Goal: Task Accomplishment & Management: Complete application form

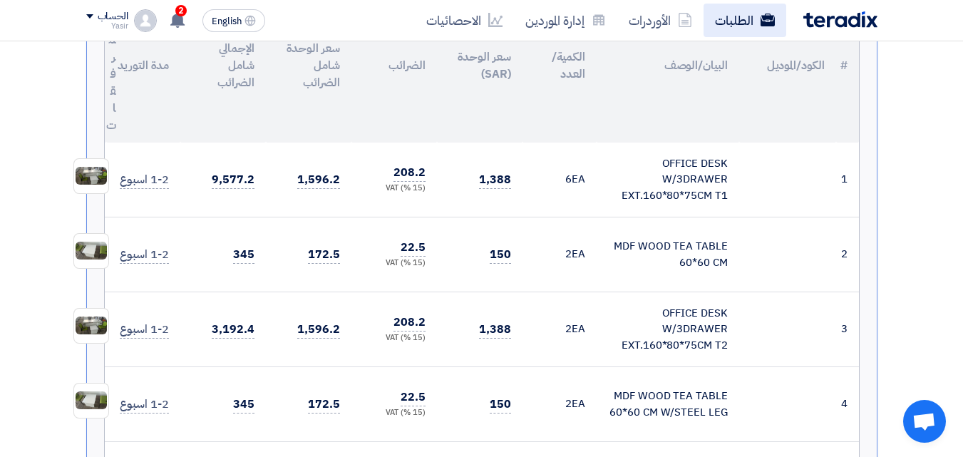
click at [721, 16] on link "الطلبات" at bounding box center [744, 20] width 83 height 33
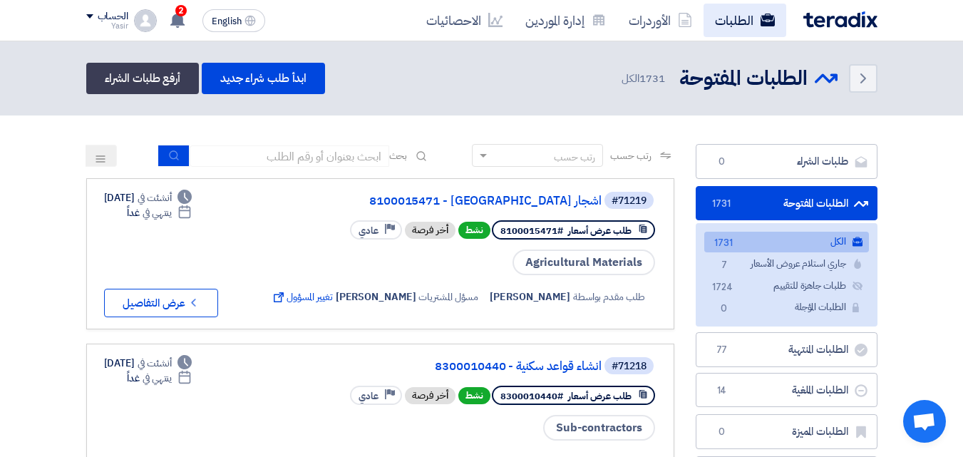
click at [707, 24] on link "الطلبات" at bounding box center [744, 20] width 83 height 33
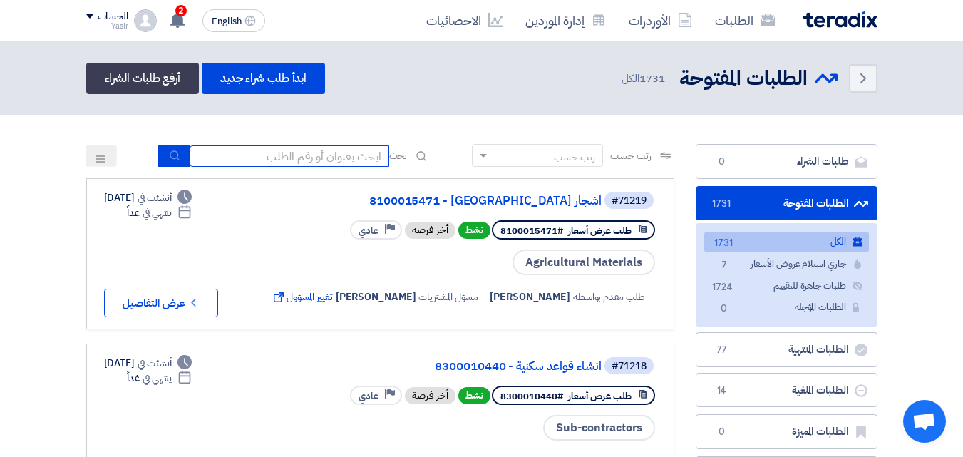
click at [314, 160] on input at bounding box center [290, 155] width 200 height 21
type input "911"
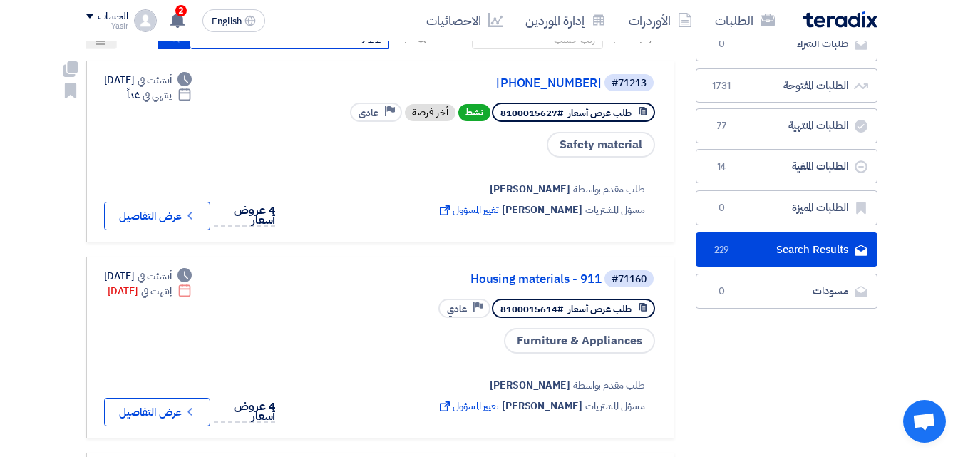
scroll to position [143, 0]
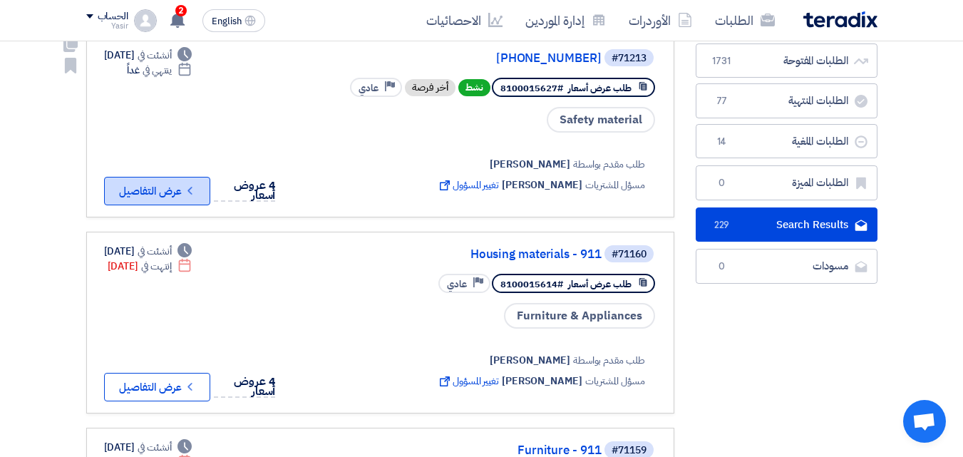
click at [175, 183] on button "Check details عرض التفاصيل" at bounding box center [157, 191] width 106 height 29
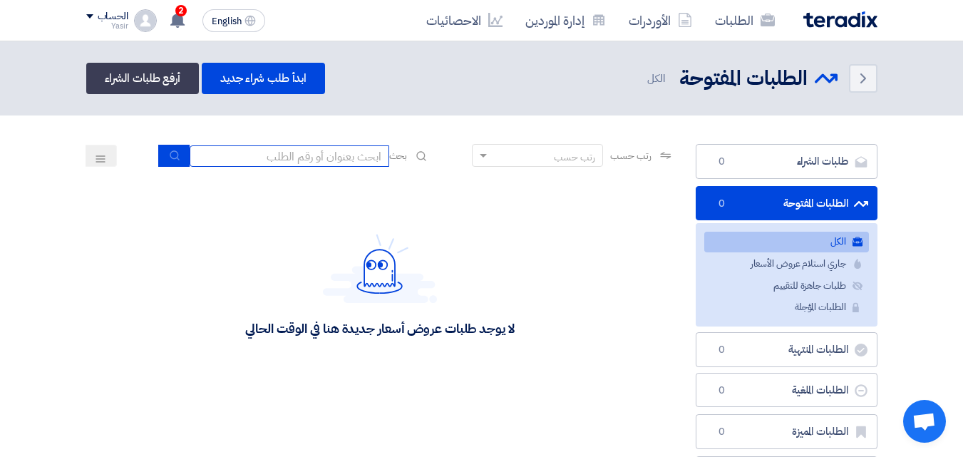
click at [229, 162] on input at bounding box center [290, 155] width 200 height 21
type input "911"
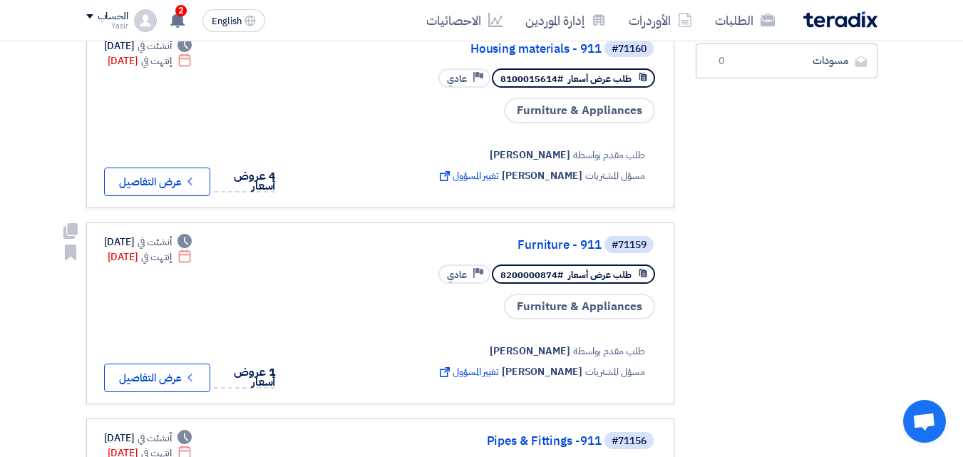
scroll to position [356, 0]
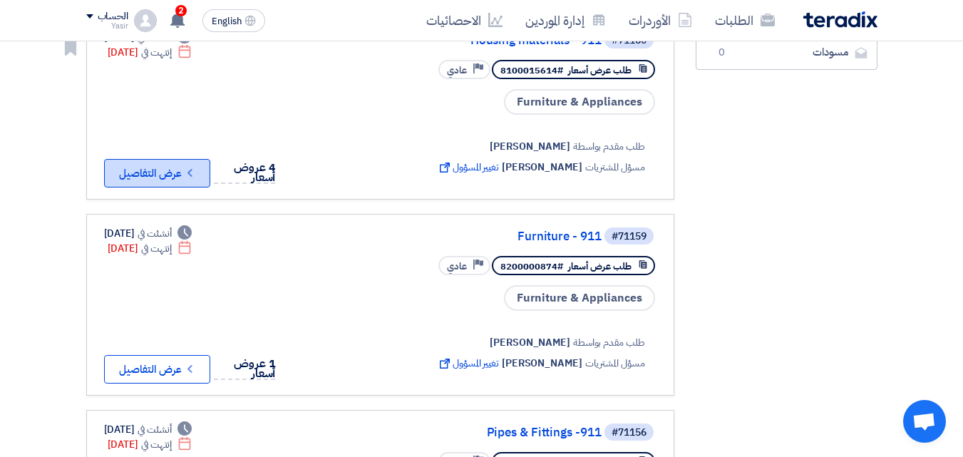
click at [192, 169] on use at bounding box center [189, 173] width 4 height 8
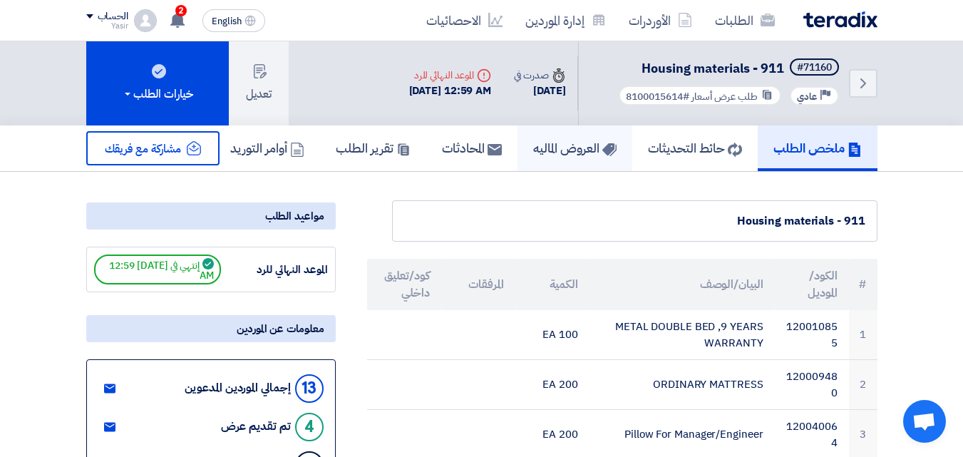
click at [581, 149] on h5 "العروض الماليه" at bounding box center [574, 148] width 83 height 16
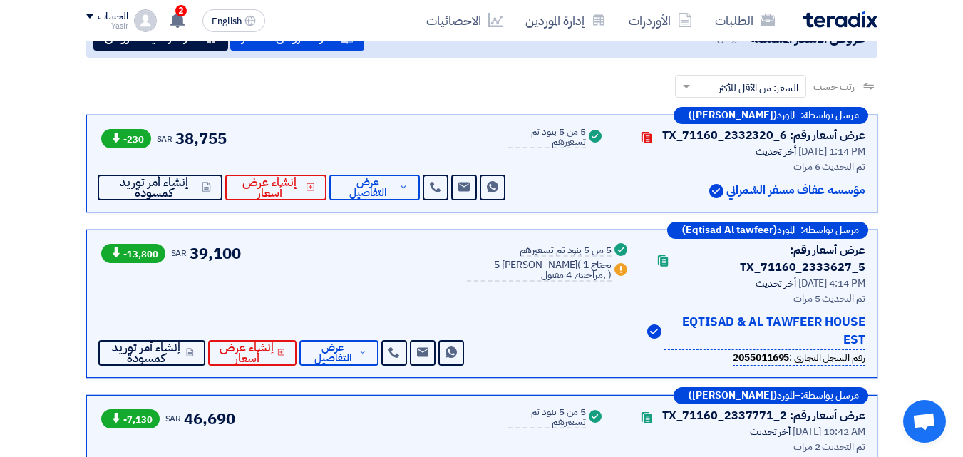
scroll to position [214, 0]
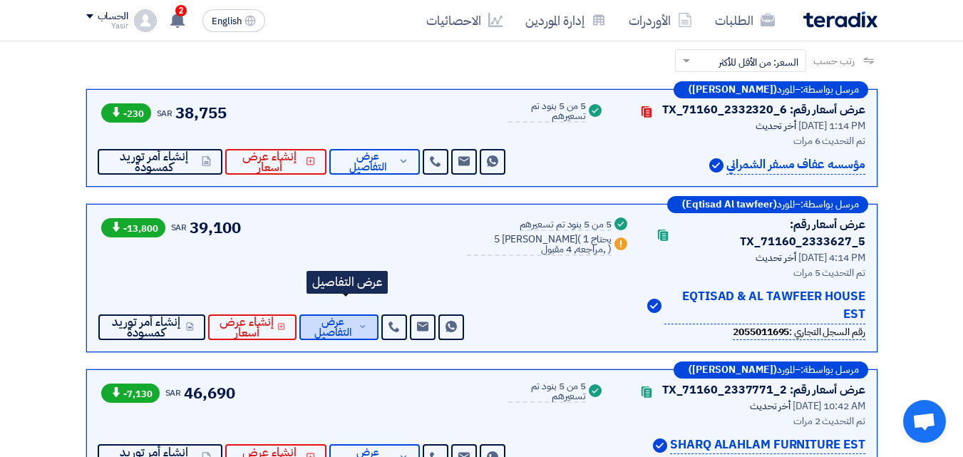
click at [354, 316] on span "عرض التفاصيل" at bounding box center [333, 326] width 45 height 21
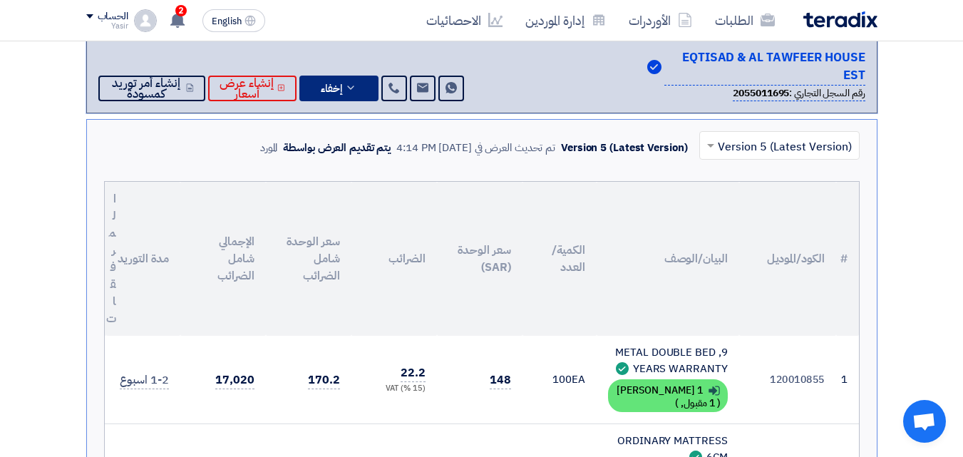
scroll to position [428, 0]
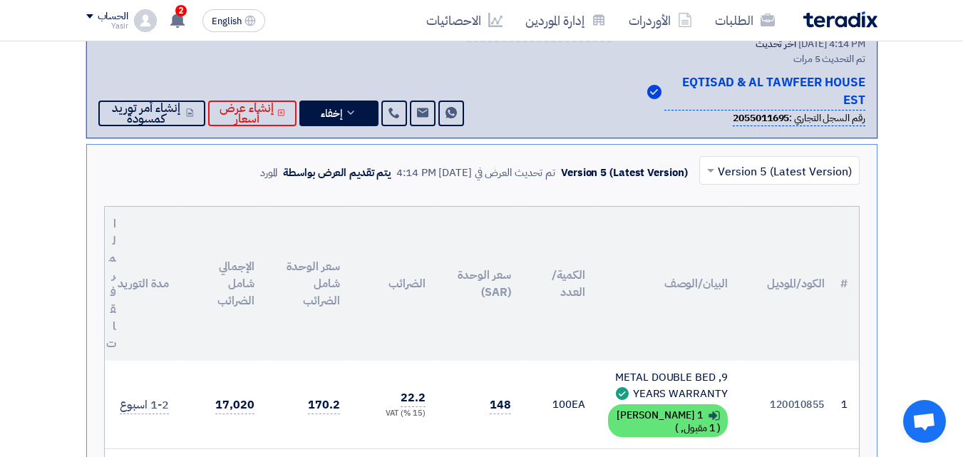
click at [711, 162] on span at bounding box center [709, 170] width 18 height 17
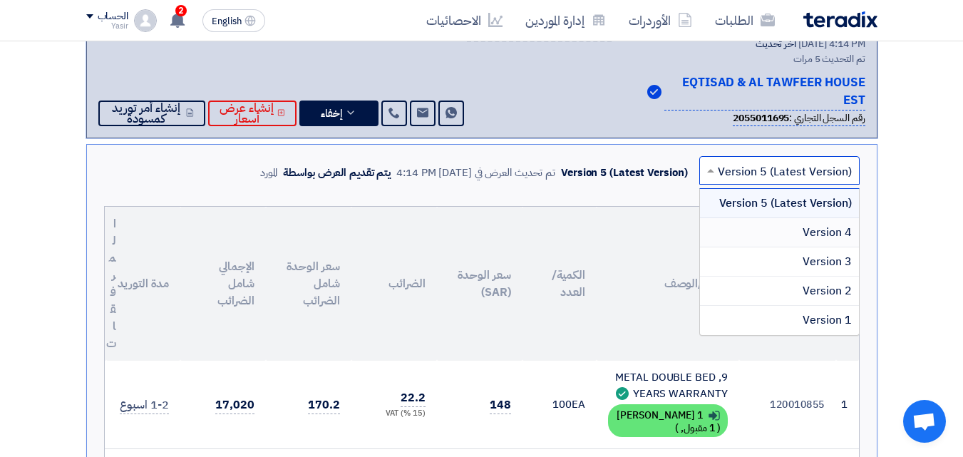
click at [806, 224] on span "Version 4" at bounding box center [826, 232] width 49 height 17
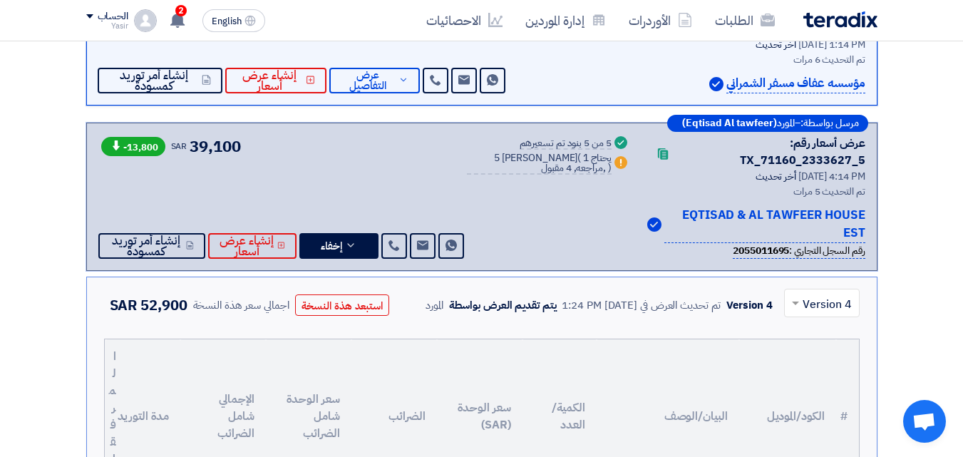
scroll to position [285, 0]
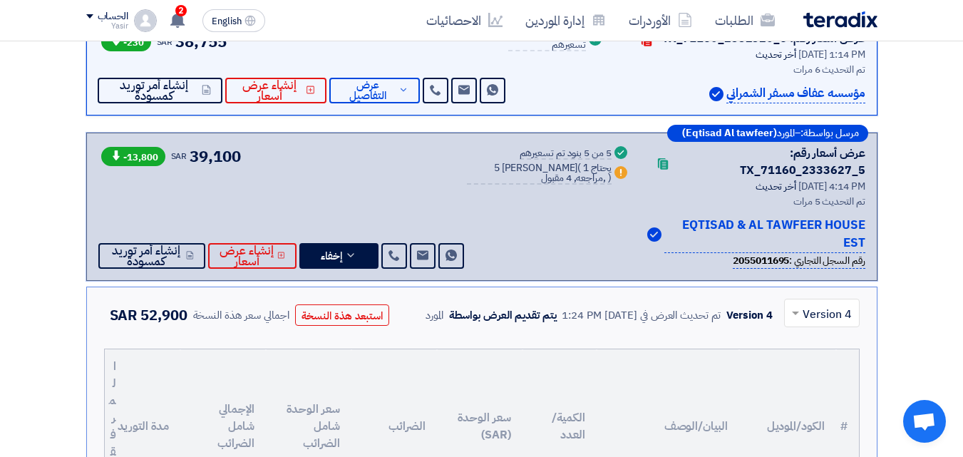
click at [817, 302] on input "text" at bounding box center [829, 314] width 47 height 24
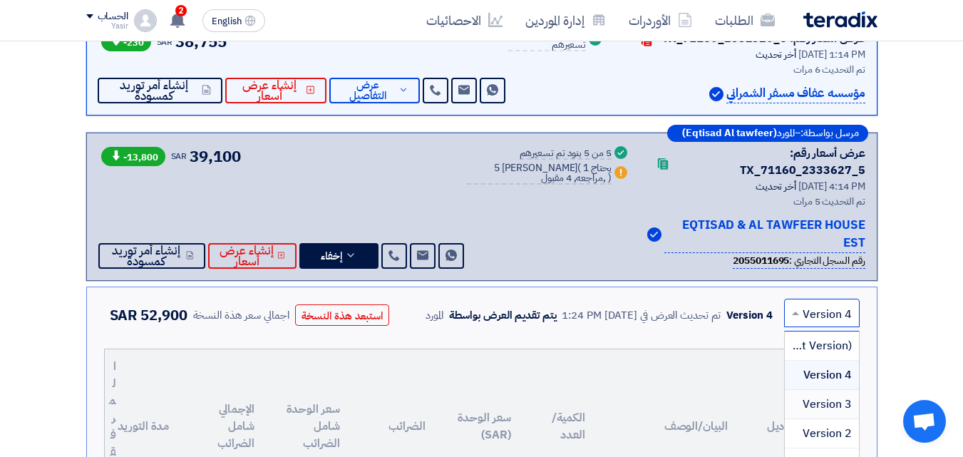
click at [805, 395] on span "Version 3" at bounding box center [826, 403] width 49 height 17
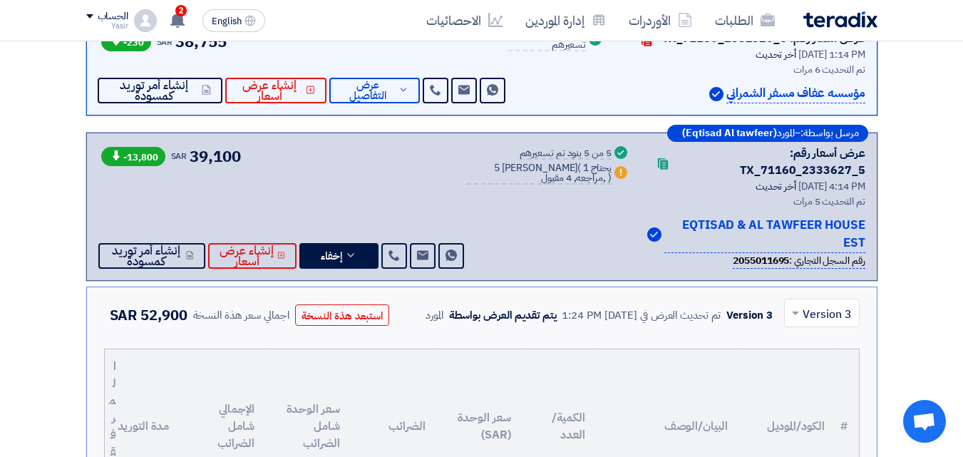
click at [824, 302] on input "text" at bounding box center [829, 314] width 47 height 24
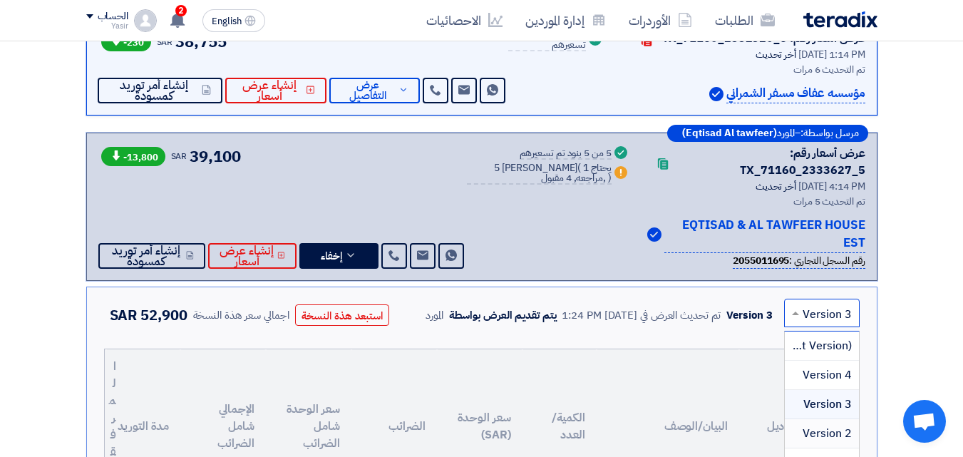
click at [823, 425] on span "Version 2" at bounding box center [826, 433] width 49 height 17
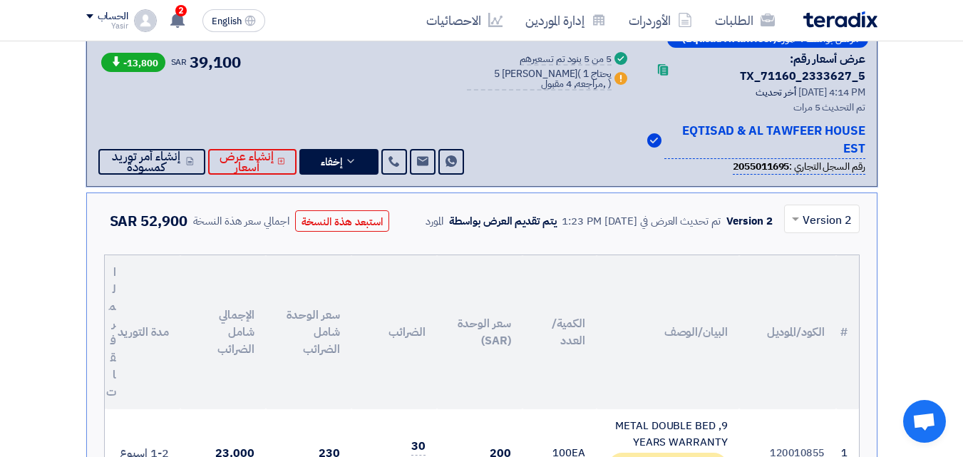
scroll to position [356, 0]
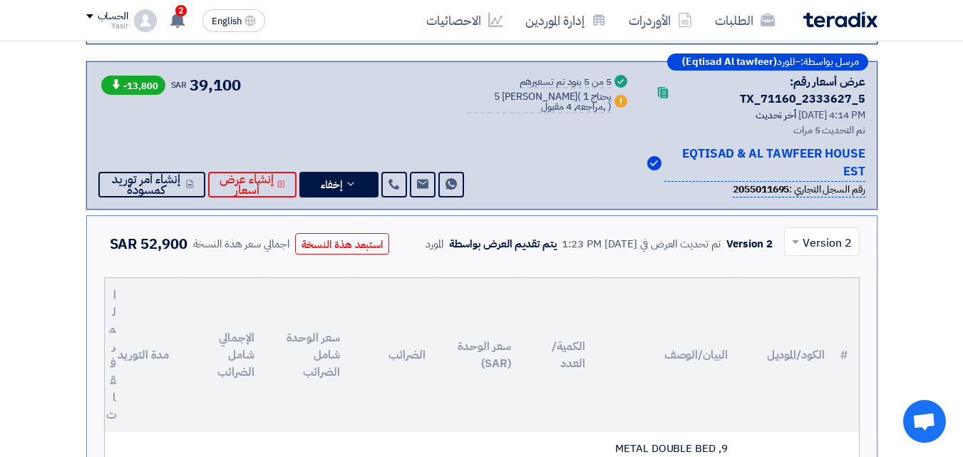
click at [805, 229] on div at bounding box center [822, 241] width 74 height 24
click at [820, 383] on span "Version 1" at bounding box center [826, 391] width 49 height 17
drag, startPoint x: 795, startPoint y: 223, endPoint x: 802, endPoint y: 228, distance: 8.1
click at [796, 240] on span at bounding box center [795, 242] width 7 height 5
click at [835, 266] on span "Version 5 (Latest Version)" at bounding box center [785, 274] width 134 height 17
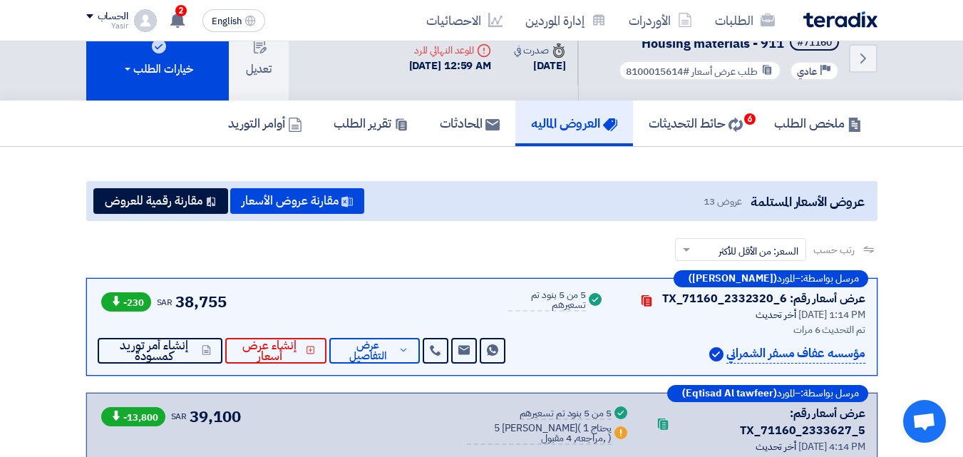
scroll to position [0, 0]
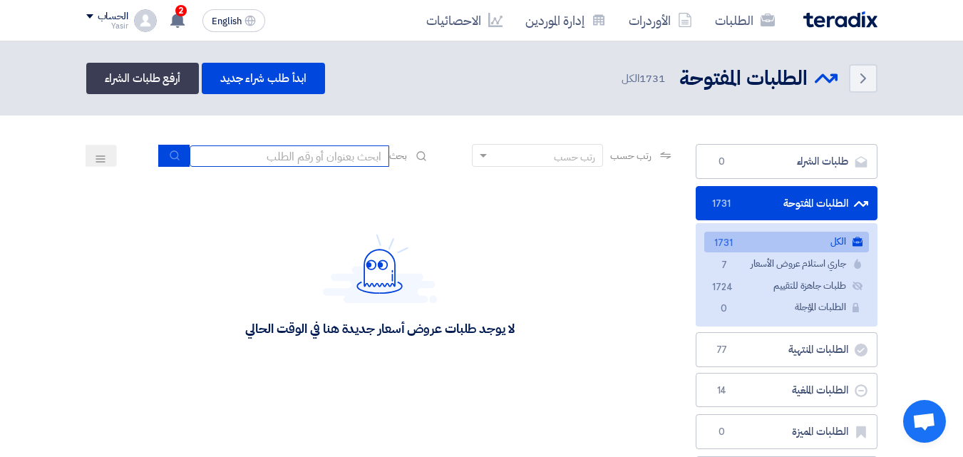
click at [296, 163] on input at bounding box center [290, 155] width 200 height 21
type input "911"
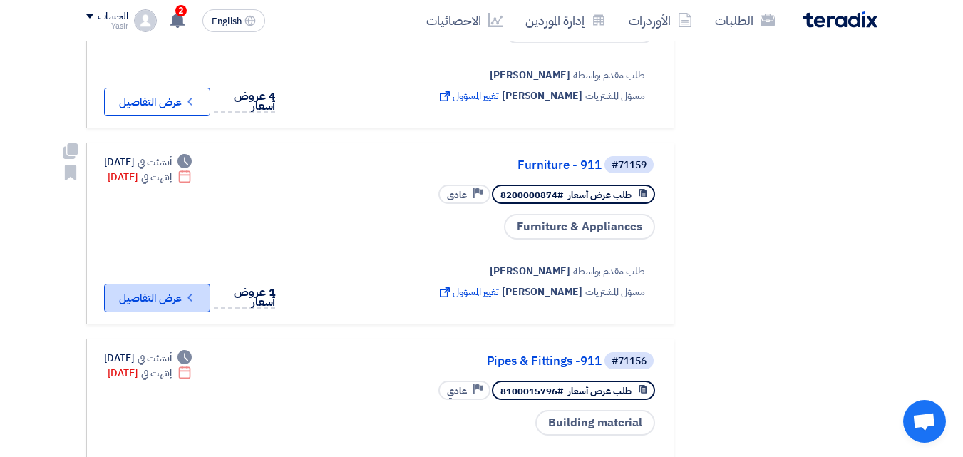
click at [198, 303] on button "Check details عرض التفاصيل" at bounding box center [157, 298] width 106 height 29
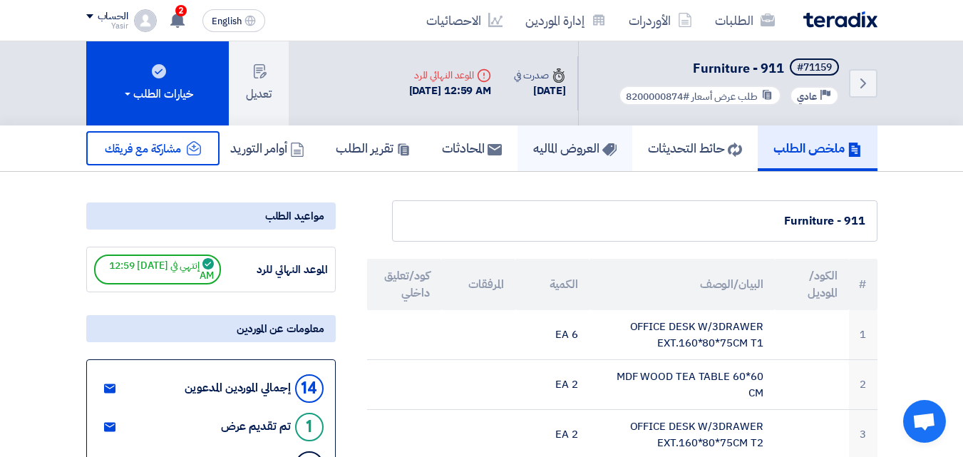
click at [533, 153] on h5 "العروض الماليه" at bounding box center [574, 148] width 83 height 16
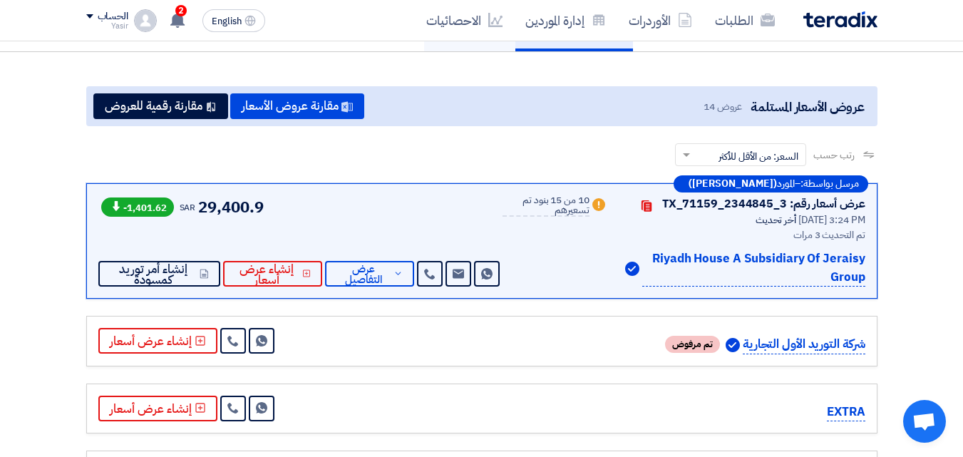
scroll to position [143, 0]
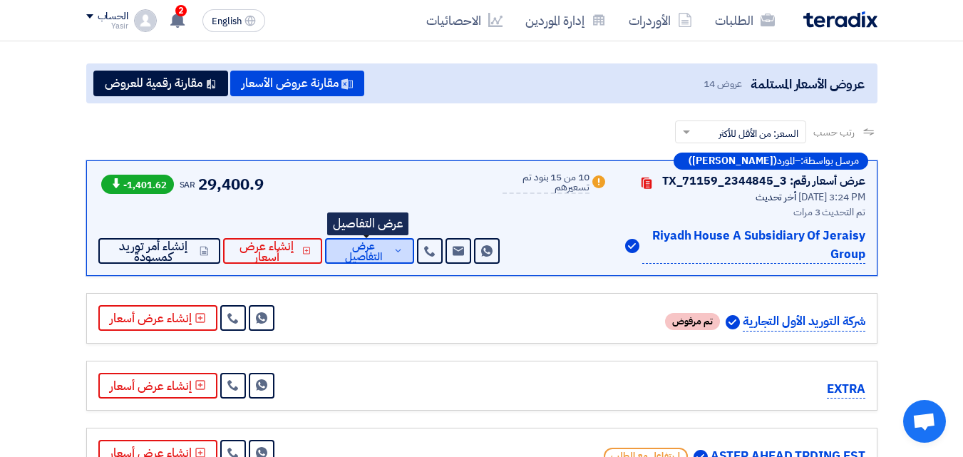
click at [395, 251] on use at bounding box center [398, 251] width 6 height 4
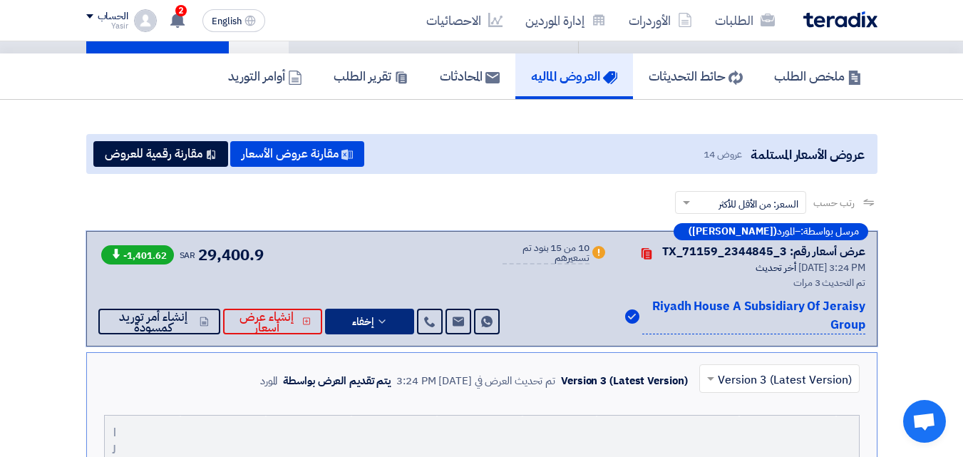
scroll to position [71, 0]
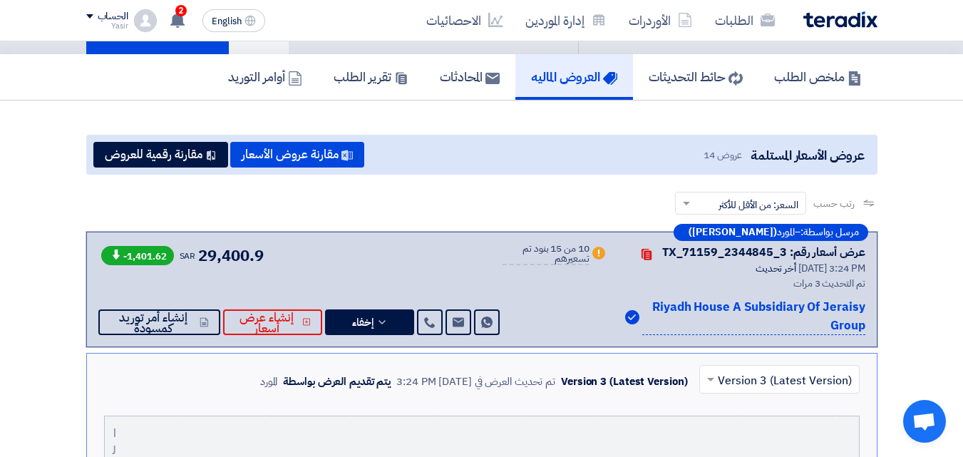
click at [742, 376] on input "text" at bounding box center [787, 381] width 132 height 24
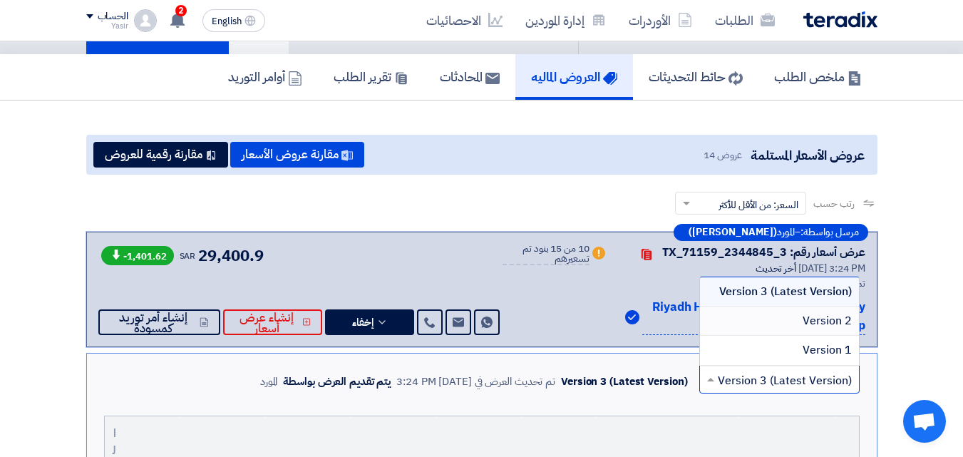
click at [804, 323] on span "Version 2" at bounding box center [826, 320] width 49 height 17
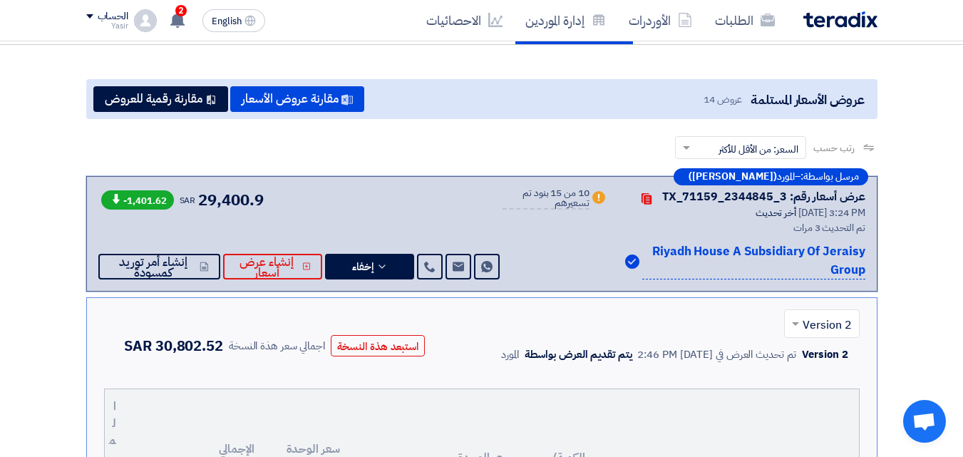
scroll to position [143, 0]
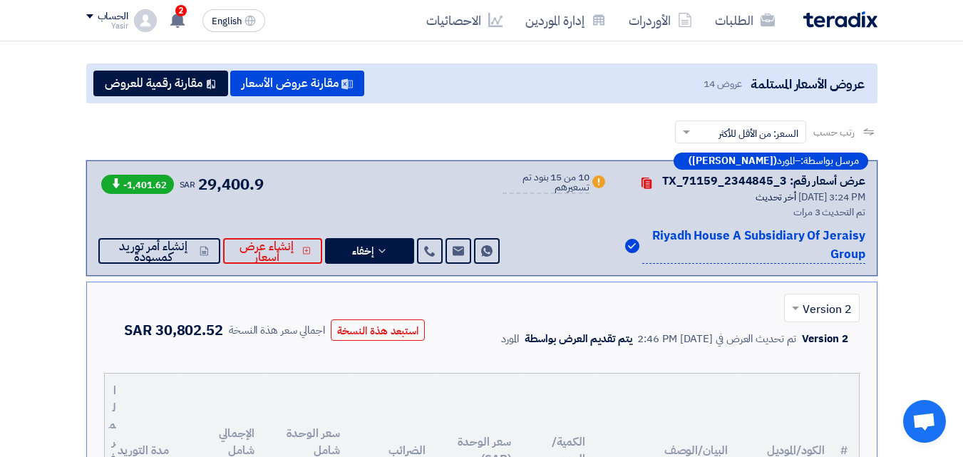
click at [821, 313] on input "text" at bounding box center [829, 310] width 47 height 24
click at [809, 393] on span "Version 1" at bounding box center [826, 394] width 49 height 17
click at [796, 303] on span at bounding box center [794, 307] width 18 height 17
click at [793, 341] on span "Version 3 (Latest Version)" at bounding box center [785, 336] width 134 height 17
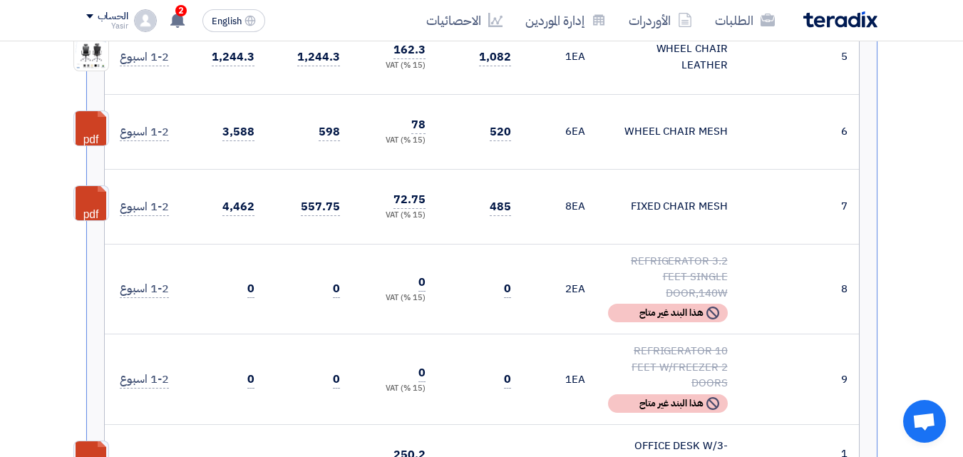
scroll to position [926, 0]
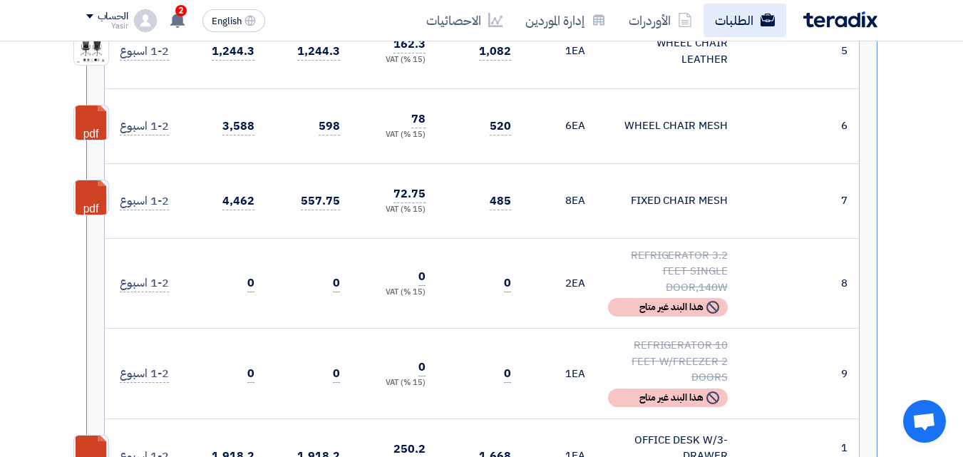
click at [720, 21] on link "الطلبات" at bounding box center [744, 20] width 83 height 33
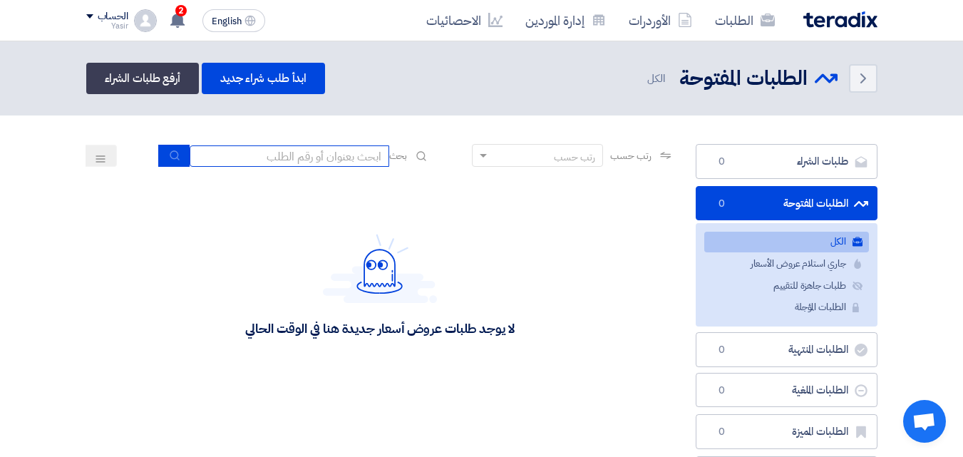
click at [354, 157] on input at bounding box center [290, 155] width 200 height 21
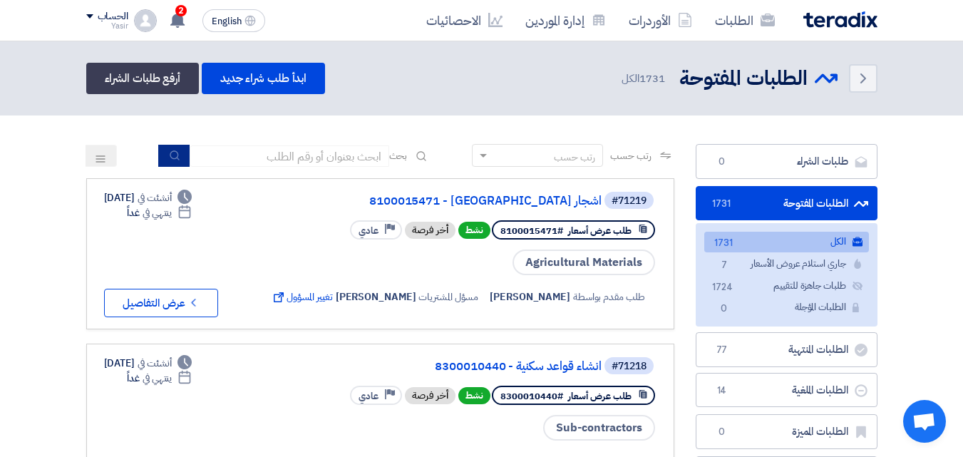
click at [171, 162] on button "submit" at bounding box center [173, 156] width 31 height 22
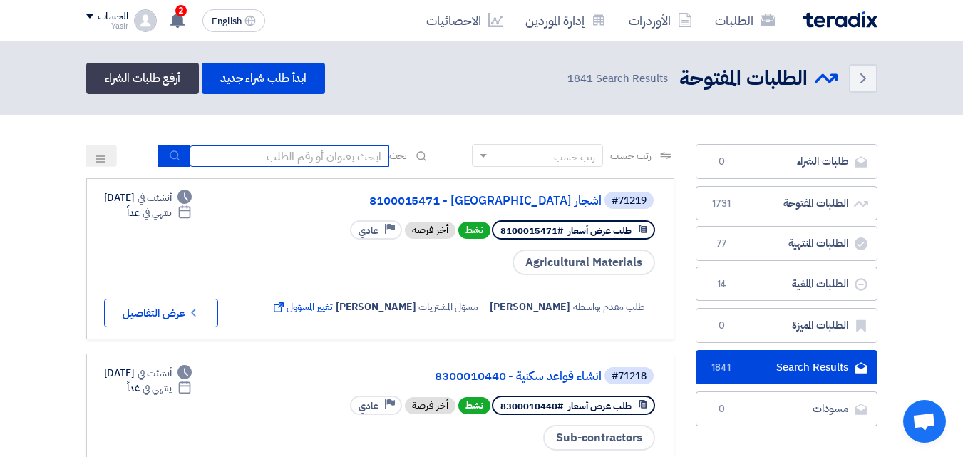
click at [301, 165] on input at bounding box center [290, 155] width 200 height 21
click at [323, 161] on input at bounding box center [290, 155] width 200 height 21
type input "911"
click at [170, 153] on use "submit" at bounding box center [174, 154] width 9 height 9
click at [169, 157] on icon "submit" at bounding box center [174, 155] width 11 height 11
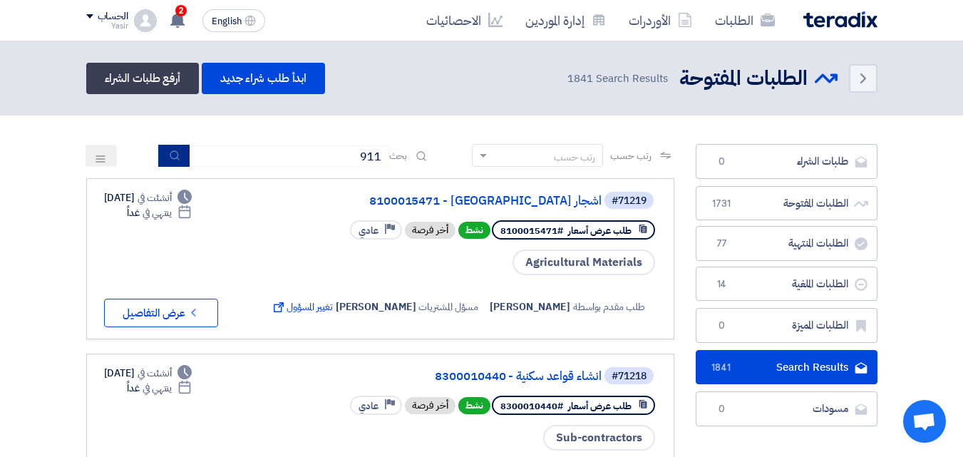
click at [169, 157] on icon "submit" at bounding box center [174, 155] width 11 height 11
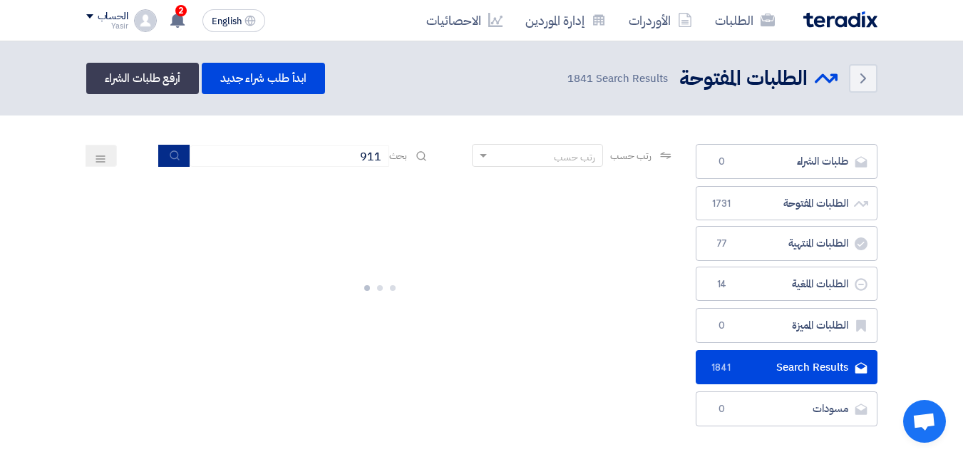
click at [169, 157] on icon "submit" at bounding box center [174, 155] width 11 height 11
click at [705, 33] on link "الطلبات" at bounding box center [744, 20] width 83 height 33
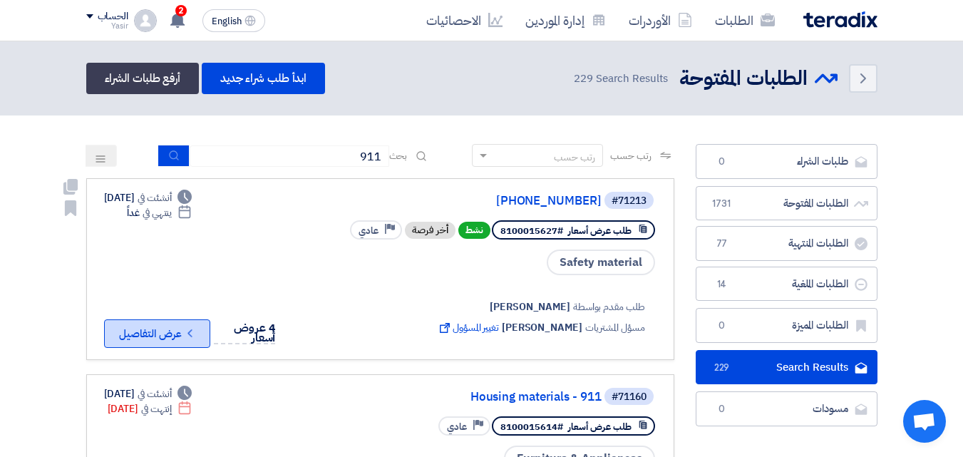
click at [152, 326] on button "Check details عرض التفاصيل" at bounding box center [157, 333] width 106 height 29
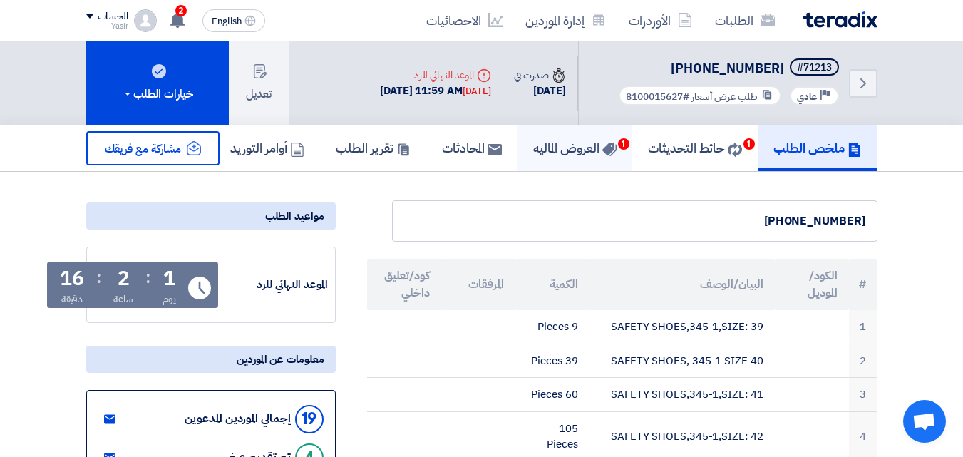
click at [539, 165] on link "العروض الماليه 1" at bounding box center [574, 148] width 115 height 46
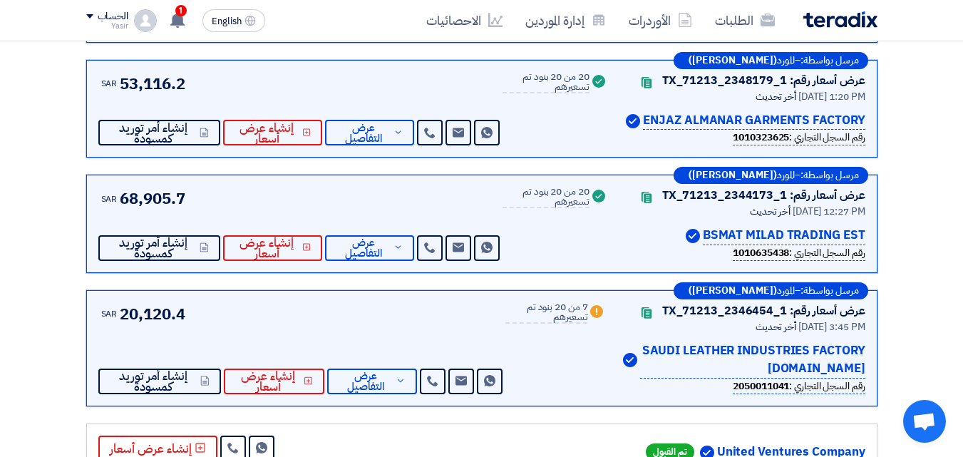
scroll to position [428, 0]
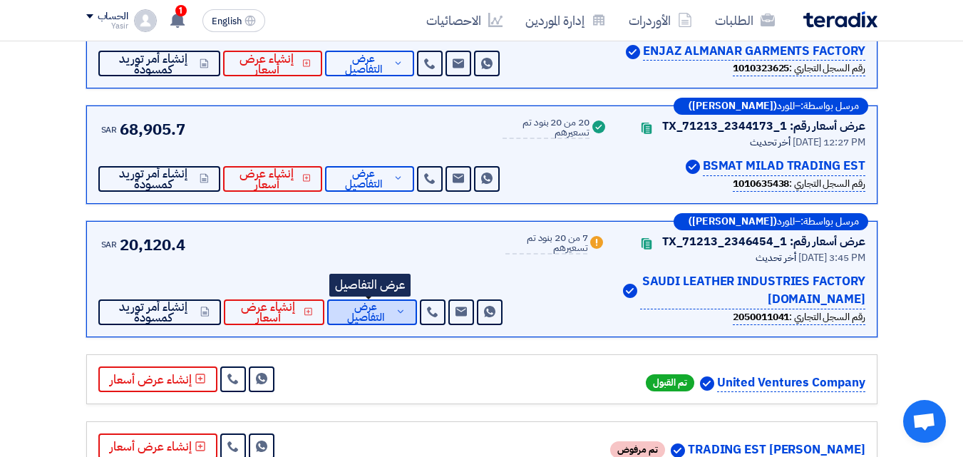
click at [397, 311] on icon at bounding box center [400, 311] width 10 height 11
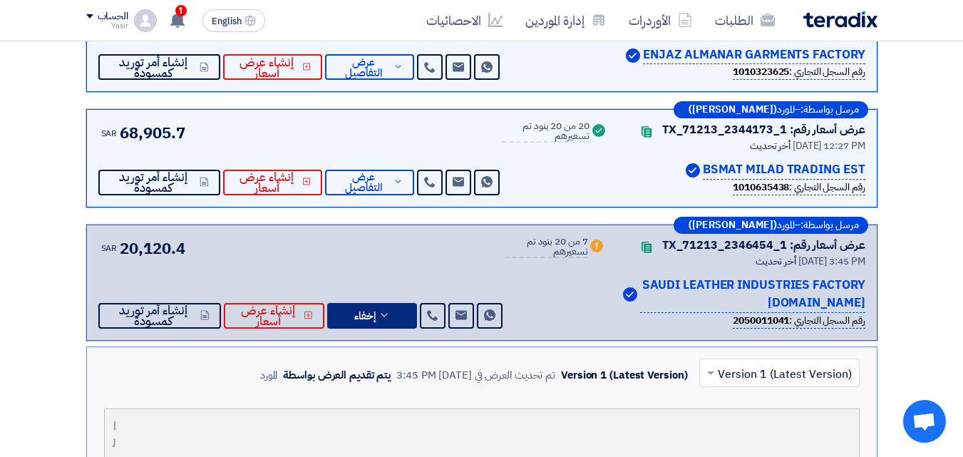
scroll to position [285, 0]
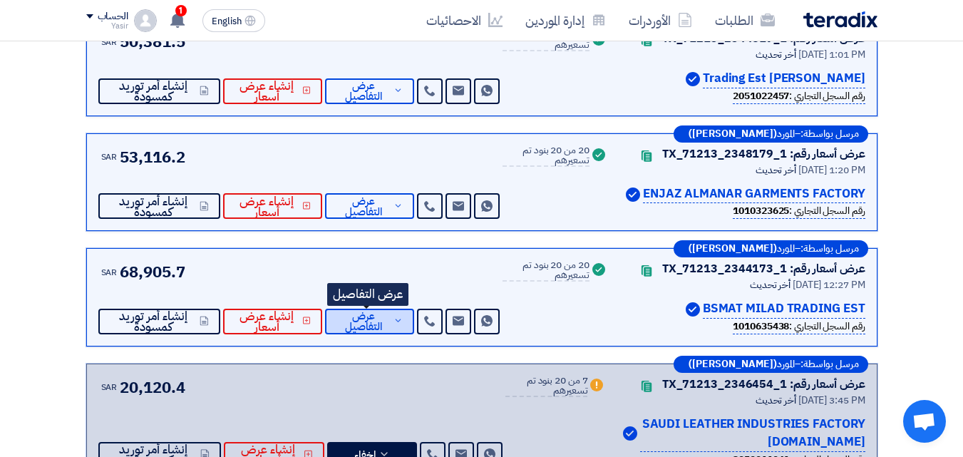
click at [399, 316] on icon at bounding box center [398, 320] width 10 height 11
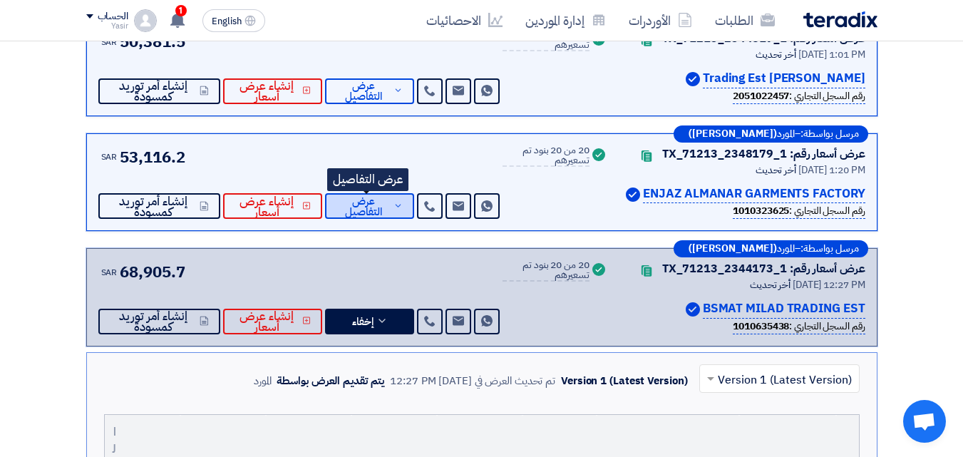
click at [376, 202] on span "عرض التفاصيل" at bounding box center [362, 206] width 53 height 21
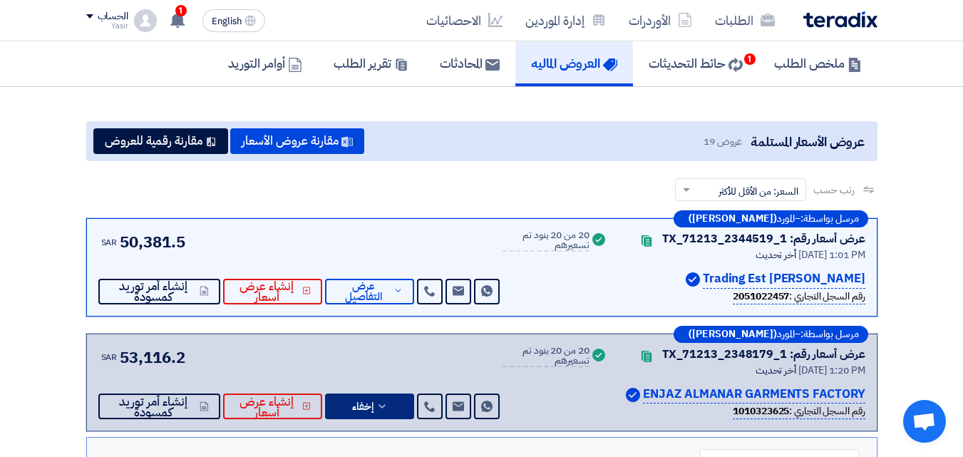
scroll to position [71, 0]
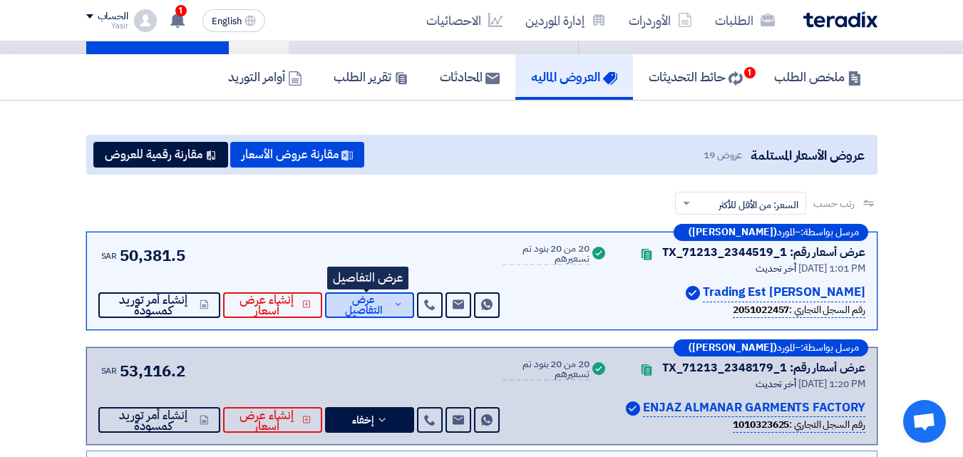
click at [377, 302] on span "عرض التفاصيل" at bounding box center [362, 304] width 53 height 21
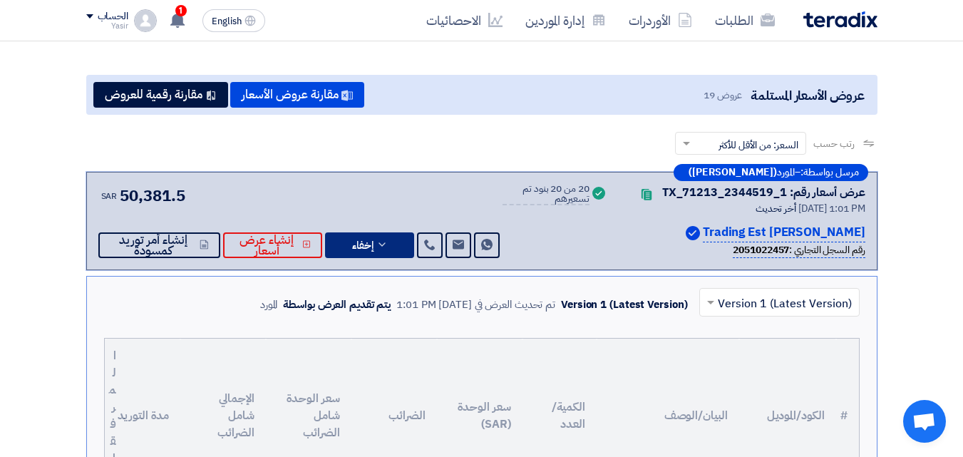
scroll to position [0, 0]
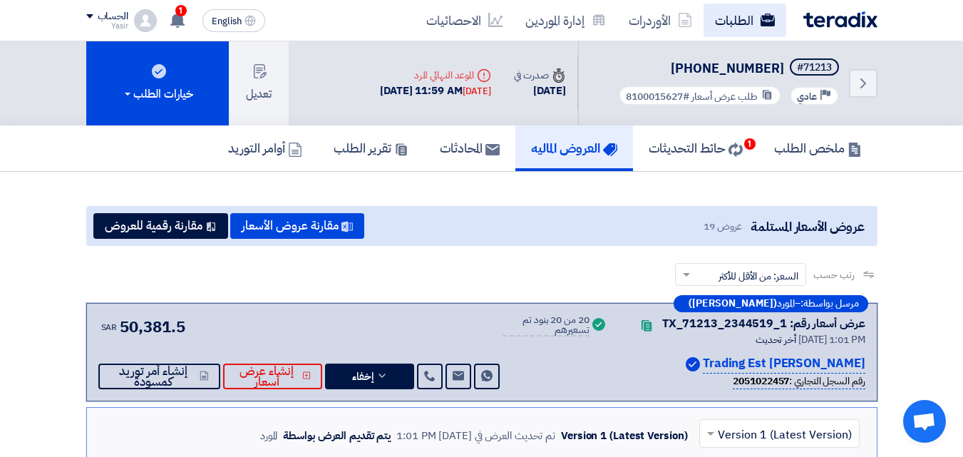
click at [716, 16] on link "الطلبات" at bounding box center [744, 20] width 83 height 33
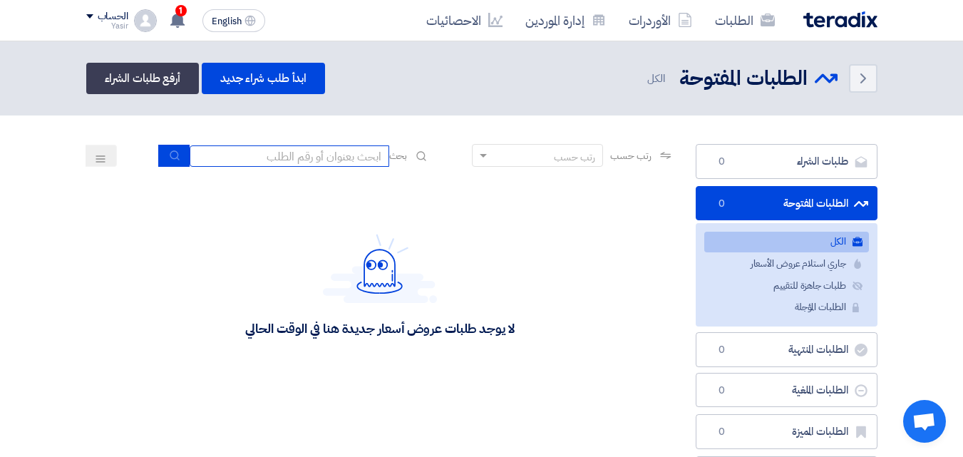
click at [292, 148] on input at bounding box center [290, 155] width 200 height 21
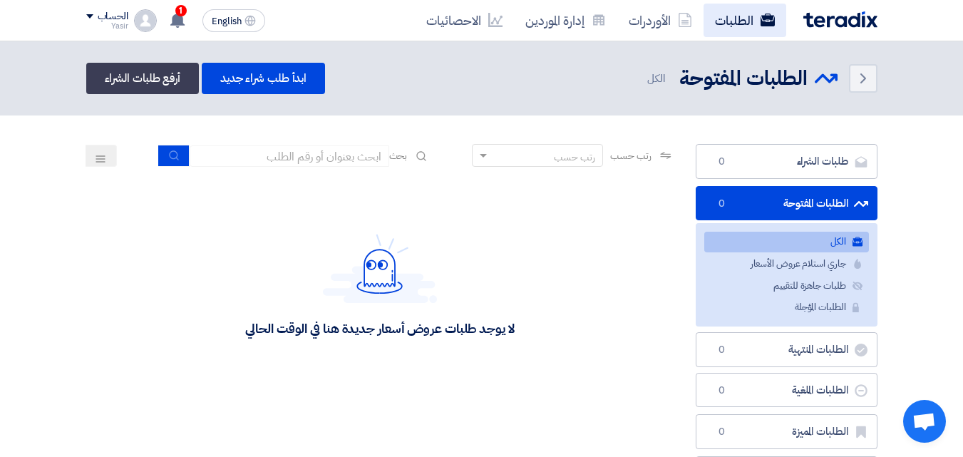
click at [733, 33] on link "الطلبات" at bounding box center [744, 20] width 83 height 33
click at [757, 11] on link "الطلبات" at bounding box center [744, 20] width 83 height 33
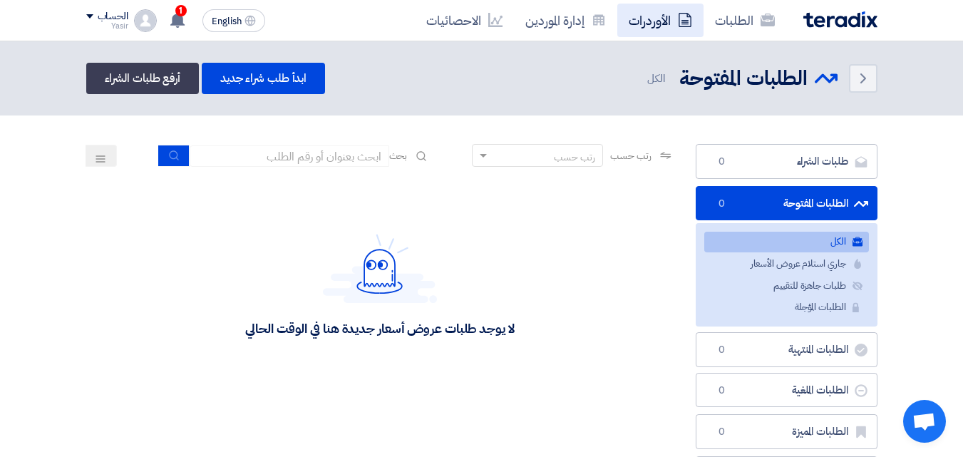
click at [652, 16] on link "الأوردرات" at bounding box center [660, 20] width 86 height 33
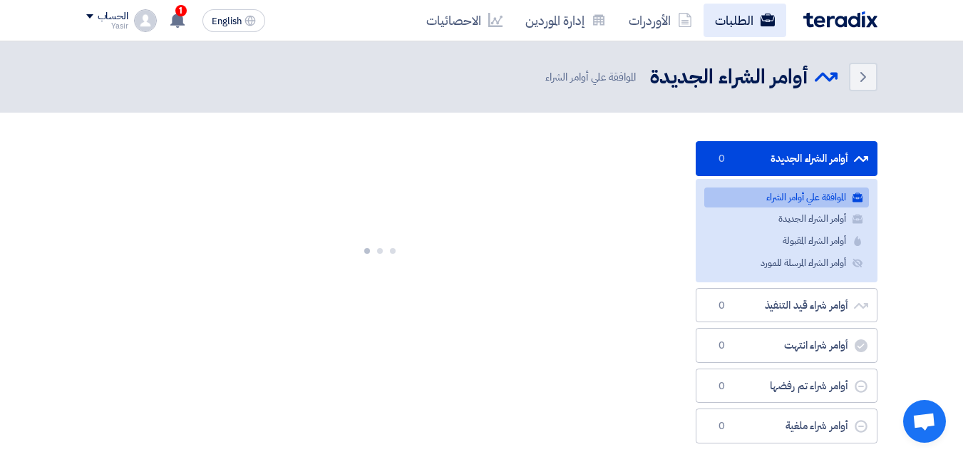
click at [762, 24] on use at bounding box center [767, 20] width 14 height 13
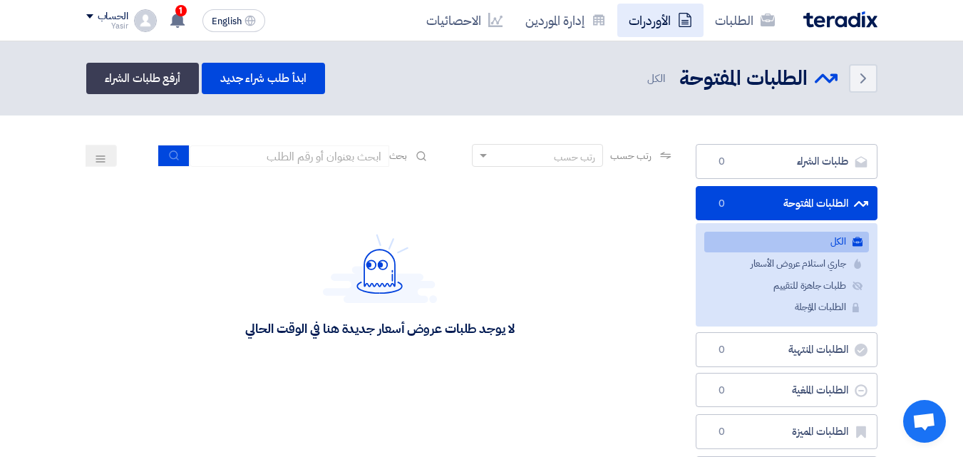
click at [658, 18] on link "الأوردرات" at bounding box center [660, 20] width 86 height 33
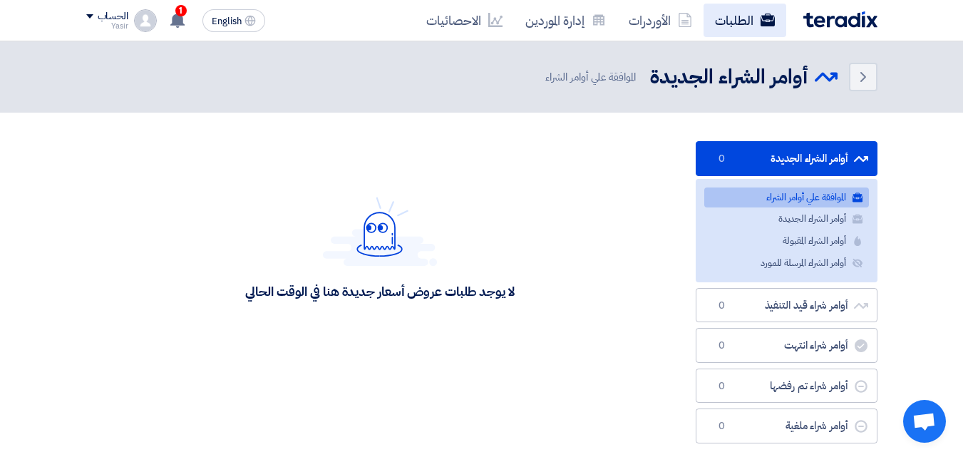
click at [729, 19] on link "الطلبات" at bounding box center [744, 20] width 83 height 33
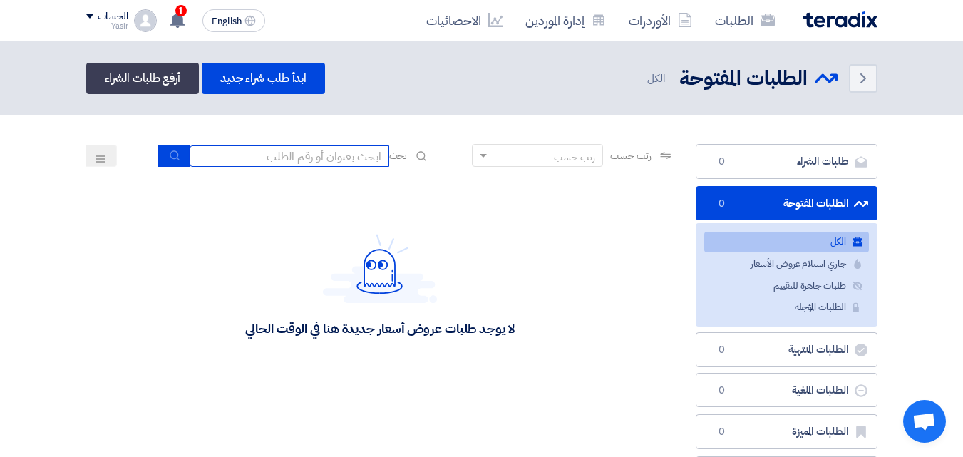
click at [359, 152] on input at bounding box center [290, 155] width 200 height 21
type input "911"
click at [169, 158] on icon "submit" at bounding box center [174, 155] width 11 height 11
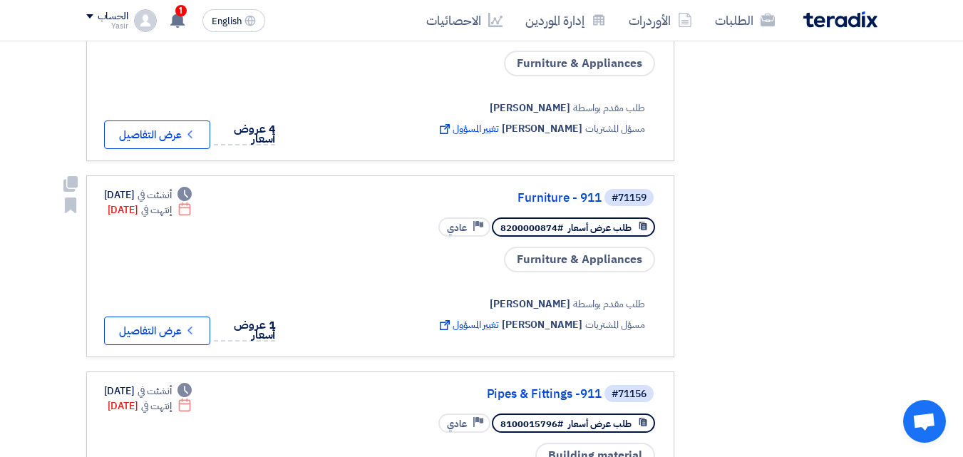
scroll to position [71, 0]
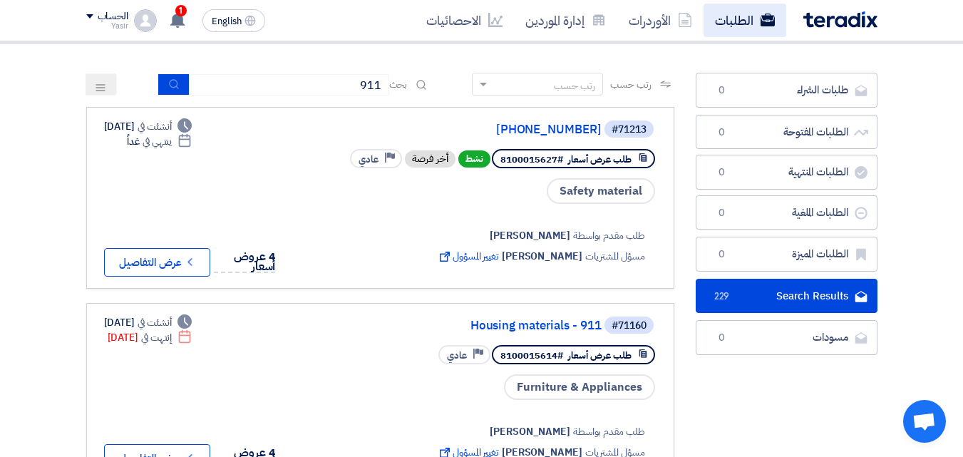
click at [727, 28] on link "الطلبات" at bounding box center [744, 20] width 83 height 33
click at [448, 153] on div "#71213 [PHONE_NUMBER] طلب عرض أسعار #8100015627 نشط أخر فرصة Priority عادي Safe…" at bounding box center [476, 197] width 360 height 157
click at [269, 177] on div "Deadline أنشئت في [DATE] Deadline ينتهي في غداً 4 عروض أسعار Check details عرض …" at bounding box center [194, 197] width 181 height 157
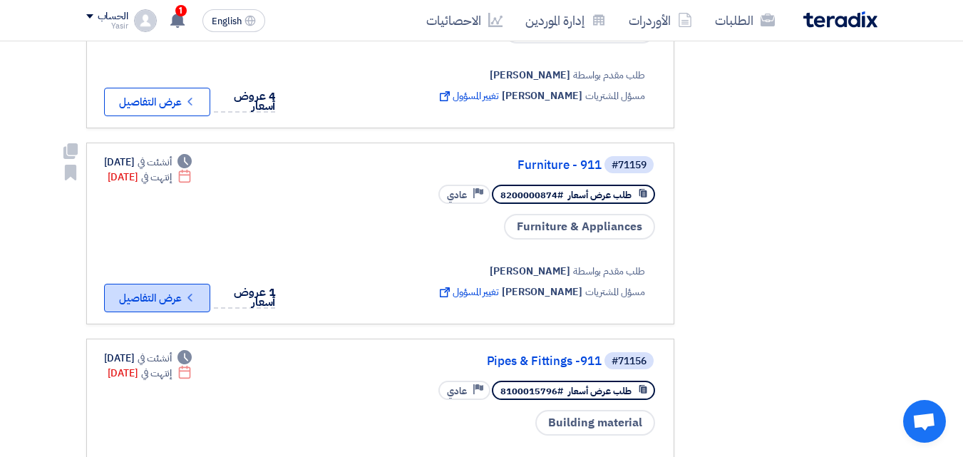
click at [170, 299] on button "Check details عرض التفاصيل" at bounding box center [157, 298] width 106 height 29
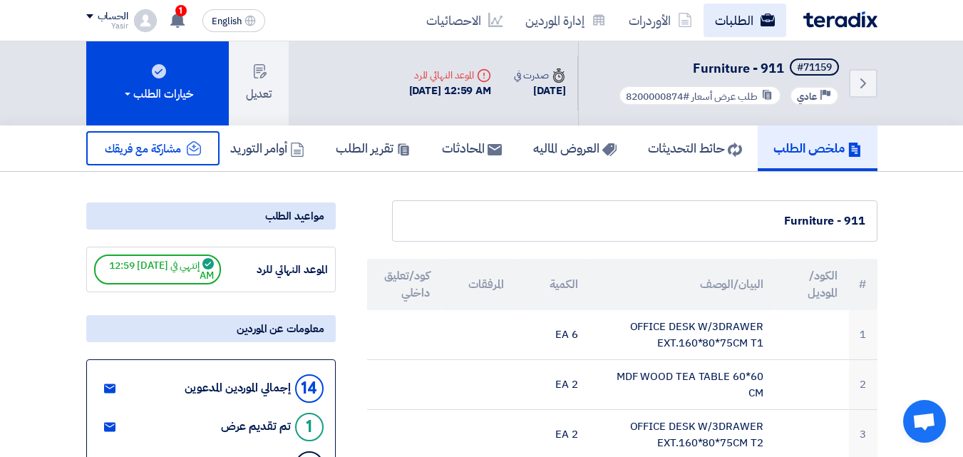
click at [760, 10] on link "الطلبات" at bounding box center [744, 20] width 83 height 33
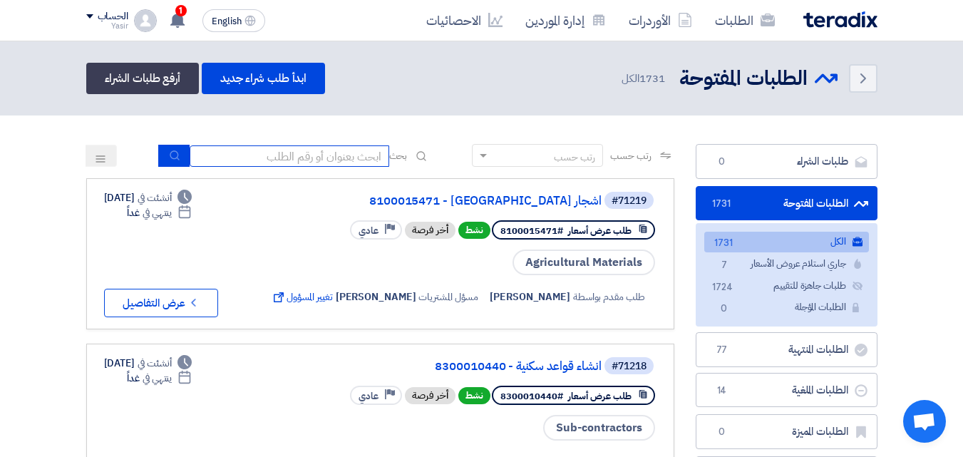
click at [350, 162] on input at bounding box center [290, 155] width 200 height 21
type input "911"
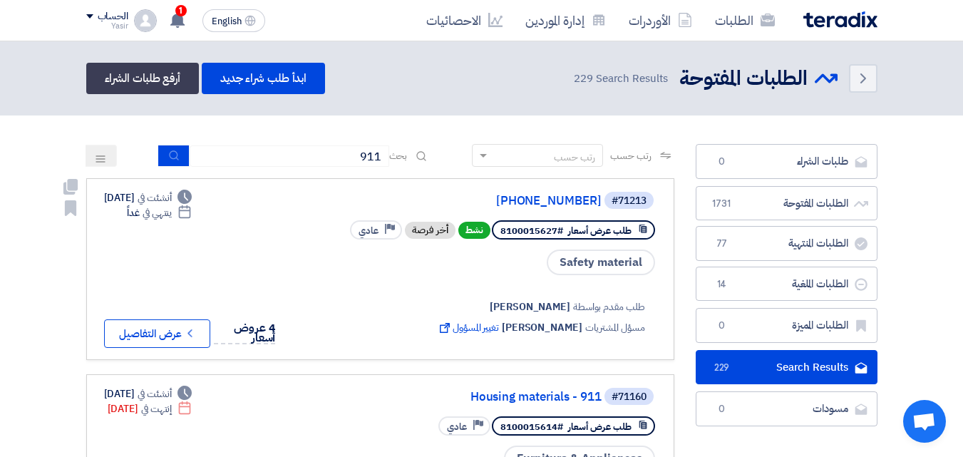
click at [174, 341] on button "Check details عرض التفاصيل" at bounding box center [157, 333] width 106 height 29
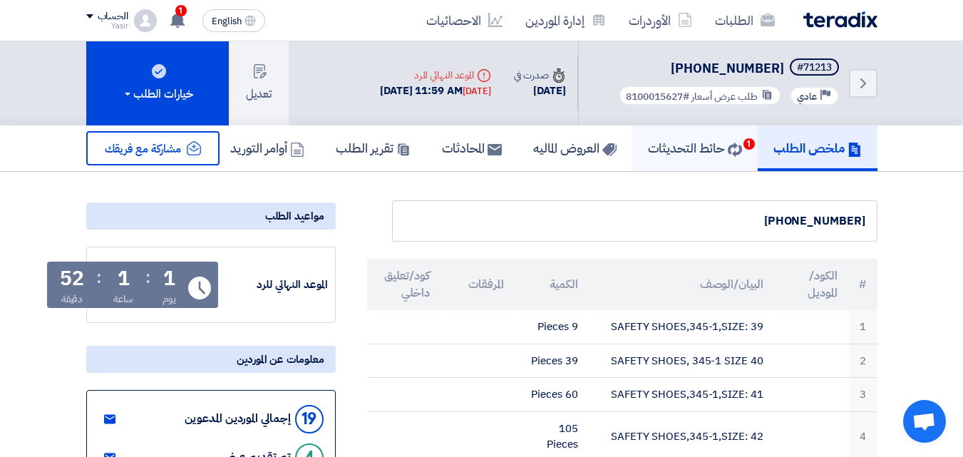
click at [675, 141] on h5 "حائط التحديثات 1" at bounding box center [695, 148] width 94 height 16
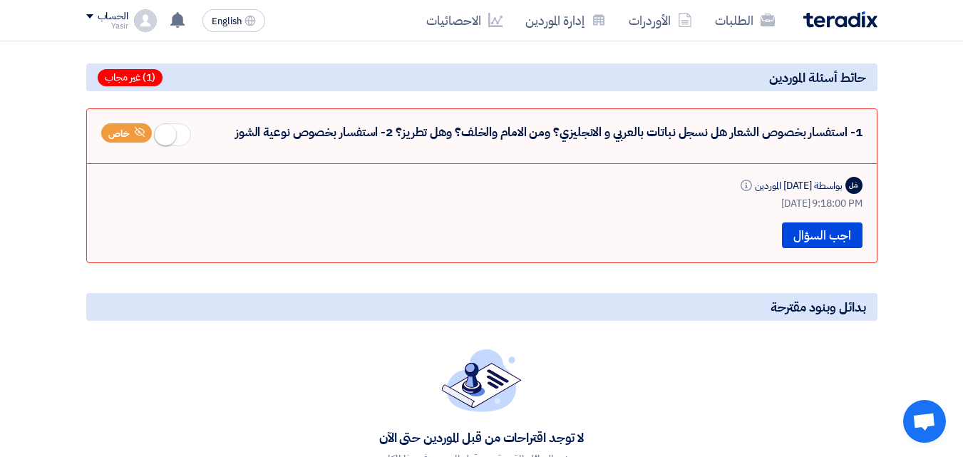
scroll to position [71, 0]
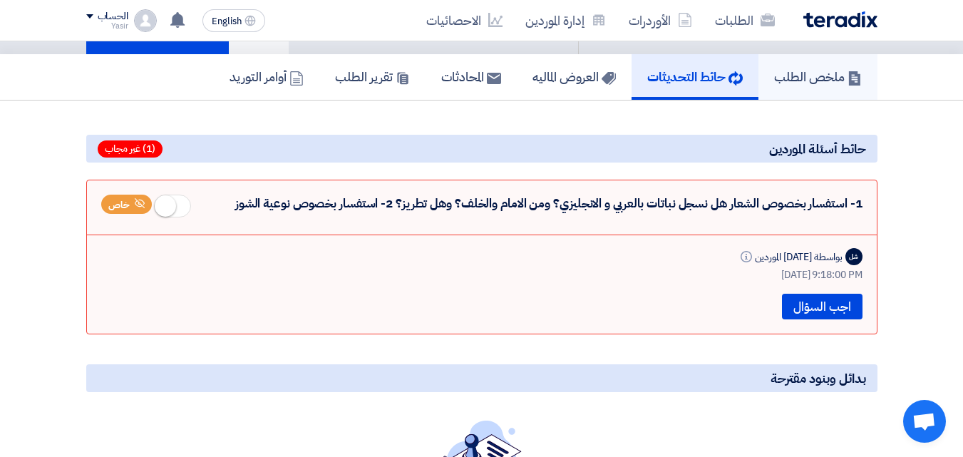
click at [814, 89] on link "ملخص الطلب" at bounding box center [817, 77] width 119 height 46
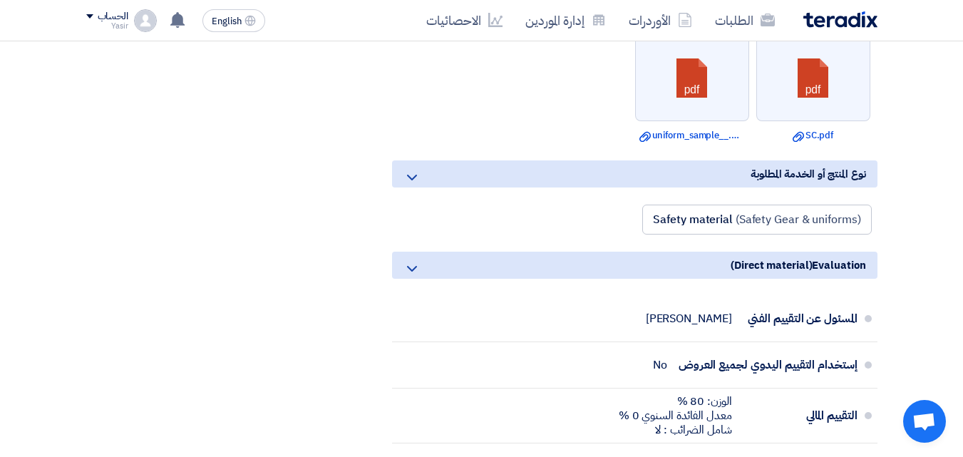
scroll to position [1211, 0]
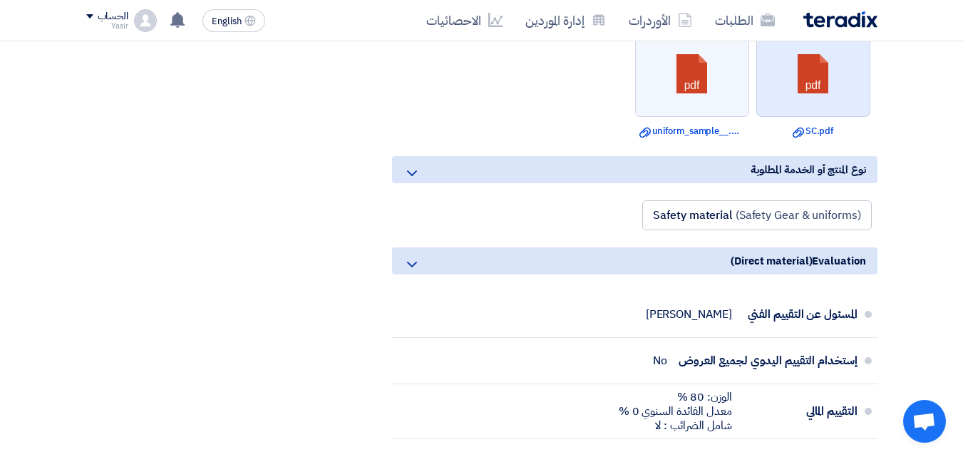
click at [786, 93] on link at bounding box center [814, 75] width 114 height 86
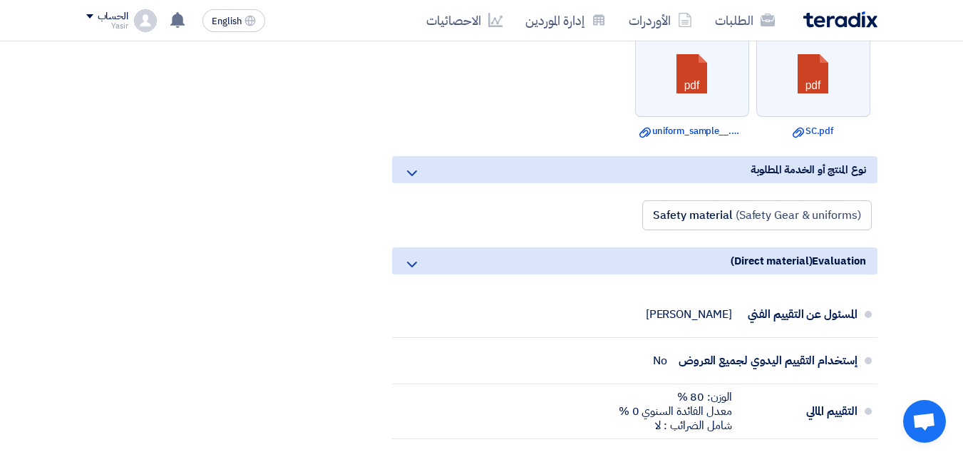
click at [888, 93] on section "[PHONE_NUMBER] # الكود/الموديل البيان/الوصف الكمية المرفقات كود/تعليق داخلي 1 S…" at bounding box center [481, 97] width 963 height 2274
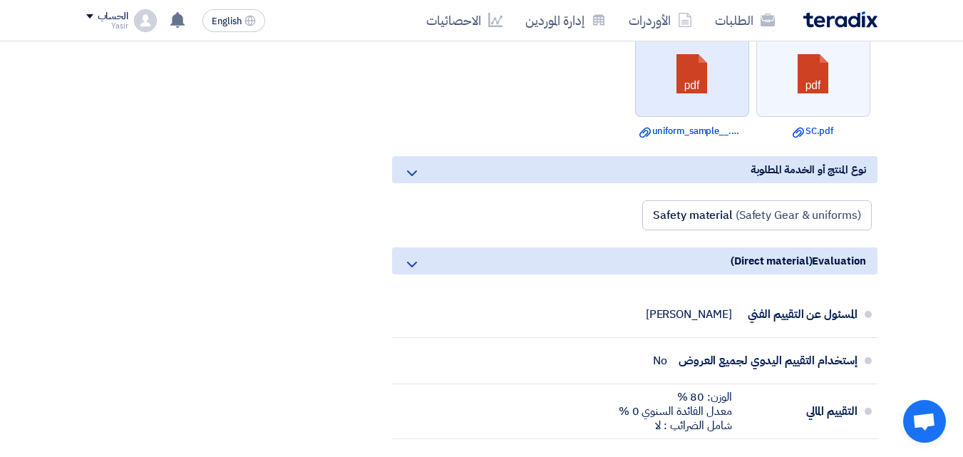
click at [708, 71] on link at bounding box center [693, 75] width 114 height 86
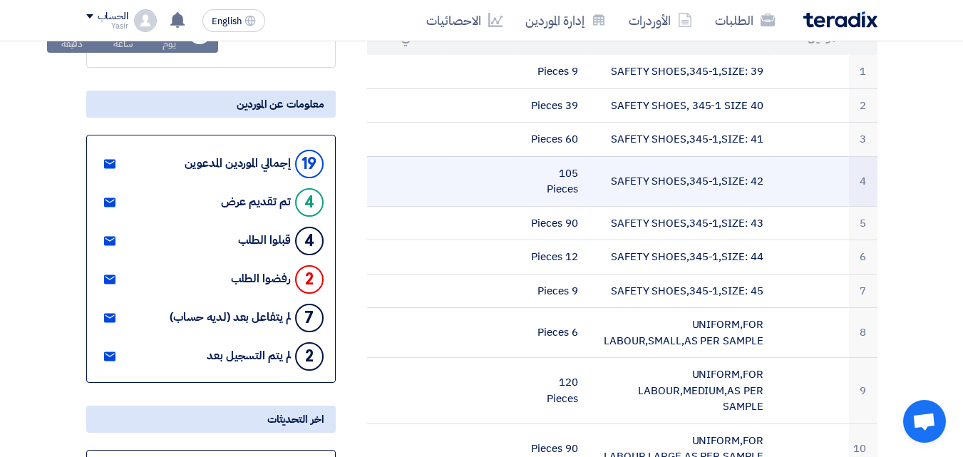
scroll to position [0, 0]
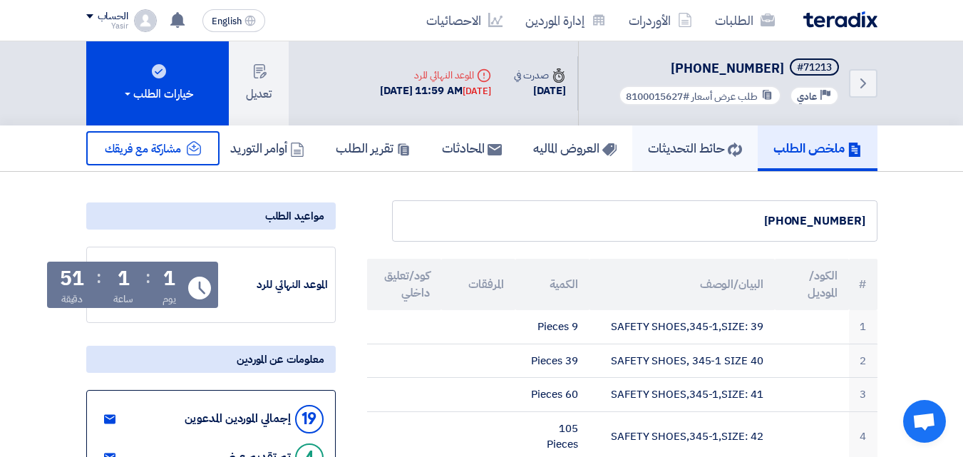
click at [690, 143] on h5 "حائط التحديثات" at bounding box center [695, 148] width 94 height 16
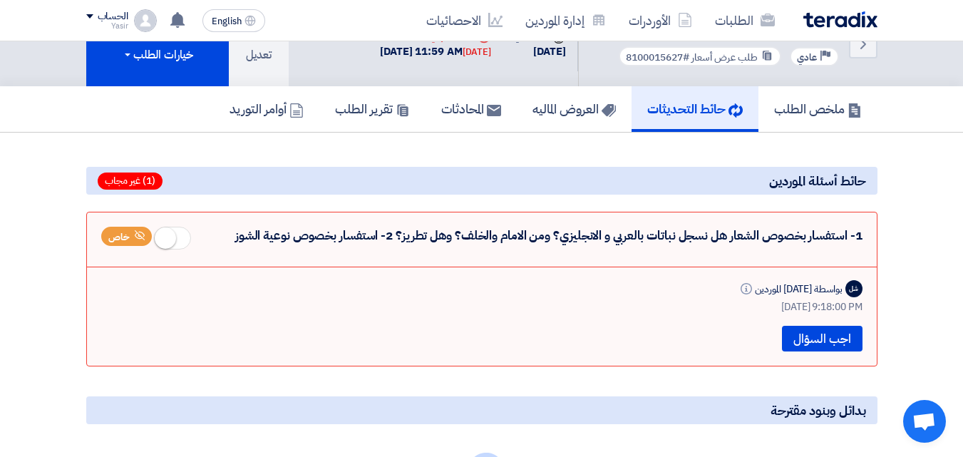
scroll to position [71, 0]
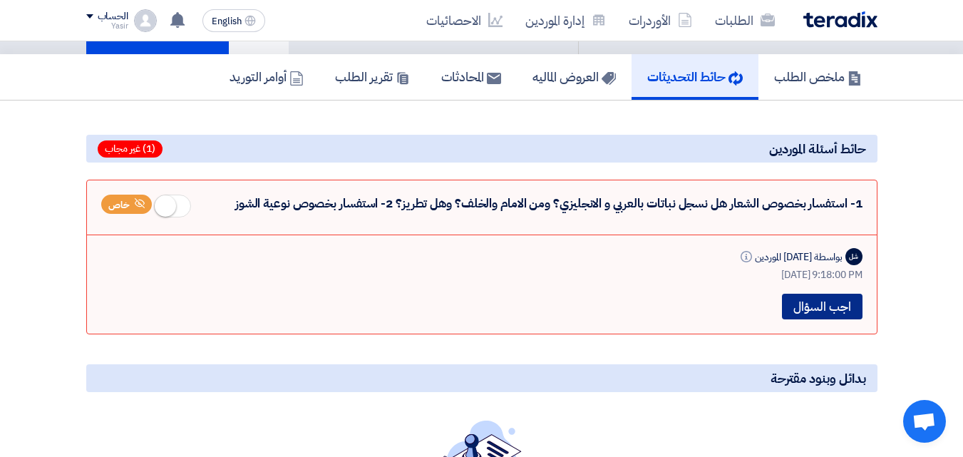
click at [816, 308] on button "اجب السؤال" at bounding box center [822, 307] width 81 height 26
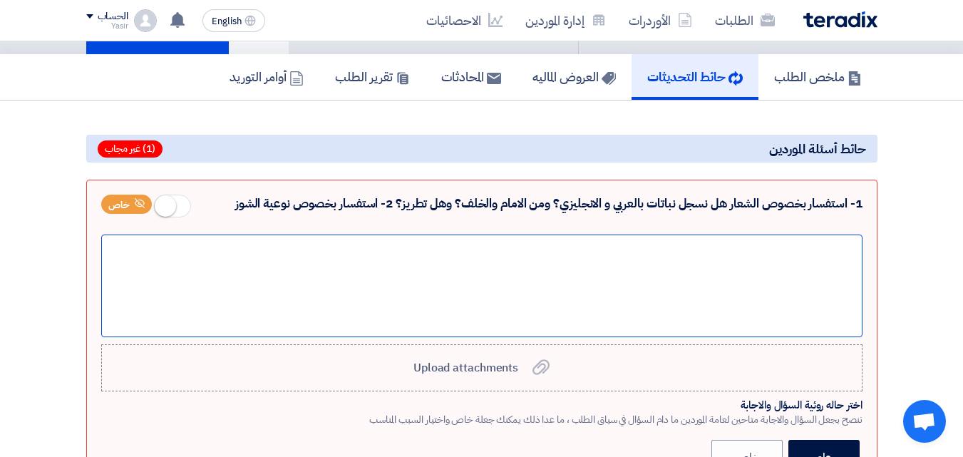
click at [680, 274] on div at bounding box center [481, 285] width 761 height 103
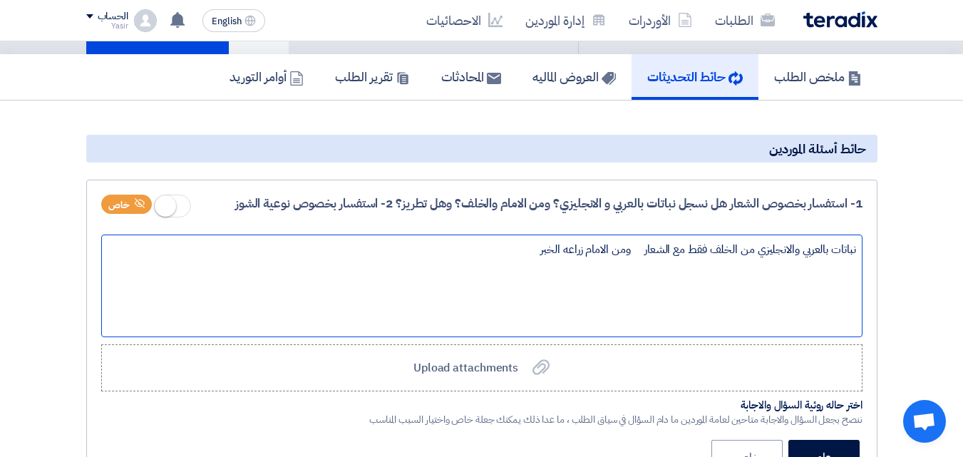
click at [522, 257] on div "نباتات بالعربي والانجليزي من الخلف فقط مع الشعار ومن الامام زراعه الخبر" at bounding box center [481, 285] width 761 height 103
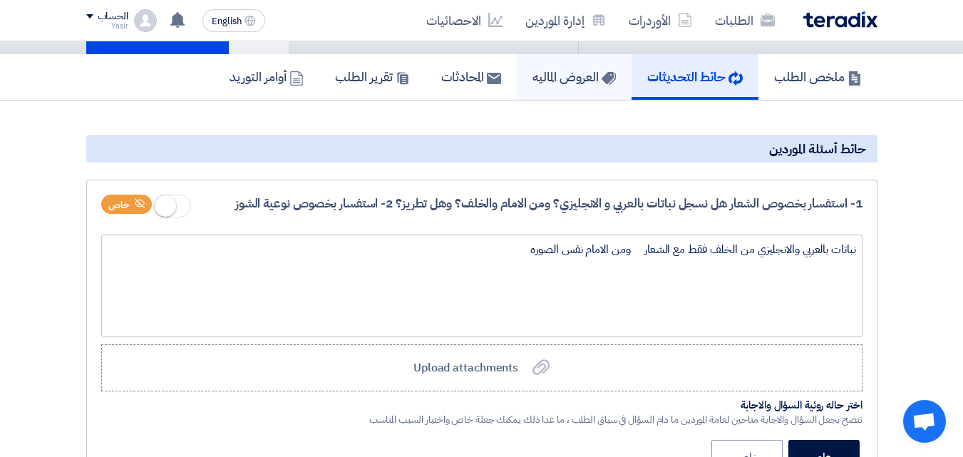
click at [562, 90] on link "العروض الماليه" at bounding box center [574, 77] width 115 height 46
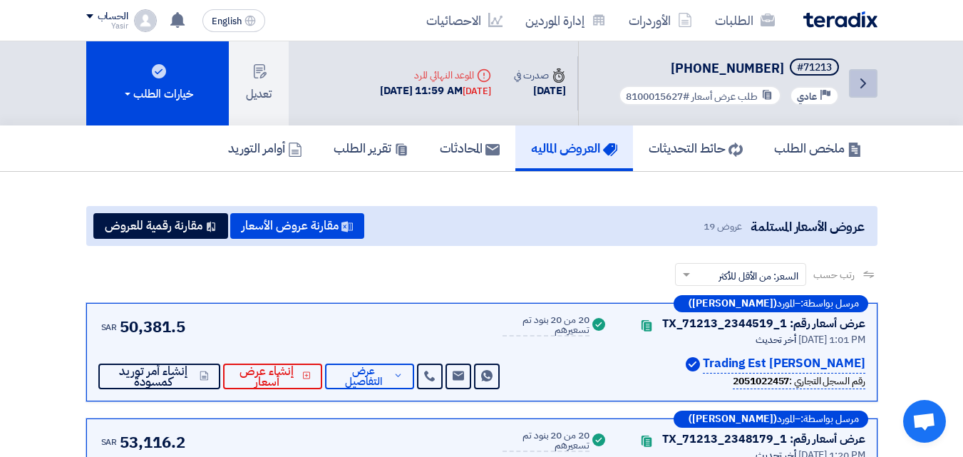
click at [868, 86] on icon "Back" at bounding box center [862, 83] width 17 height 17
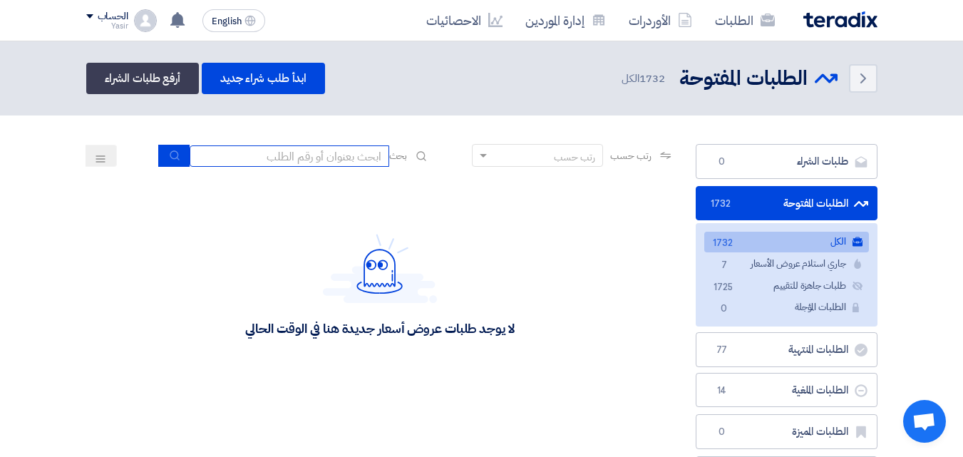
click at [371, 162] on input at bounding box center [290, 155] width 200 height 21
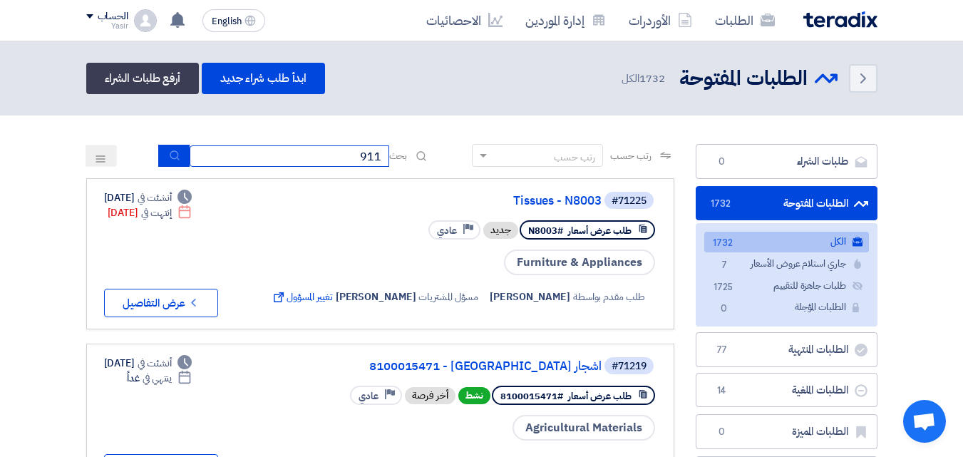
type input "911"
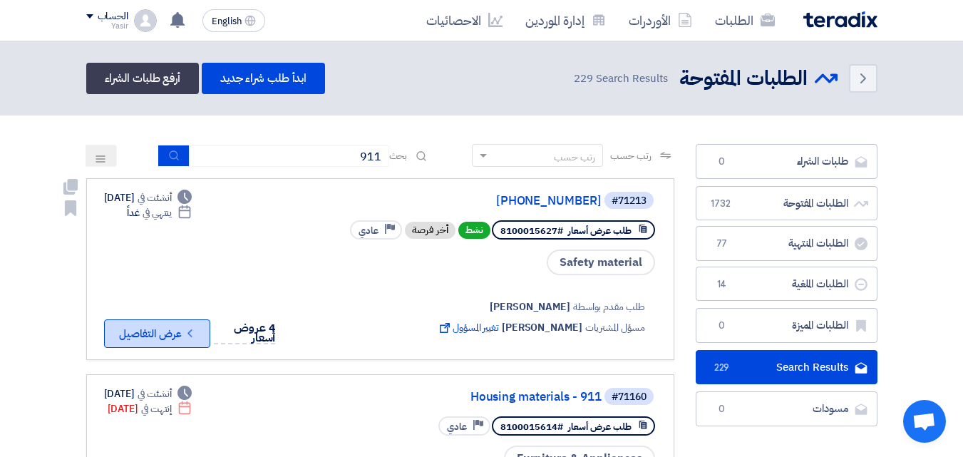
click at [201, 332] on button "Check details عرض التفاصيل" at bounding box center [157, 333] width 106 height 29
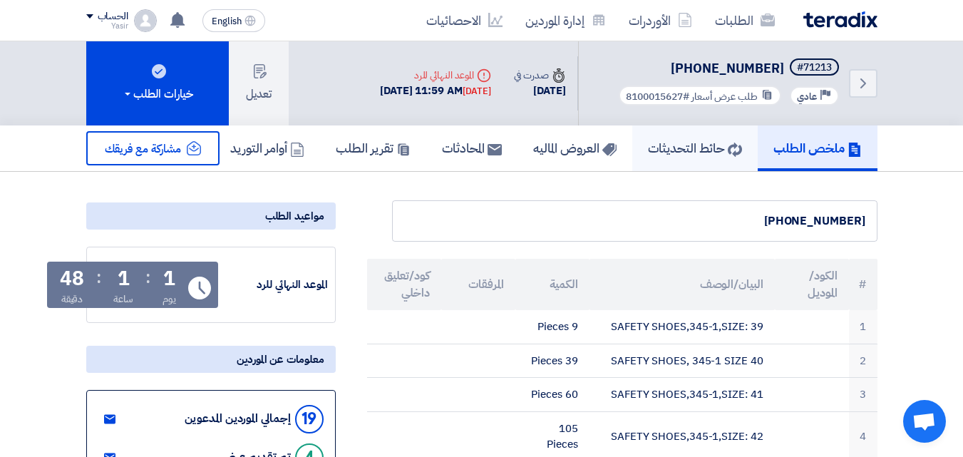
click at [684, 150] on h5 "حائط التحديثات" at bounding box center [695, 148] width 94 height 16
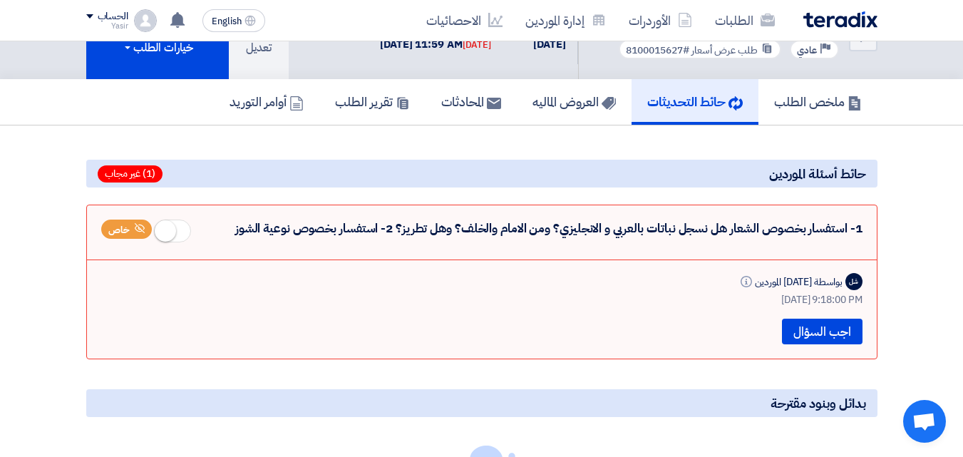
scroll to position [71, 0]
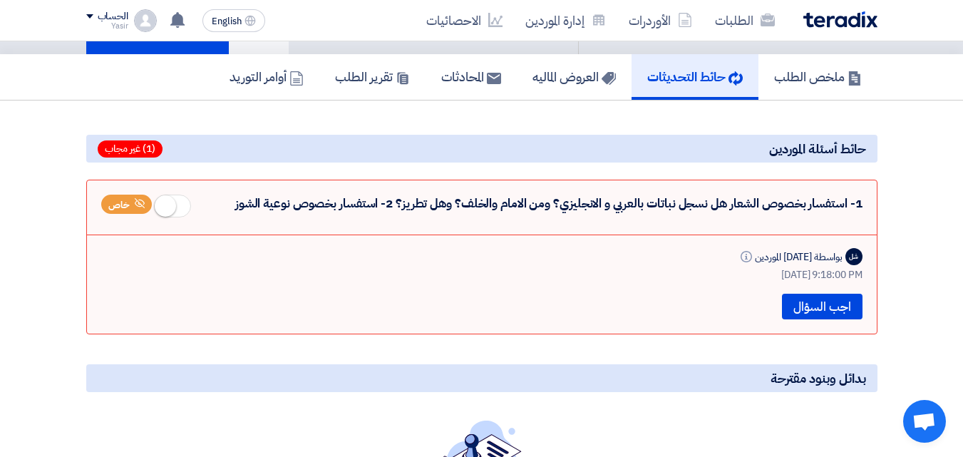
click at [164, 208] on small at bounding box center [165, 205] width 21 height 21
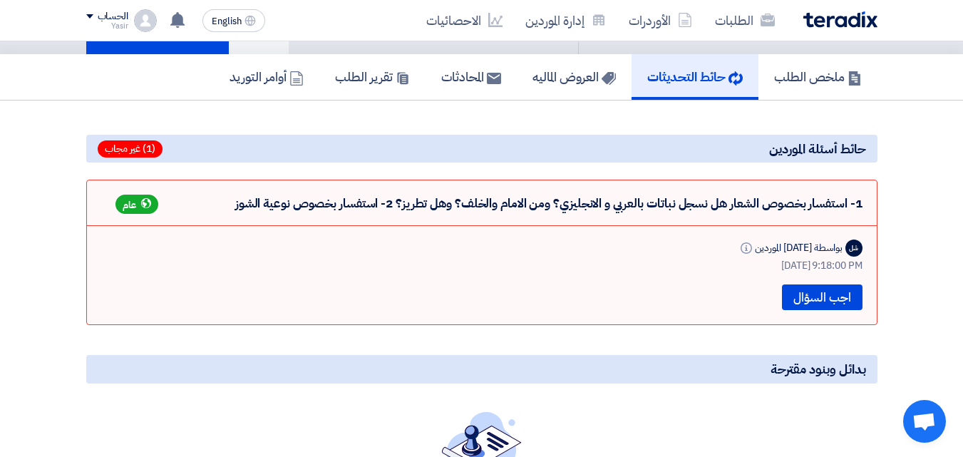
click at [142, 206] on use at bounding box center [146, 203] width 10 height 10
click at [143, 206] on icon at bounding box center [146, 203] width 10 height 10
click at [131, 210] on span "عام" at bounding box center [130, 205] width 14 height 14
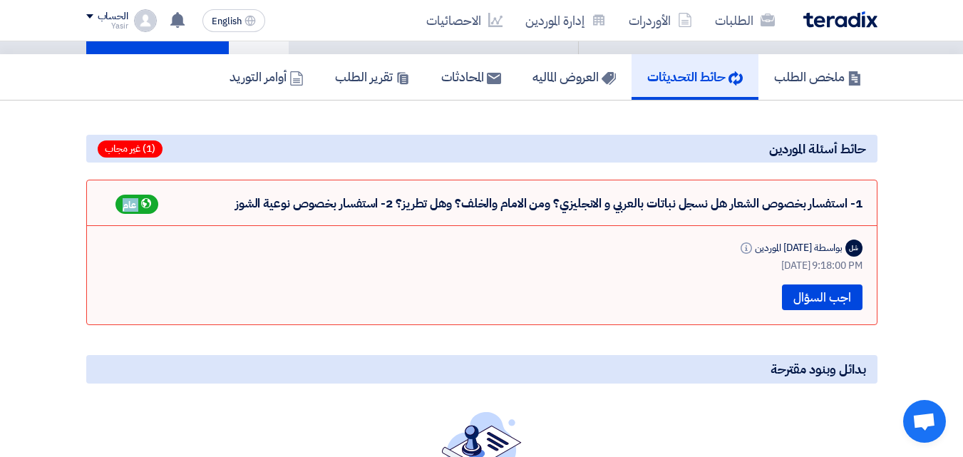
click at [131, 210] on span "عام" at bounding box center [130, 205] width 14 height 14
click at [141, 211] on div "عام" at bounding box center [136, 204] width 43 height 19
click at [139, 155] on span "(1) غير مجاب" at bounding box center [130, 148] width 65 height 17
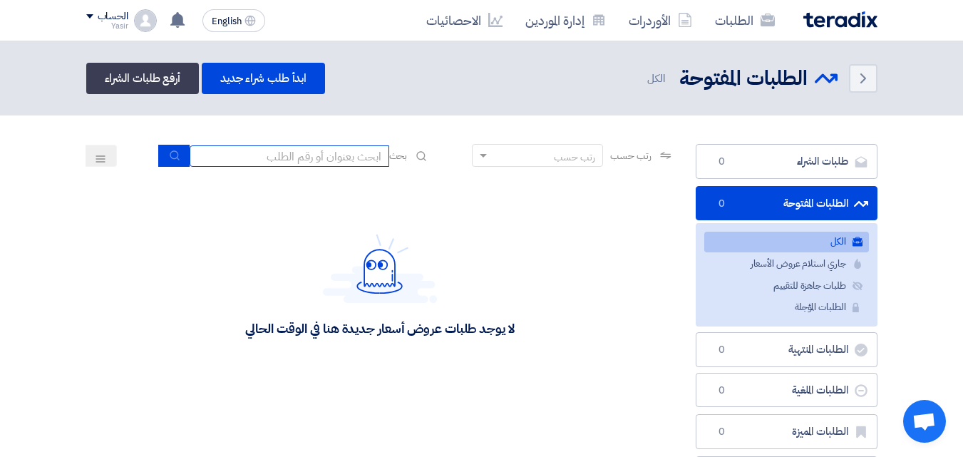
click at [321, 155] on input at bounding box center [290, 155] width 200 height 21
type input "911"
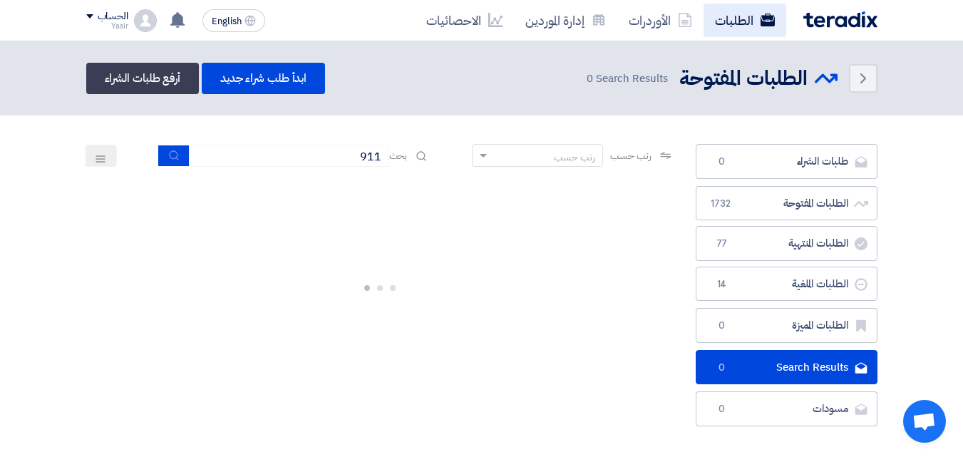
click at [747, 20] on link "الطلبات" at bounding box center [744, 20] width 83 height 33
click at [723, 26] on link "الطلبات" at bounding box center [744, 20] width 83 height 33
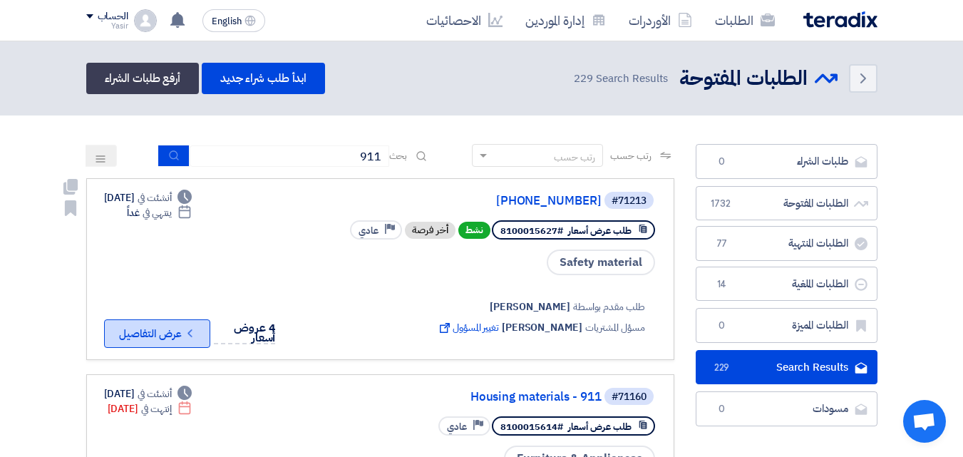
click at [170, 340] on button "Check details عرض التفاصيل" at bounding box center [157, 333] width 106 height 29
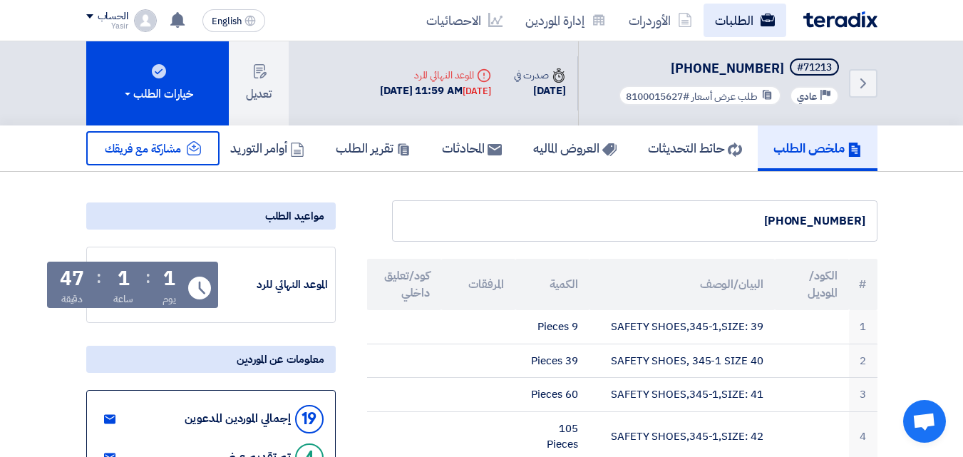
click at [732, 31] on link "الطلبات" at bounding box center [744, 20] width 83 height 33
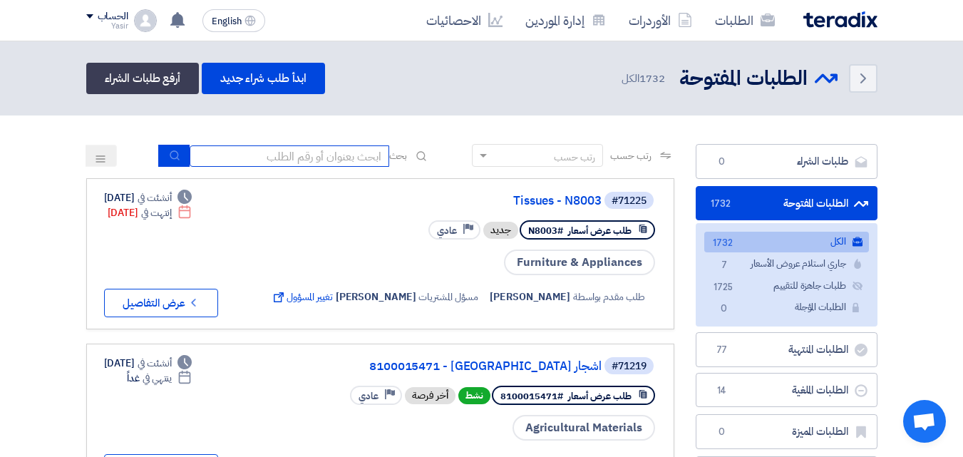
click at [294, 160] on input at bounding box center [290, 155] width 200 height 21
type input "911"
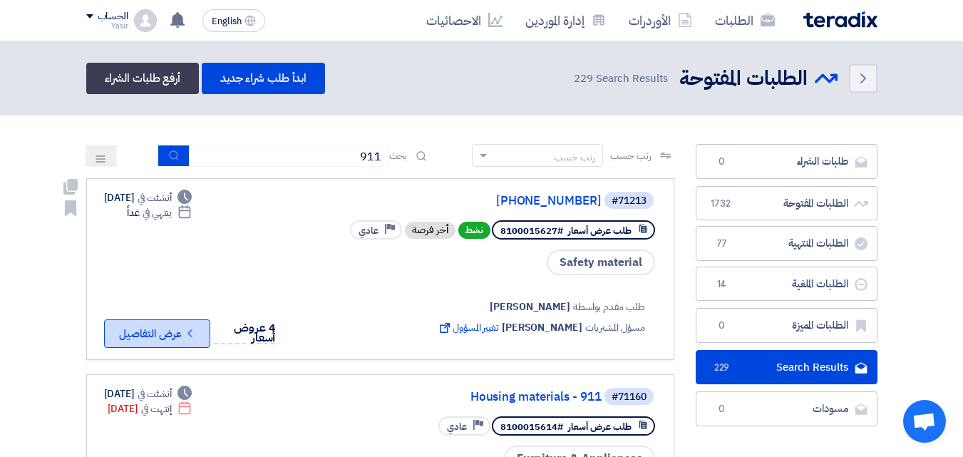
click at [170, 328] on button "Check details عرض التفاصيل" at bounding box center [157, 333] width 106 height 29
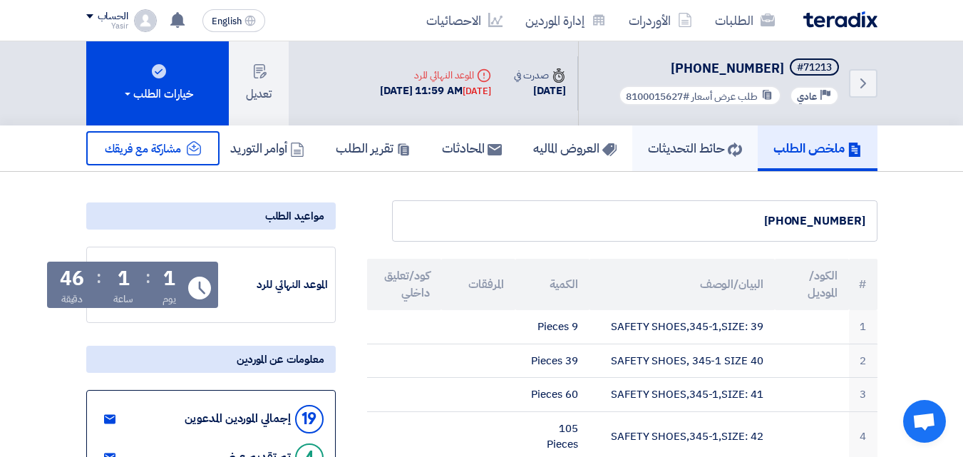
click at [667, 156] on h5 "حائط التحديثات" at bounding box center [695, 148] width 94 height 16
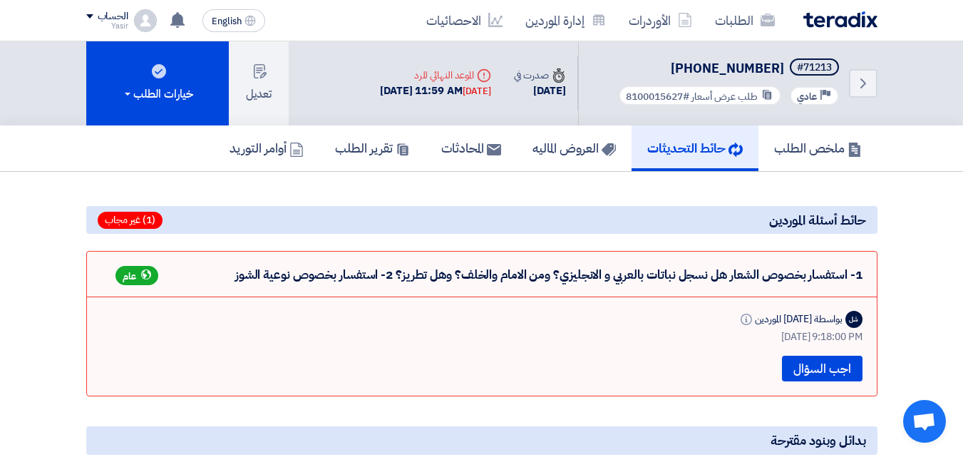
click at [132, 273] on span "عام" at bounding box center [130, 276] width 14 height 14
click at [791, 361] on button "اجب السؤال" at bounding box center [822, 369] width 81 height 26
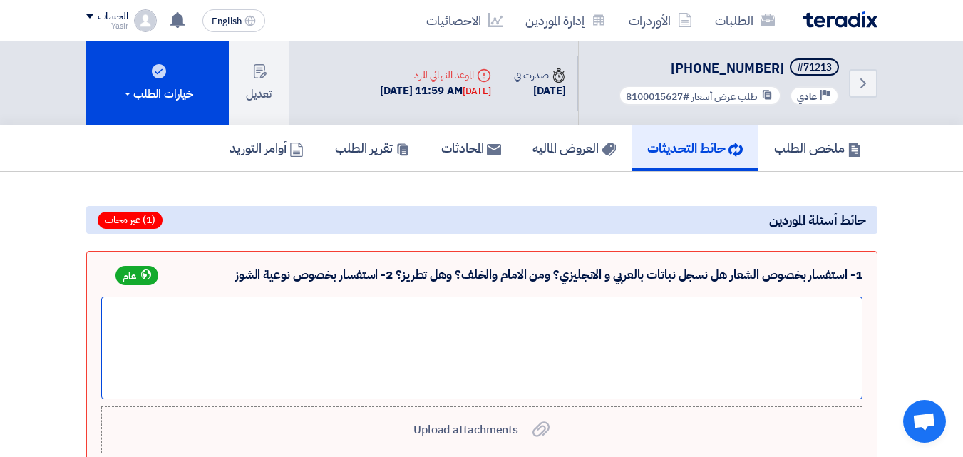
click at [727, 353] on div at bounding box center [481, 347] width 761 height 103
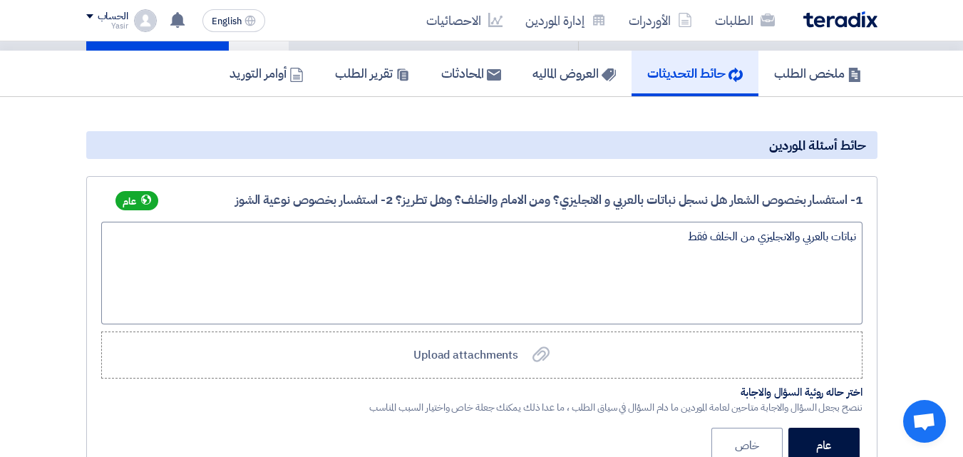
scroll to position [6, 0]
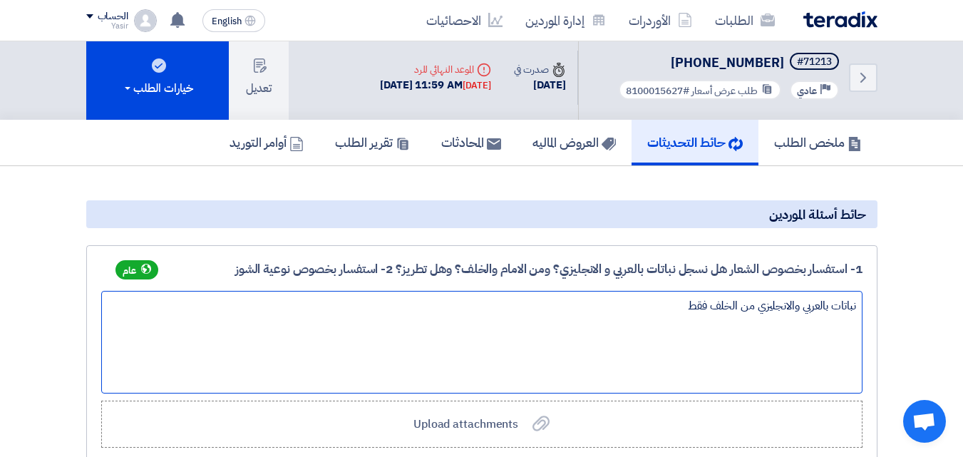
click at [667, 312] on div "نباتات بالعربي والانجليزي من الخلف فقط" at bounding box center [481, 342] width 761 height 103
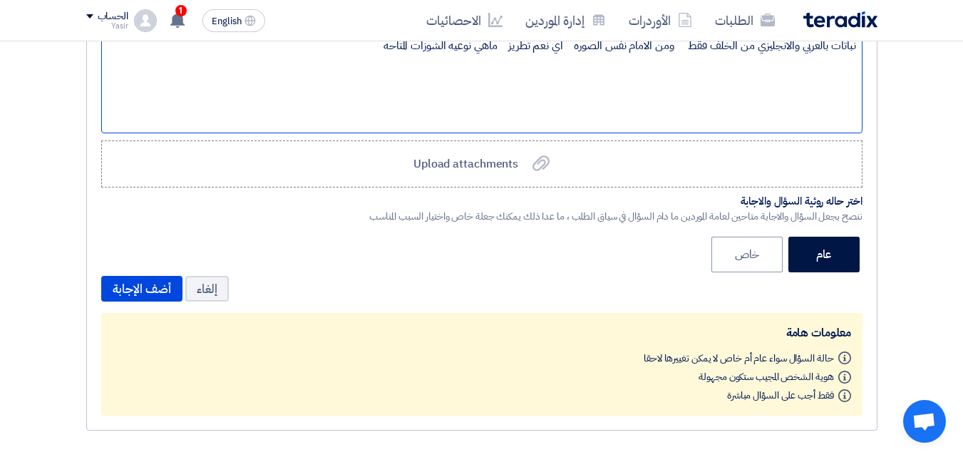
scroll to position [291, 0]
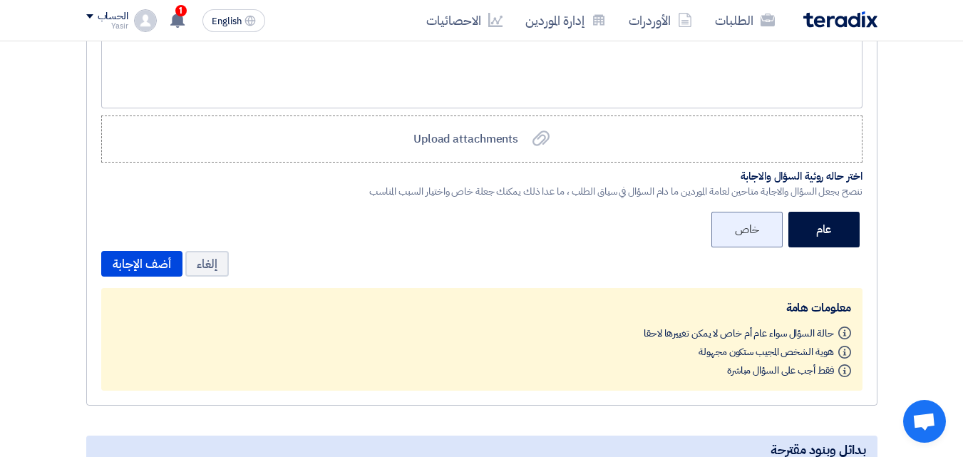
click at [730, 232] on label "خاص" at bounding box center [746, 230] width 71 height 36
click at [749, 232] on input "خاص" at bounding box center [753, 228] width 9 height 9
radio input "true"
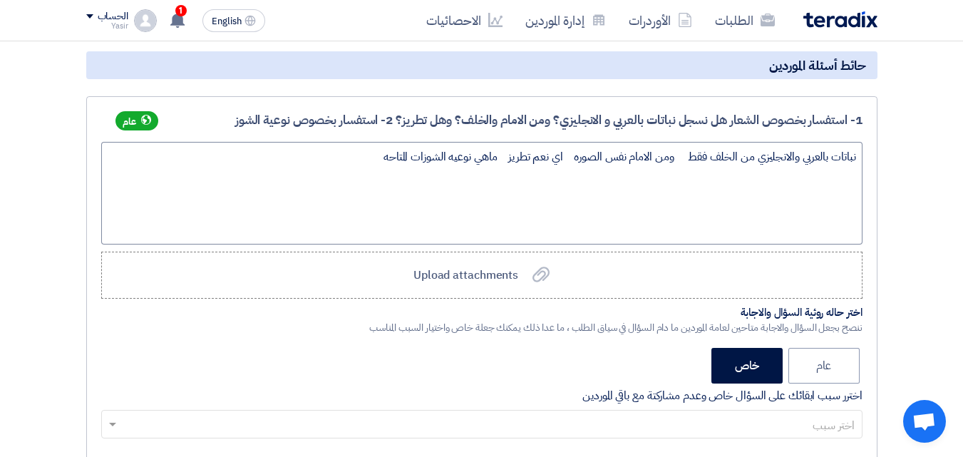
scroll to position [180, 0]
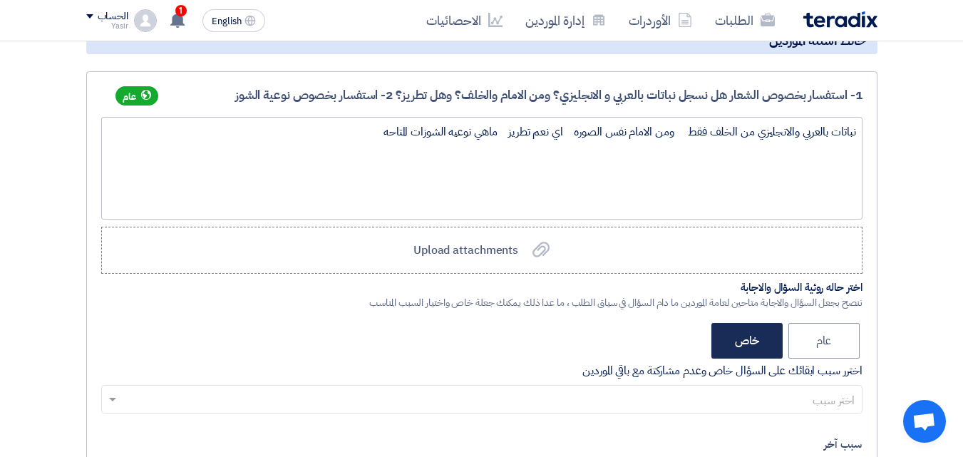
click at [742, 347] on label "خاص" at bounding box center [746, 341] width 71 height 36
click at [749, 344] on input "خاص" at bounding box center [753, 339] width 9 height 9
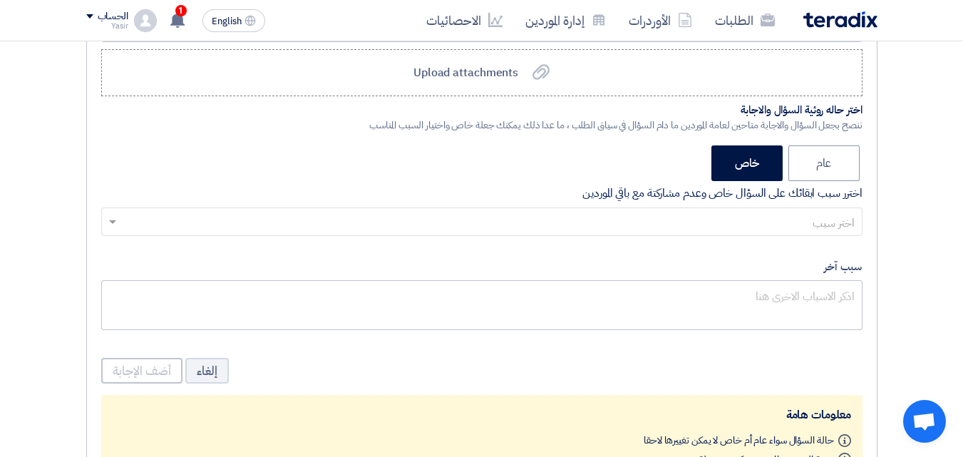
scroll to position [393, 0]
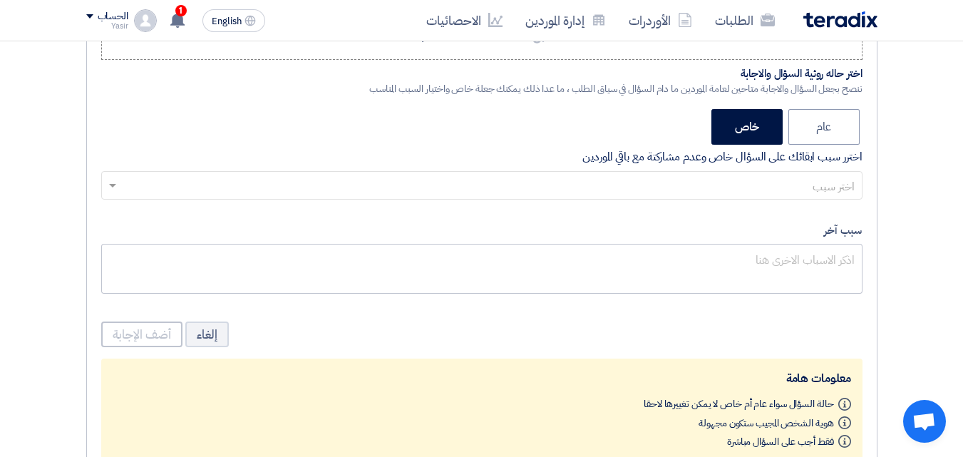
click at [728, 177] on input "text" at bounding box center [489, 187] width 732 height 24
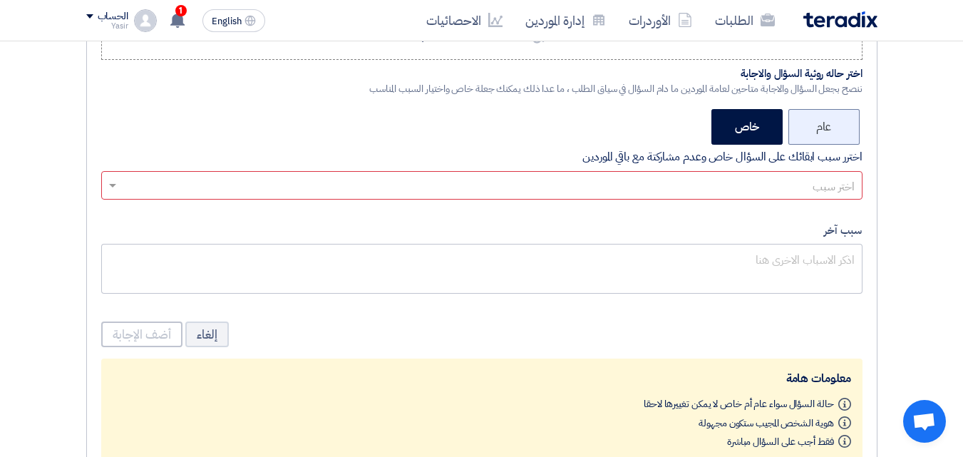
click at [831, 132] on label "عام" at bounding box center [823, 127] width 71 height 36
click at [831, 130] on input "عام" at bounding box center [826, 125] width 9 height 9
radio input "true"
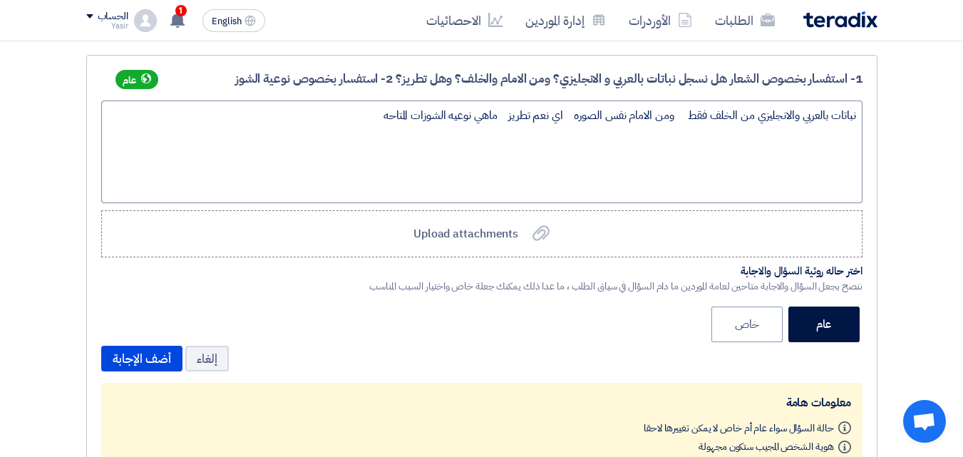
scroll to position [180, 0]
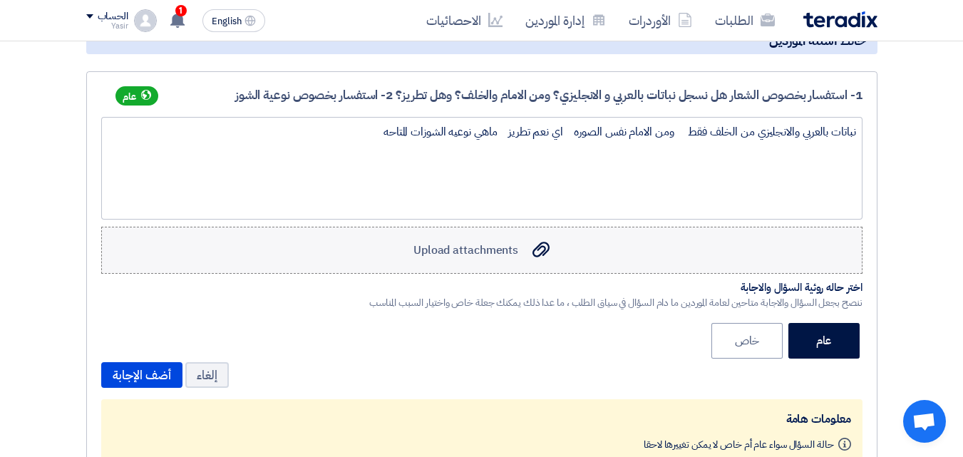
click at [472, 259] on label "Upload attachments Upload attachments" at bounding box center [481, 250] width 761 height 47
click at [0, 0] on input "Upload attachments Upload attachments" at bounding box center [0, 0] width 0 height 0
click at [463, 253] on span "Upload attachments" at bounding box center [465, 250] width 105 height 17
click at [0, 0] on input "Upload attachments Upload attachments" at bounding box center [0, 0] width 0 height 0
click at [432, 239] on label "Upload attachments Upload attachments" at bounding box center [481, 250] width 761 height 47
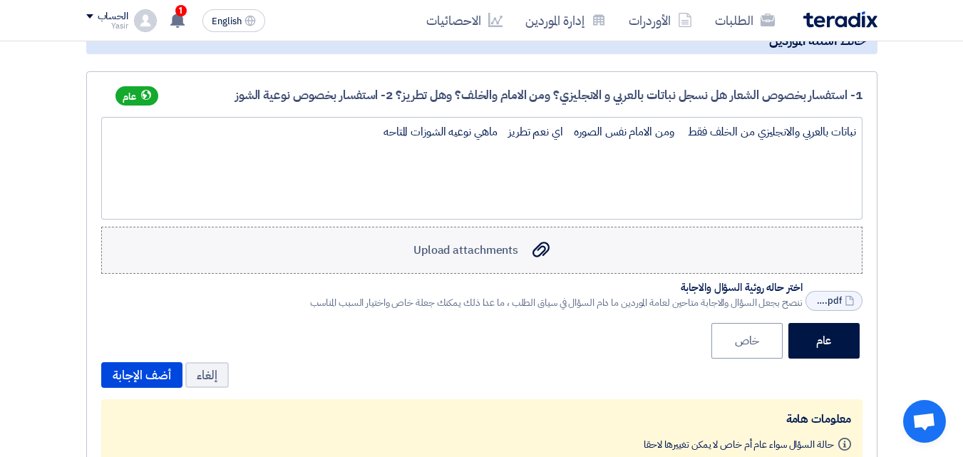
click at [0, 0] on input "Upload attachments Upload attachments" at bounding box center [0, 0] width 0 height 0
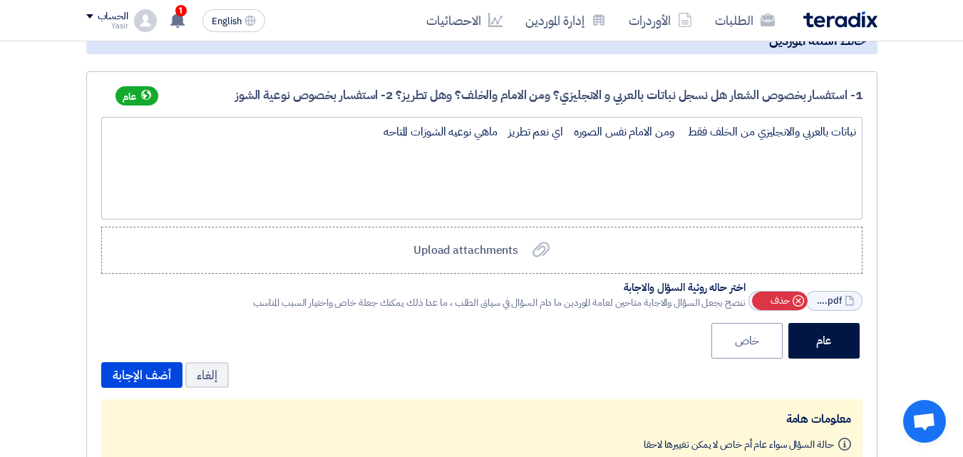
click at [795, 299] on icon "Cancel" at bounding box center [797, 300] width 11 height 11
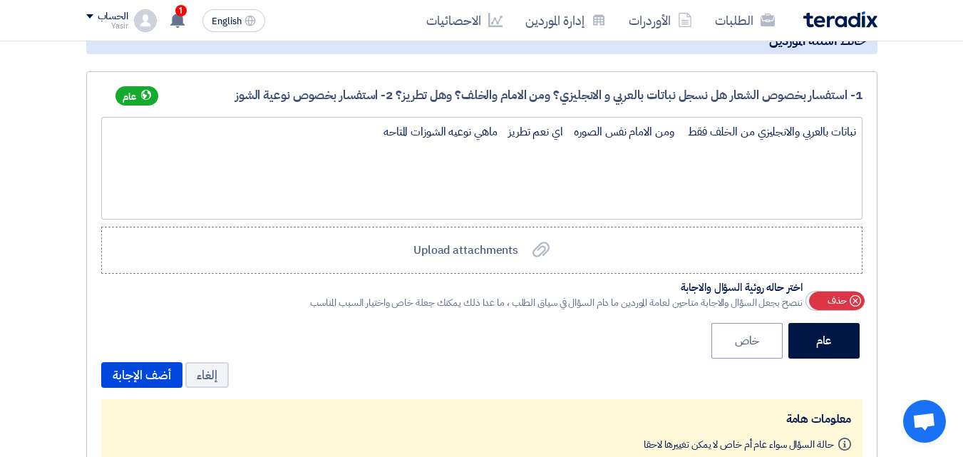
click at [812, 299] on div "Cancel حذف" at bounding box center [837, 300] width 56 height 19
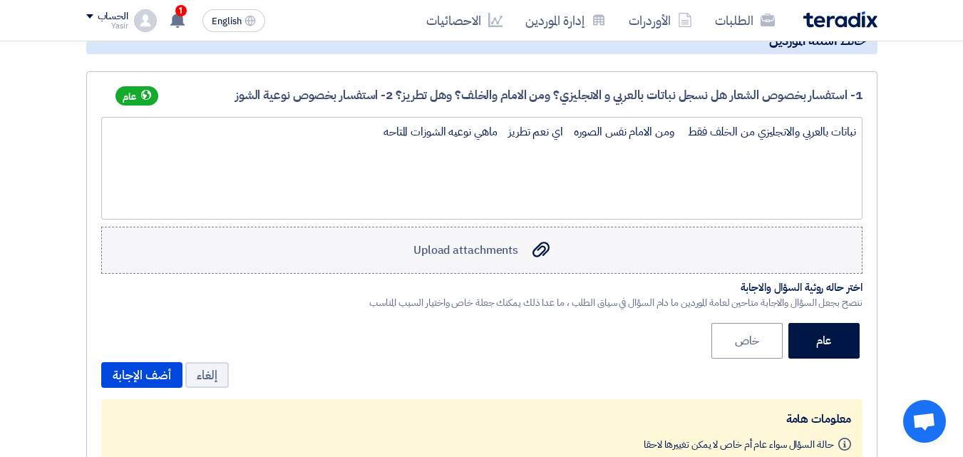
click at [507, 269] on label "Upload attachments Upload attachments" at bounding box center [481, 250] width 761 height 47
click at [0, 0] on input "Upload attachments Upload attachments" at bounding box center [0, 0] width 0 height 0
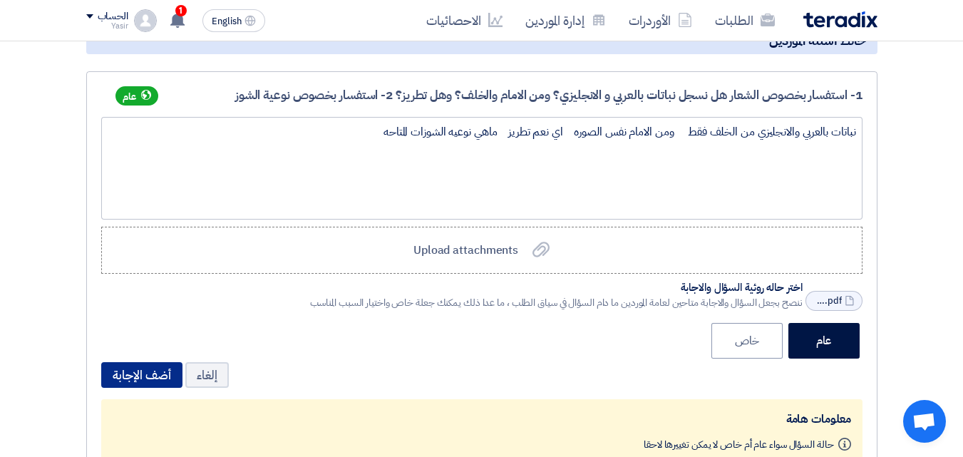
click at [146, 368] on button "أضف الإجابة" at bounding box center [141, 375] width 81 height 26
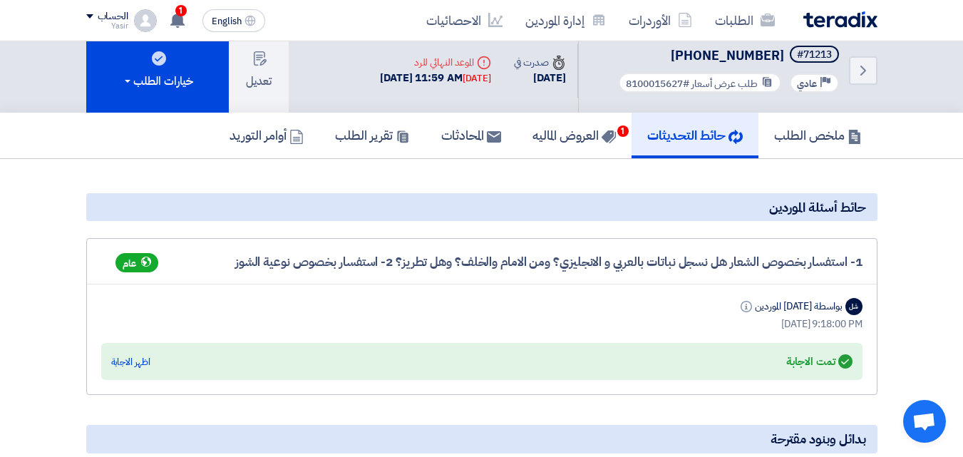
scroll to position [0, 0]
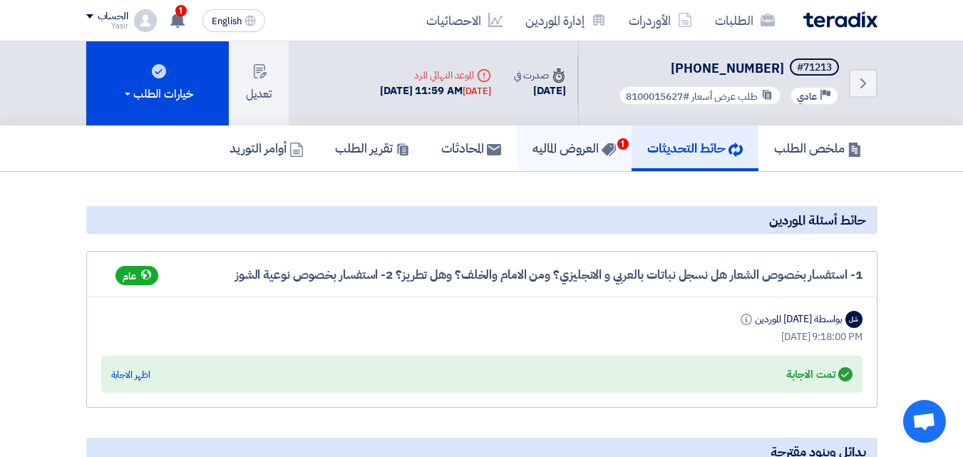
click at [552, 157] on link "العروض الماليه 1" at bounding box center [574, 148] width 115 height 46
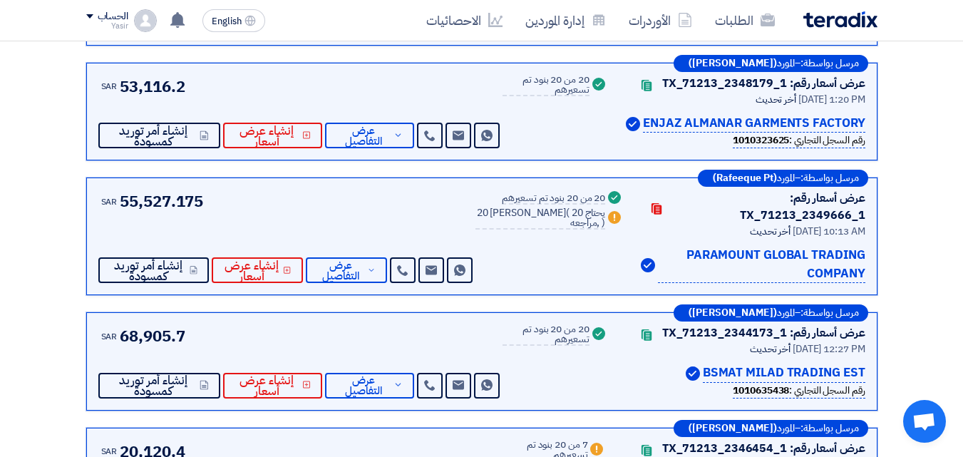
scroll to position [356, 0]
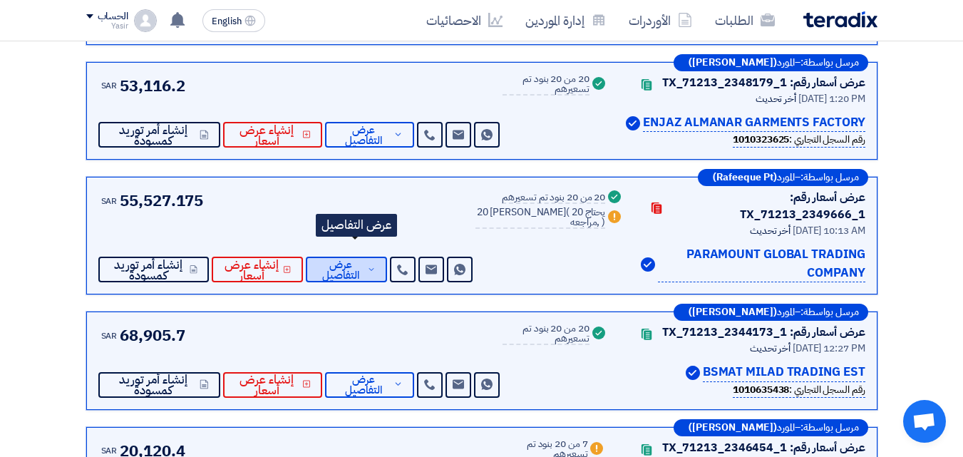
click at [376, 264] on icon at bounding box center [371, 269] width 9 height 11
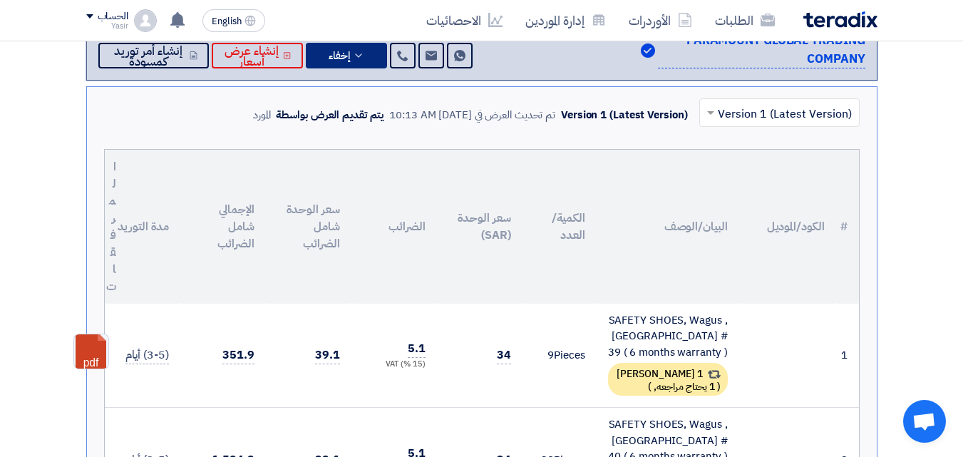
scroll to position [641, 0]
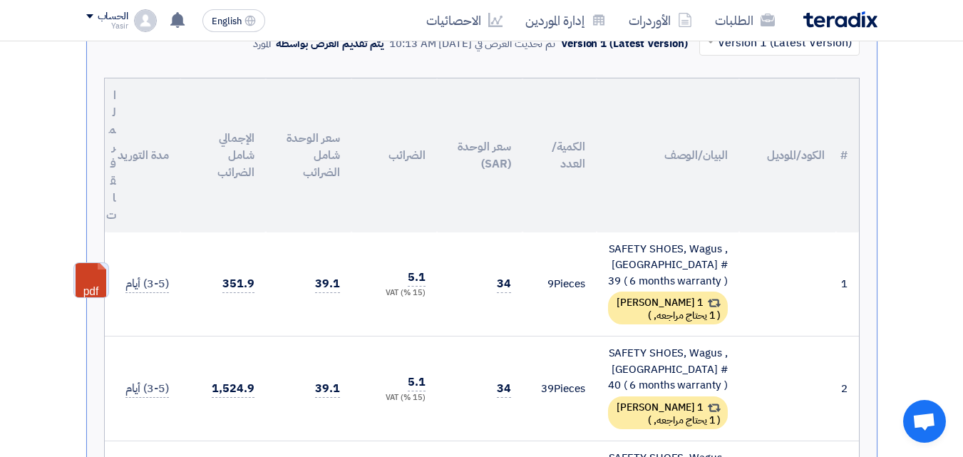
click at [79, 272] on link at bounding box center [131, 306] width 114 height 86
click at [794, 16] on div "الطلبات الأوردرات إدارة الموردين الاحصائيات" at bounding box center [640, 20] width 475 height 33
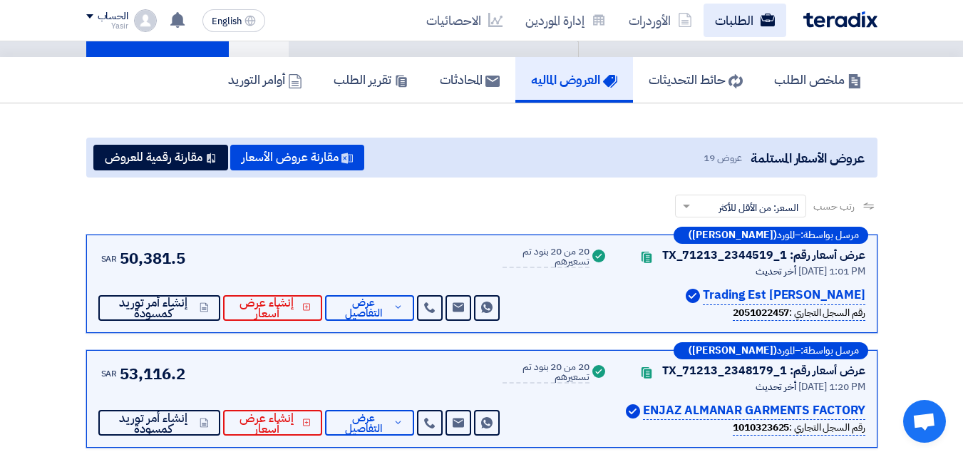
scroll to position [0, 0]
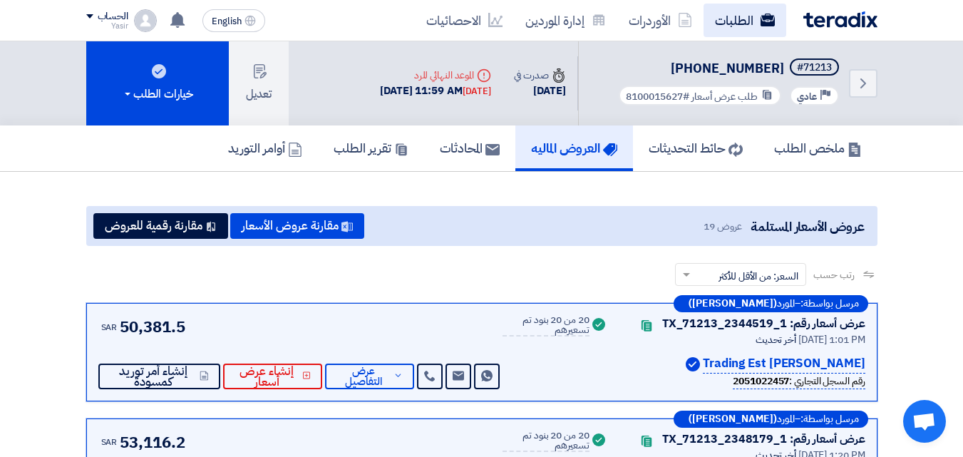
click at [747, 25] on link "الطلبات" at bounding box center [744, 20] width 83 height 33
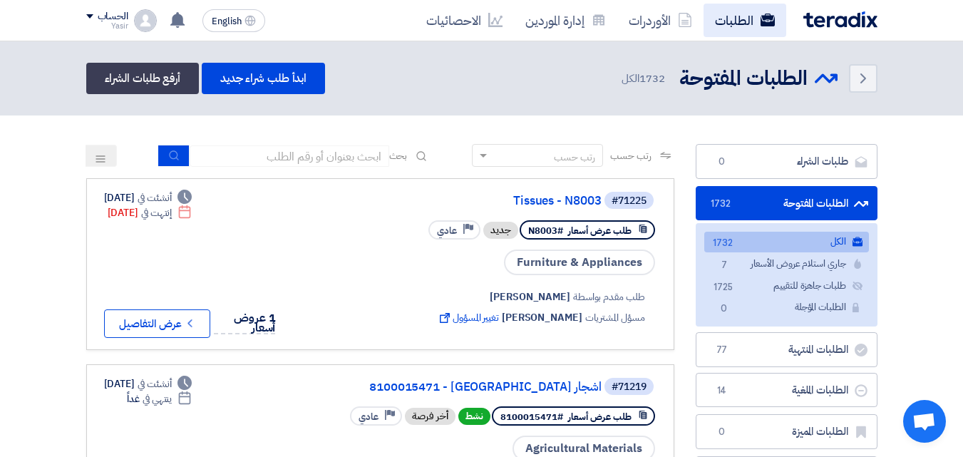
click at [747, 27] on link "الطلبات" at bounding box center [744, 20] width 83 height 33
click at [312, 170] on div "رتب حسب رتب حسب بحث" at bounding box center [380, 161] width 588 height 34
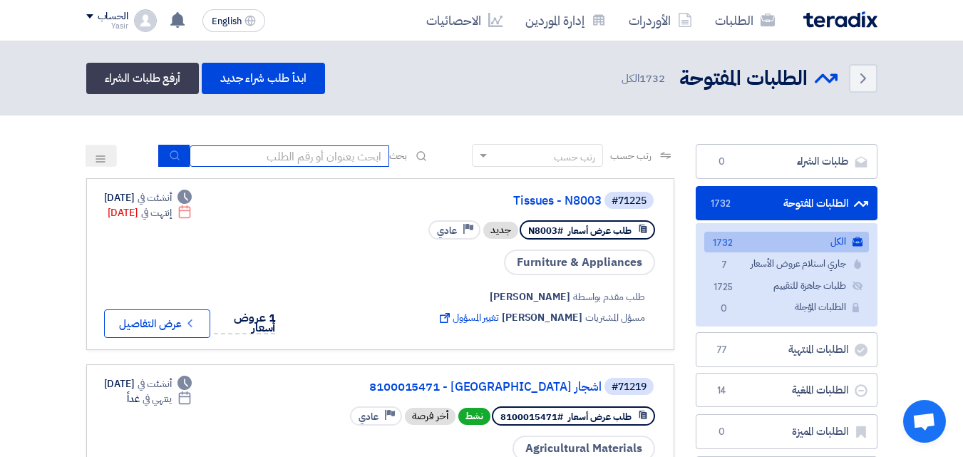
click at [314, 165] on input at bounding box center [290, 155] width 200 height 21
type input "911"
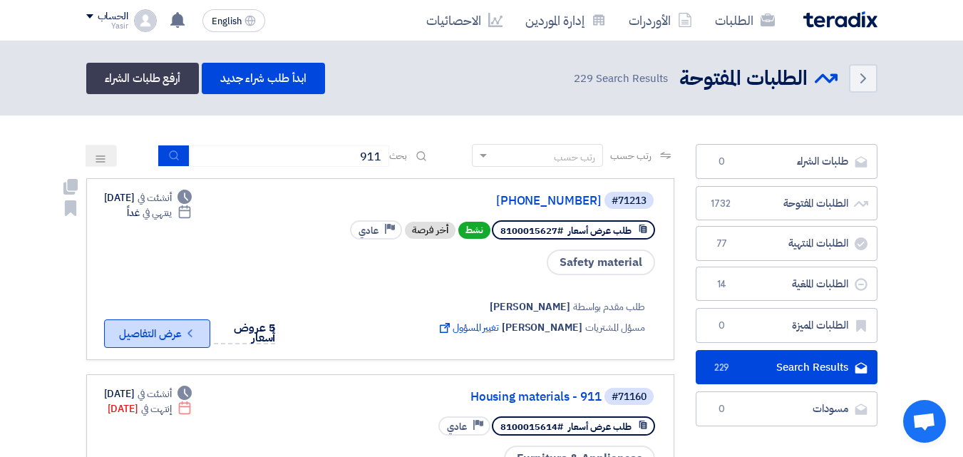
click at [146, 343] on button "Check details عرض التفاصيل" at bounding box center [157, 333] width 106 height 29
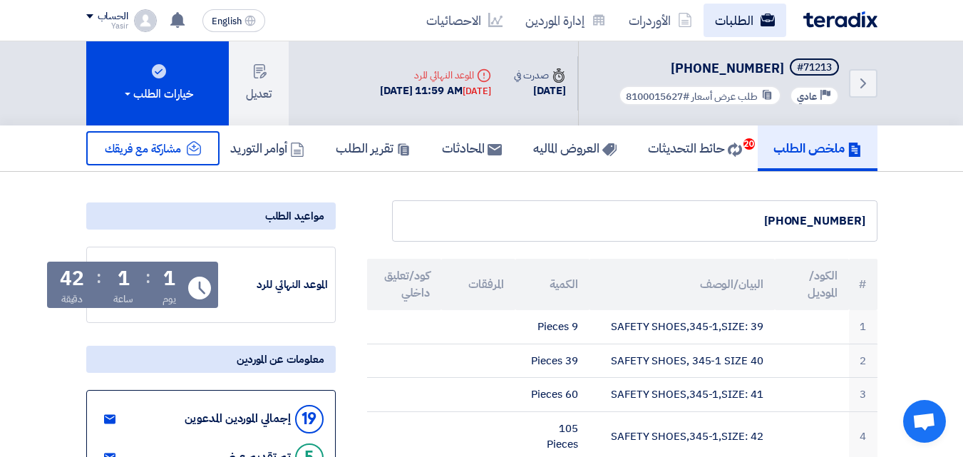
click at [752, 30] on link "الطلبات" at bounding box center [744, 20] width 83 height 33
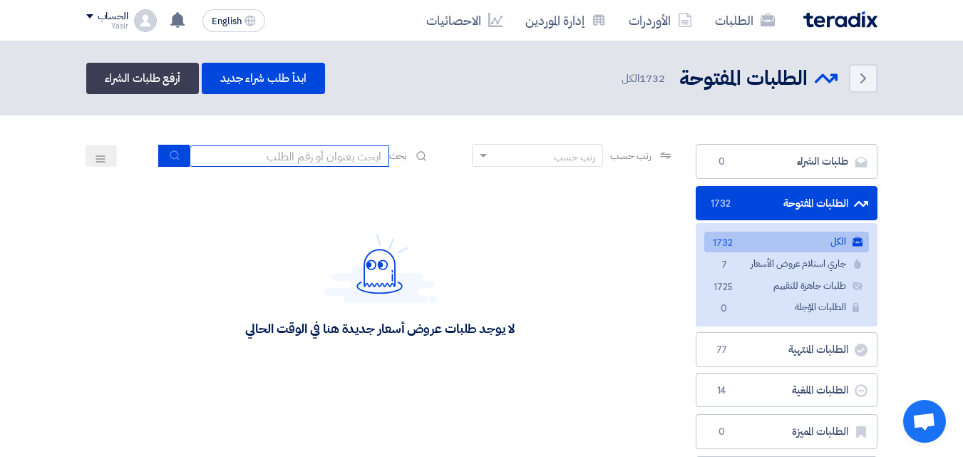
click at [329, 163] on input at bounding box center [290, 155] width 200 height 21
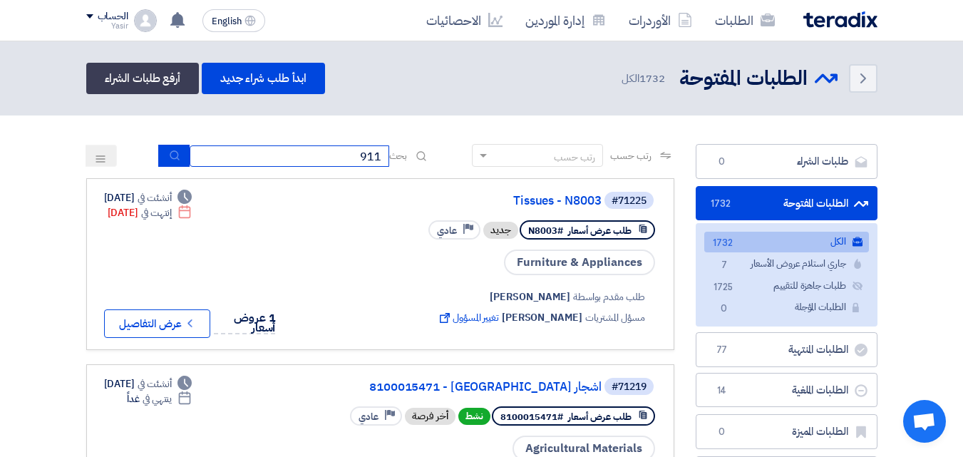
type input "911"
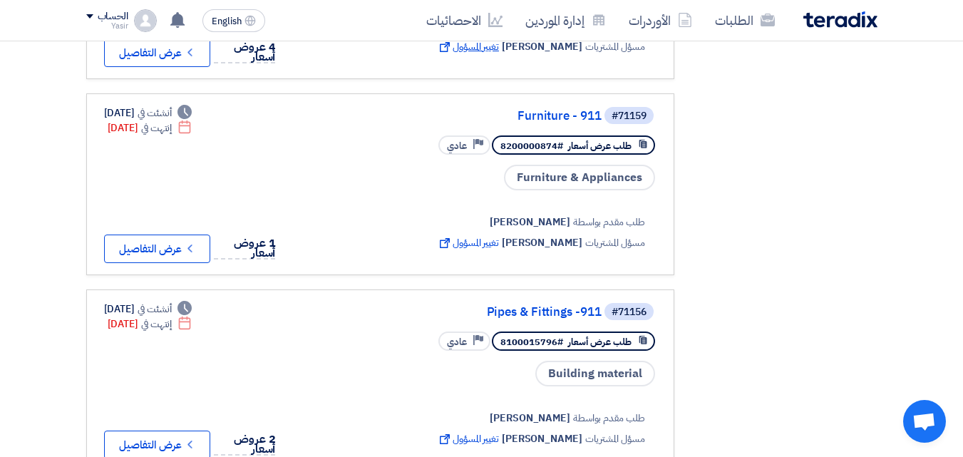
scroll to position [499, 0]
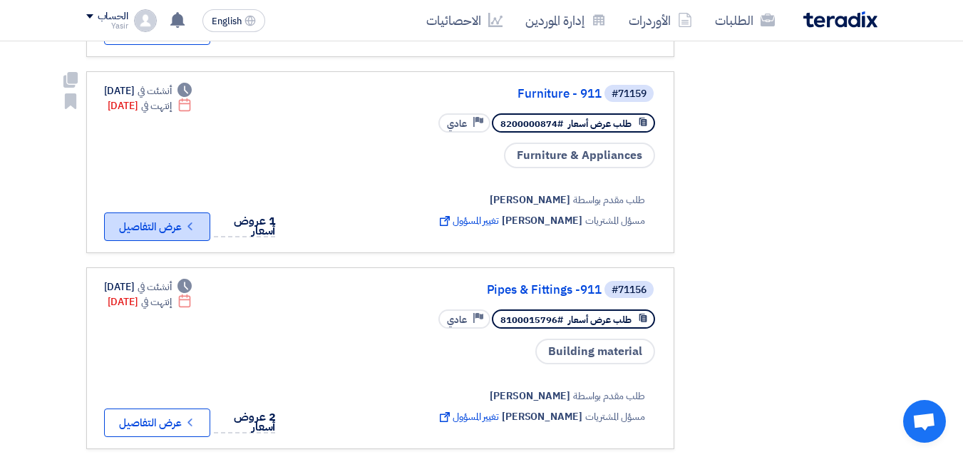
click at [190, 224] on icon "Check details" at bounding box center [190, 226] width 14 height 14
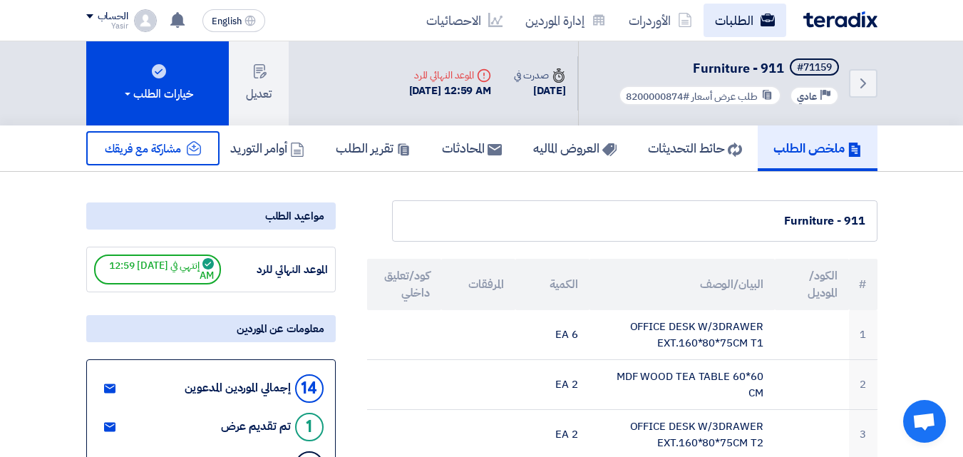
click at [747, 24] on link "الطلبات" at bounding box center [744, 20] width 83 height 33
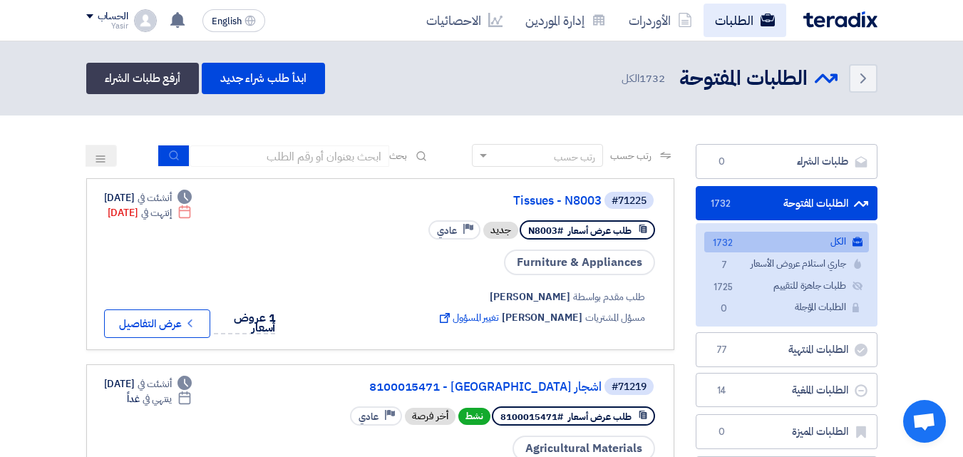
click at [716, 28] on link "الطلبات" at bounding box center [744, 20] width 83 height 33
click at [756, 31] on link "الطلبات" at bounding box center [744, 20] width 83 height 33
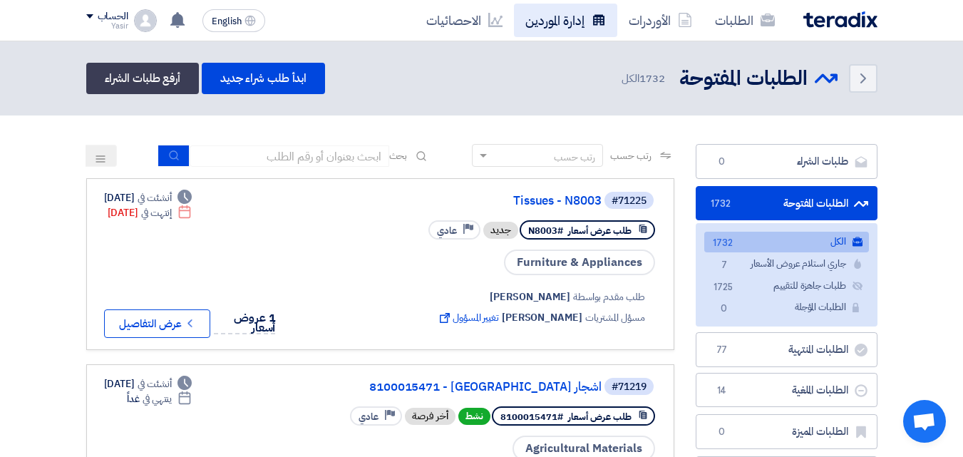
click at [544, 28] on link "إدارة الموردين" at bounding box center [565, 20] width 103 height 33
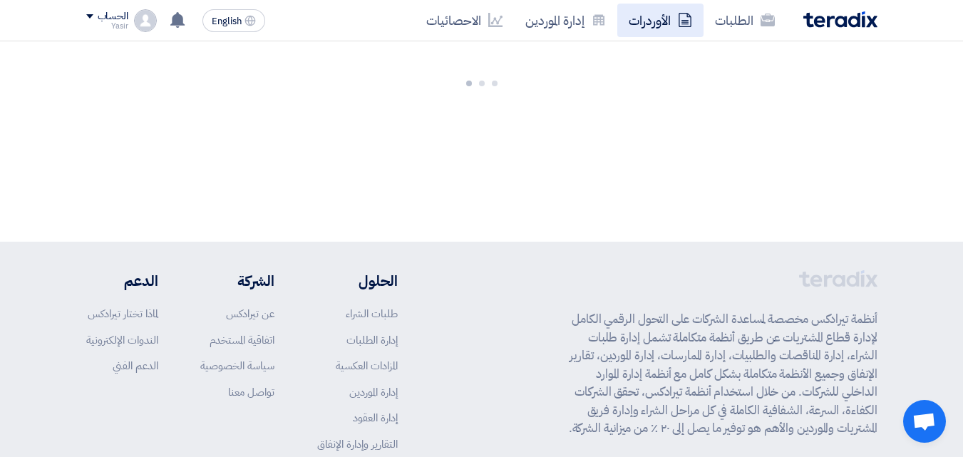
click at [638, 29] on link "الأوردرات" at bounding box center [660, 20] width 86 height 33
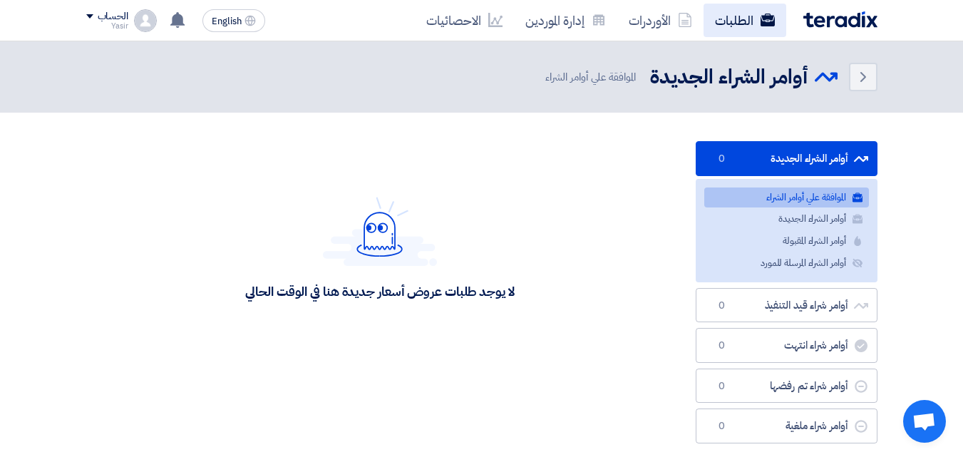
click at [710, 19] on link "الطلبات" at bounding box center [744, 20] width 83 height 33
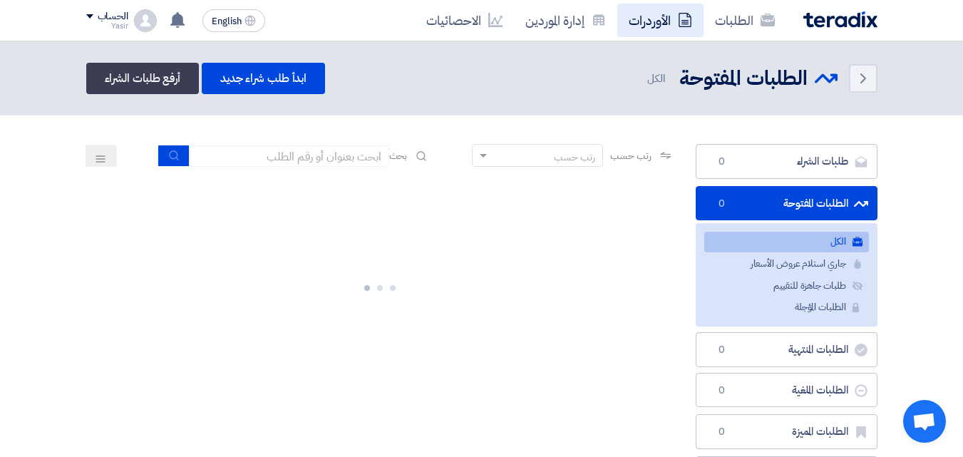
click at [635, 21] on link "الأوردرات" at bounding box center [660, 20] width 86 height 33
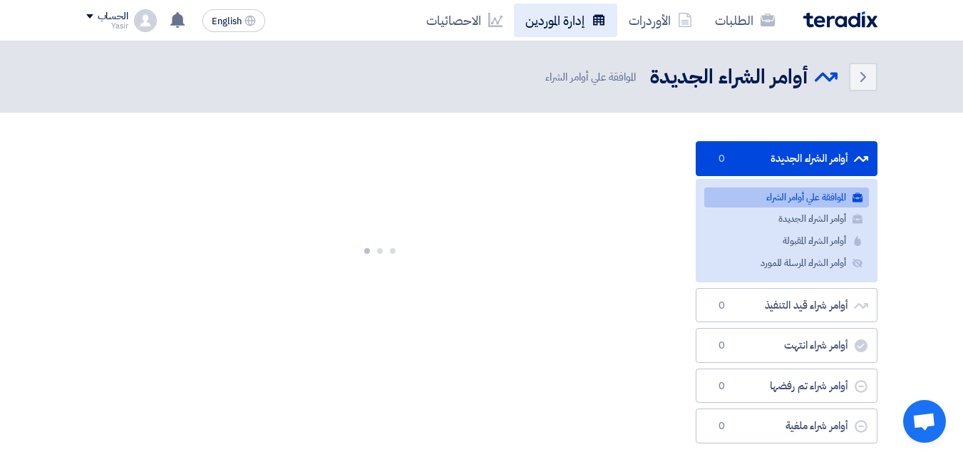
click at [552, 27] on link "إدارة الموردين" at bounding box center [565, 20] width 103 height 33
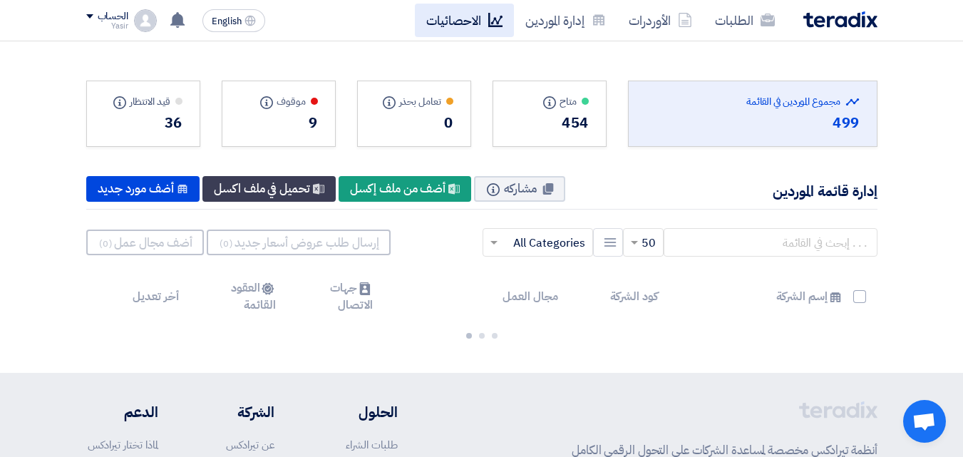
click at [485, 25] on link "الاحصائيات" at bounding box center [464, 20] width 99 height 33
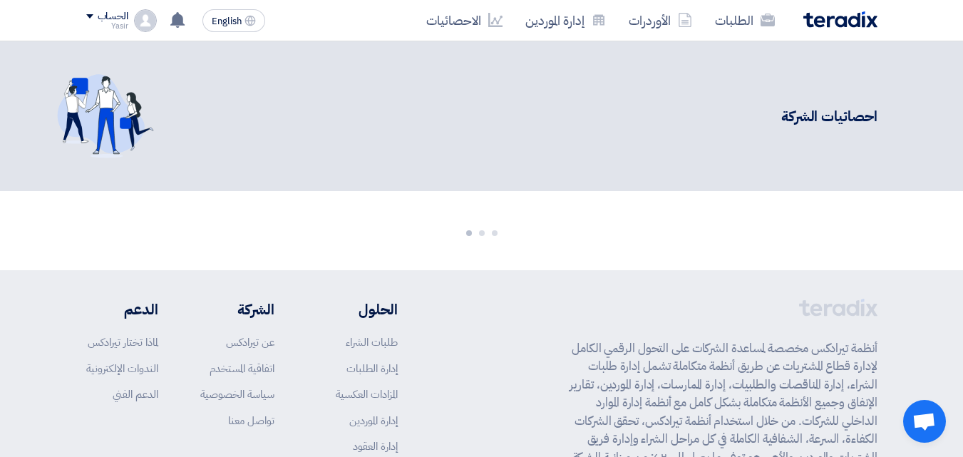
click at [586, 24] on link "إدارة الموردين" at bounding box center [565, 20] width 103 height 33
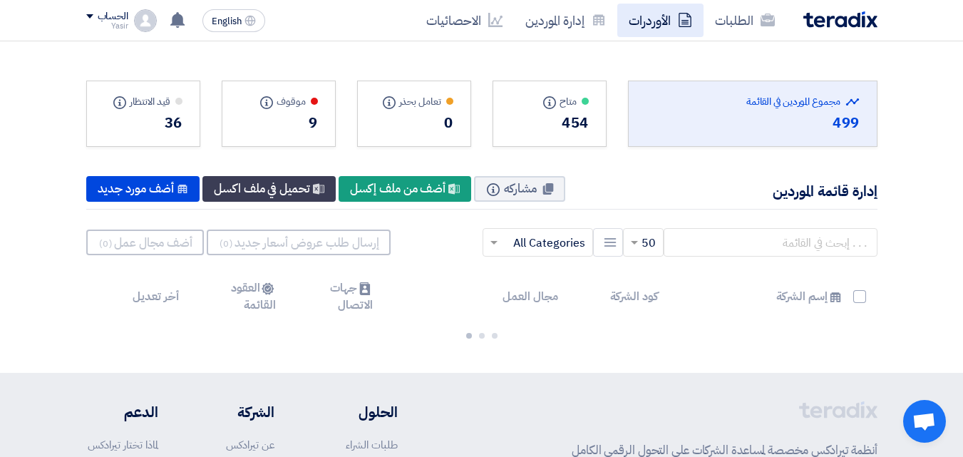
click at [636, 26] on link "الأوردرات" at bounding box center [660, 20] width 86 height 33
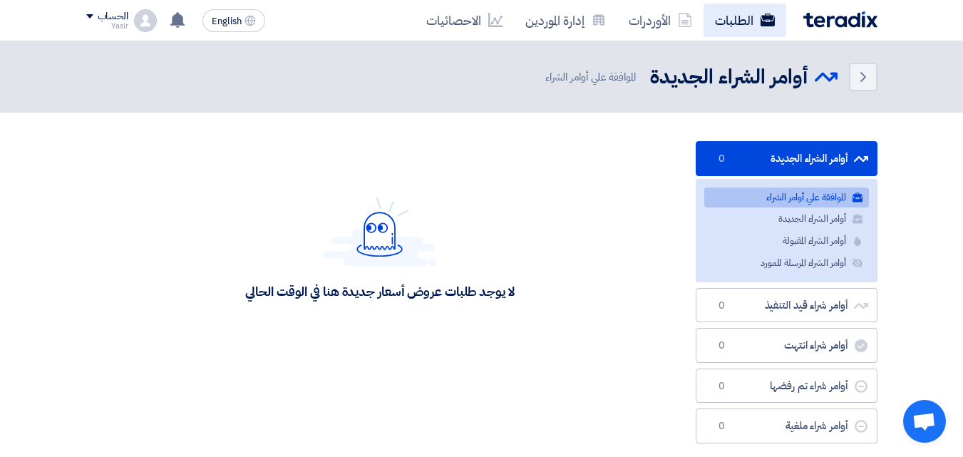
click at [731, 24] on link "الطلبات" at bounding box center [744, 20] width 83 height 33
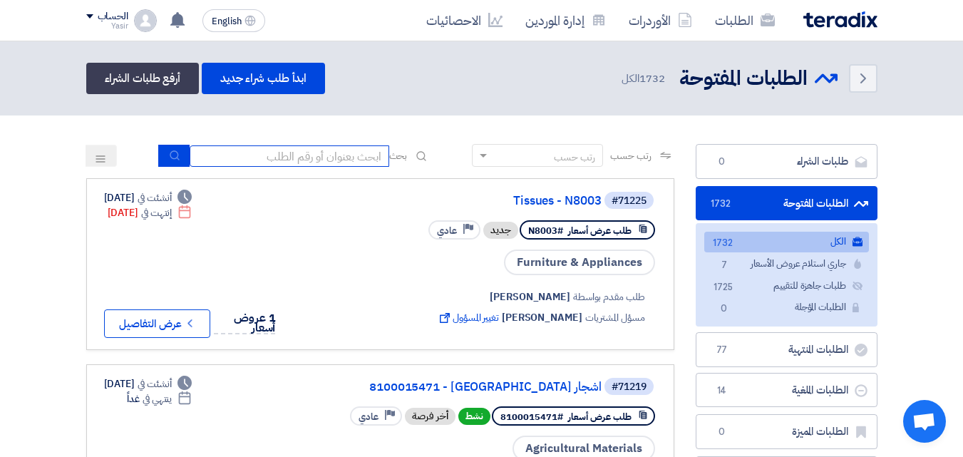
click at [284, 165] on input at bounding box center [290, 155] width 200 height 21
type input "911"
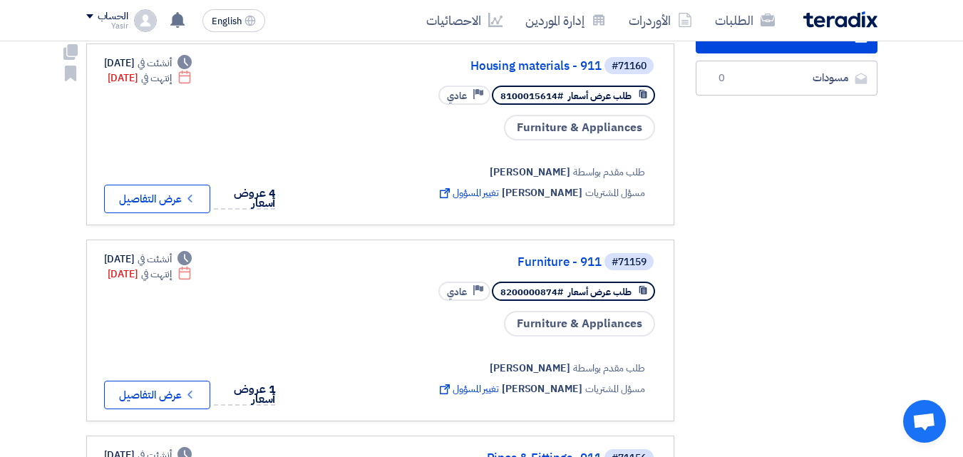
scroll to position [356, 0]
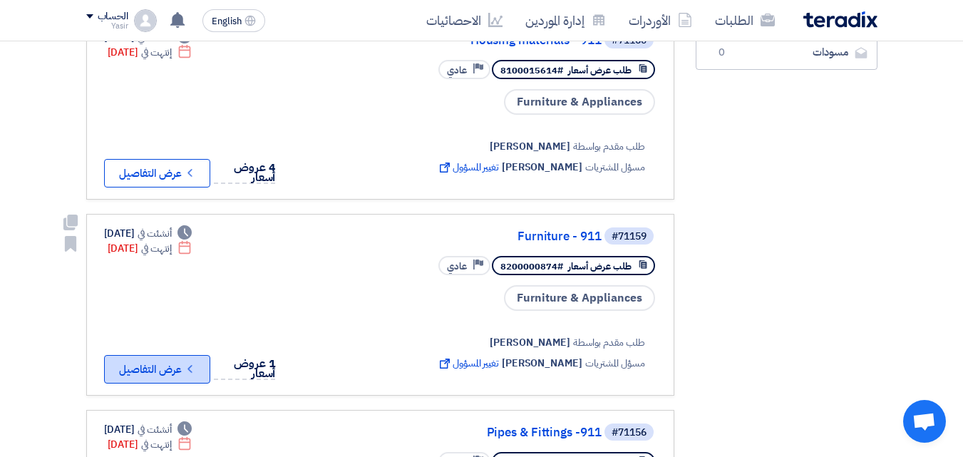
click at [191, 367] on icon "Check details" at bounding box center [190, 369] width 14 height 14
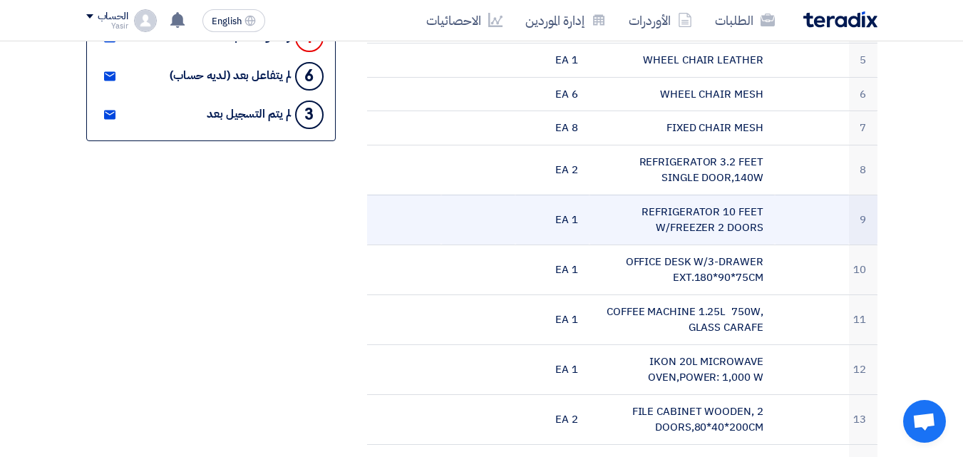
scroll to position [570, 0]
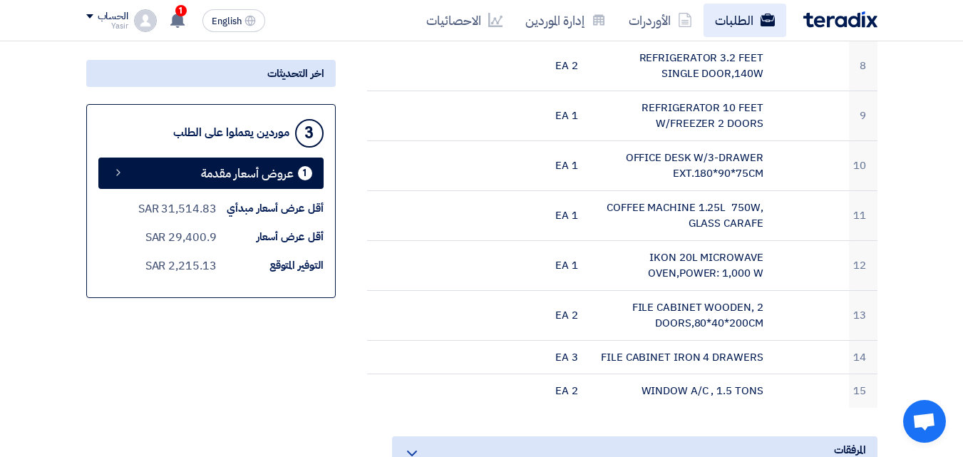
click at [727, 25] on link "الطلبات" at bounding box center [744, 20] width 83 height 33
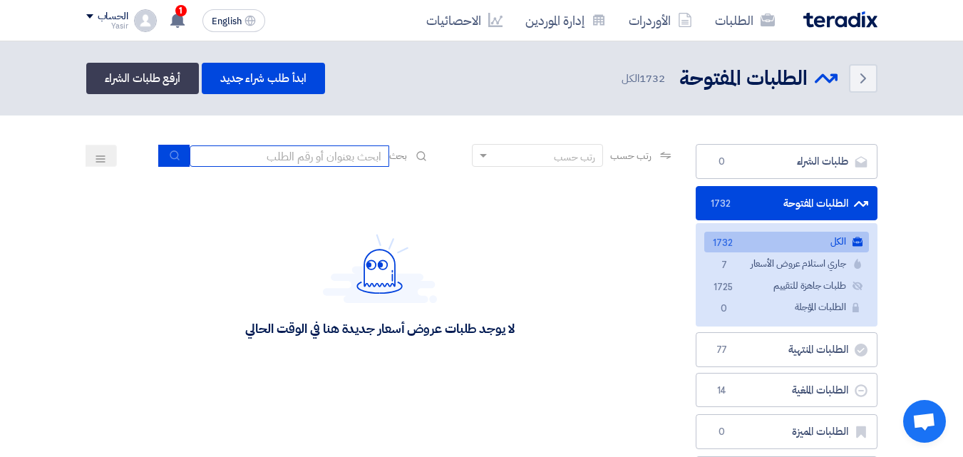
drag, startPoint x: 351, startPoint y: 159, endPoint x: 331, endPoint y: 168, distance: 22.0
click at [351, 159] on input at bounding box center [290, 155] width 200 height 21
type input "911"
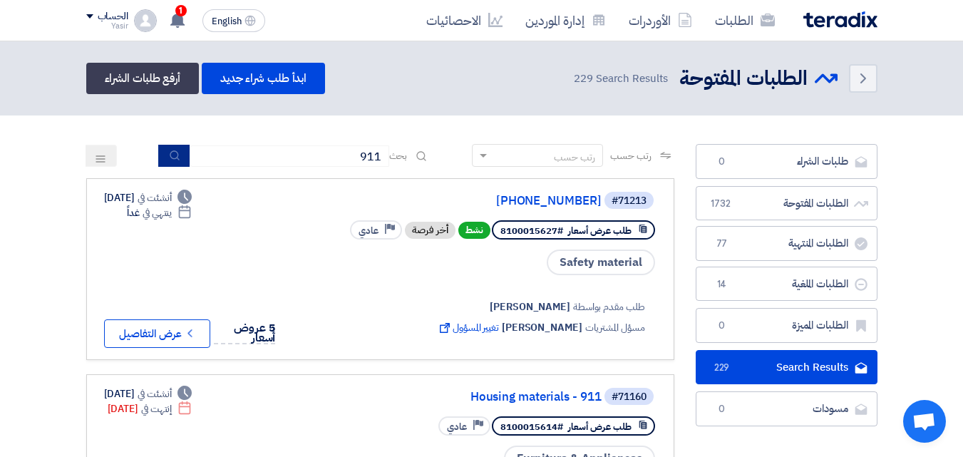
click at [158, 157] on button "submit" at bounding box center [173, 156] width 31 height 22
click at [187, 15] on div "1 لقد استلمت عرض سعر بقيمه "4312.5" لطلبك الخاص بشراء."8100015841" 12 minutes a…" at bounding box center [176, 20] width 29 height 29
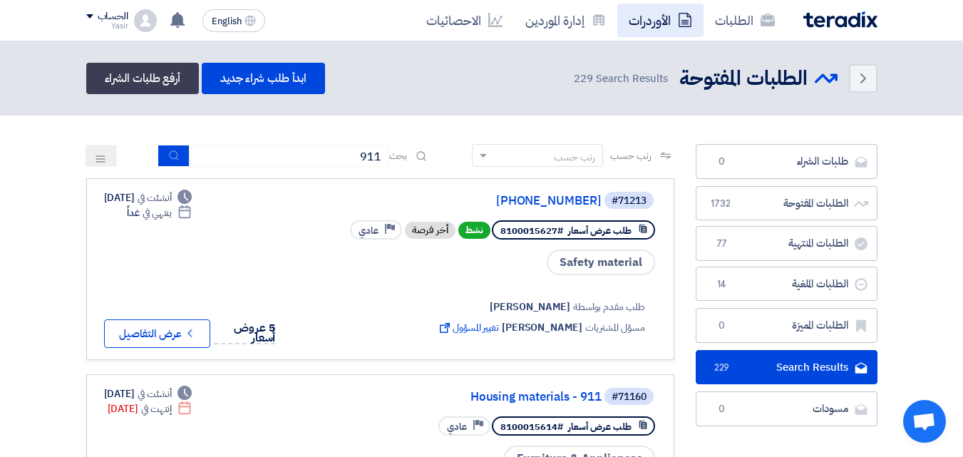
click at [699, 24] on link "الأوردرات" at bounding box center [660, 20] width 86 height 33
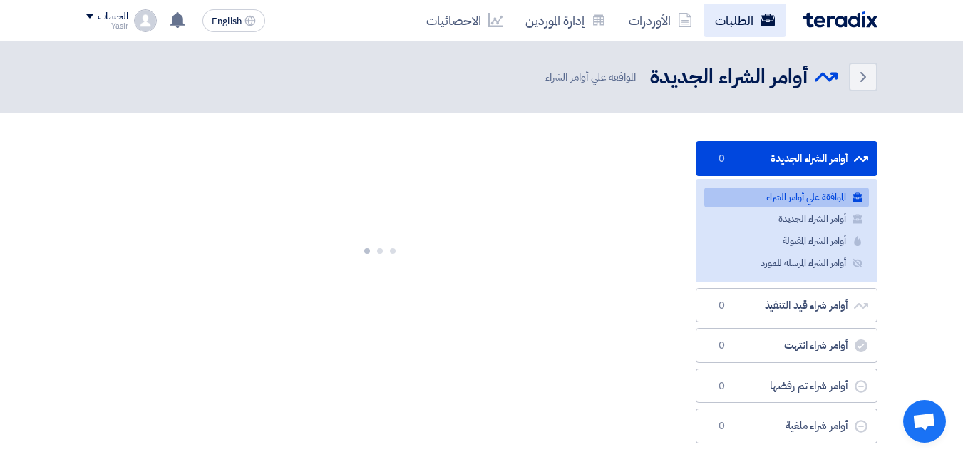
click at [762, 7] on link "الطلبات" at bounding box center [744, 20] width 83 height 33
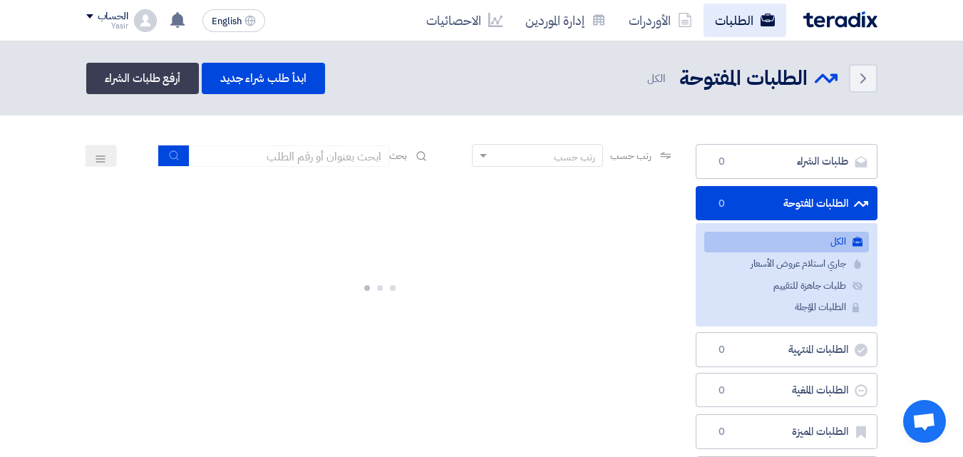
click at [739, 25] on link "الطلبات" at bounding box center [744, 20] width 83 height 33
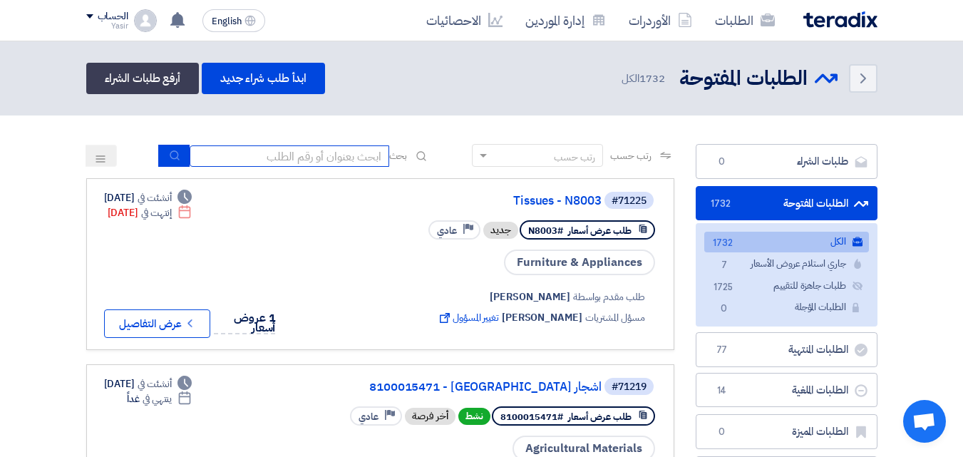
click at [282, 155] on input at bounding box center [290, 155] width 200 height 21
type input "911"
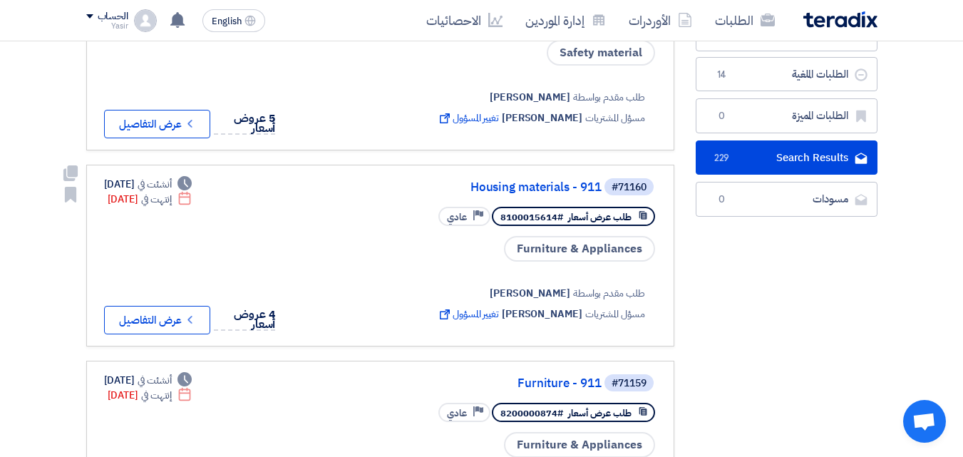
scroll to position [214, 0]
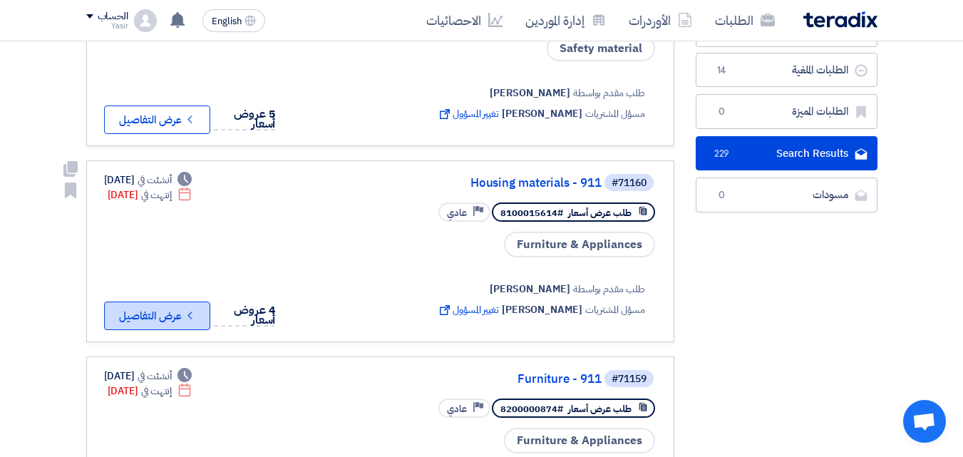
click at [183, 319] on button "Check details عرض التفاصيل" at bounding box center [157, 315] width 106 height 29
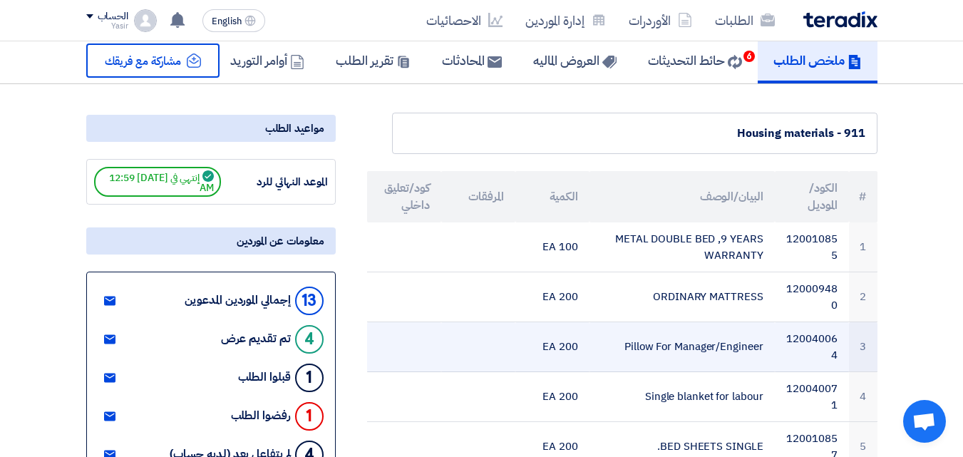
scroll to position [71, 0]
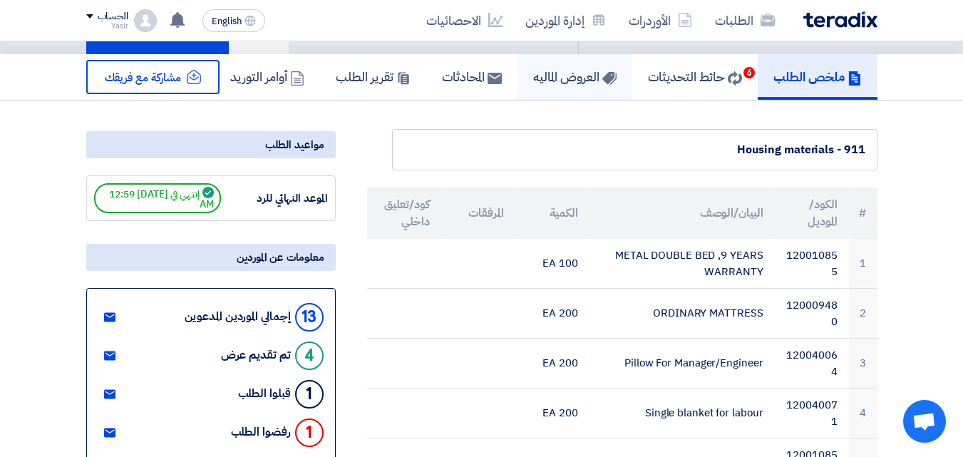
click at [556, 78] on h5 "العروض الماليه" at bounding box center [574, 76] width 83 height 16
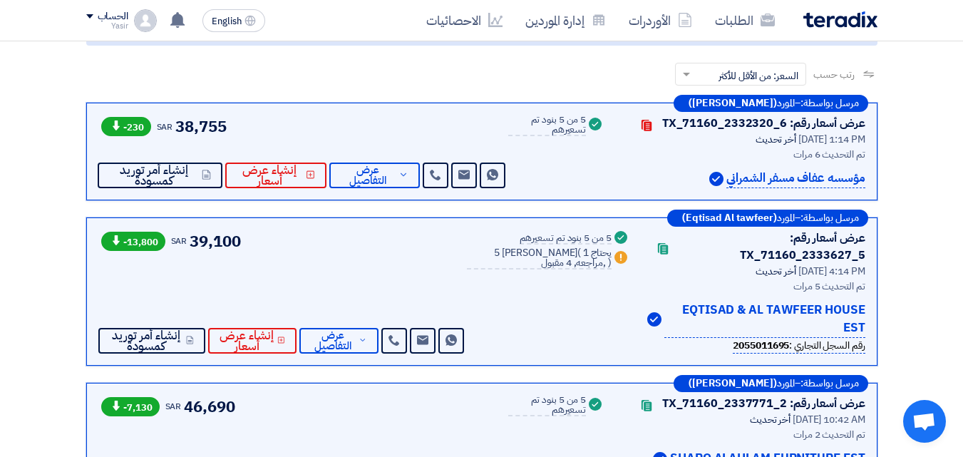
scroll to position [214, 0]
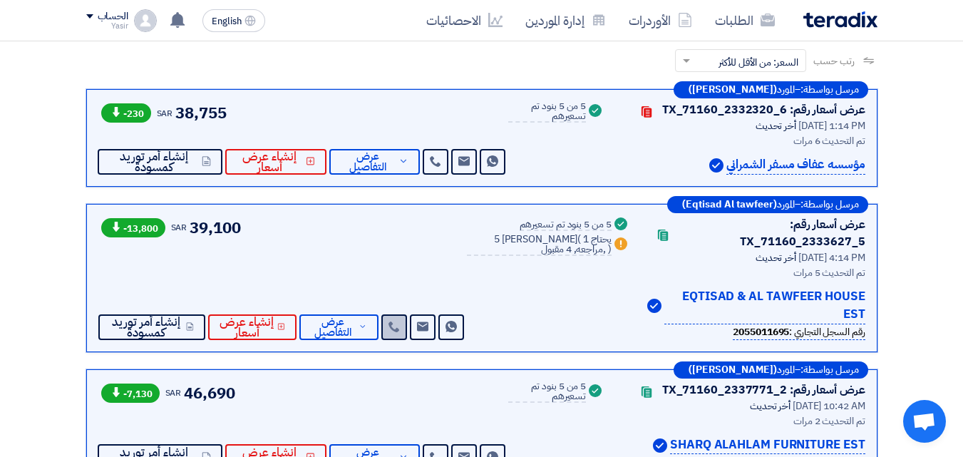
click at [400, 321] on icon at bounding box center [393, 326] width 11 height 11
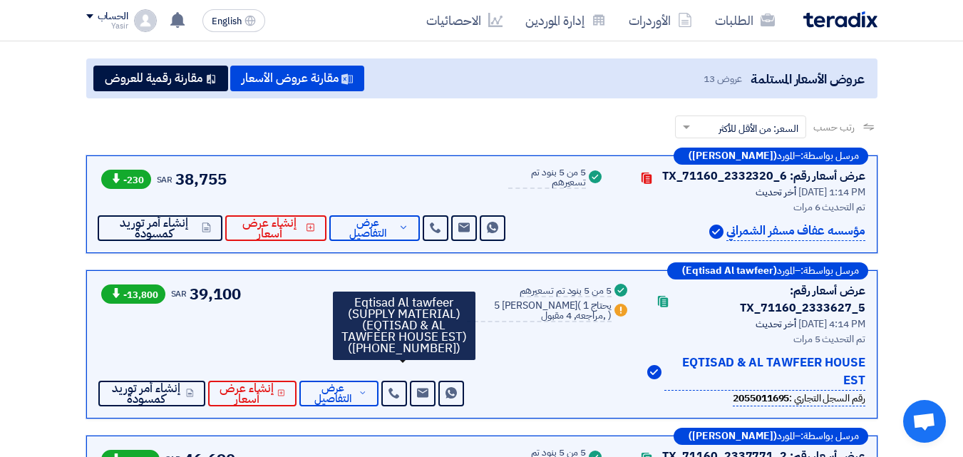
scroll to position [0, 0]
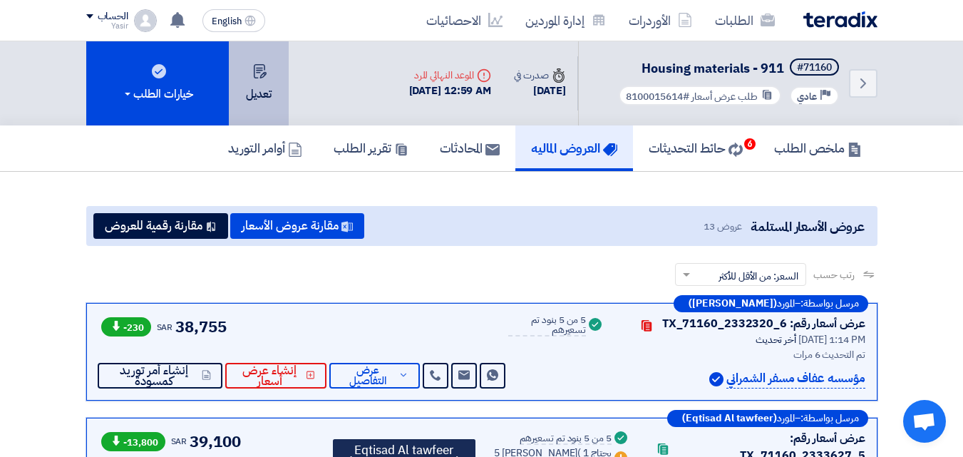
click at [252, 102] on button "تعديل" at bounding box center [259, 83] width 60 height 84
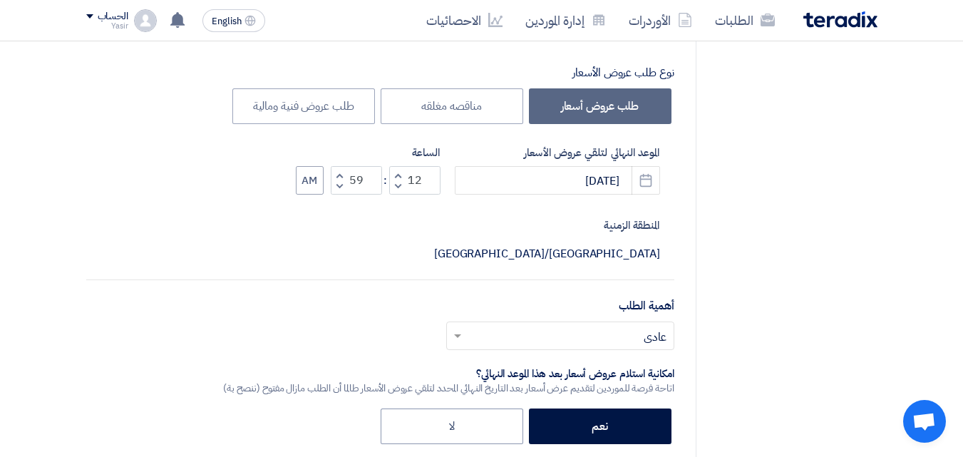
scroll to position [285, 0]
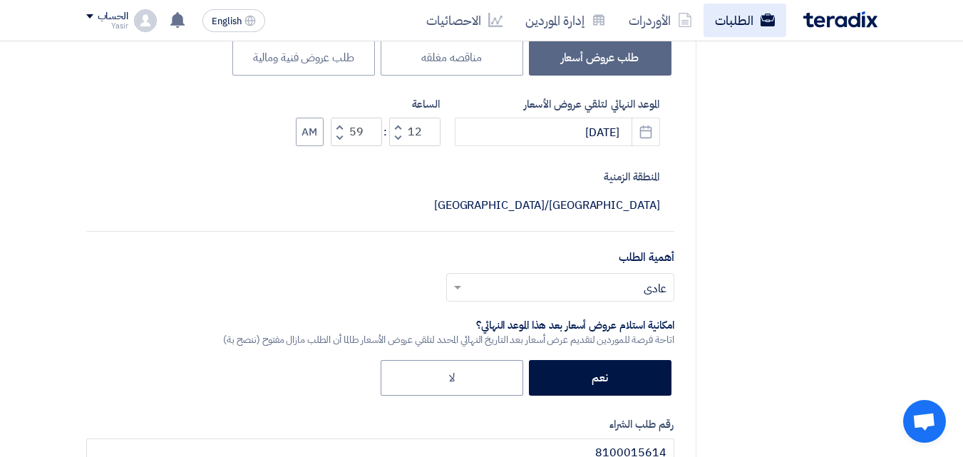
click at [746, 29] on link "الطلبات" at bounding box center [744, 20] width 83 height 33
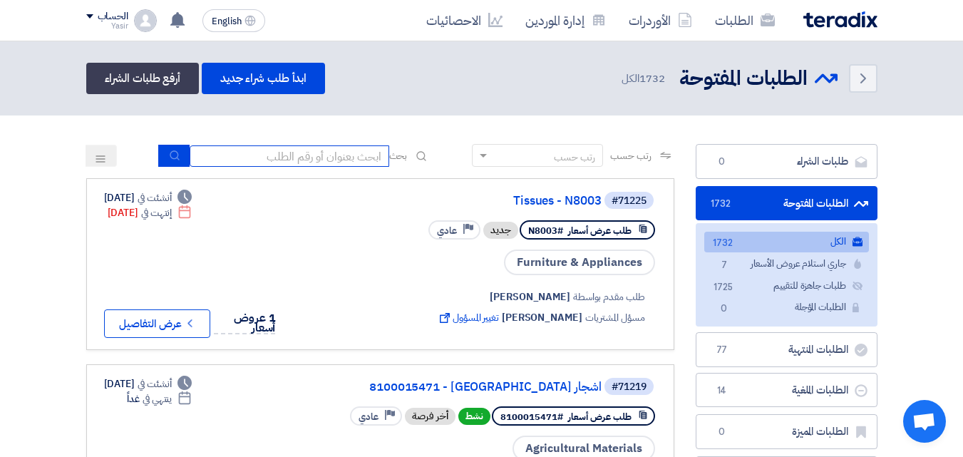
click at [292, 155] on input at bounding box center [290, 155] width 200 height 21
type input "911"
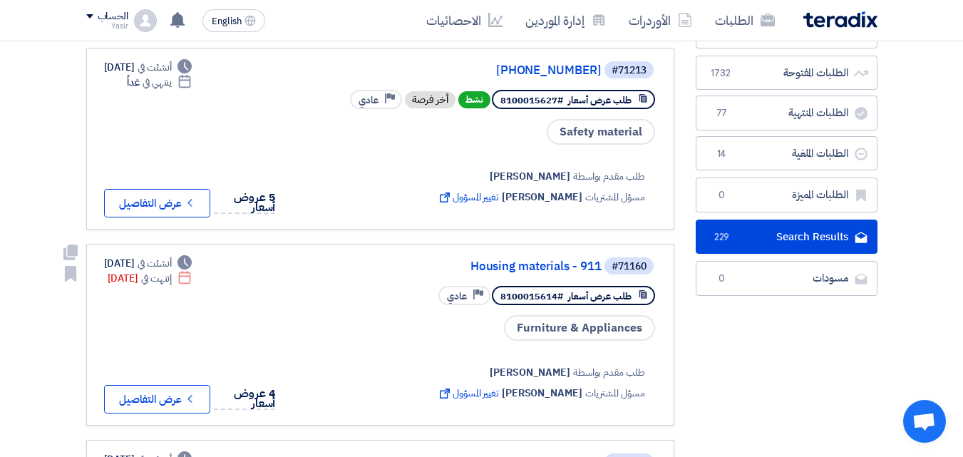
scroll to position [143, 0]
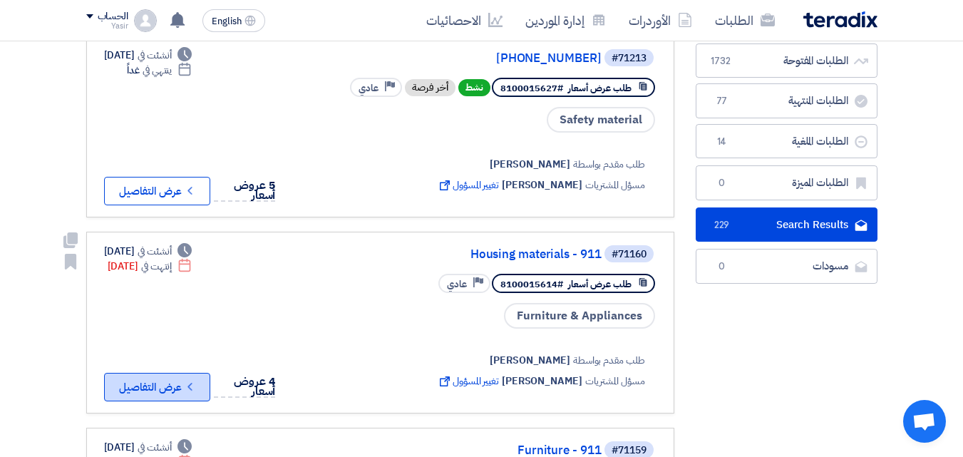
click at [190, 383] on icon "Check details" at bounding box center [190, 387] width 14 height 14
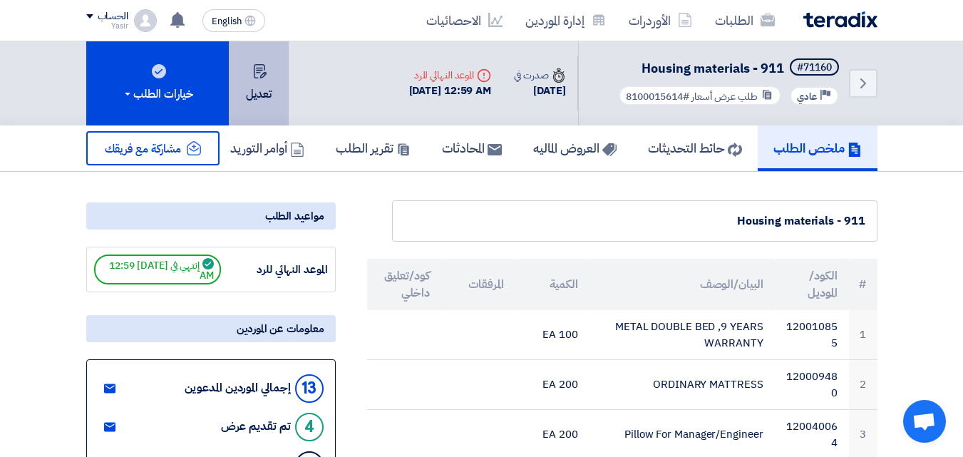
click at [242, 98] on button "تعديل" at bounding box center [259, 83] width 60 height 84
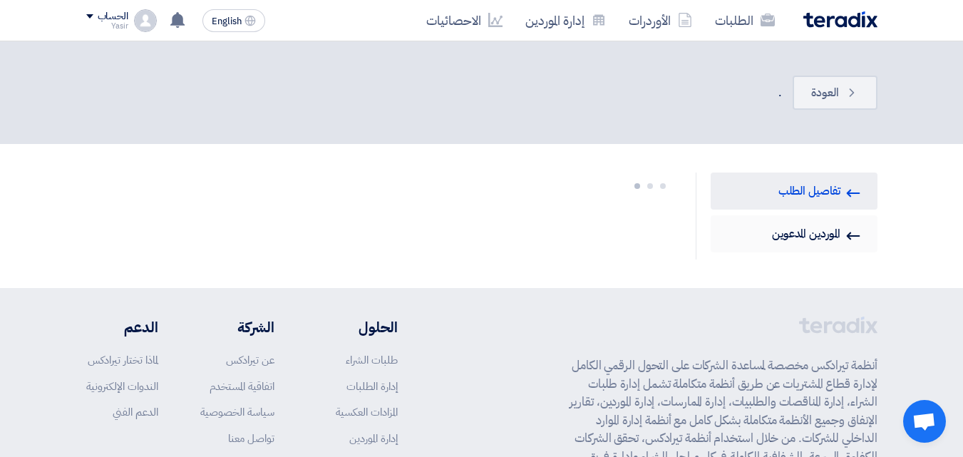
click at [834, 235] on link "Invited Suppliers الموردين المدعوين" at bounding box center [793, 233] width 167 height 37
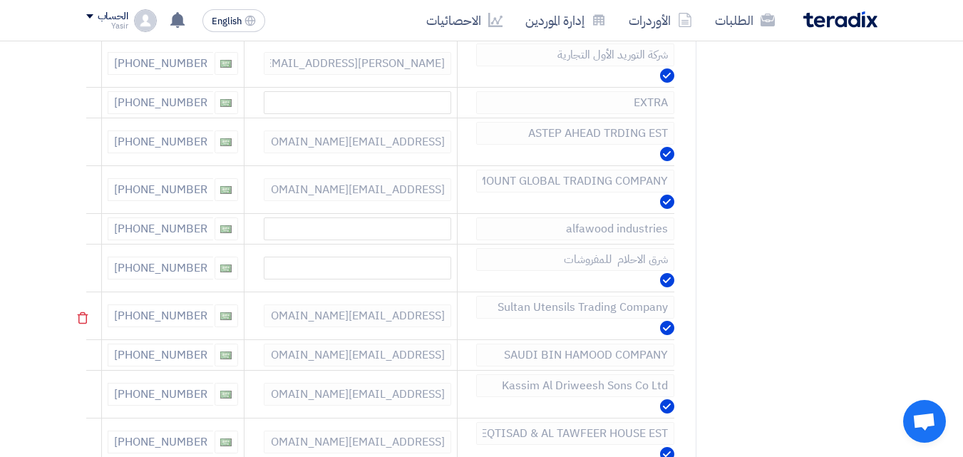
scroll to position [214, 0]
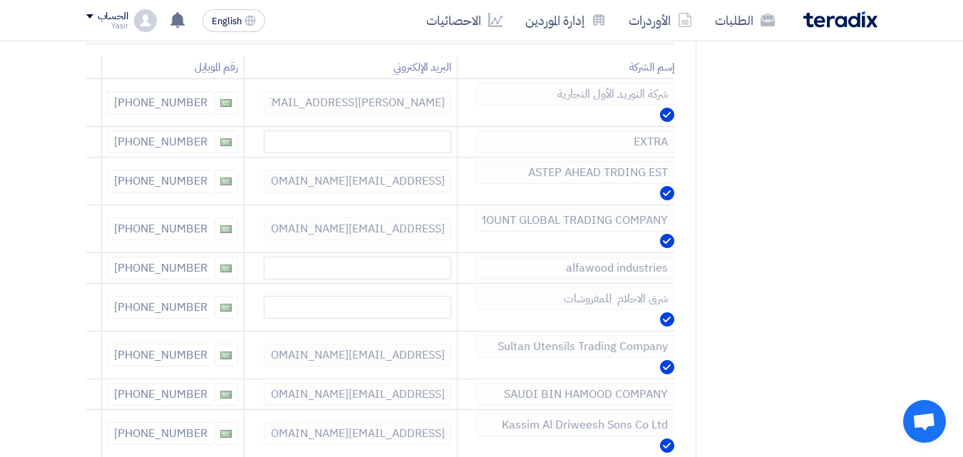
click at [539, 291] on tbody "شركة التوريد الأول التجارية [PERSON_NAME][EMAIL_ADDRESS][DOMAIN_NAME] [PHONE_NU…" at bounding box center [380, 363] width 588 height 569
click at [754, 11] on link "الطلبات" at bounding box center [744, 20] width 83 height 33
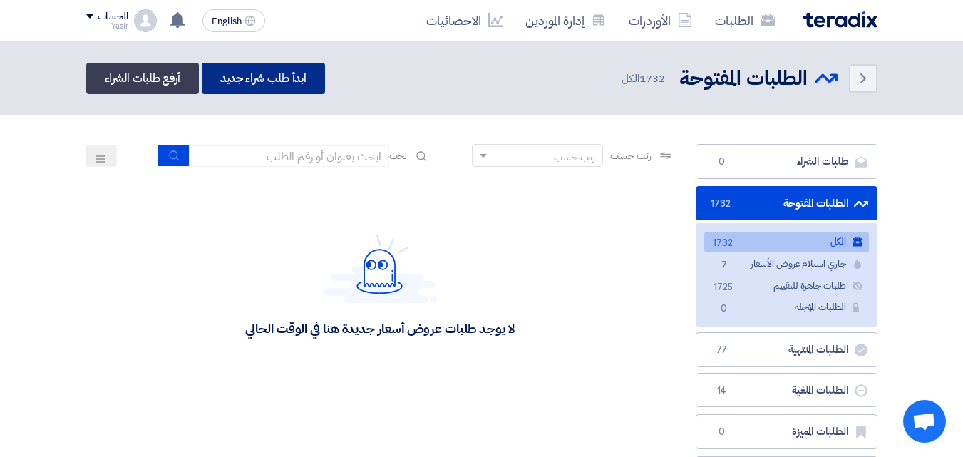
click at [275, 81] on link "ابدأ طلب شراء جديد" at bounding box center [263, 78] width 123 height 31
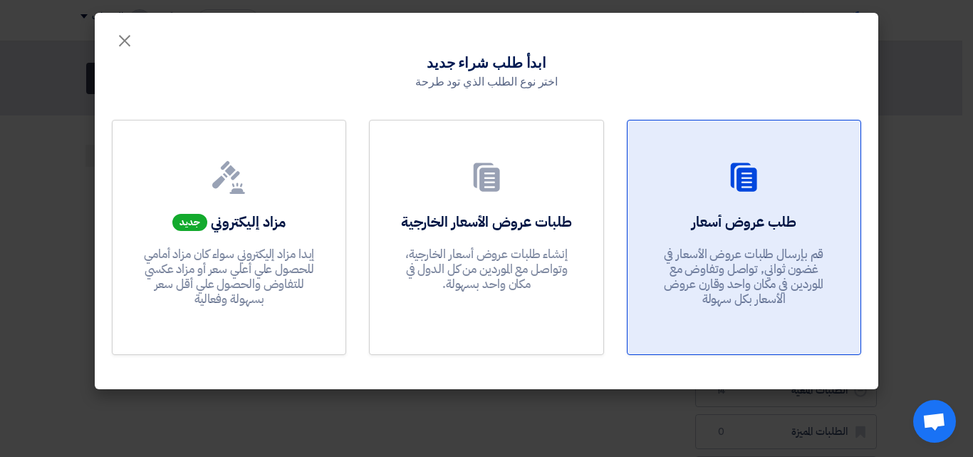
click at [752, 212] on h2 "طلب عروض أسعار" at bounding box center [744, 222] width 105 height 20
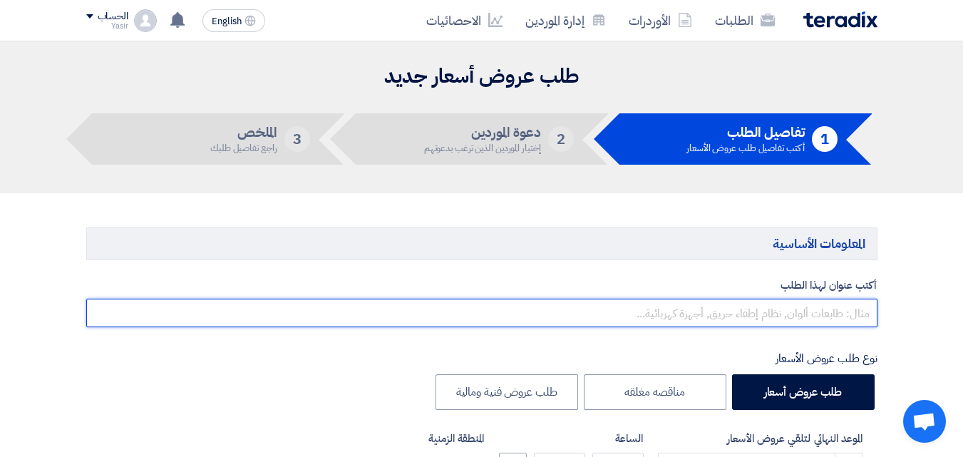
click at [735, 314] on input "text" at bounding box center [481, 313] width 791 height 29
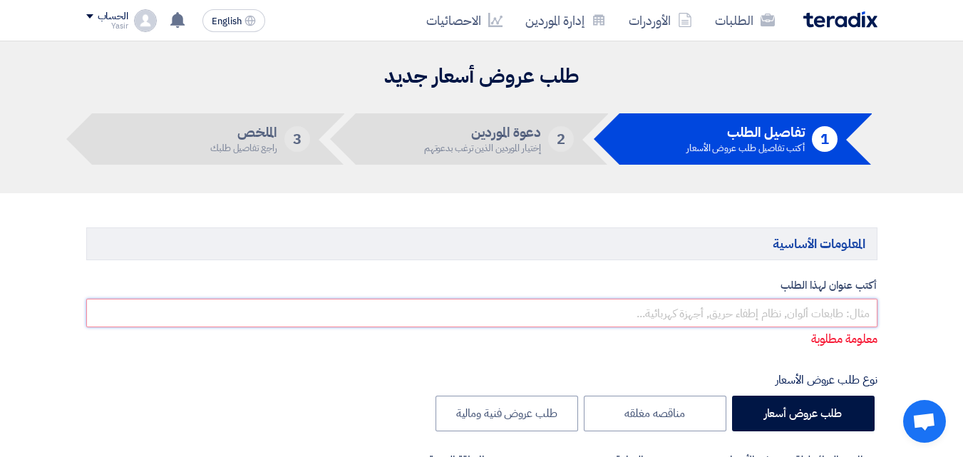
click at [682, 319] on input "text" at bounding box center [481, 313] width 791 height 29
paste input "8100015593"
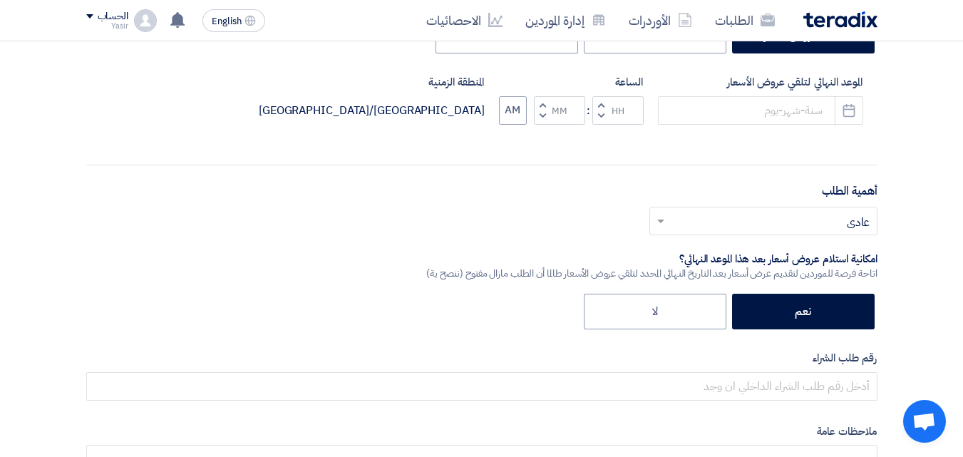
scroll to position [428, 0]
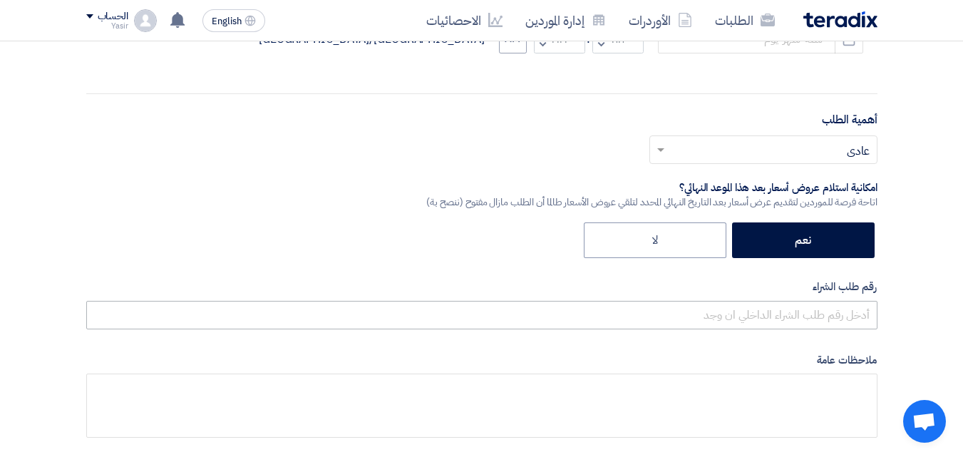
type input "8100015593-911-4087"
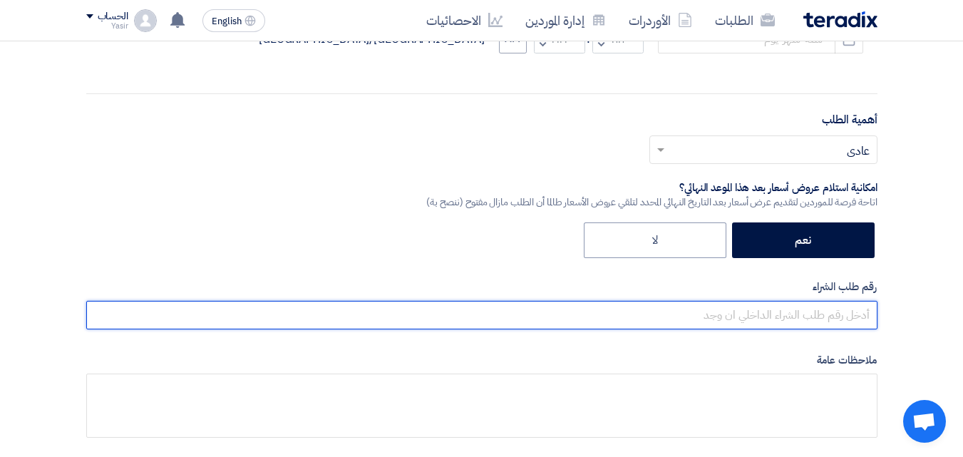
click at [815, 314] on input "text" at bounding box center [481, 315] width 791 height 29
paste input "8100015593"
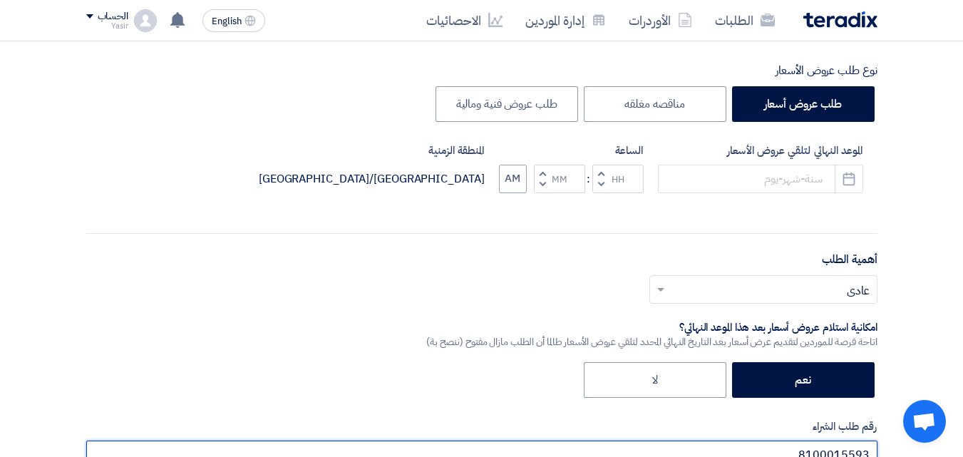
scroll to position [285, 0]
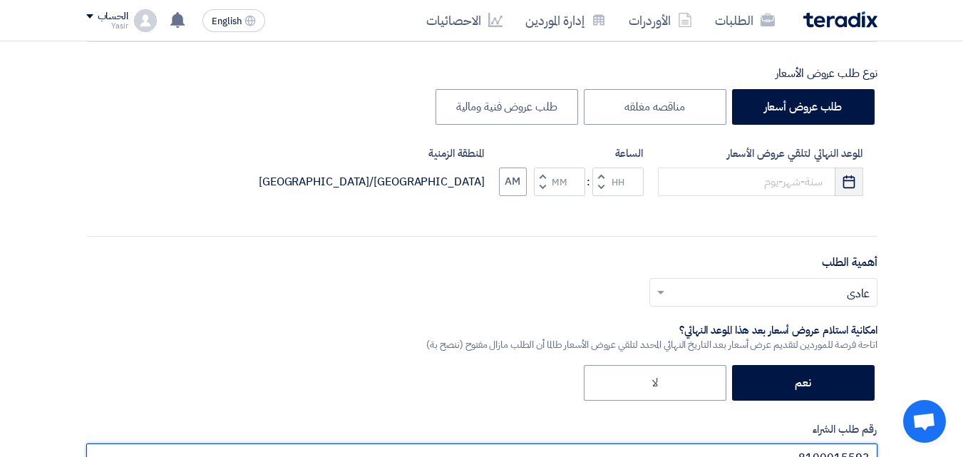
type input "8100015593"
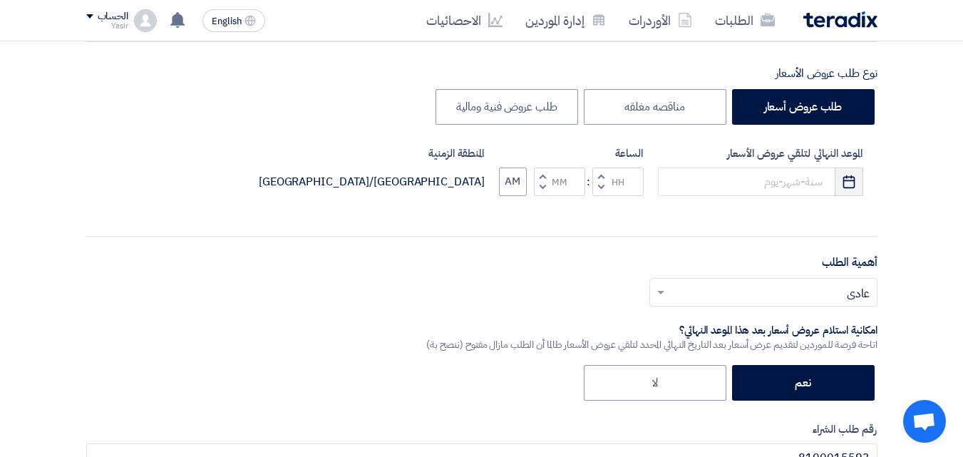
click at [844, 175] on icon "Pick a date" at bounding box center [849, 182] width 14 height 14
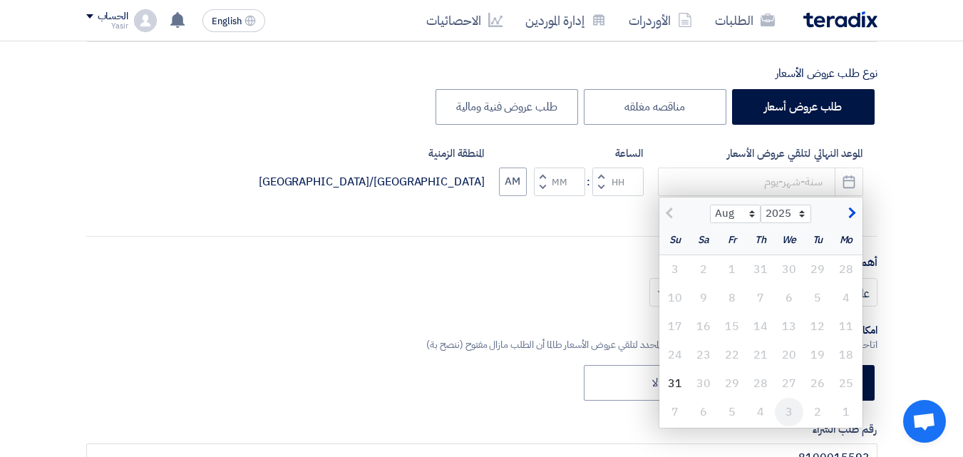
click at [792, 410] on div "3" at bounding box center [789, 412] width 29 height 29
type input "[DATE]"
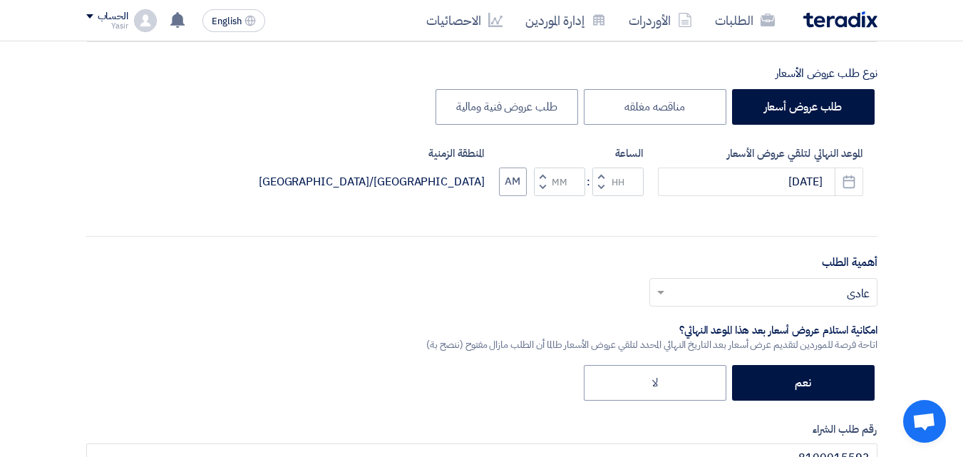
click at [596, 190] on button "Decrement hours" at bounding box center [600, 187] width 17 height 18
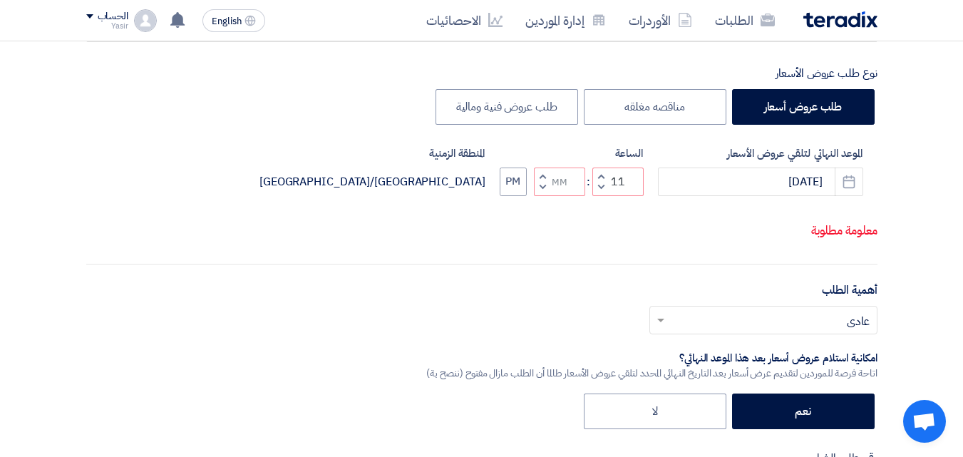
click at [538, 190] on button "Decrement minutes" at bounding box center [542, 187] width 17 height 18
type input "10"
type input "59"
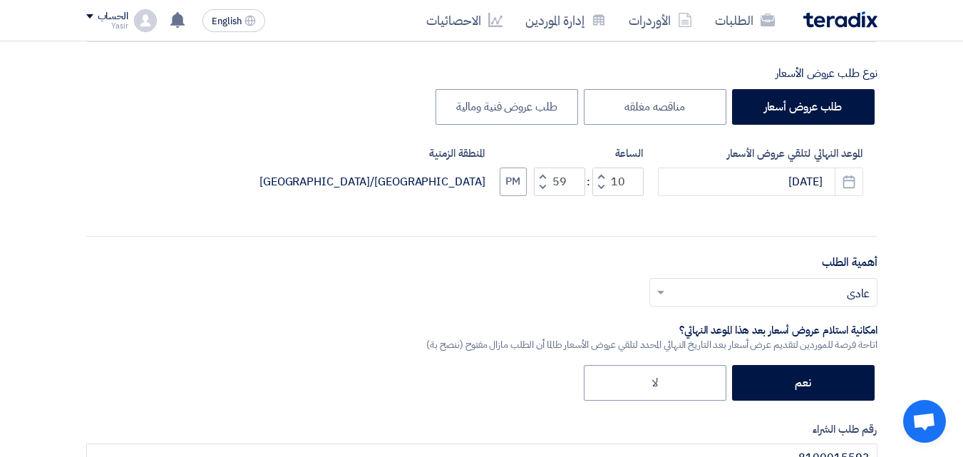
click at [604, 175] on button "Increment hours" at bounding box center [600, 176] width 17 height 18
type input "11"
click at [509, 186] on button "PM" at bounding box center [512, 181] width 27 height 29
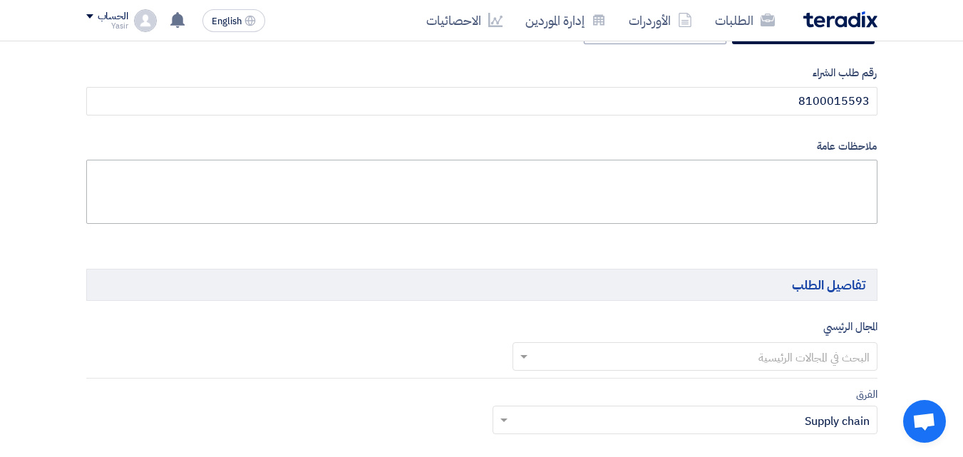
scroll to position [713, 0]
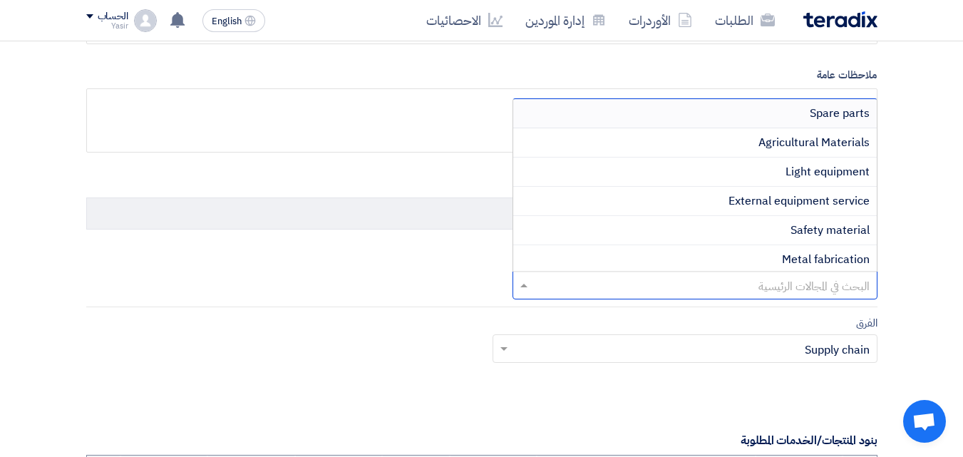
click at [803, 281] on input "text" at bounding box center [702, 286] width 336 height 24
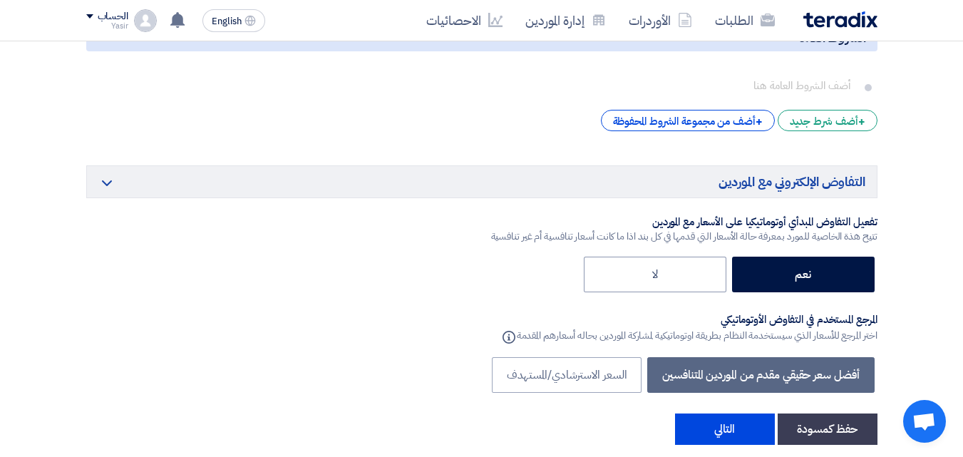
scroll to position [2556, 0]
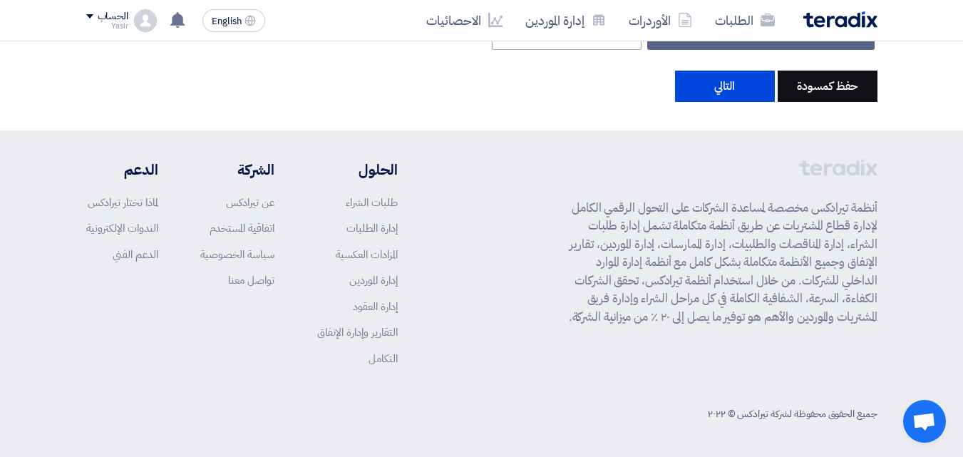
click at [831, 83] on button "حفظ كمسودة" at bounding box center [827, 86] width 100 height 31
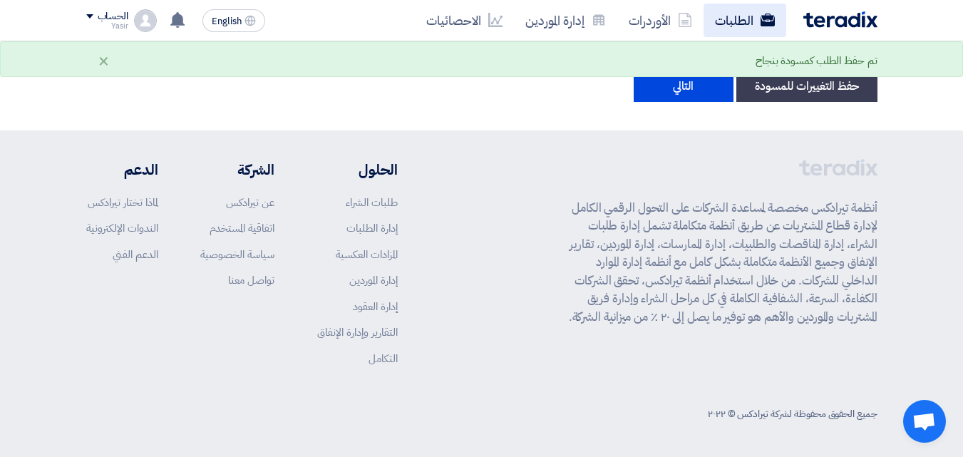
click at [743, 19] on link "الطلبات" at bounding box center [744, 20] width 83 height 33
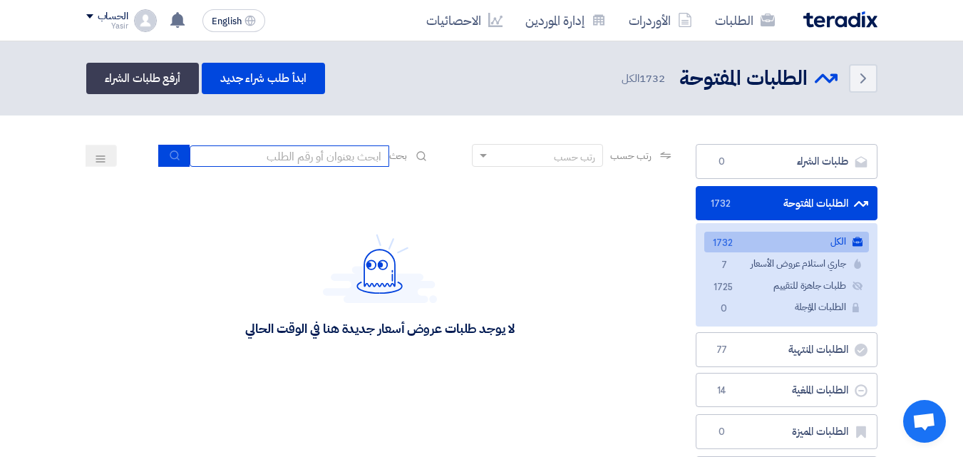
click at [311, 150] on input at bounding box center [290, 155] width 200 height 21
type input "911"
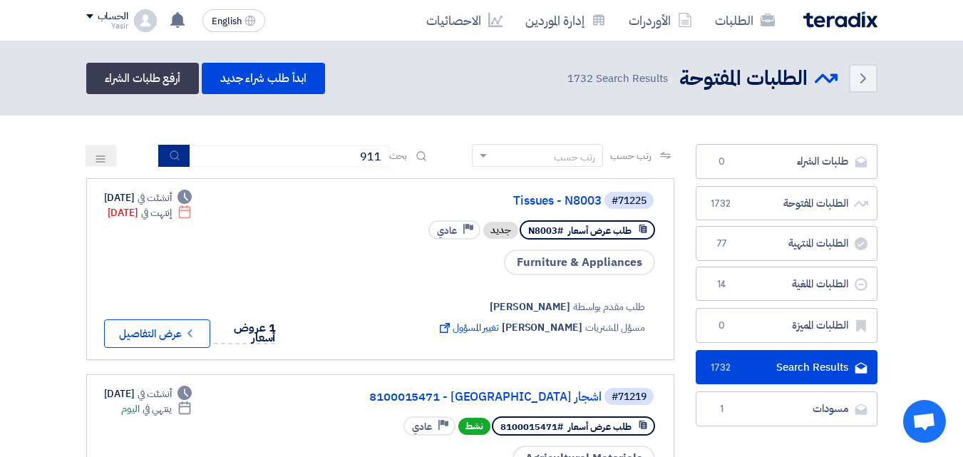
click at [170, 154] on icon "submit" at bounding box center [174, 155] width 11 height 11
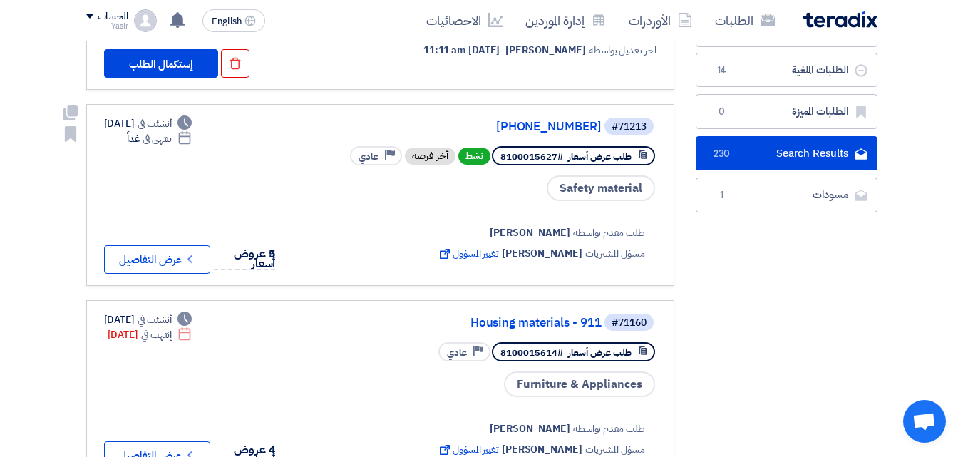
scroll to position [356, 0]
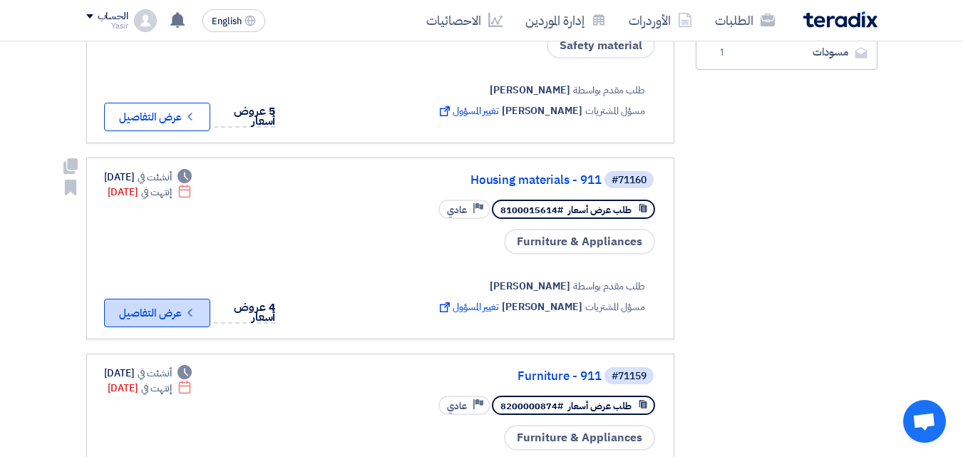
click at [130, 302] on button "Check details عرض التفاصيل" at bounding box center [157, 313] width 106 height 29
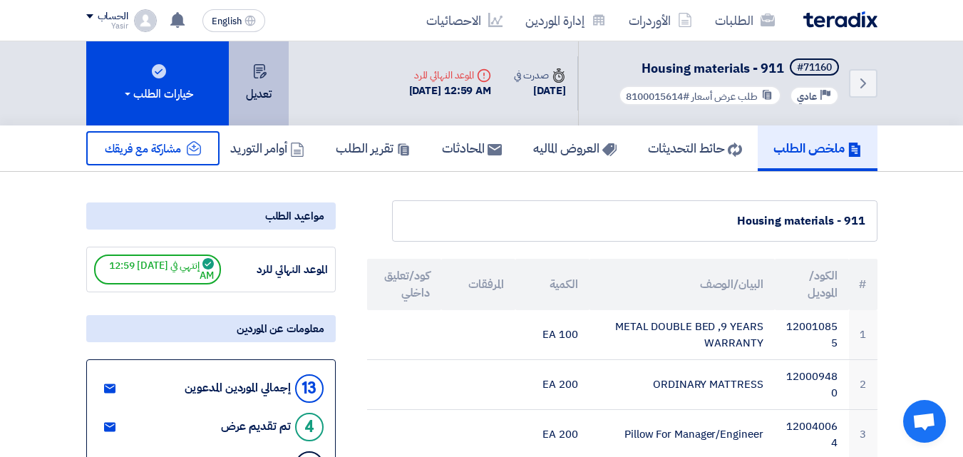
click at [276, 92] on button "تعديل" at bounding box center [259, 83] width 60 height 84
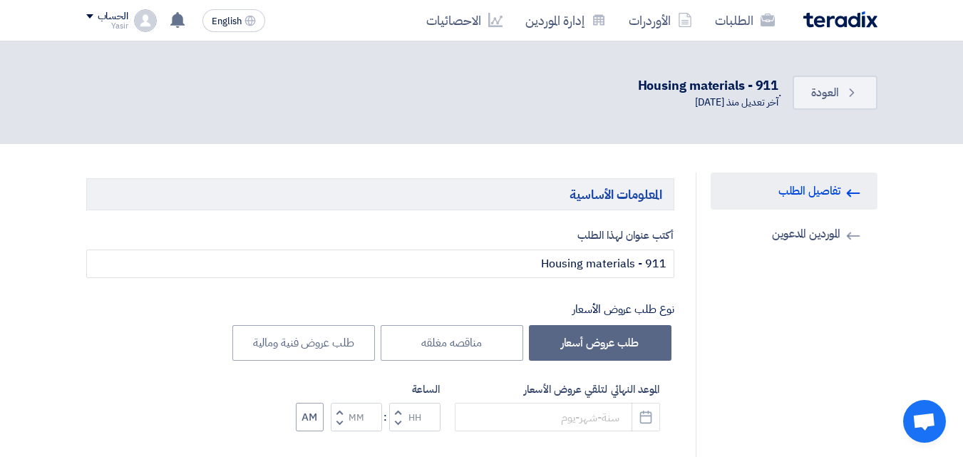
type input "[DATE]"
type input "12"
type input "59"
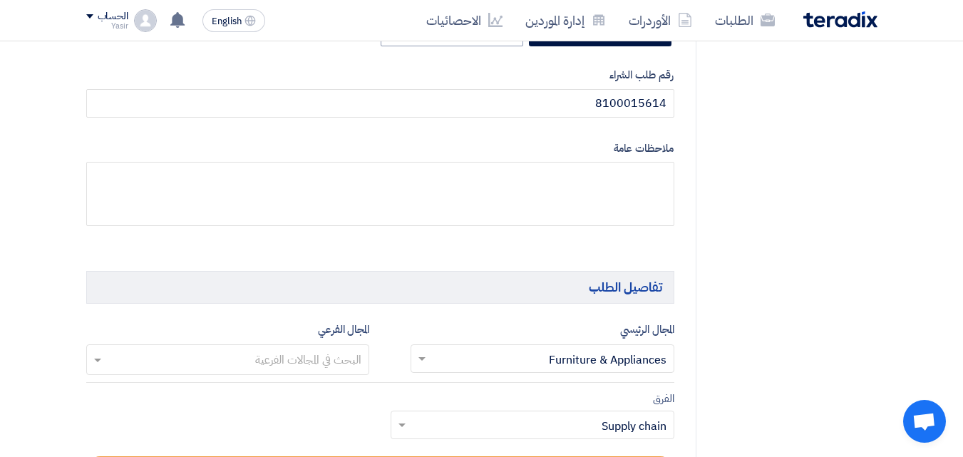
scroll to position [641, 0]
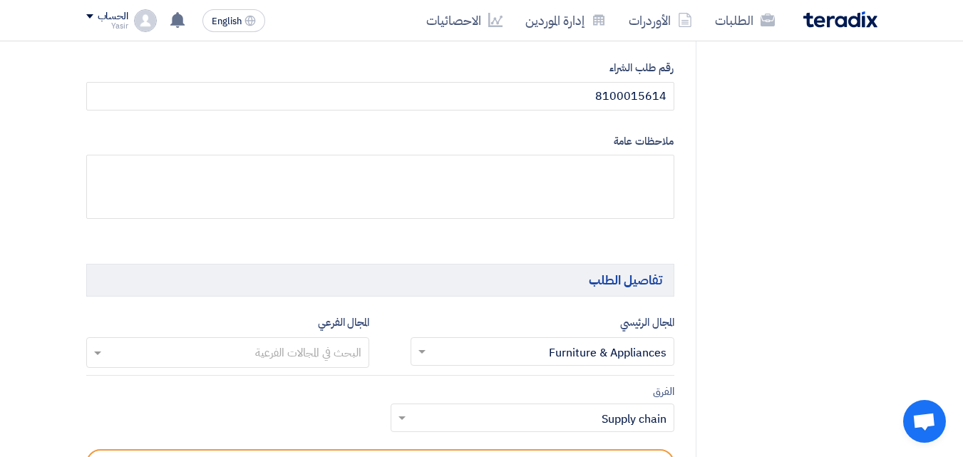
click at [277, 342] on input "text" at bounding box center [227, 354] width 269 height 24
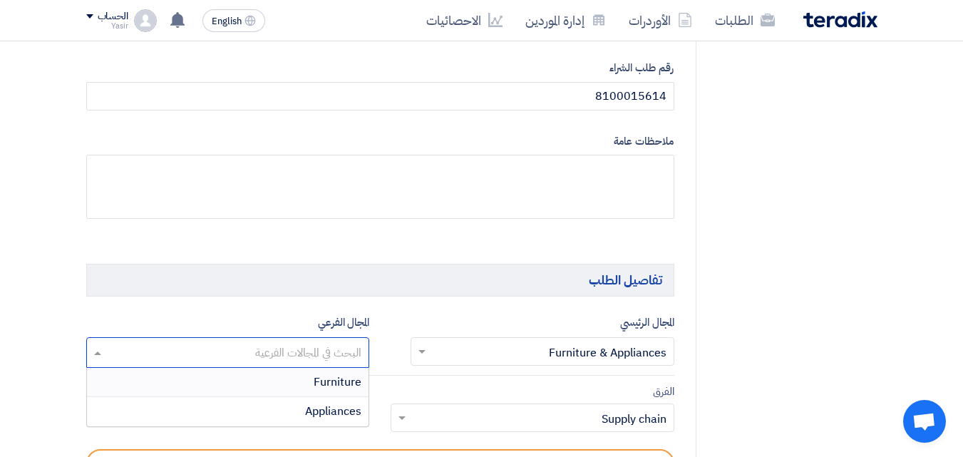
click at [277, 342] on input "text" at bounding box center [227, 354] width 269 height 24
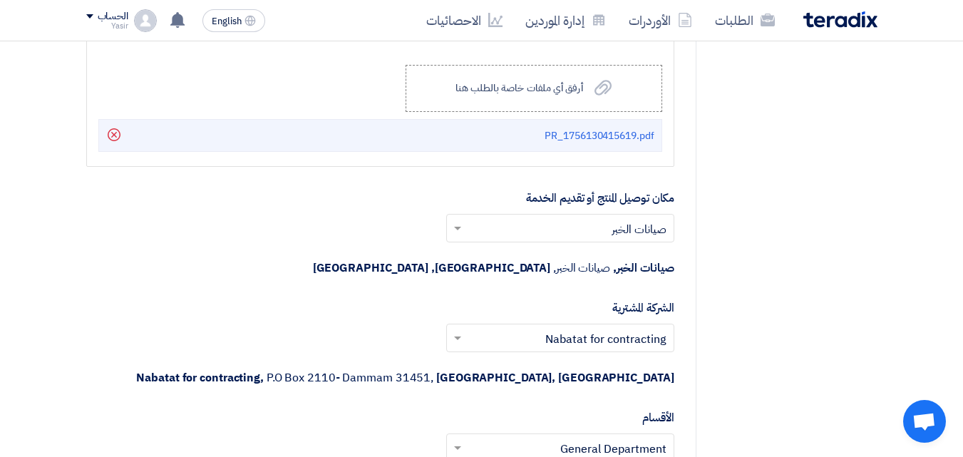
scroll to position [1853, 0]
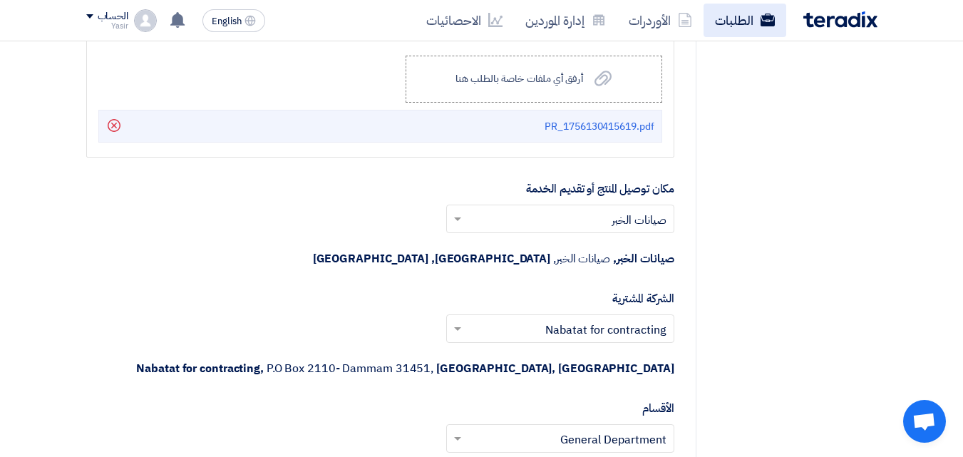
click at [755, 21] on link "الطلبات" at bounding box center [744, 20] width 83 height 33
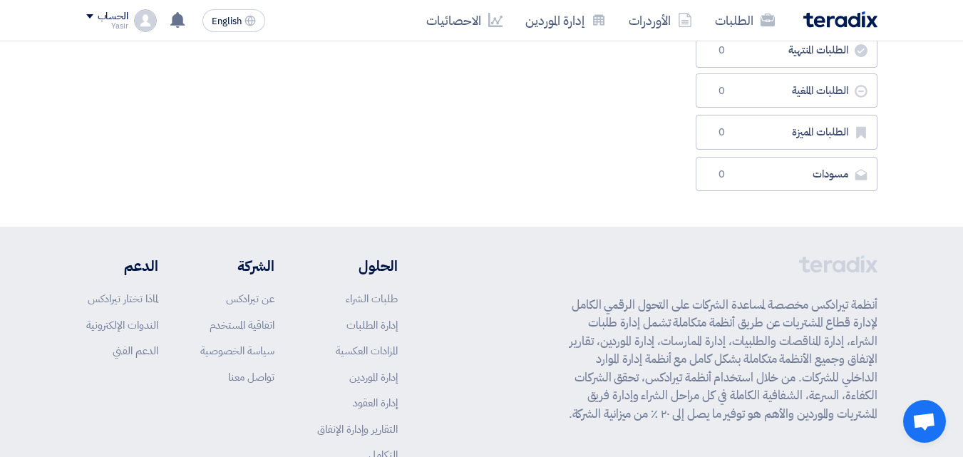
scroll to position [356, 0]
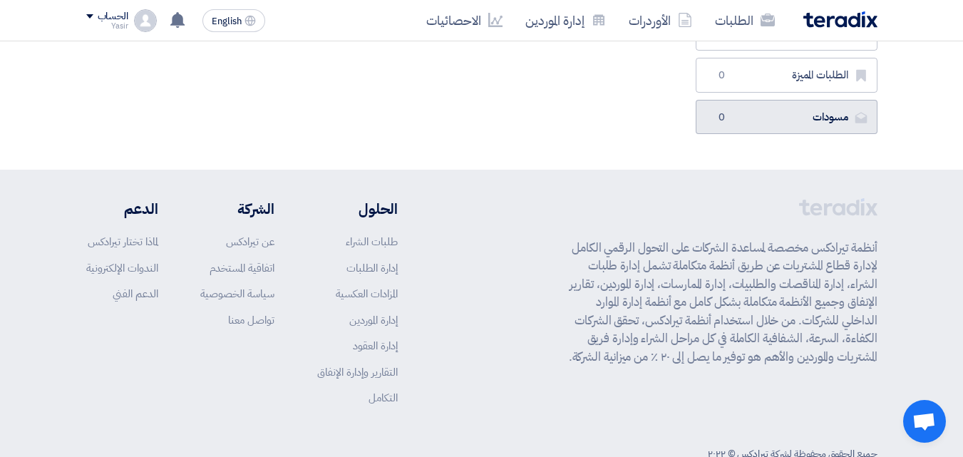
click at [802, 125] on link "مسودات [GEOGRAPHIC_DATA] 0" at bounding box center [786, 117] width 182 height 35
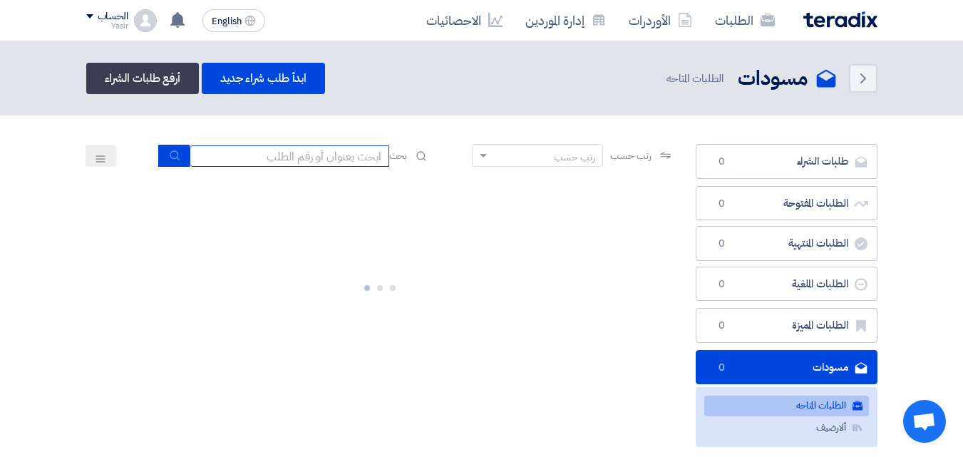
click at [328, 160] on input at bounding box center [290, 155] width 200 height 21
type input "911"
click at [160, 159] on button "submit" at bounding box center [173, 156] width 31 height 22
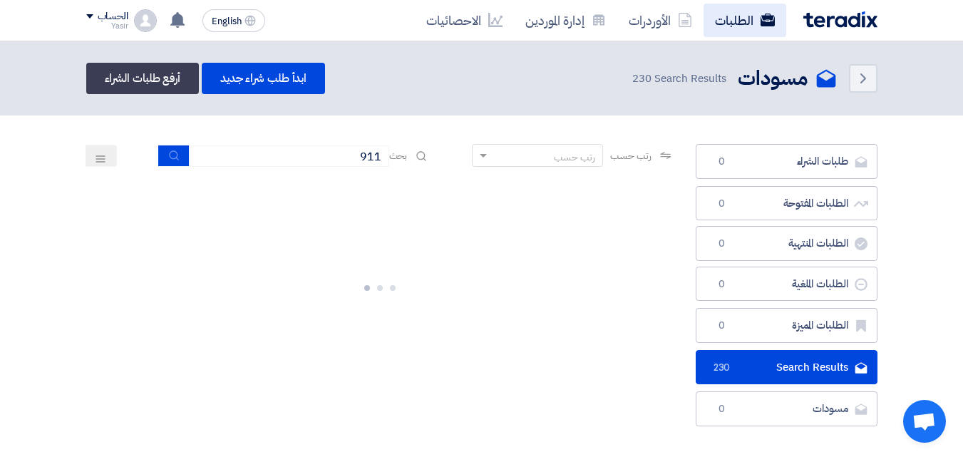
click at [725, 15] on link "الطلبات" at bounding box center [744, 20] width 83 height 33
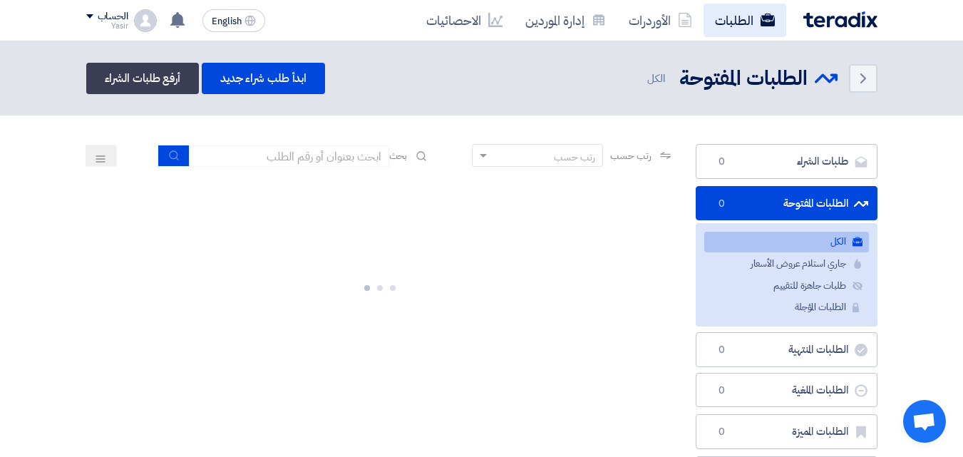
click at [725, 15] on link "الطلبات" at bounding box center [744, 20] width 83 height 33
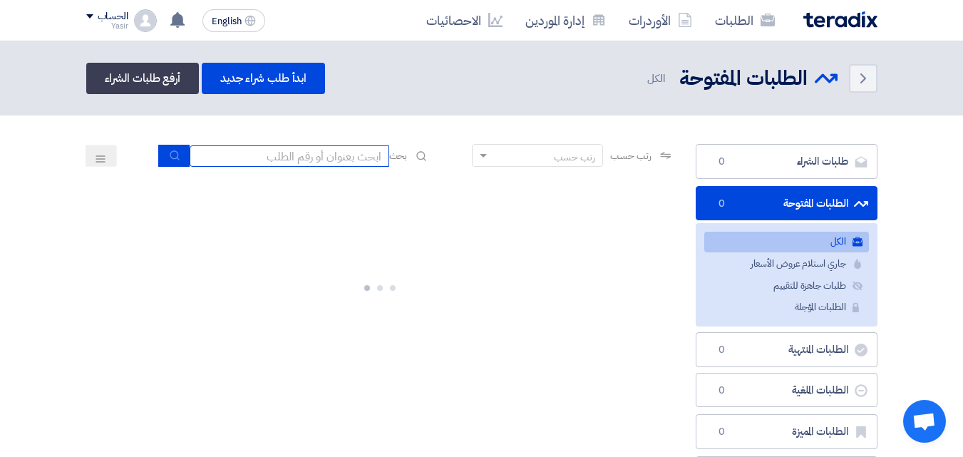
click at [299, 163] on input at bounding box center [290, 155] width 200 height 21
type input "911"
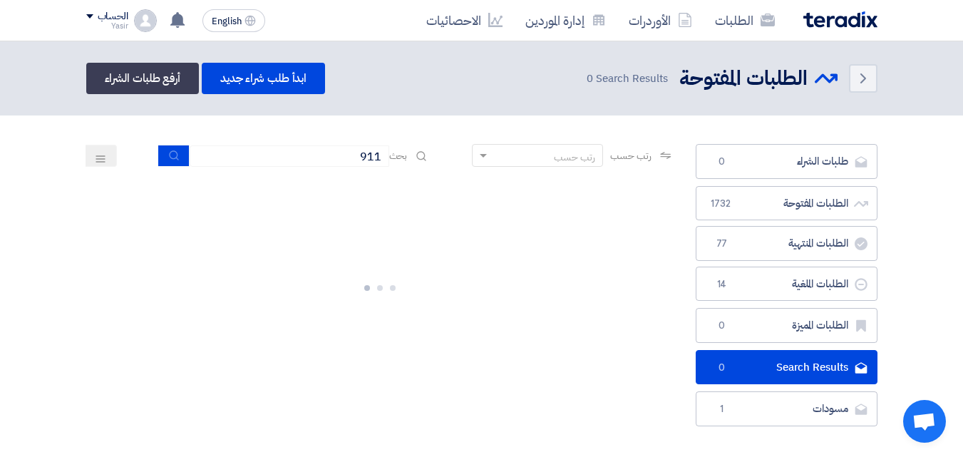
click at [165, 102] on header "Back الطلبات المفتوحة الطلبات المفتوحة 0" at bounding box center [481, 78] width 963 height 74
click at [170, 156] on icon "submit" at bounding box center [174, 155] width 11 height 11
click at [172, 155] on icon "submit" at bounding box center [174, 155] width 11 height 11
click at [174, 162] on button "submit" at bounding box center [173, 156] width 31 height 22
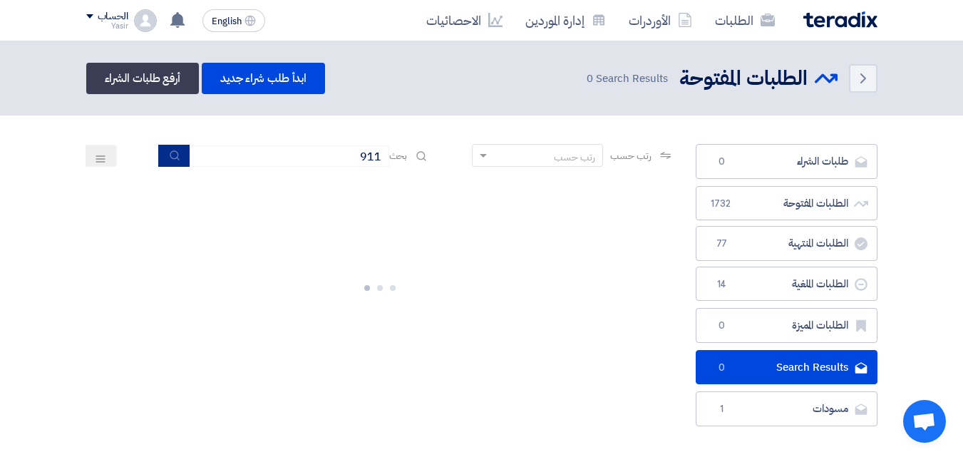
click at [174, 162] on button "submit" at bounding box center [173, 156] width 31 height 22
click at [745, 27] on link "الطلبات" at bounding box center [744, 20] width 83 height 33
click at [744, 27] on link "الطلبات" at bounding box center [744, 20] width 83 height 33
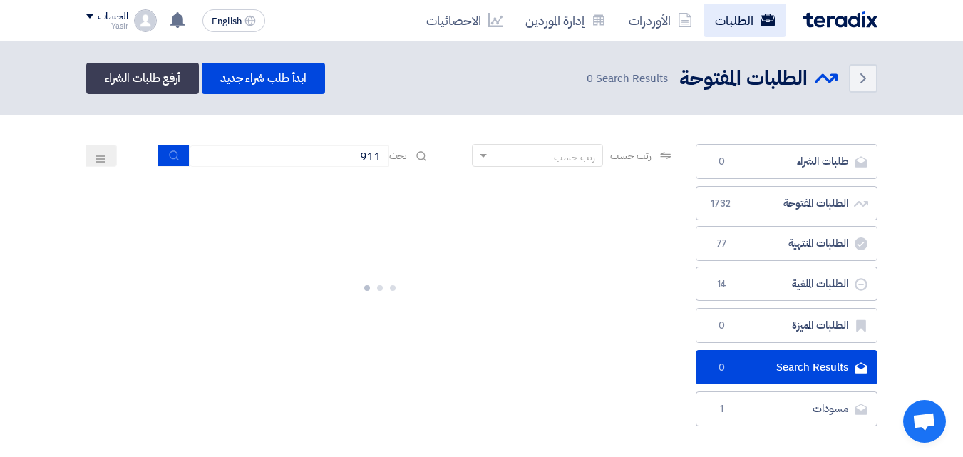
click at [744, 27] on link "الطلبات" at bounding box center [744, 20] width 83 height 33
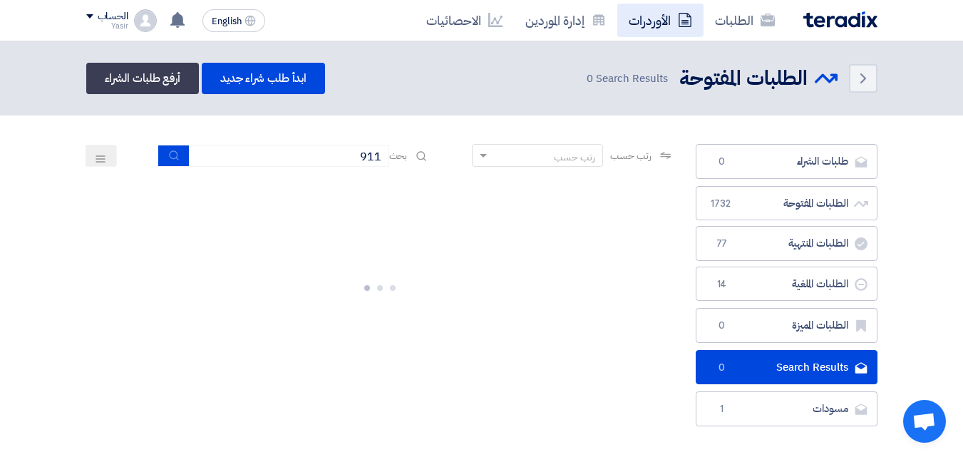
click at [673, 32] on link "الأوردرات" at bounding box center [660, 20] width 86 height 33
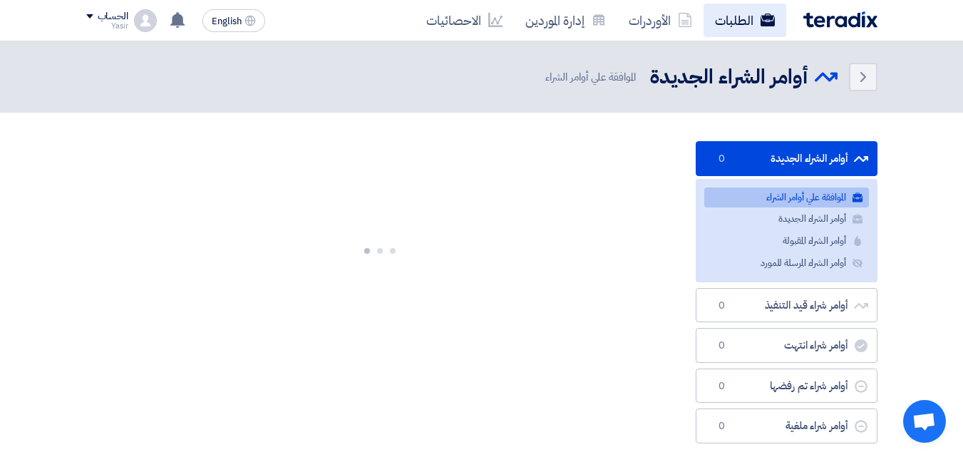
click at [722, 23] on link "الطلبات" at bounding box center [744, 20] width 83 height 33
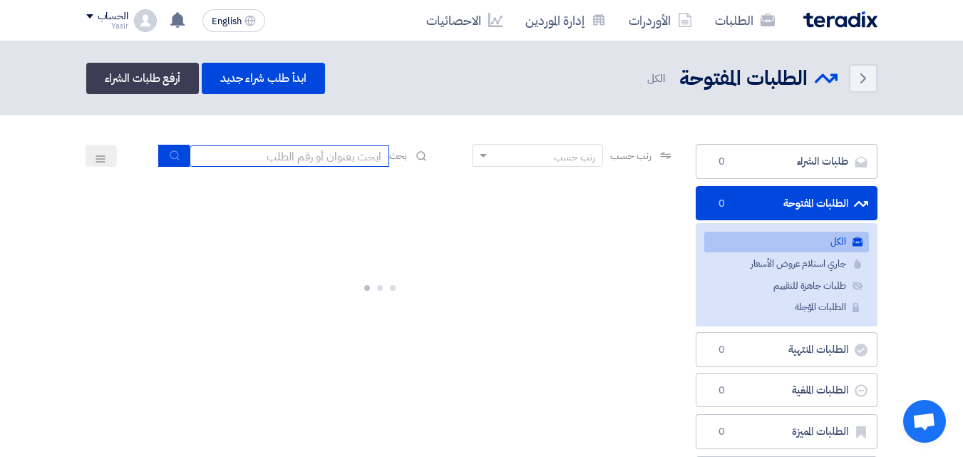
click at [276, 157] on input at bounding box center [290, 155] width 200 height 21
type input "911"
click at [180, 160] on button "submit" at bounding box center [173, 156] width 31 height 22
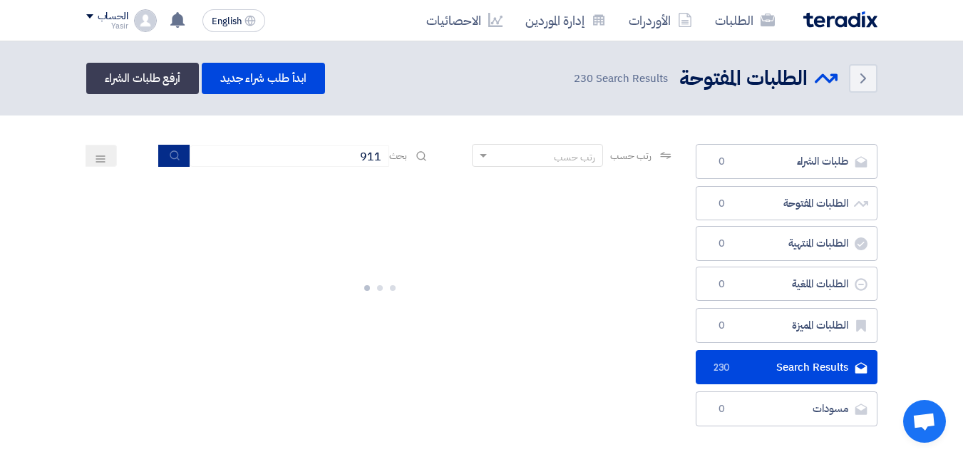
click at [162, 157] on button "submit" at bounding box center [173, 156] width 31 height 22
click at [298, 155] on input "911" at bounding box center [290, 155] width 200 height 21
click at [736, 14] on link "الطلبات" at bounding box center [744, 20] width 83 height 33
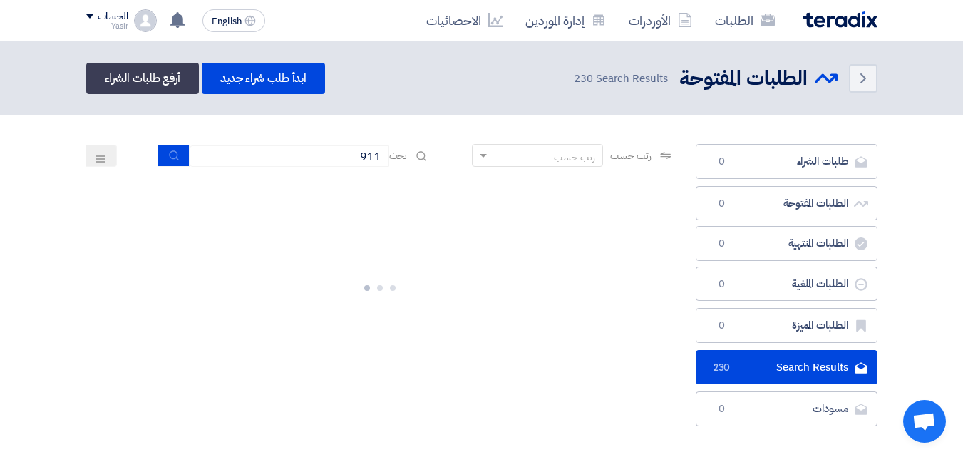
click at [832, 28] on div "الطلبات الأوردرات إدارة الموردين الاحصائيات" at bounding box center [640, 20] width 475 height 33
click at [801, 19] on div "الطلبات الأوردرات إدارة الموردين الاحصائيات" at bounding box center [640, 20] width 475 height 33
click at [737, 24] on link "الطلبات" at bounding box center [744, 20] width 83 height 33
drag, startPoint x: 247, startPoint y: 157, endPoint x: 433, endPoint y: 143, distance: 186.6
click at [476, 157] on div "رتب حسب رتب حسب بحث 911" at bounding box center [380, 161] width 588 height 34
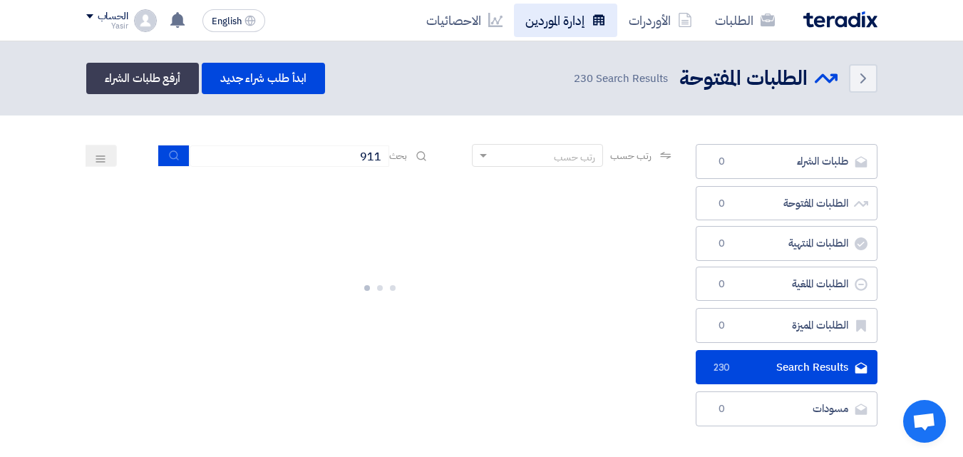
click at [549, 31] on link "إدارة الموردين" at bounding box center [565, 20] width 103 height 33
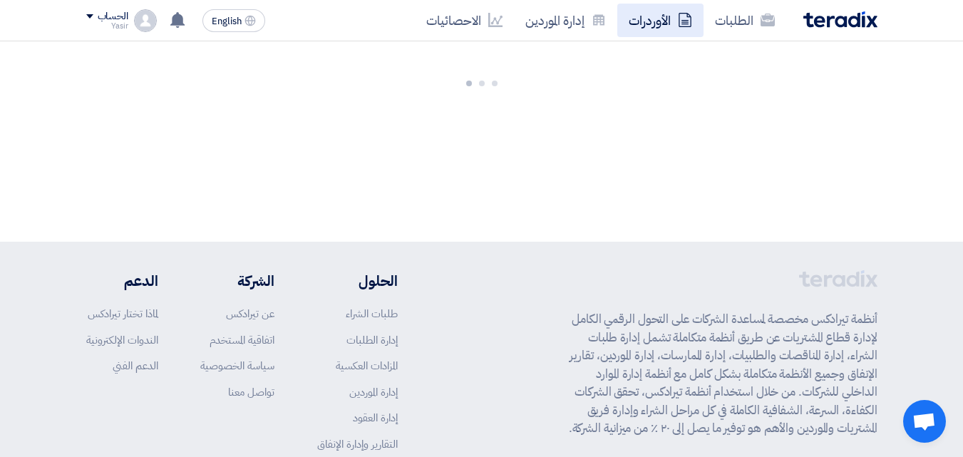
click at [671, 21] on link "الأوردرات" at bounding box center [660, 20] width 86 height 33
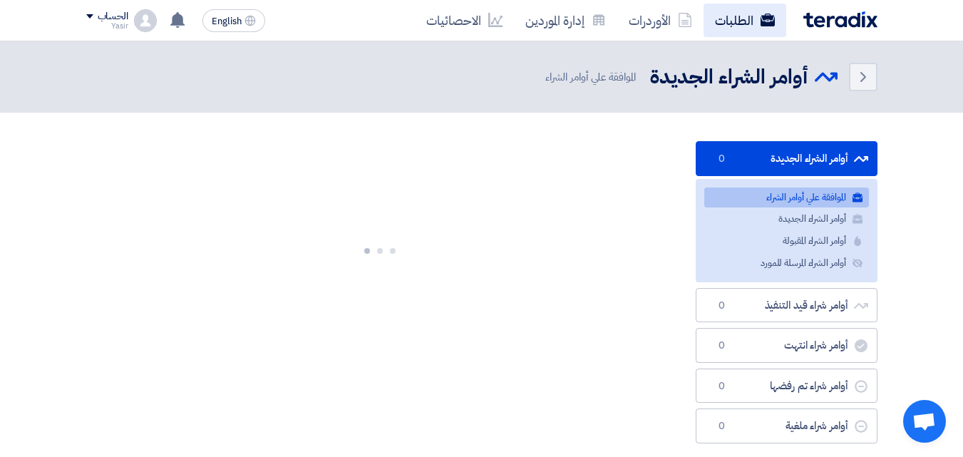
click at [715, 20] on link "الطلبات" at bounding box center [744, 20] width 83 height 33
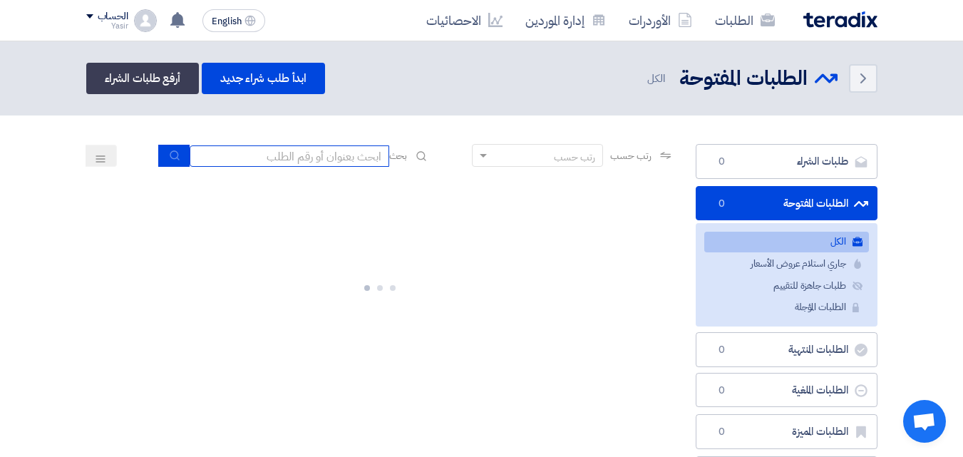
click at [361, 157] on input at bounding box center [290, 155] width 200 height 21
type input "911"
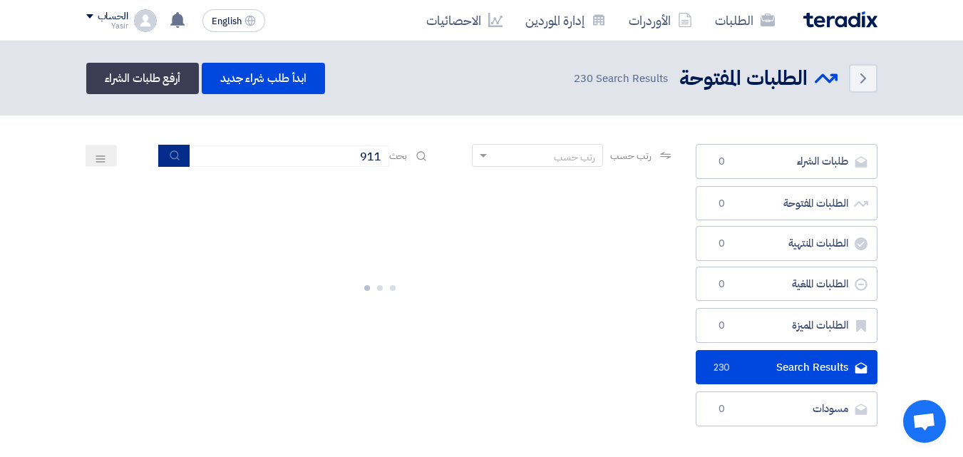
click at [169, 160] on icon "submit" at bounding box center [174, 155] width 11 height 11
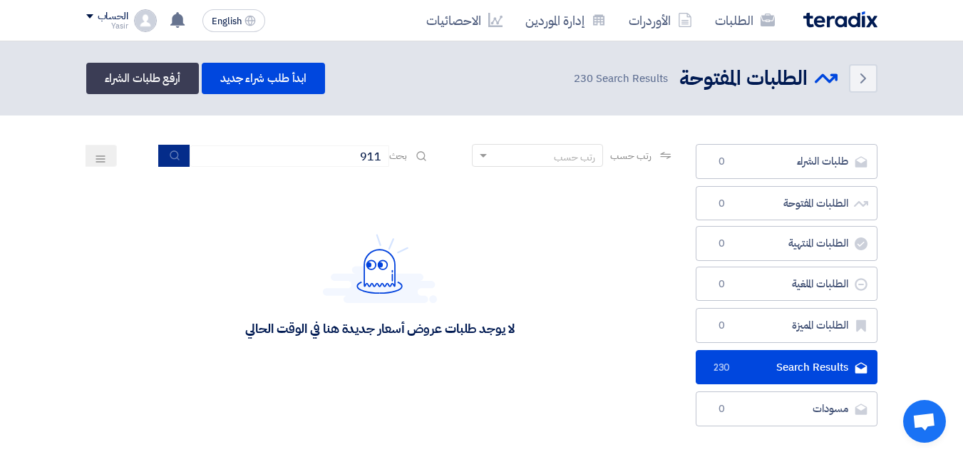
click at [160, 161] on button "submit" at bounding box center [173, 156] width 31 height 22
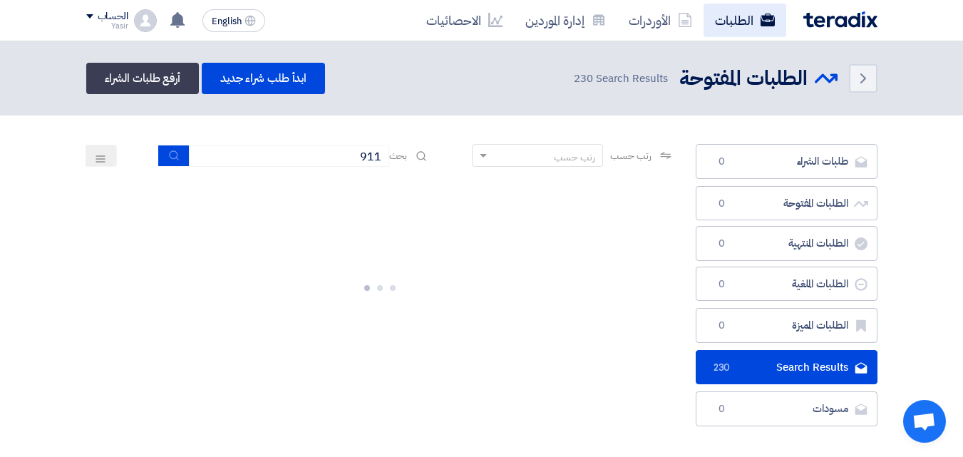
click at [726, 26] on link "الطلبات" at bounding box center [744, 20] width 83 height 33
click at [718, 12] on link "الطلبات" at bounding box center [744, 20] width 83 height 33
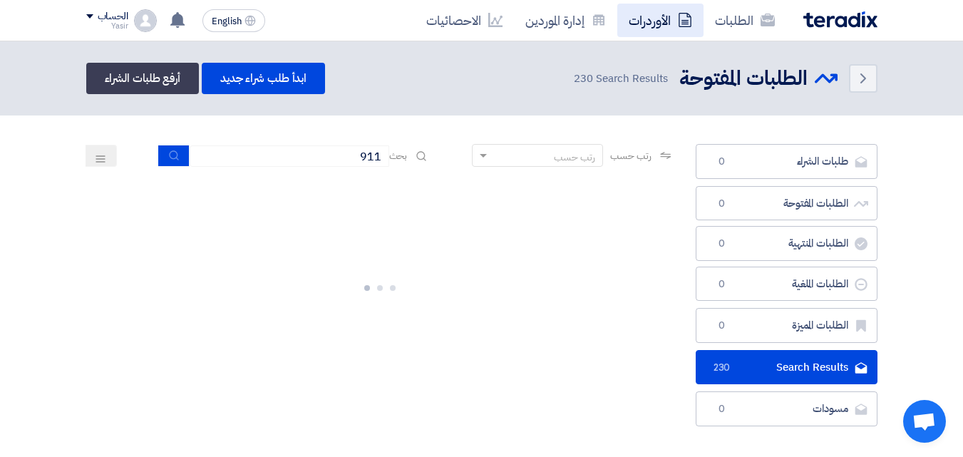
click at [666, 19] on link "الأوردرات" at bounding box center [660, 20] width 86 height 33
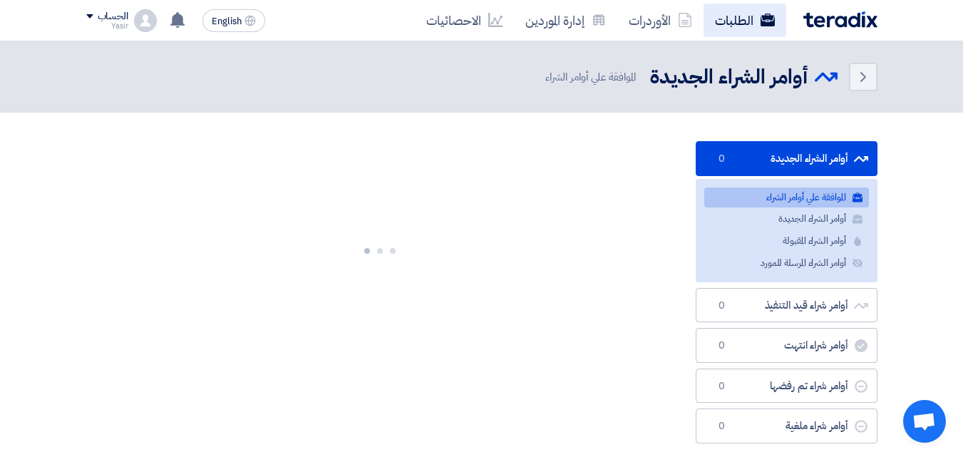
click at [728, 33] on link "الطلبات" at bounding box center [744, 20] width 83 height 33
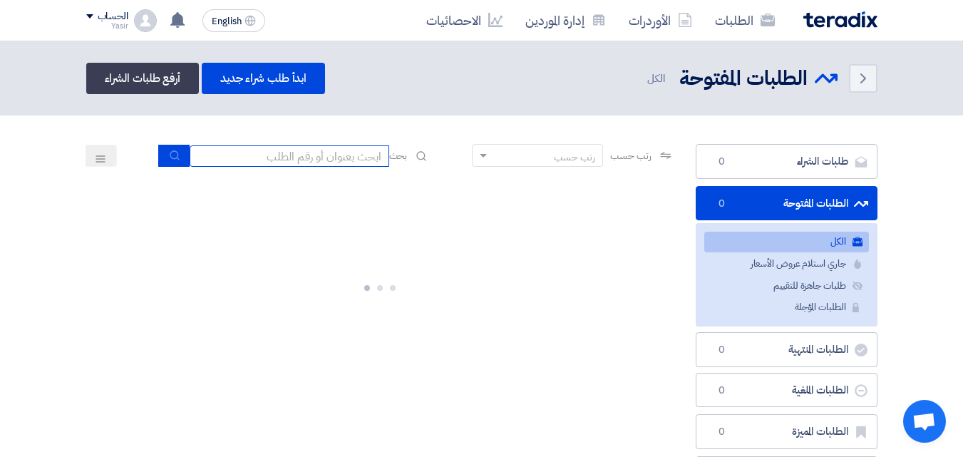
click at [351, 155] on input at bounding box center [290, 155] width 200 height 21
type input "911"
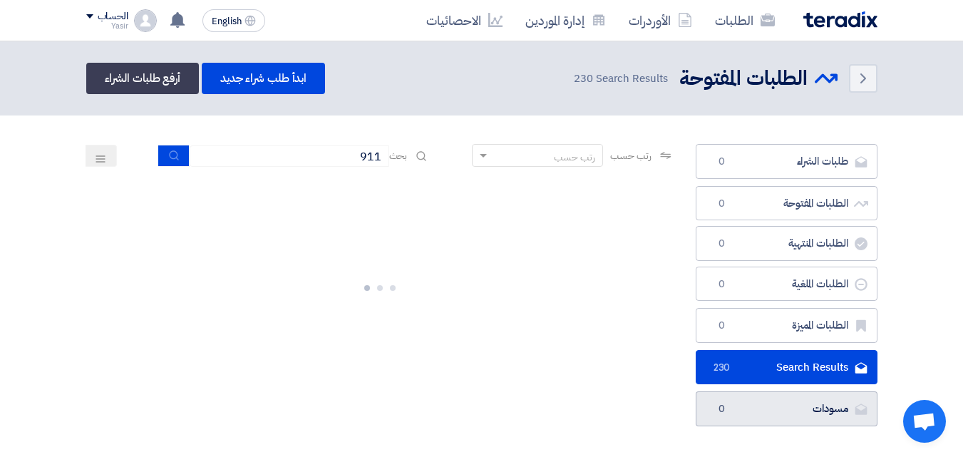
click at [785, 421] on link "مسودات [GEOGRAPHIC_DATA] 0" at bounding box center [786, 408] width 182 height 35
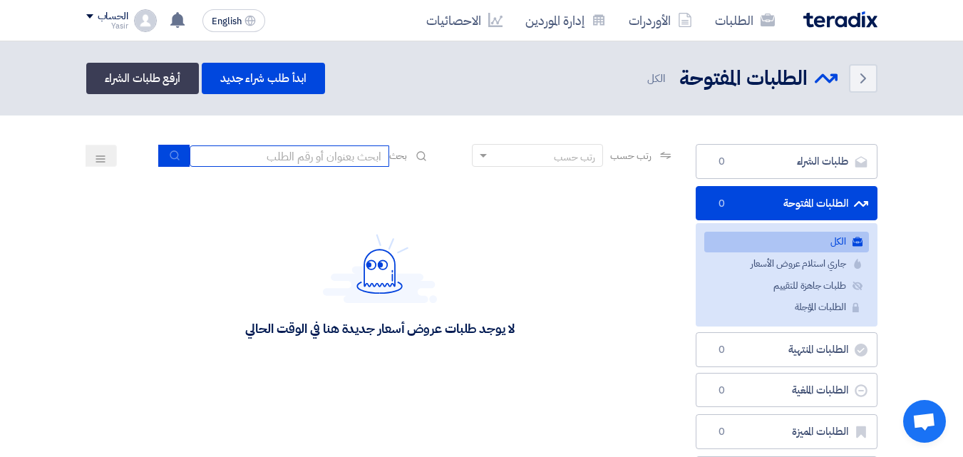
click at [361, 152] on input at bounding box center [290, 155] width 200 height 21
type input "911"
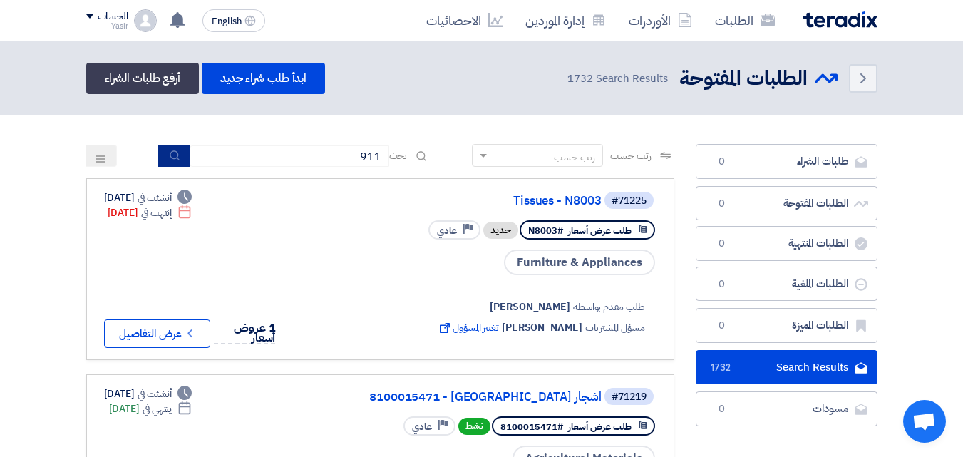
click at [170, 152] on use "submit" at bounding box center [174, 154] width 9 height 9
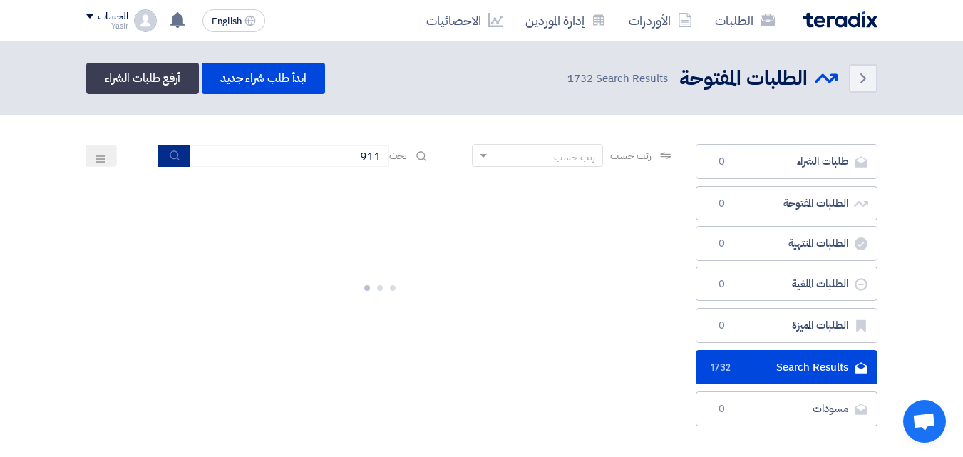
click at [177, 155] on button "submit" at bounding box center [173, 156] width 31 height 22
click at [162, 157] on button "submit" at bounding box center [173, 156] width 31 height 22
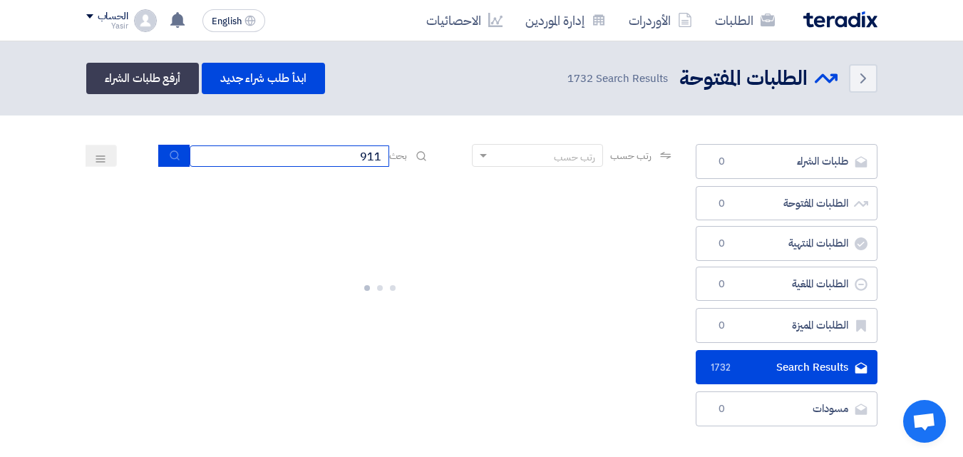
drag, startPoint x: 284, startPoint y: 160, endPoint x: 448, endPoint y: 165, distance: 164.0
click at [448, 165] on div "رتب حسب رتب حسب بحث 911" at bounding box center [380, 161] width 588 height 34
click at [739, 48] on header "Back الطلبات المفتوحة الطلبات المفتوحة 1732" at bounding box center [481, 78] width 963 height 74
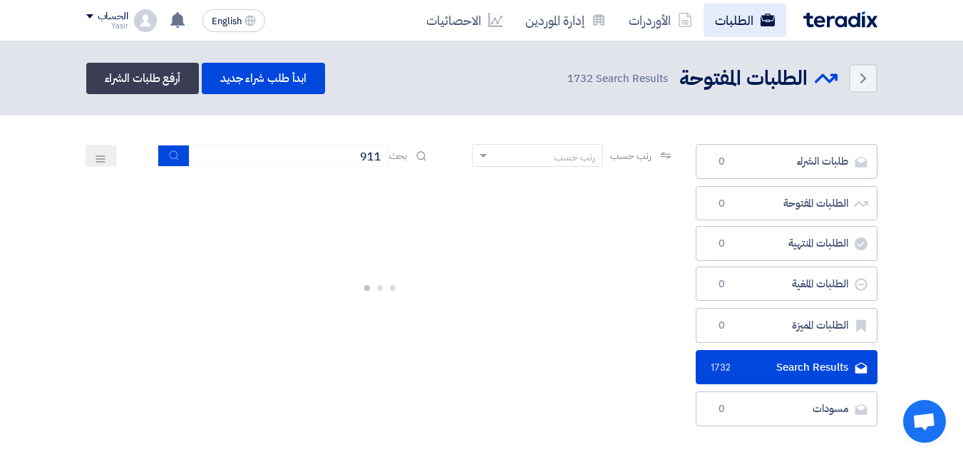
click at [735, 29] on link "الطلبات" at bounding box center [744, 20] width 83 height 33
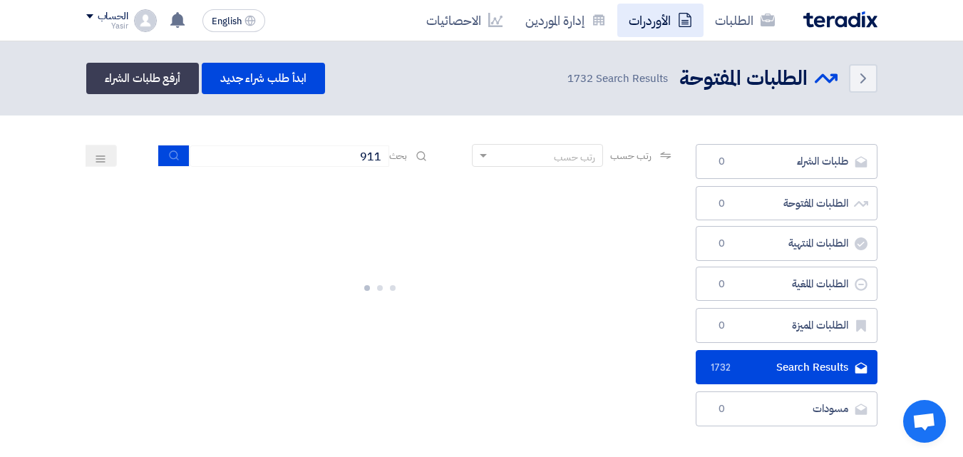
click at [674, 25] on link "الأوردرات" at bounding box center [660, 20] width 86 height 33
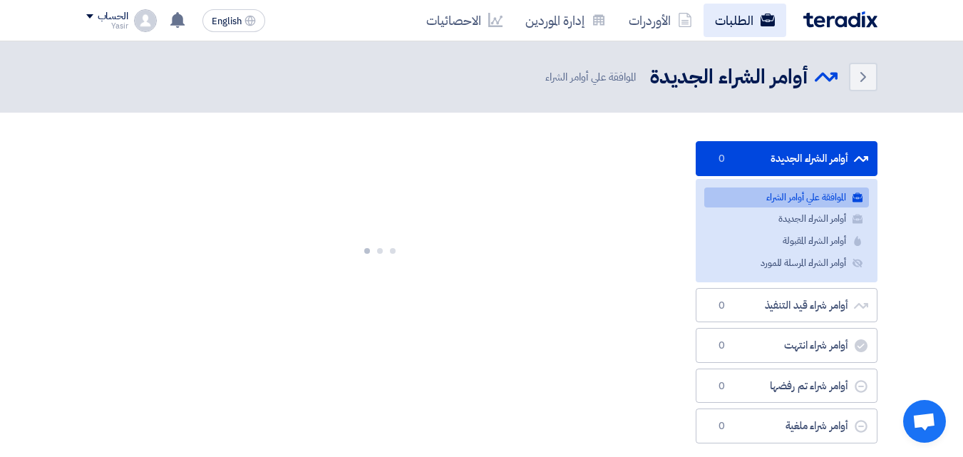
click at [732, 25] on link "الطلبات" at bounding box center [744, 20] width 83 height 33
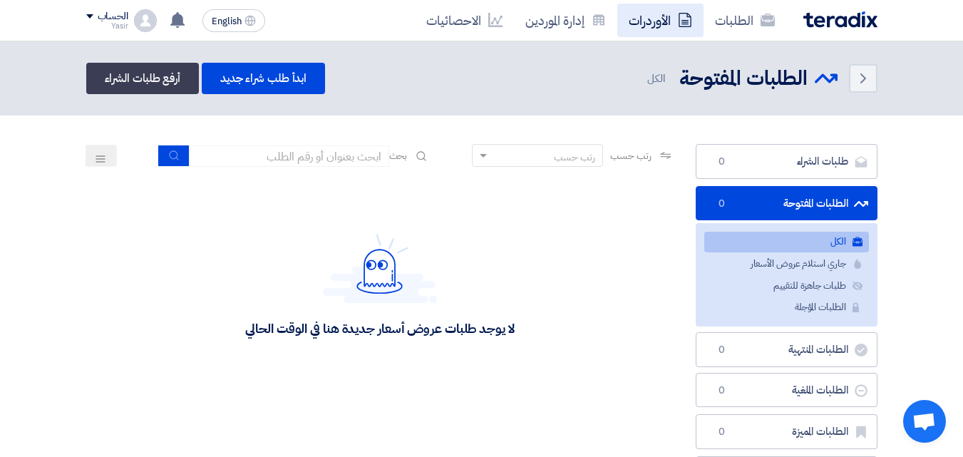
click at [695, 28] on link "الأوردرات" at bounding box center [660, 20] width 86 height 33
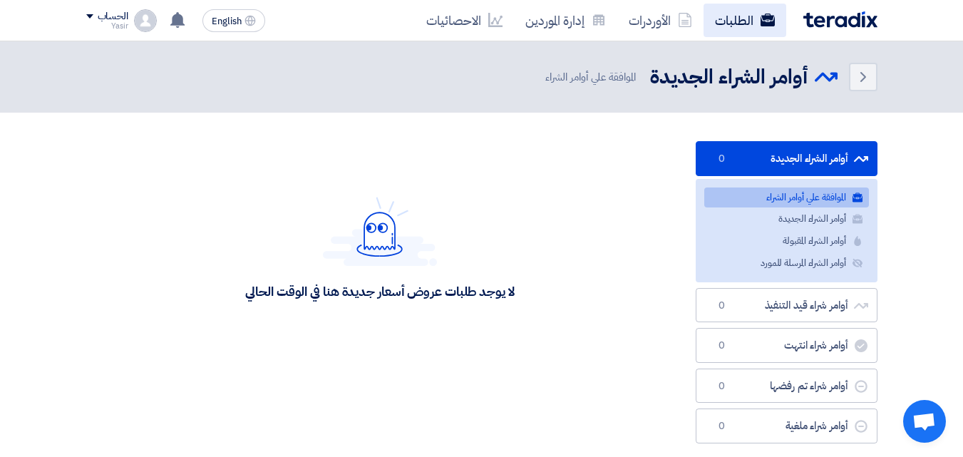
click at [730, 29] on link "الطلبات" at bounding box center [744, 20] width 83 height 33
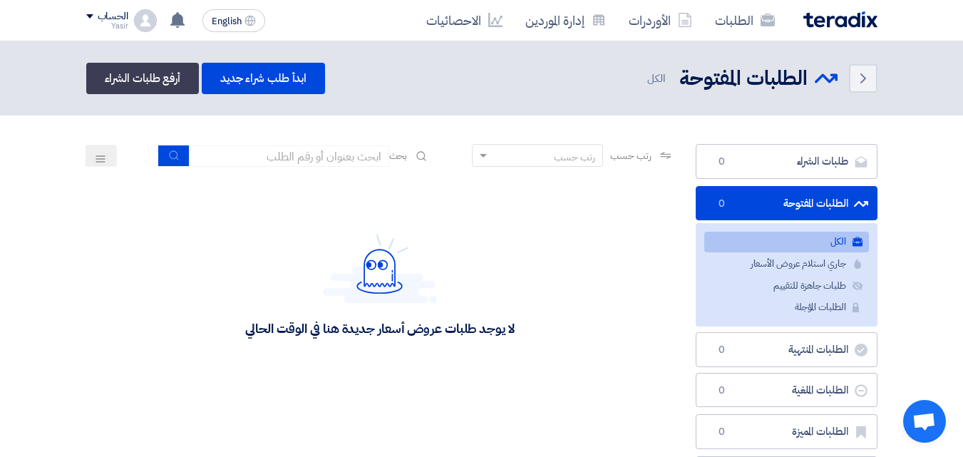
click at [369, 167] on div "رتب حسب رتب حسب بحث" at bounding box center [380, 161] width 588 height 34
click at [353, 155] on input at bounding box center [290, 155] width 200 height 21
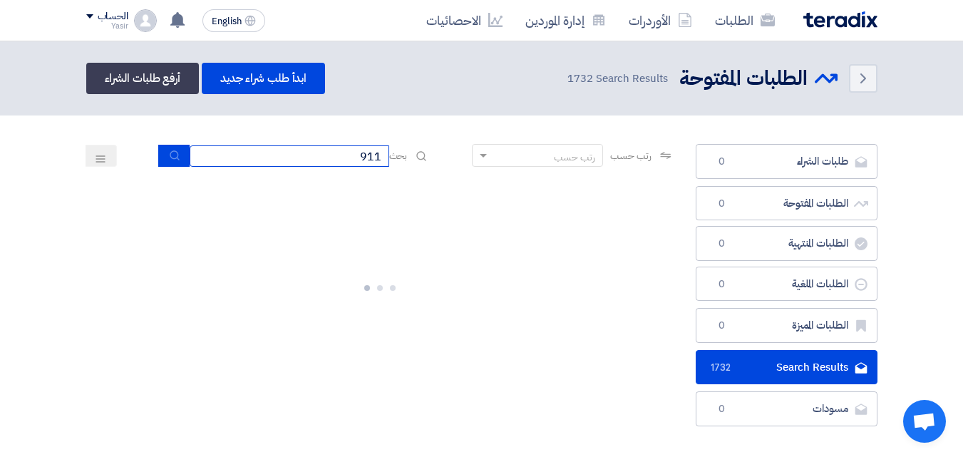
type input "911"
click at [169, 156] on icon "submit" at bounding box center [174, 155] width 11 height 11
click at [159, 159] on button "submit" at bounding box center [173, 156] width 31 height 22
click at [161, 157] on button "submit" at bounding box center [173, 156] width 31 height 22
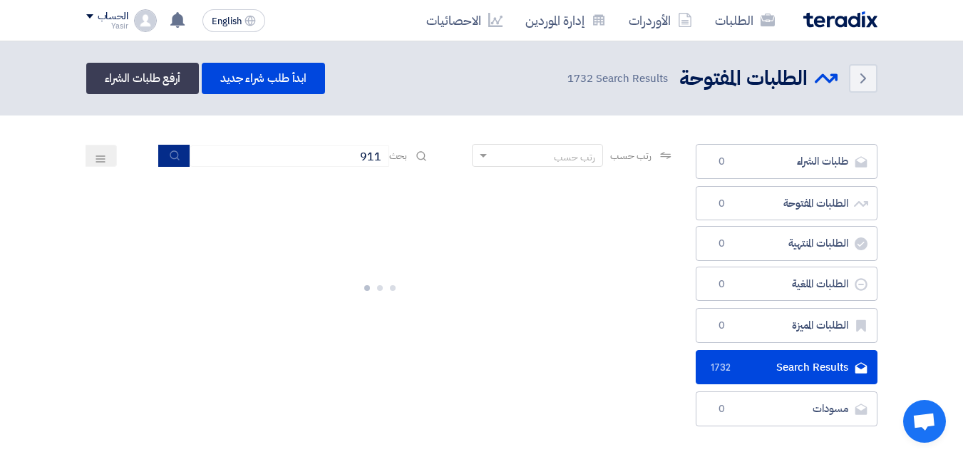
click at [161, 157] on button "submit" at bounding box center [173, 156] width 31 height 22
click at [314, 157] on input "911" at bounding box center [290, 155] width 200 height 21
click at [169, 150] on icon "submit" at bounding box center [174, 155] width 11 height 11
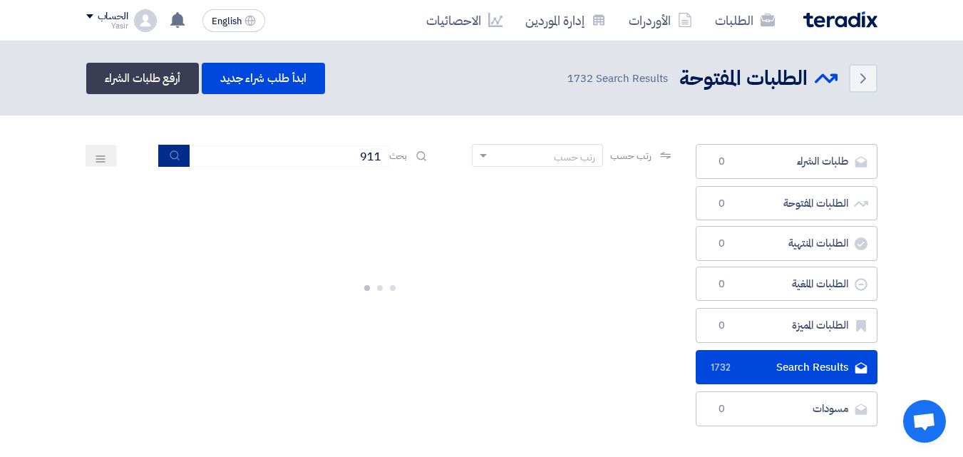
click at [169, 150] on icon "submit" at bounding box center [174, 155] width 11 height 11
click at [267, 155] on input "911" at bounding box center [290, 155] width 200 height 21
click at [190, 165] on input "911" at bounding box center [290, 155] width 200 height 21
click at [169, 155] on icon "submit" at bounding box center [174, 155] width 11 height 11
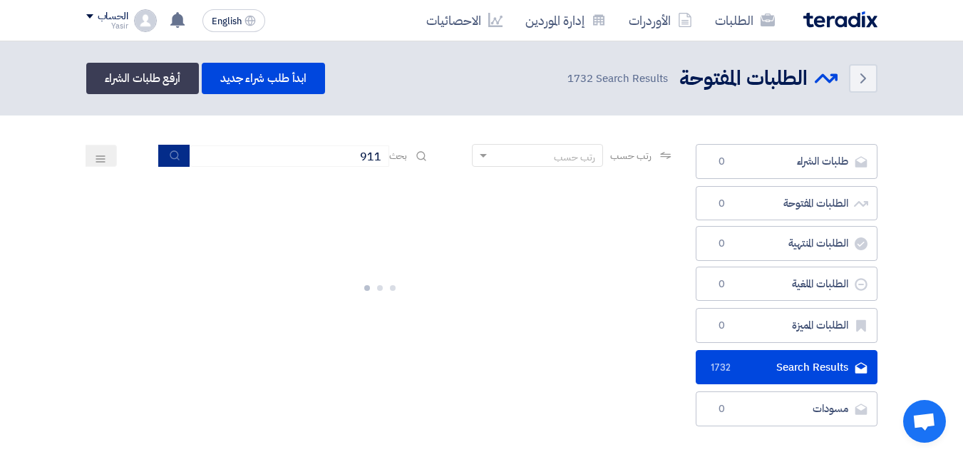
click at [169, 155] on icon "submit" at bounding box center [174, 155] width 11 height 11
click at [250, 155] on input "911" at bounding box center [290, 155] width 200 height 21
click at [113, 172] on div "رتب حسب رتب حسب بحث 911" at bounding box center [380, 161] width 588 height 34
click at [183, 147] on button "submit" at bounding box center [173, 156] width 31 height 22
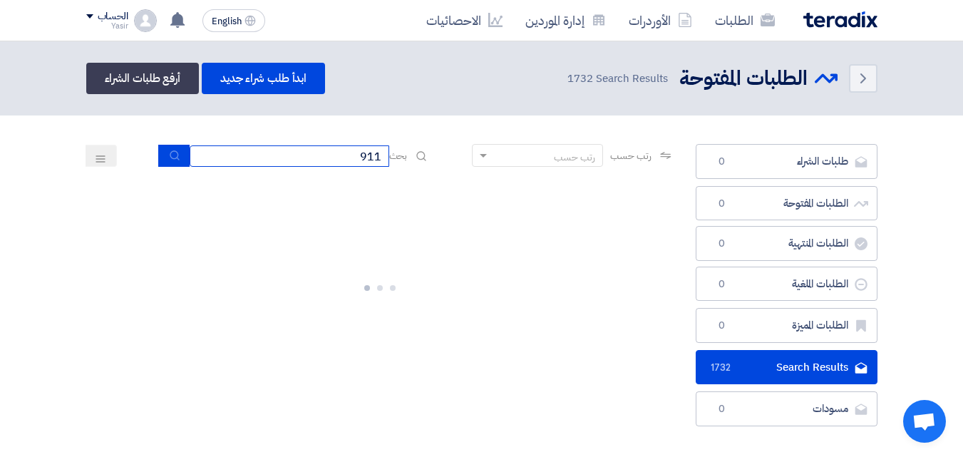
click at [222, 158] on input "911" at bounding box center [290, 155] width 200 height 21
click at [175, 166] on button "submit" at bounding box center [173, 156] width 31 height 22
click at [180, 162] on button "submit" at bounding box center [173, 156] width 31 height 22
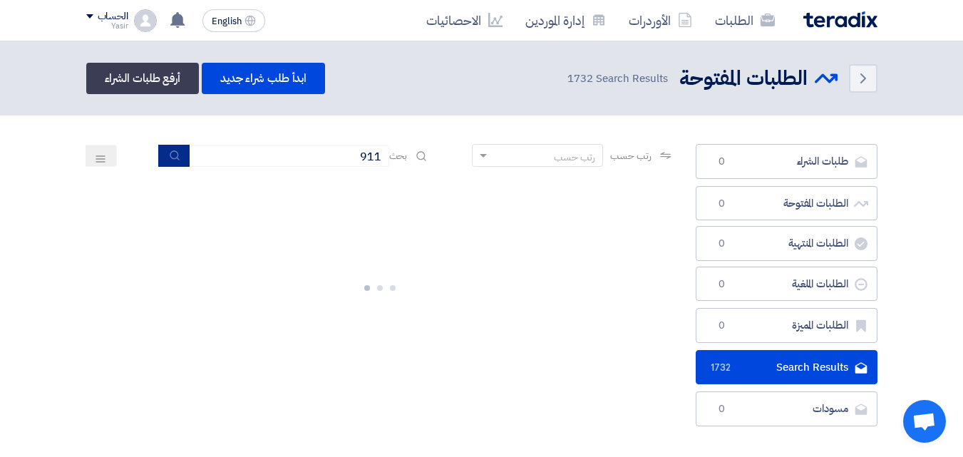
click at [180, 162] on button "submit" at bounding box center [173, 156] width 31 height 22
click at [100, 155] on icon at bounding box center [100, 158] width 11 height 11
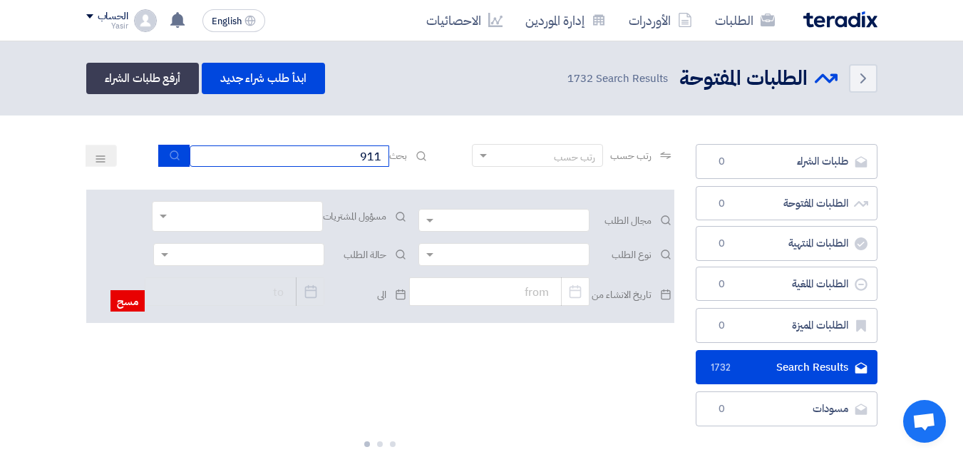
click at [238, 158] on input "911" at bounding box center [290, 155] width 200 height 21
click at [153, 153] on div "رتب حسب رتب حسب بحث 911" at bounding box center [380, 161] width 588 height 34
click at [306, 187] on app-rfq-listing-content "رتب حسب رتب حسب بحث 911 مجال الطلب مسؤول المشتريات نوع الطلب" at bounding box center [380, 346] width 588 height 404
click at [242, 220] on input "text" at bounding box center [236, 218] width 157 height 24
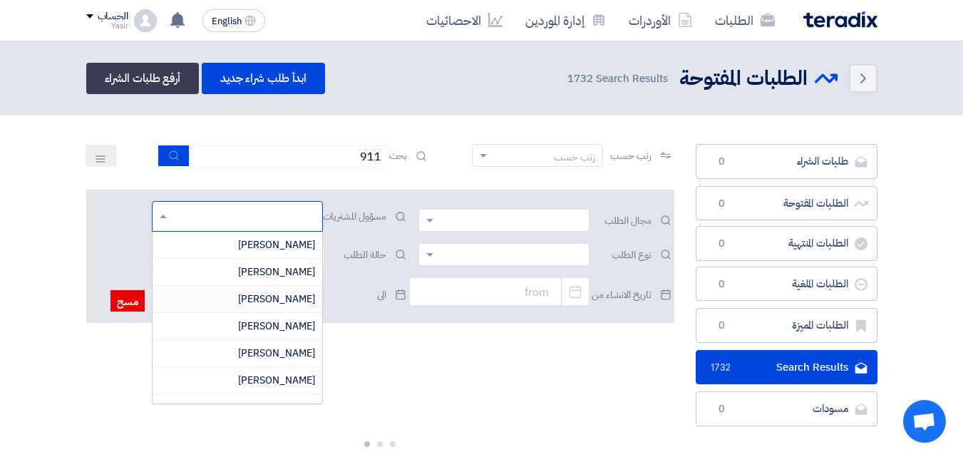
click at [277, 308] on div "[PERSON_NAME]" at bounding box center [237, 299] width 170 height 27
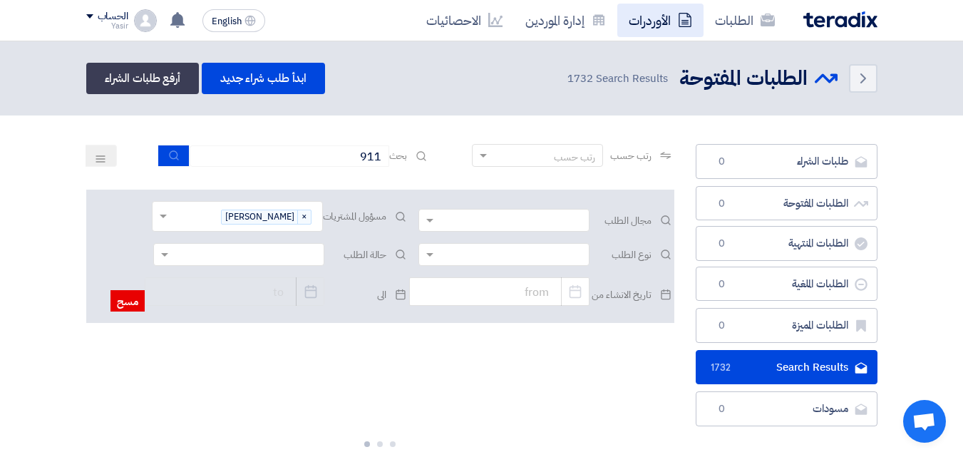
click at [648, 15] on link "الأوردرات" at bounding box center [660, 20] width 86 height 33
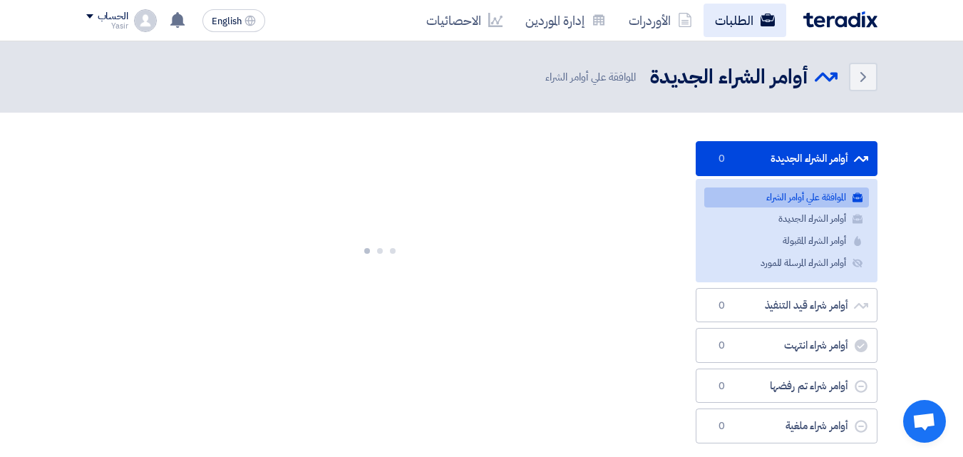
click at [708, 21] on link "الطلبات" at bounding box center [744, 20] width 83 height 33
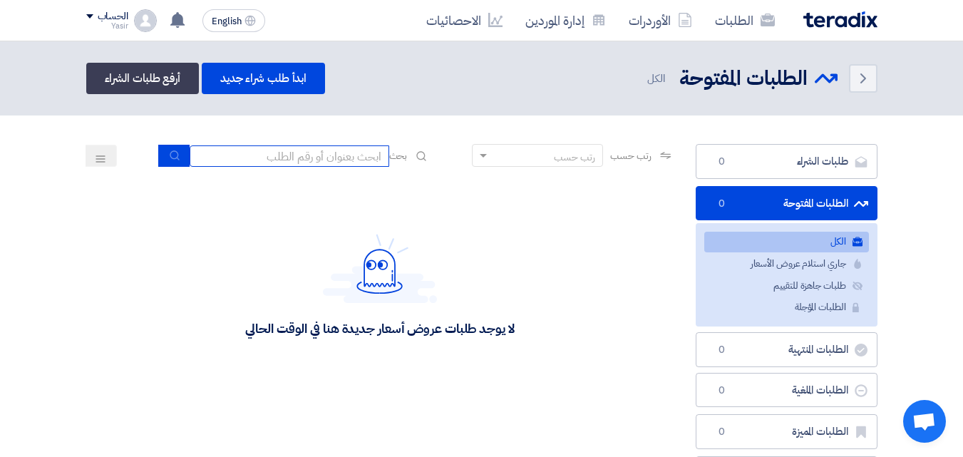
click at [266, 158] on input at bounding box center [290, 155] width 200 height 21
type input "911"
click at [172, 155] on icon "submit" at bounding box center [174, 155] width 11 height 11
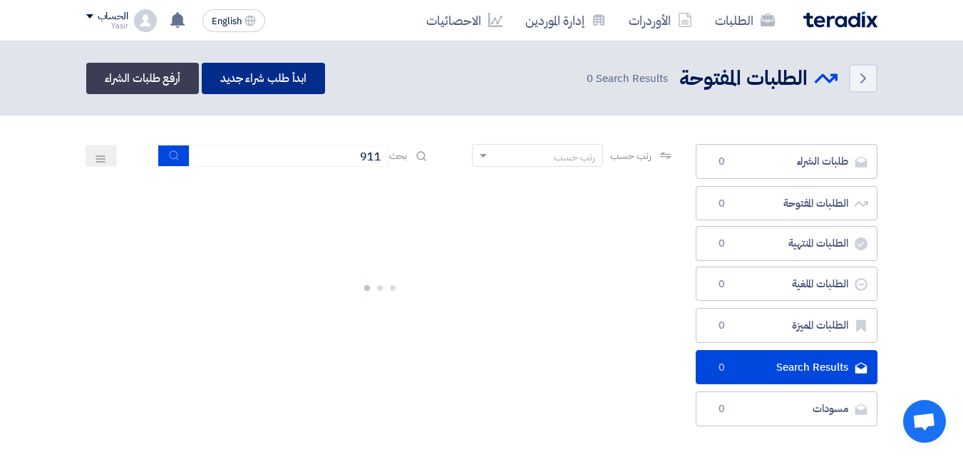
click at [295, 81] on link "ابدأ طلب شراء جديد" at bounding box center [263, 78] width 123 height 31
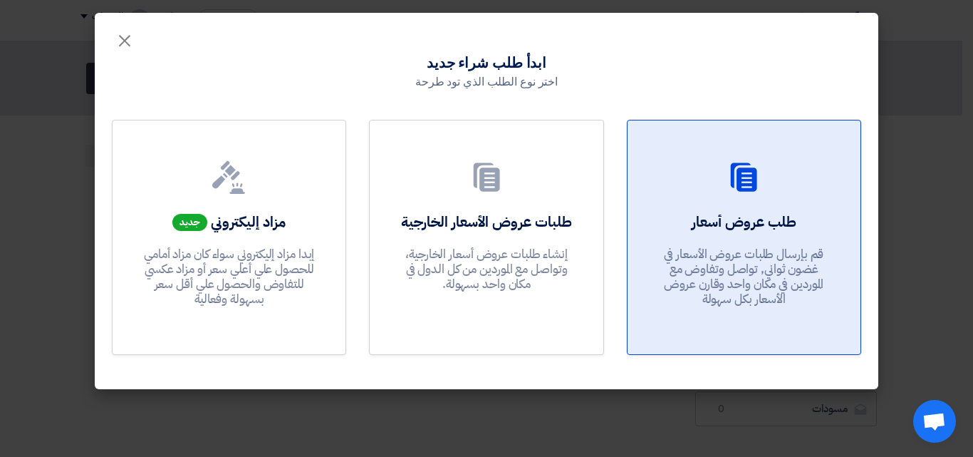
click at [669, 186] on div at bounding box center [744, 180] width 199 height 40
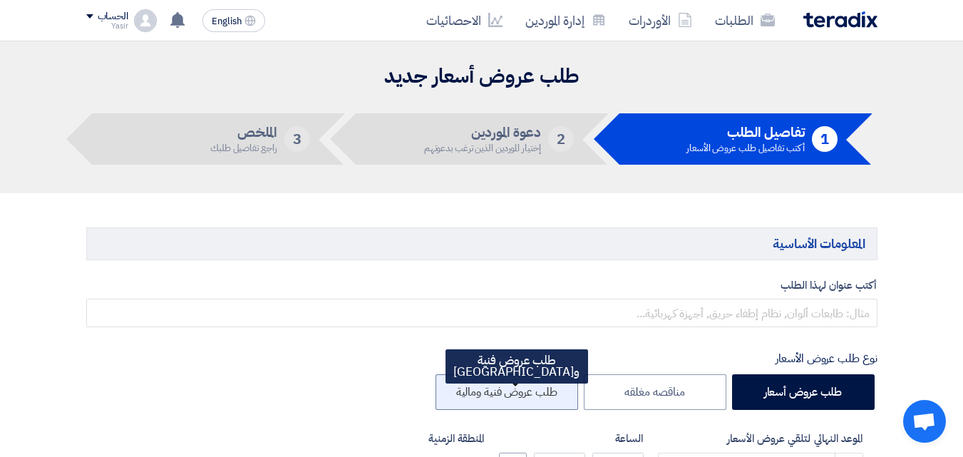
click at [574, 377] on label "طلب عروض فنية ومالية" at bounding box center [506, 392] width 143 height 36
click at [557, 386] on input "طلب عروض فنية ومالية" at bounding box center [552, 390] width 9 height 9
radio input "true"
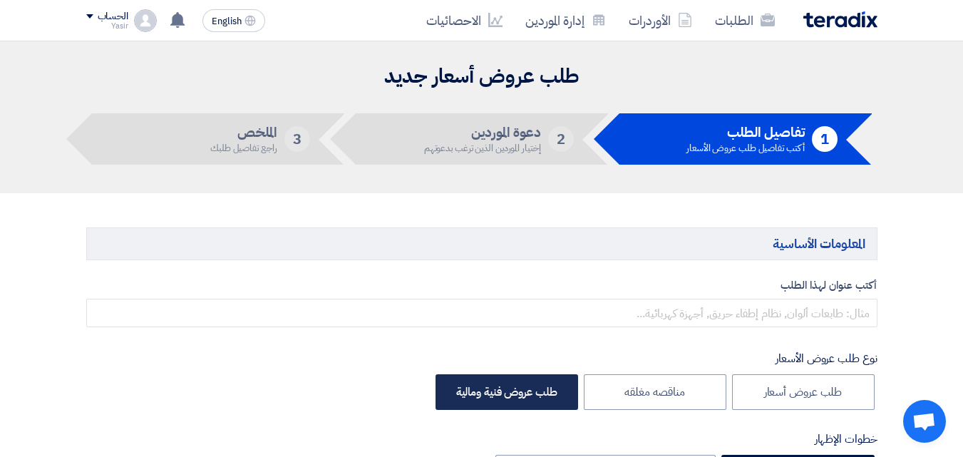
click at [574, 383] on label "طلب عروض فنية ومالية" at bounding box center [506, 392] width 143 height 36
click at [557, 386] on input "طلب عروض فنية ومالية" at bounding box center [552, 390] width 9 height 9
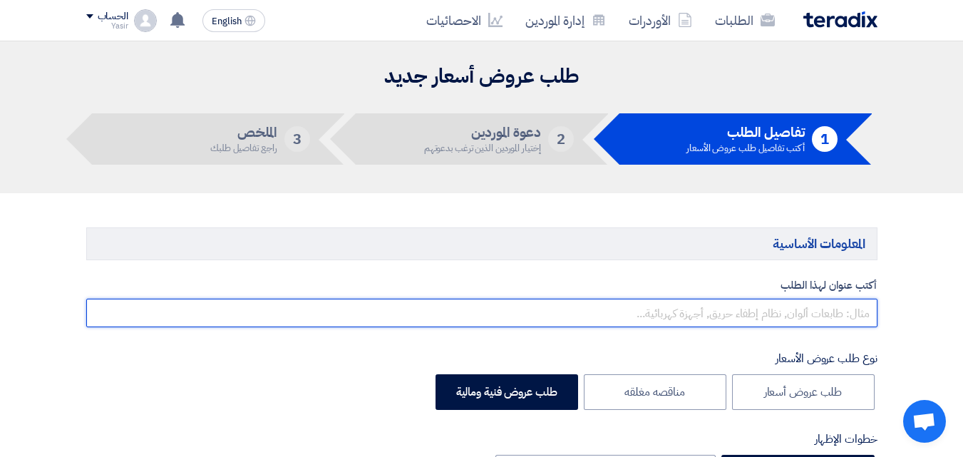
click at [690, 303] on input "text" at bounding box center [481, 313] width 791 height 29
paste input "8100015593"
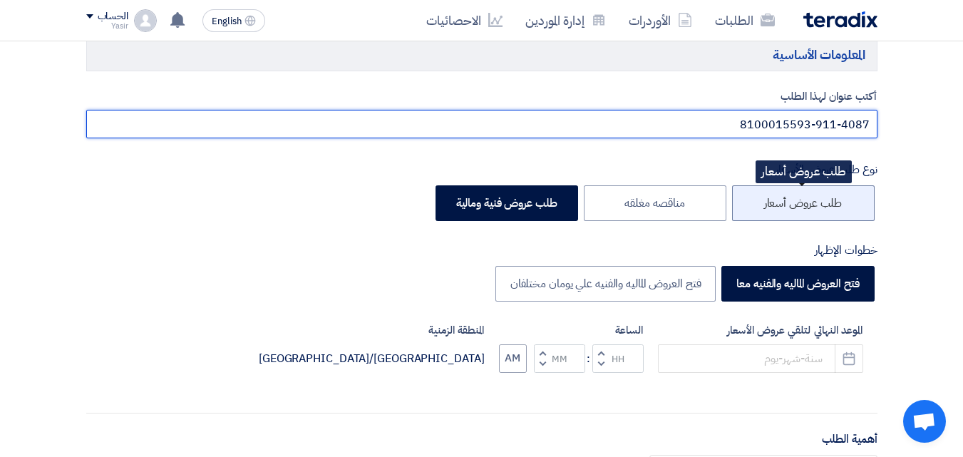
scroll to position [214, 0]
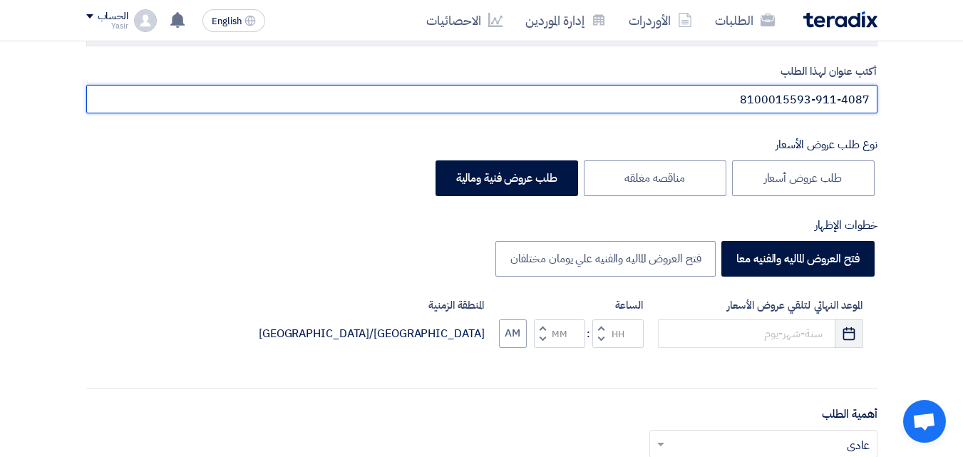
type input "8100015593-911-4087"
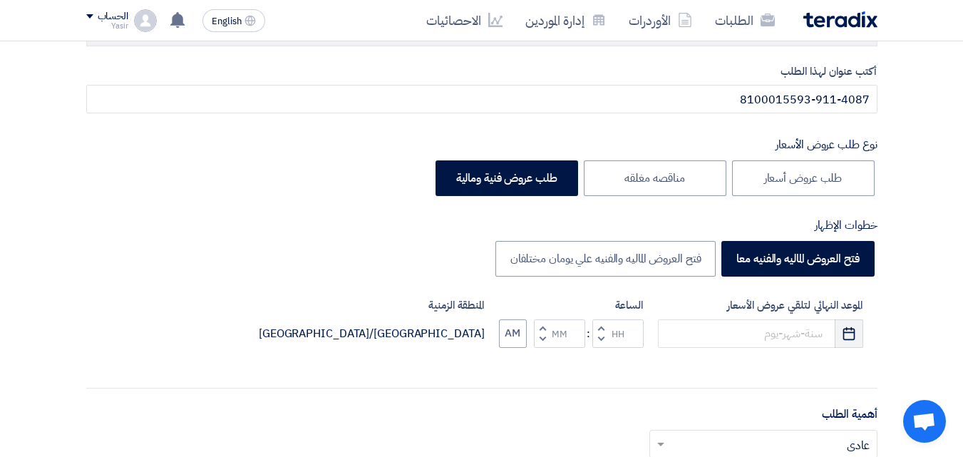
click at [836, 326] on button "Pick a date" at bounding box center [848, 333] width 29 height 29
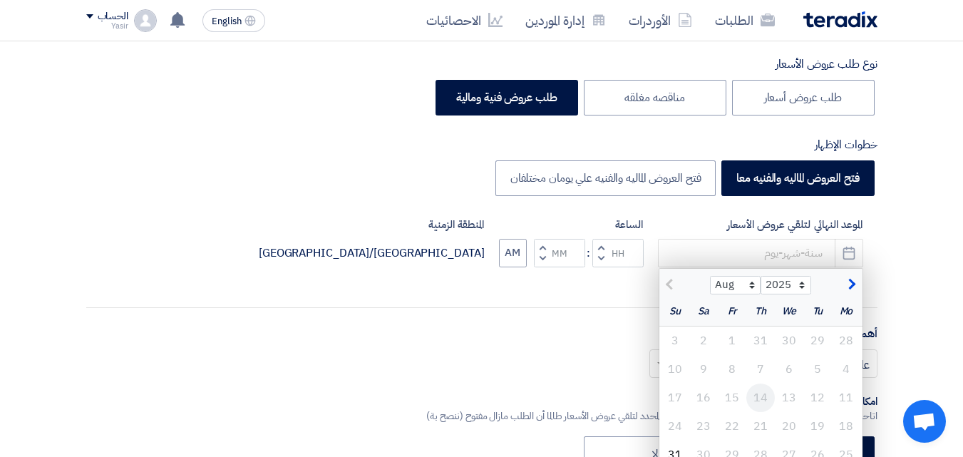
scroll to position [356, 0]
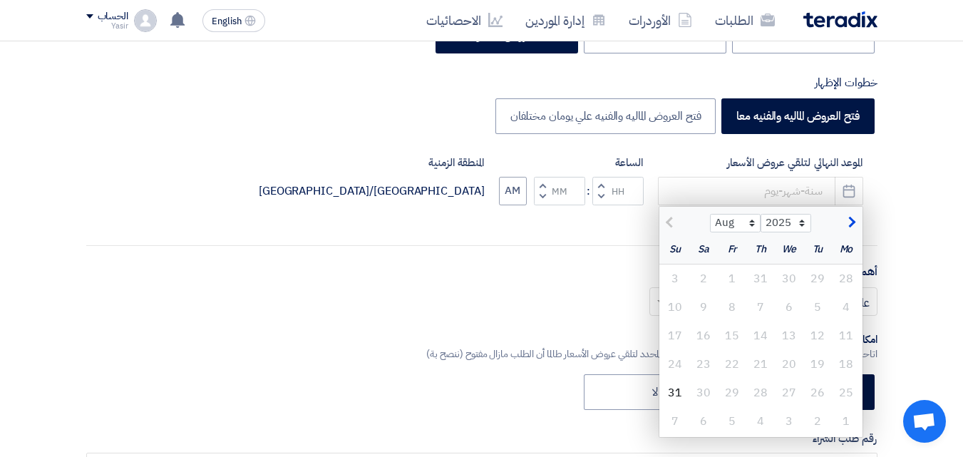
drag, startPoint x: 816, startPoint y: 423, endPoint x: 807, endPoint y: 418, distance: 9.9
click at [816, 423] on div "2" at bounding box center [817, 421] width 29 height 29
type input "9/2/2025"
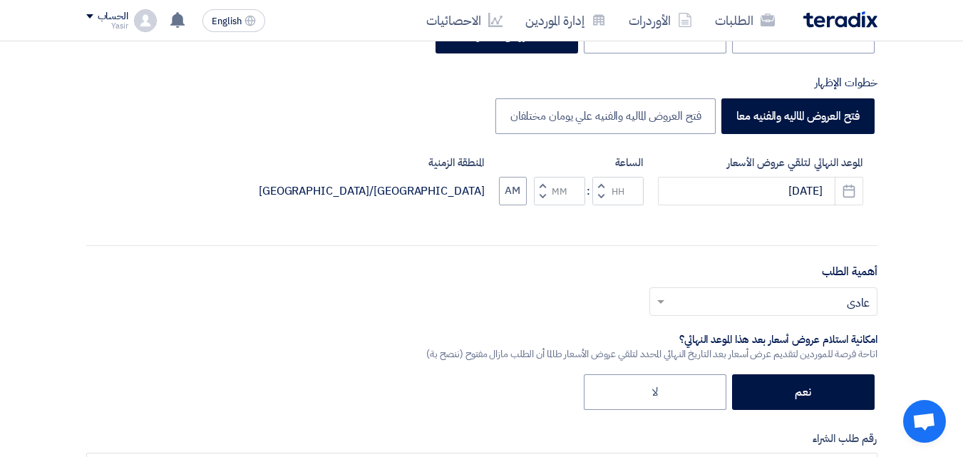
click at [544, 194] on span "button" at bounding box center [541, 196] width 5 height 11
type input "11"
type input "59"
click at [520, 195] on button "PM" at bounding box center [512, 191] width 27 height 29
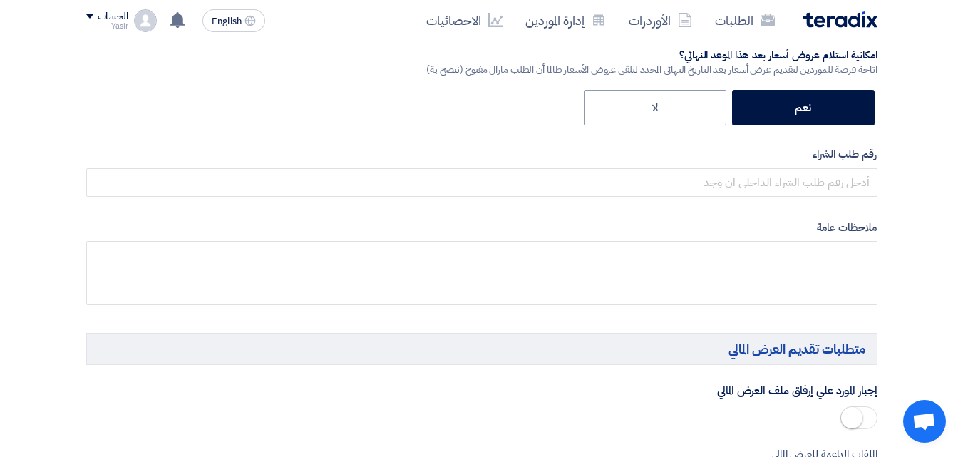
scroll to position [641, 0]
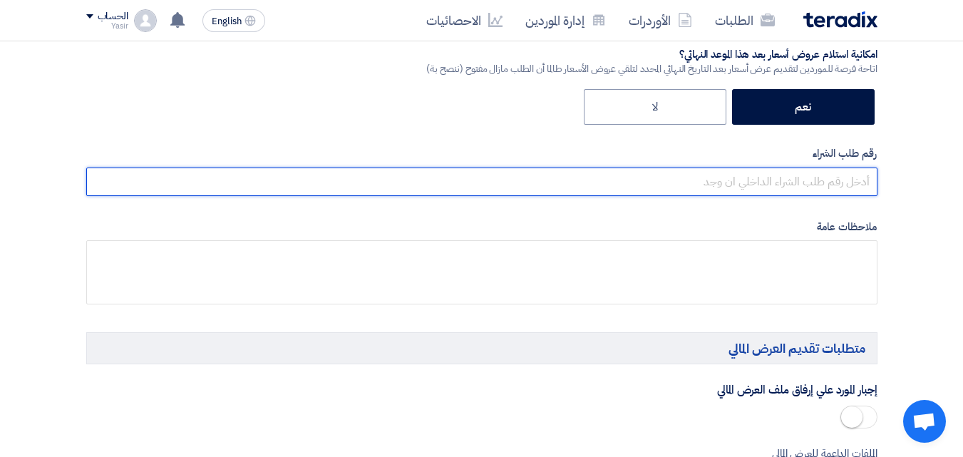
click at [792, 185] on input "text" at bounding box center [481, 181] width 791 height 29
paste input "120041219 120009480 120040064 120040071 120010857"
type input "1"
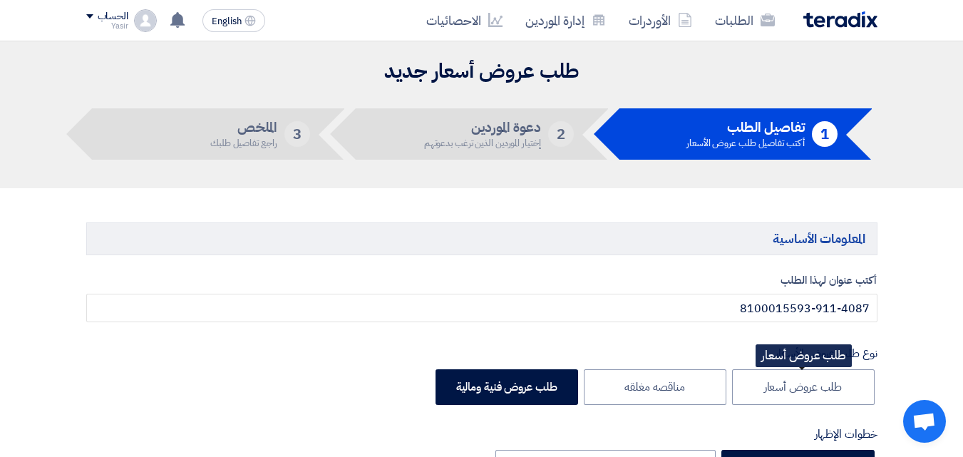
scroll to position [0, 0]
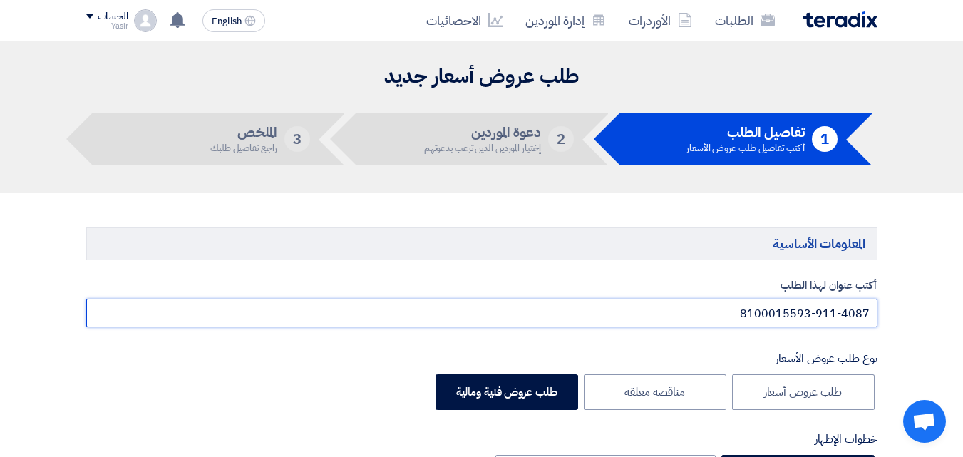
drag, startPoint x: 742, startPoint y: 317, endPoint x: 809, endPoint y: 323, distance: 66.5
click at [809, 323] on input "8100015593-911-4087" at bounding box center [481, 313] width 791 height 29
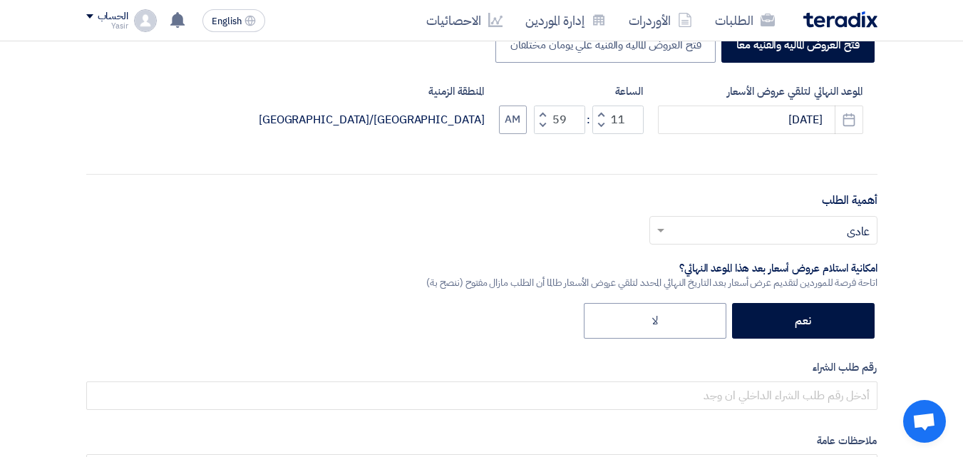
scroll to position [570, 0]
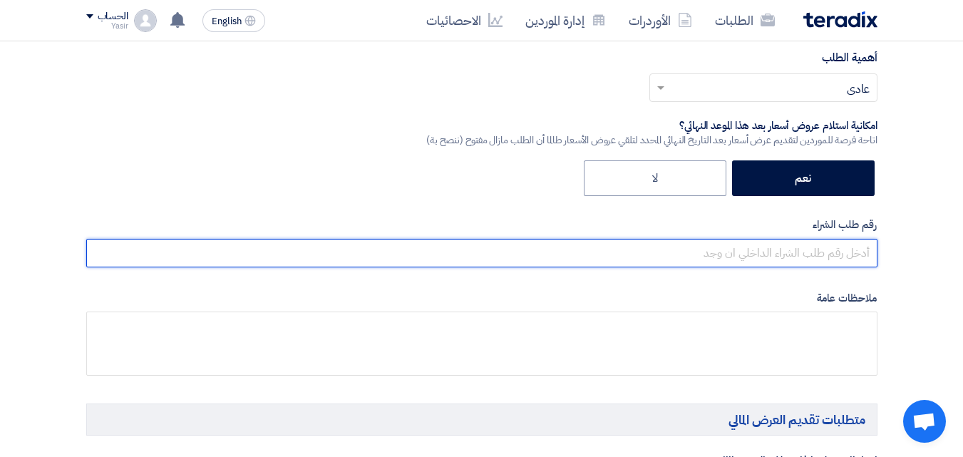
click at [794, 253] on input "text" at bounding box center [481, 253] width 791 height 29
paste input "8100015593"
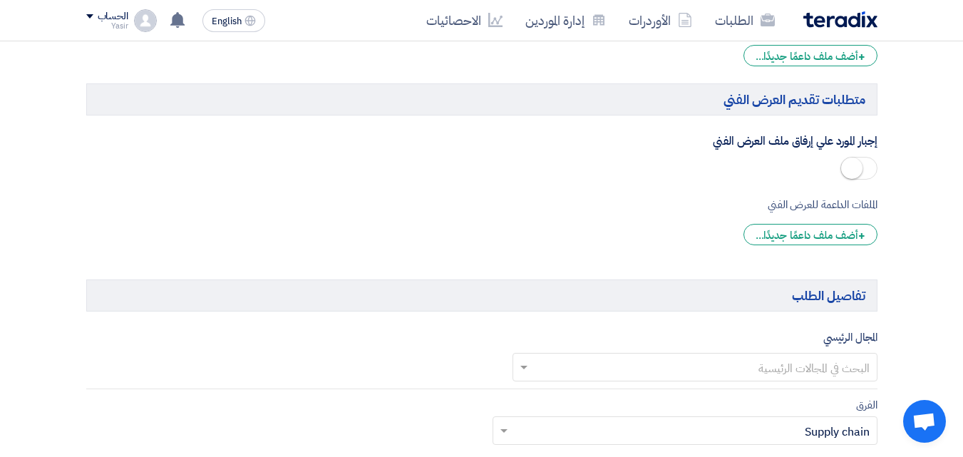
scroll to position [1140, 0]
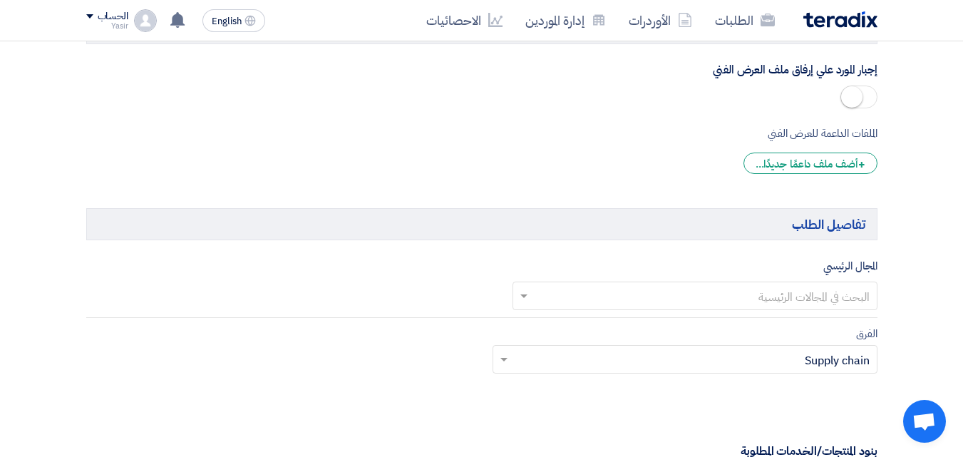
type input "8100015593"
click at [789, 296] on input "text" at bounding box center [702, 297] width 336 height 24
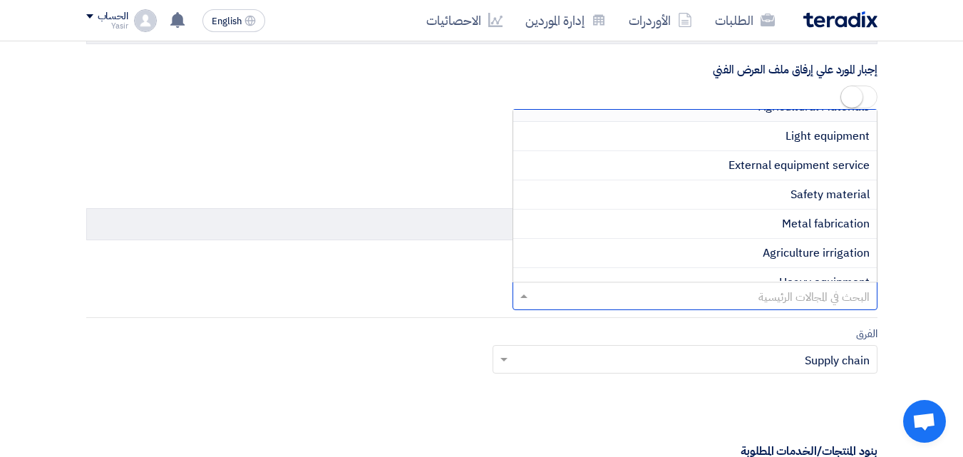
scroll to position [143, 0]
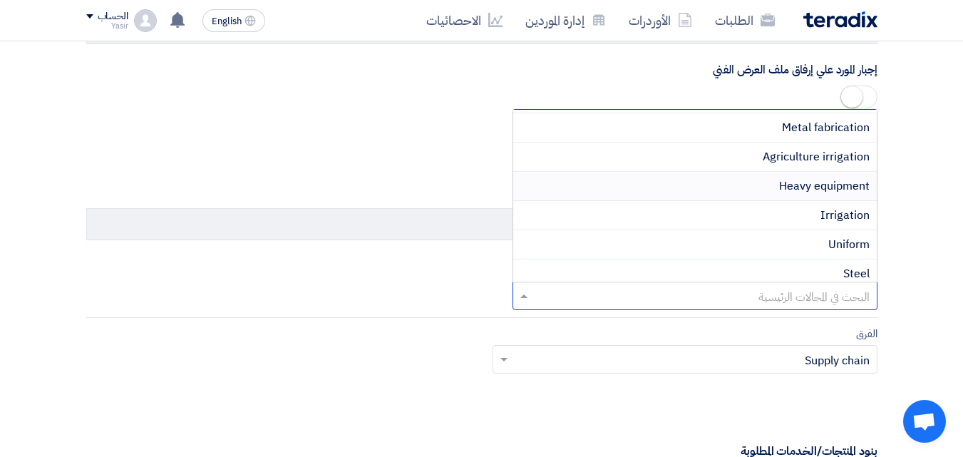
type input "f"
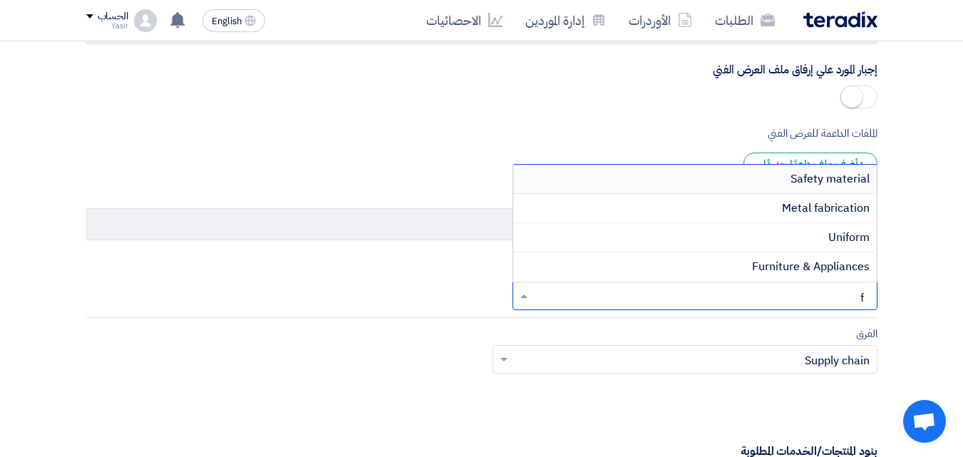
scroll to position [0, 0]
click at [782, 266] on span "Furniture & Appliances" at bounding box center [811, 266] width 118 height 17
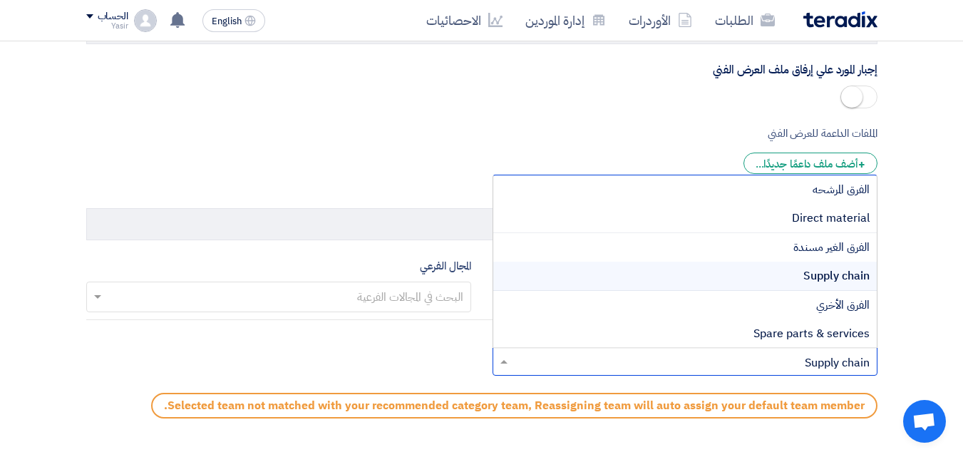
click at [785, 358] on input "text" at bounding box center [692, 363] width 356 height 24
click at [814, 219] on span "Direct material" at bounding box center [831, 217] width 78 height 17
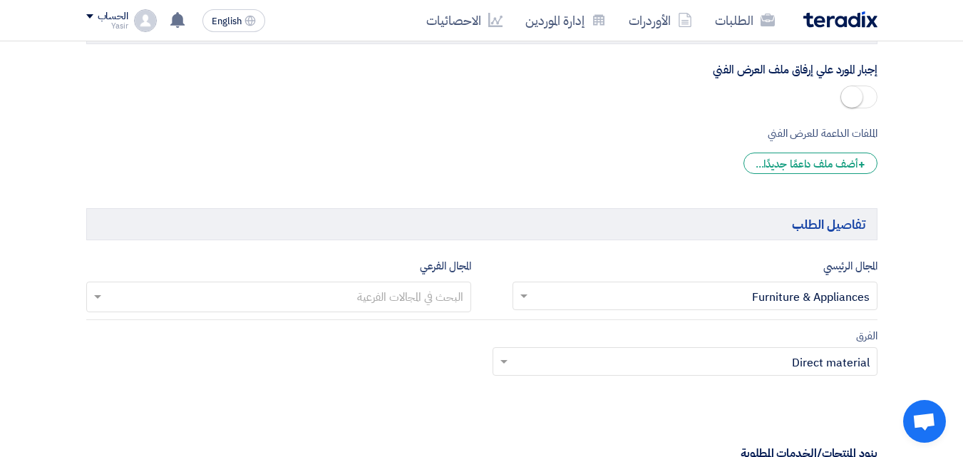
click at [784, 357] on input "text" at bounding box center [692, 363] width 356 height 24
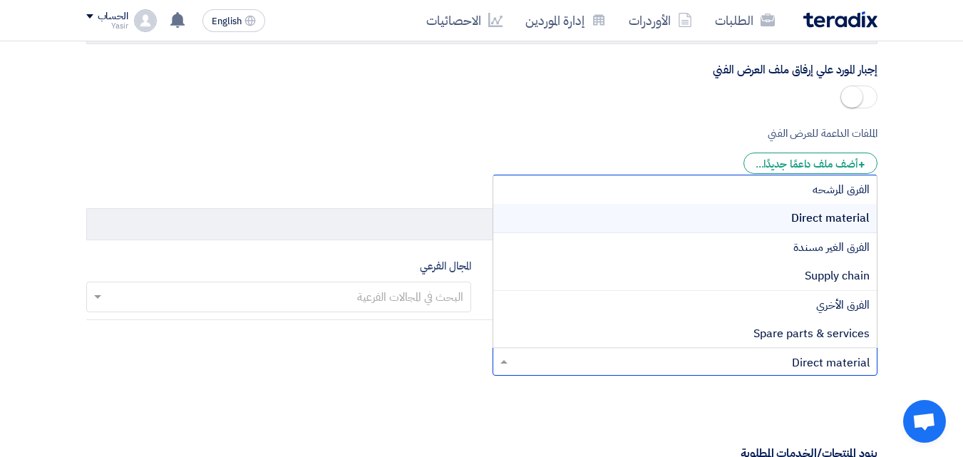
click at [368, 382] on div "الفرق Teams.. × Direct material × الفرق المرشحه Direct material الفرق الغير مسن…" at bounding box center [482, 360] width 812 height 67
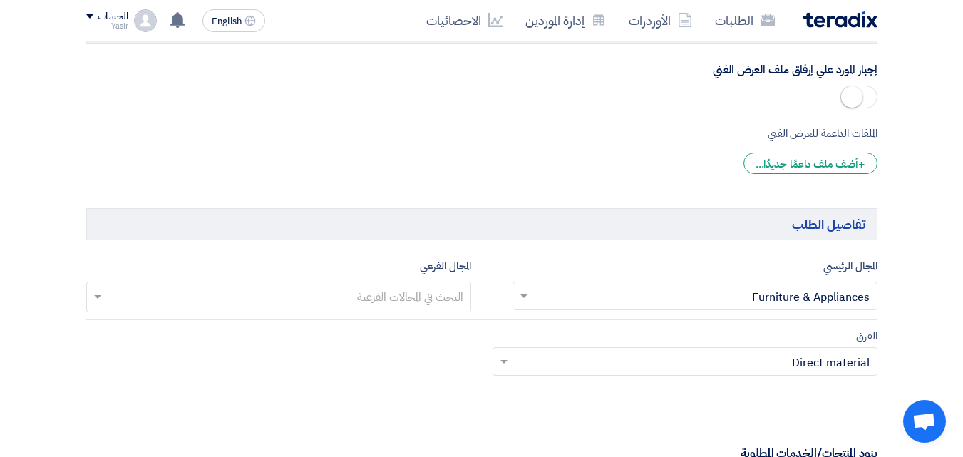
click at [355, 309] on input "text" at bounding box center [278, 298] width 371 height 24
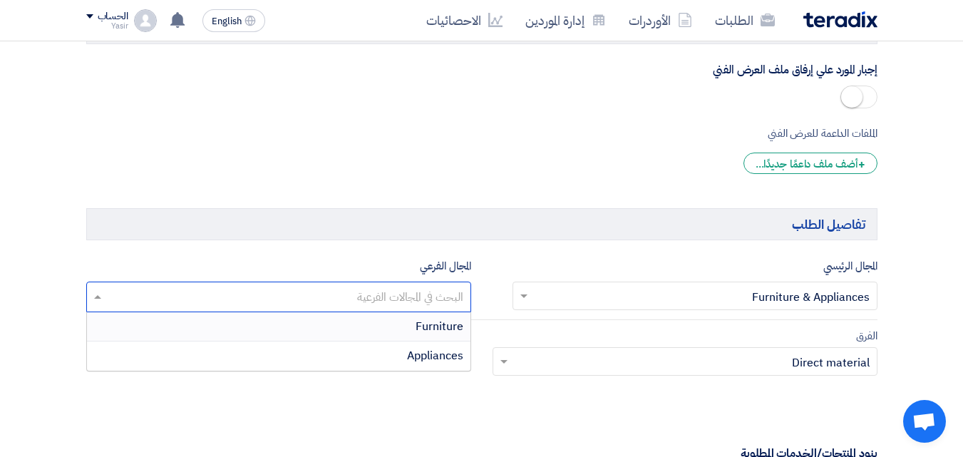
click at [444, 326] on span "Furniture" at bounding box center [439, 326] width 48 height 17
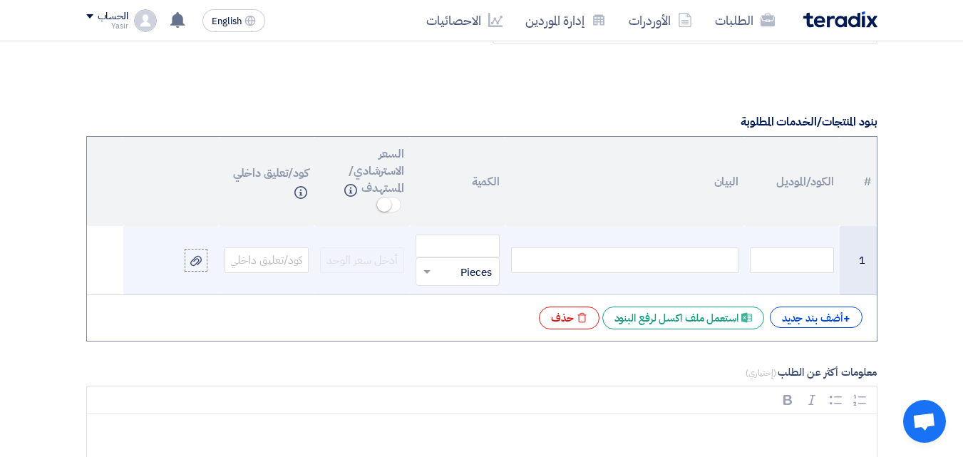
scroll to position [1496, 0]
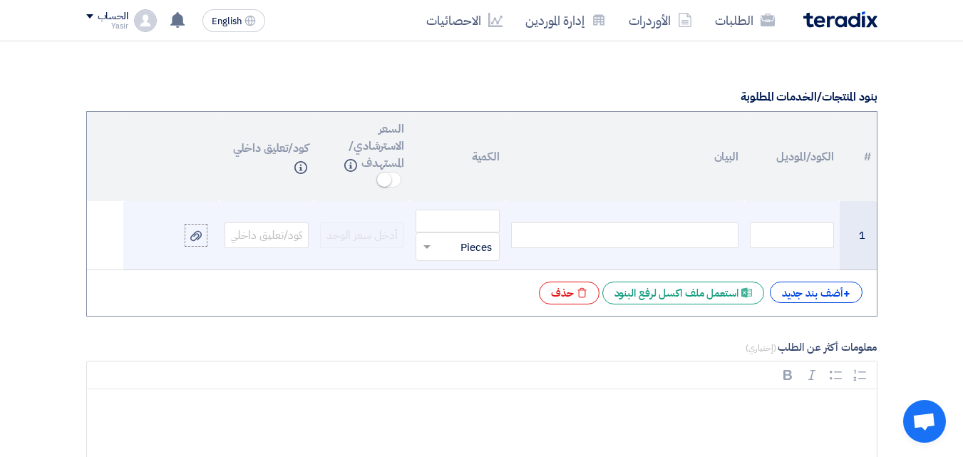
click at [666, 239] on div at bounding box center [624, 235] width 227 height 26
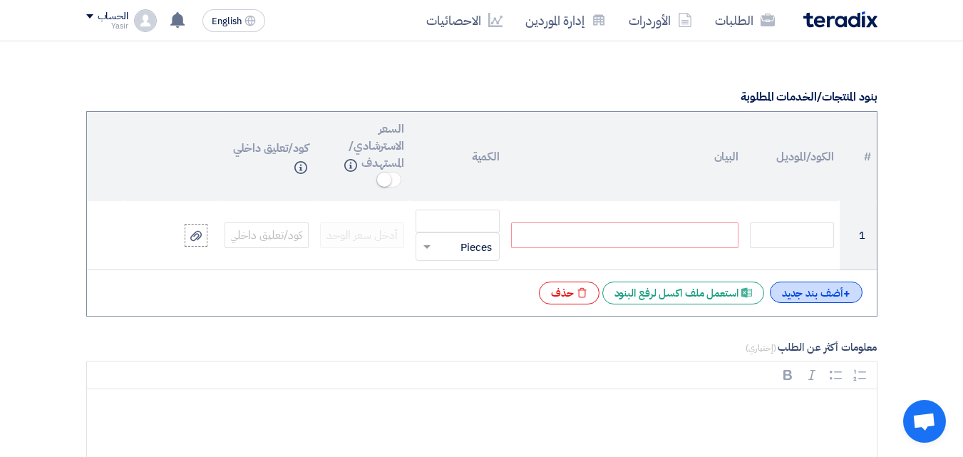
click at [834, 295] on div "+ أضف بند جديد" at bounding box center [816, 291] width 93 height 21
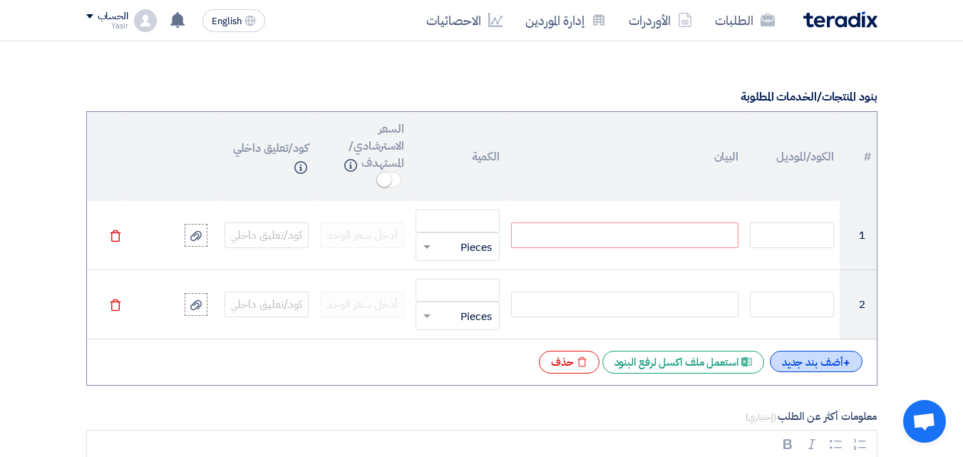
click at [829, 363] on div "+ أضف بند جديد" at bounding box center [816, 361] width 93 height 21
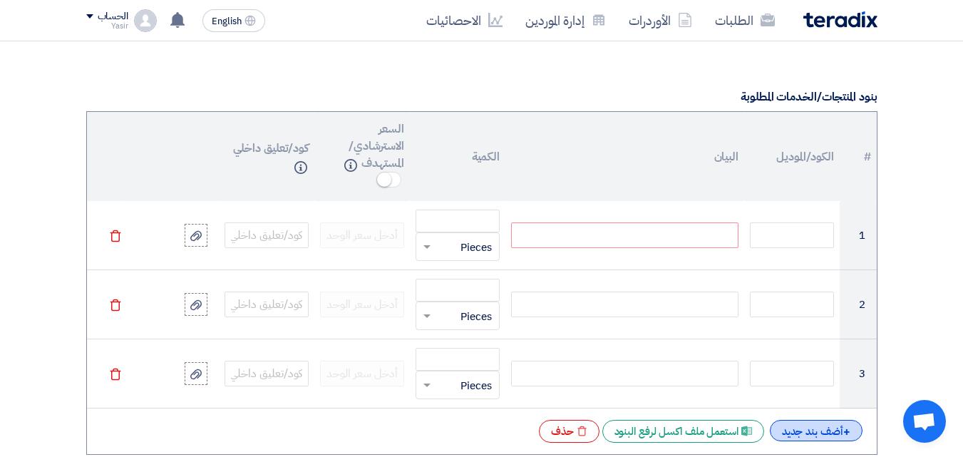
click at [808, 425] on div "+ أضف بند جديد" at bounding box center [816, 430] width 93 height 21
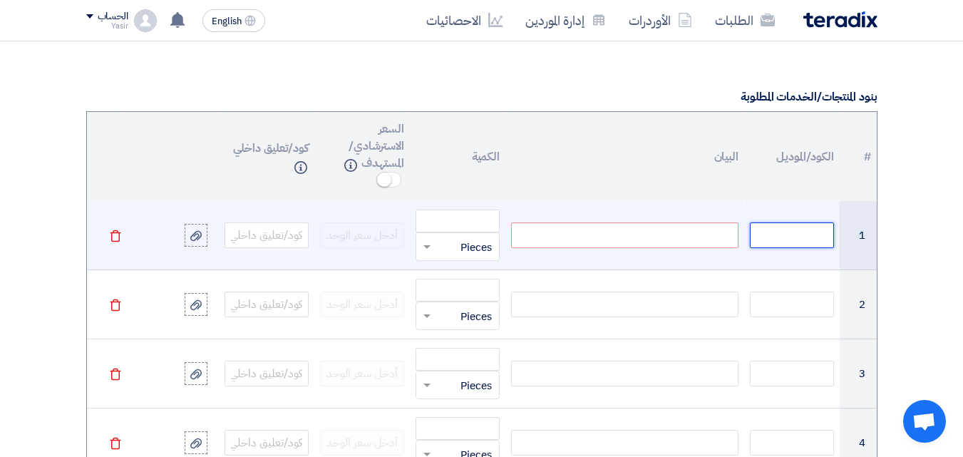
click at [789, 232] on input "text" at bounding box center [792, 235] width 84 height 26
paste input "120041219 120009480 120040064 120040071 120010857"
type input "1"
click at [539, 234] on div at bounding box center [624, 235] width 227 height 26
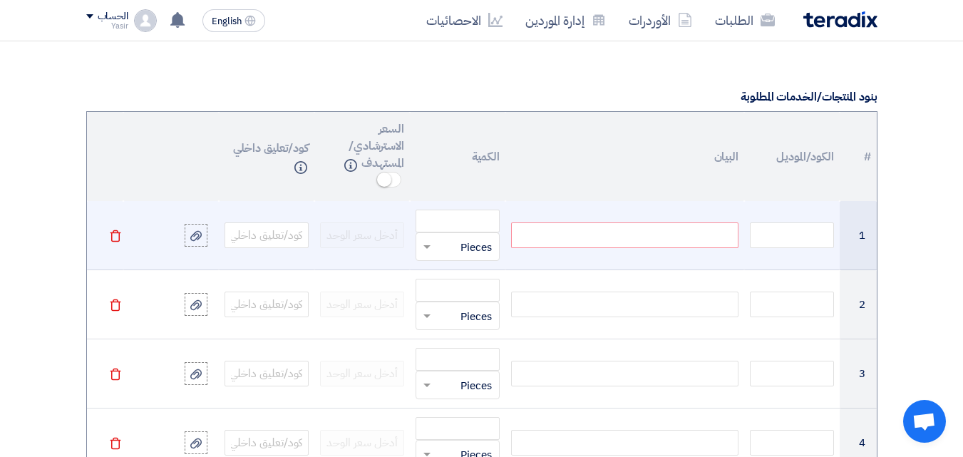
paste div
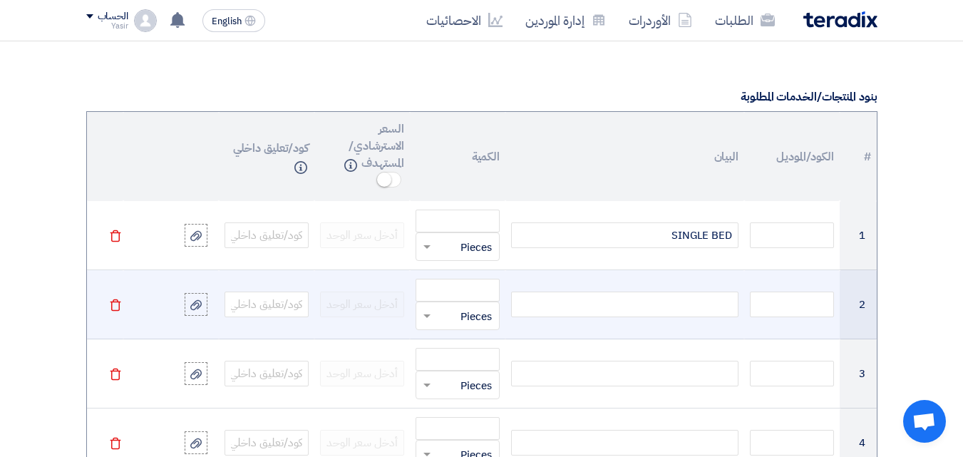
click at [584, 296] on div at bounding box center [624, 304] width 227 height 26
paste div
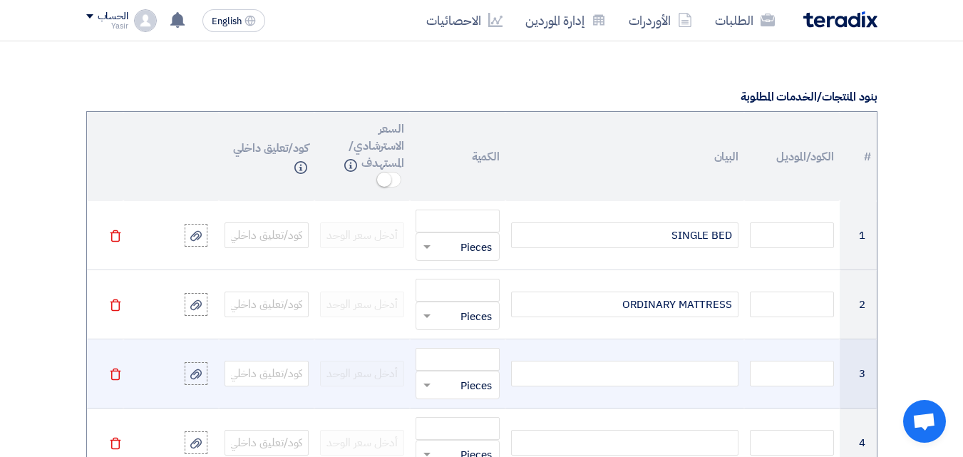
click at [627, 374] on div at bounding box center [624, 374] width 227 height 26
paste div
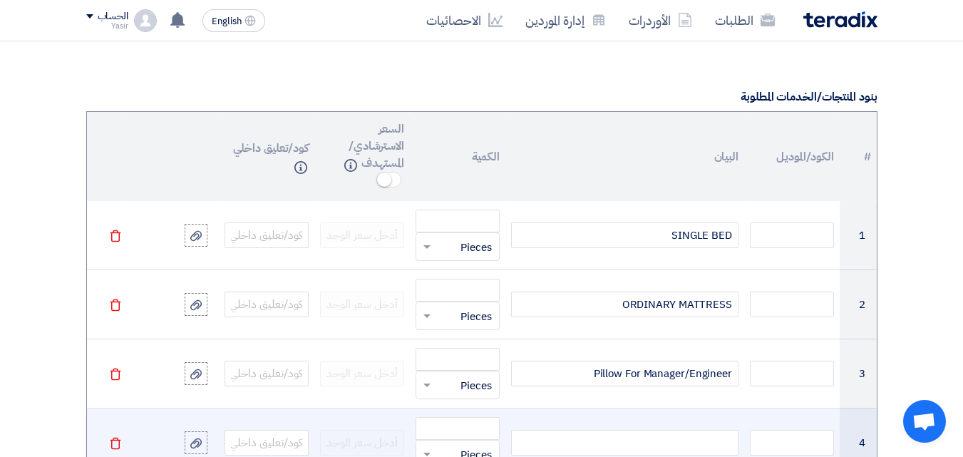
click at [609, 434] on div at bounding box center [624, 443] width 227 height 26
paste div
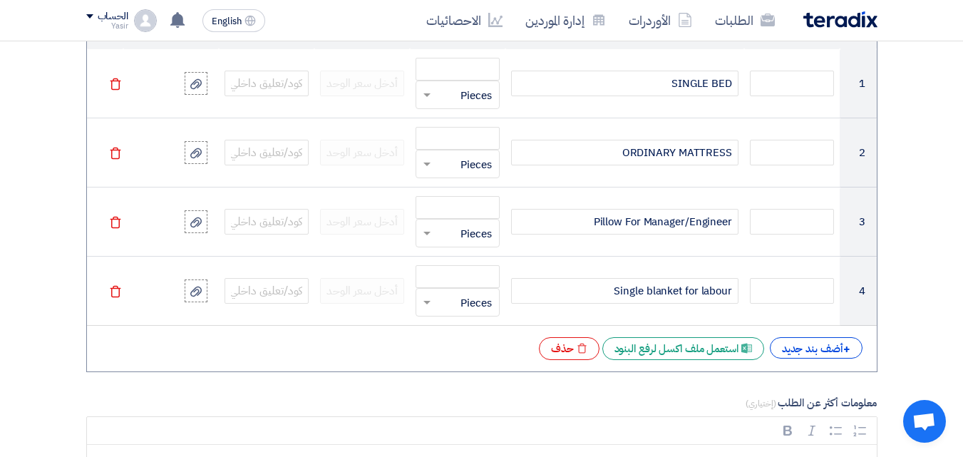
scroll to position [1710, 0]
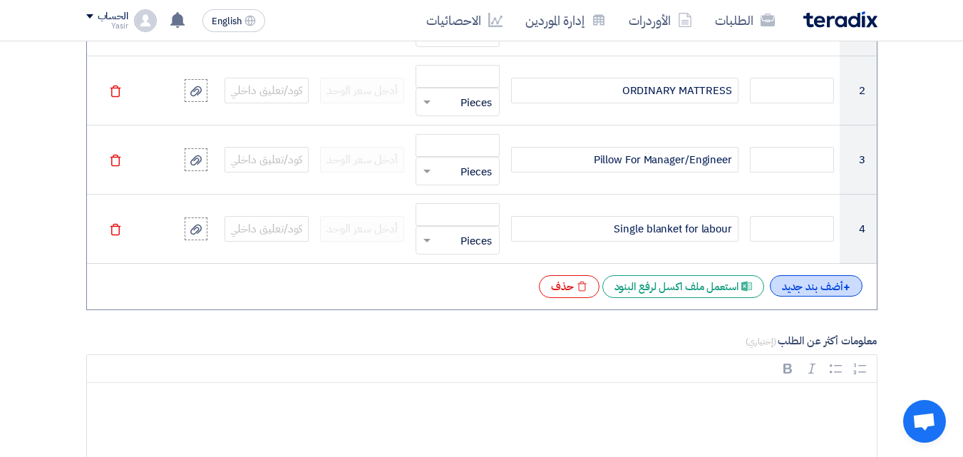
click at [799, 279] on div "+ أضف بند جديد" at bounding box center [816, 285] width 93 height 21
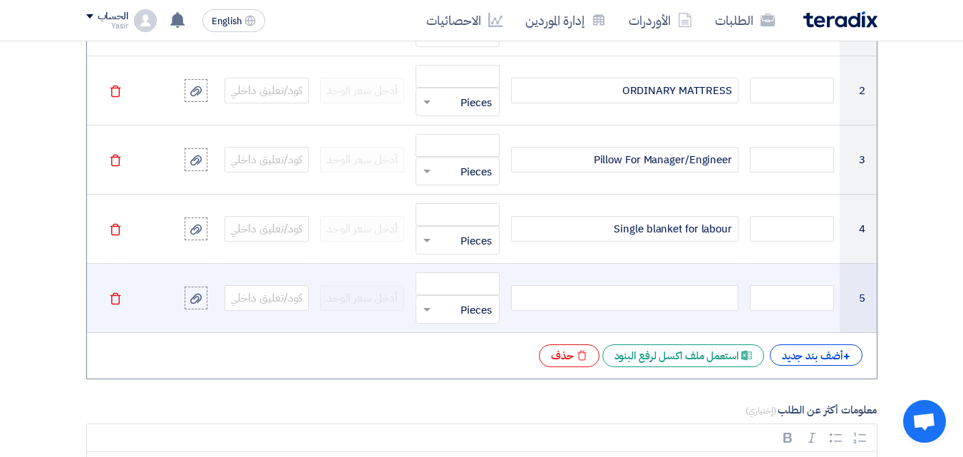
click at [668, 302] on div at bounding box center [624, 298] width 227 height 26
paste div
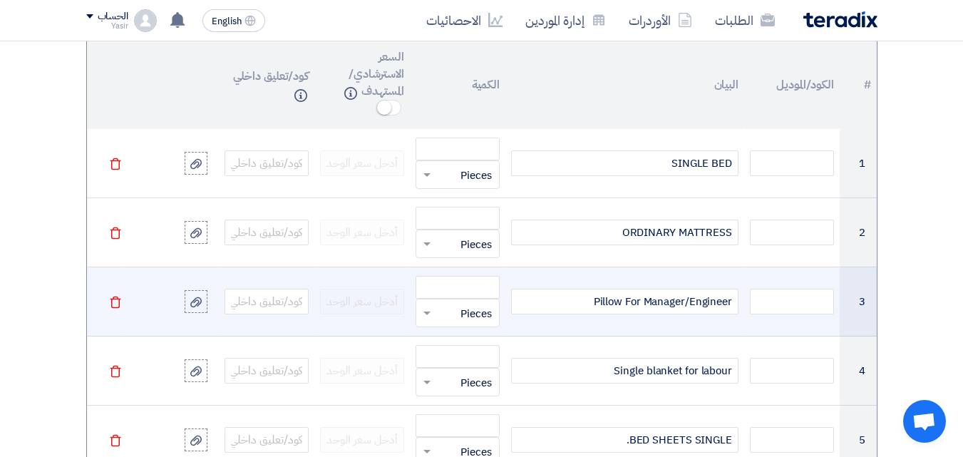
scroll to position [1568, 0]
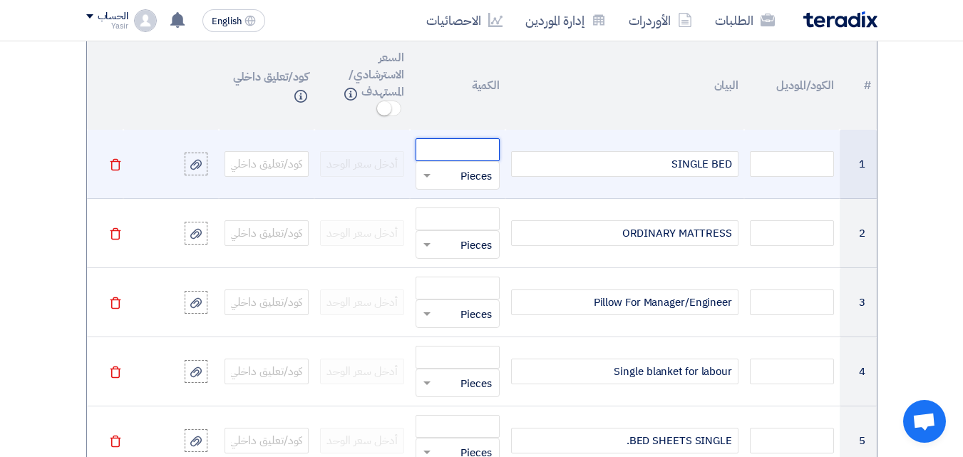
click at [452, 154] on input "number" at bounding box center [457, 149] width 84 height 23
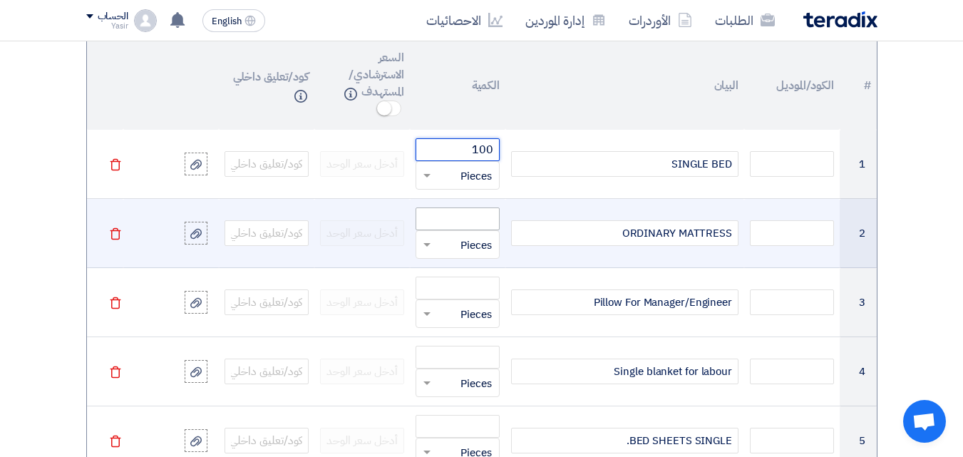
type input "100"
click at [452, 217] on input "number" at bounding box center [457, 218] width 84 height 23
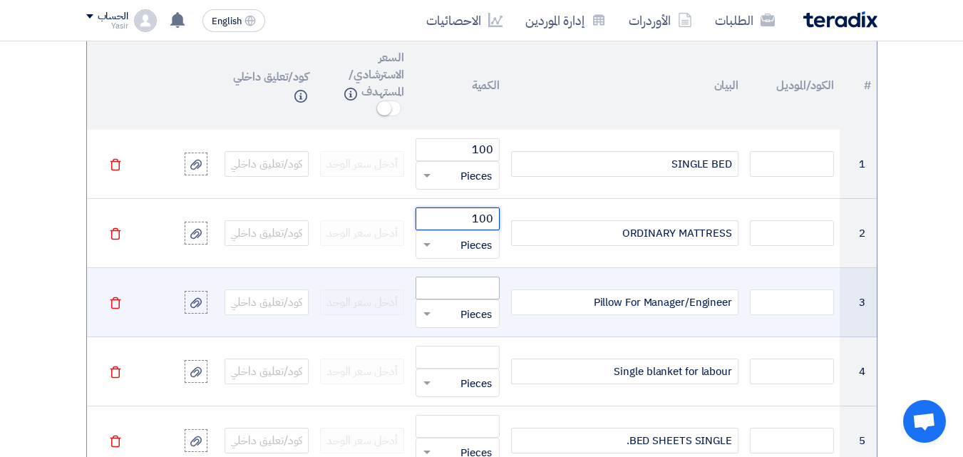
type input "100"
click at [460, 279] on input "number" at bounding box center [457, 287] width 84 height 23
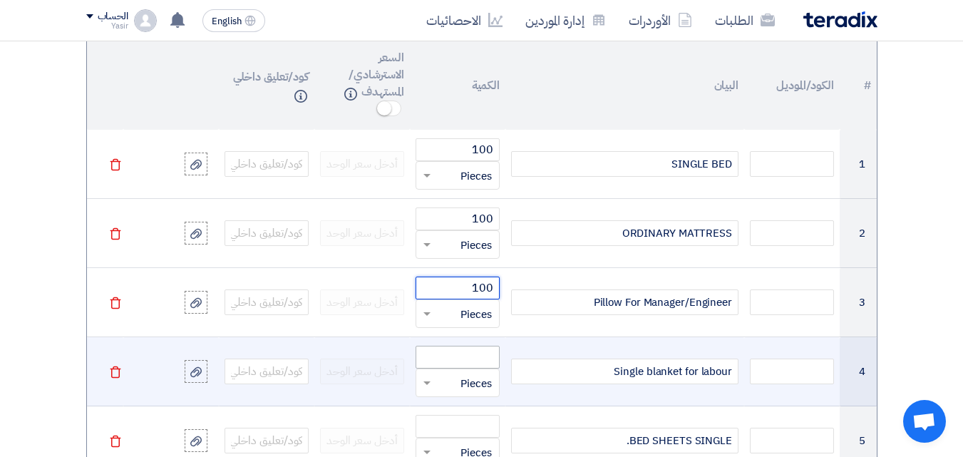
type input "100"
click at [461, 353] on input "number" at bounding box center [457, 357] width 84 height 23
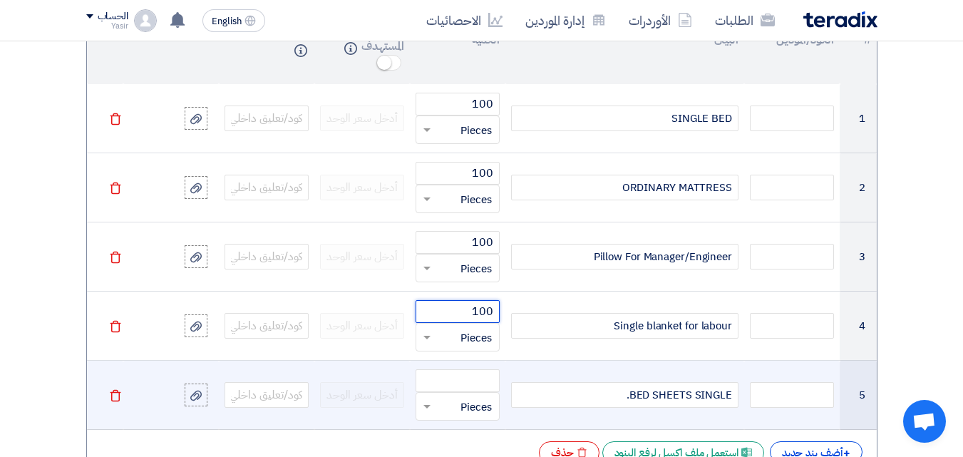
scroll to position [1639, 0]
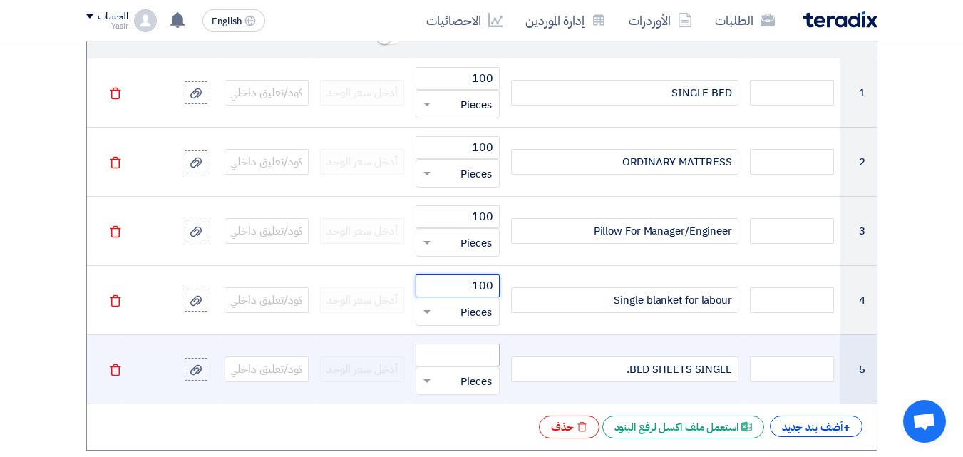
type input "100"
click at [464, 349] on input "number" at bounding box center [457, 354] width 84 height 23
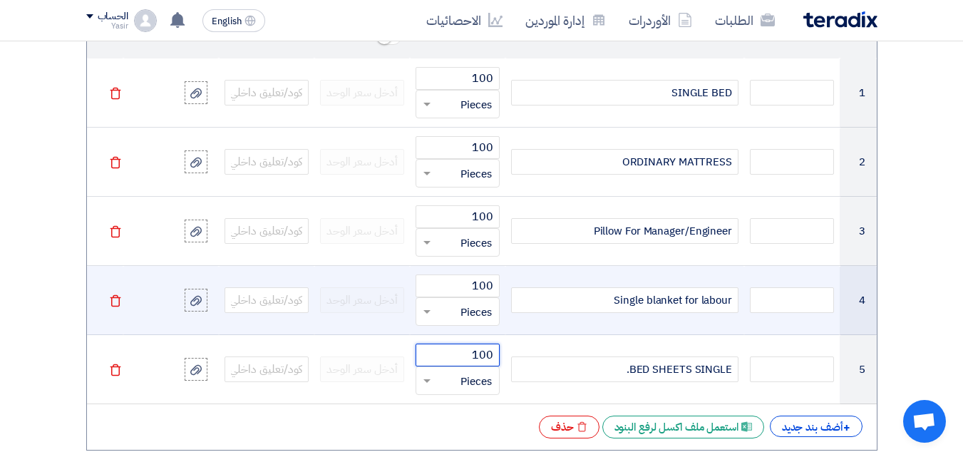
type input "100"
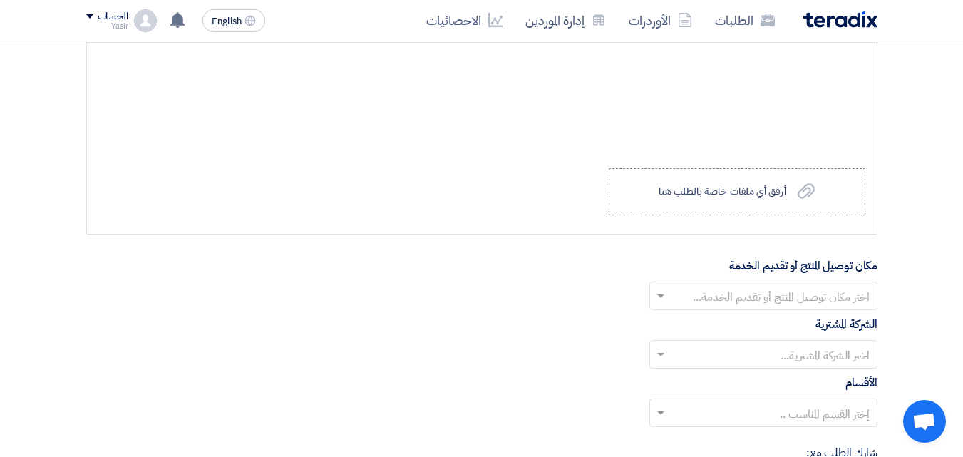
scroll to position [2209, 0]
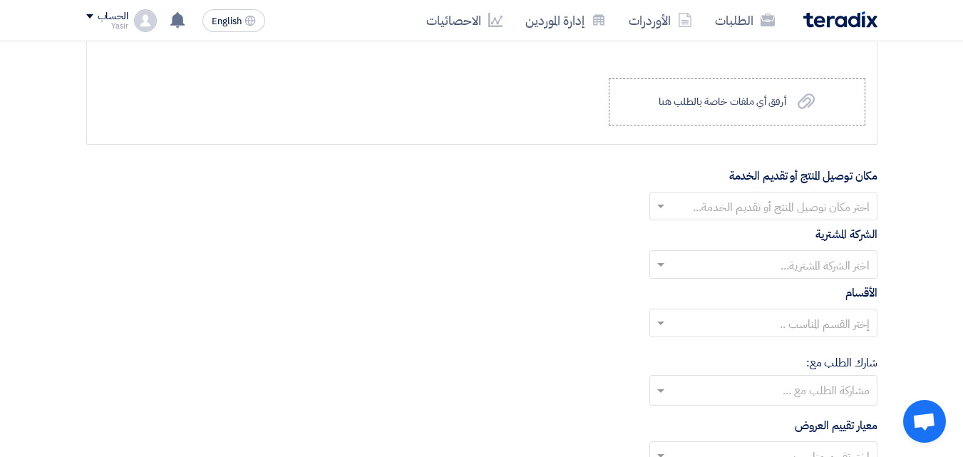
click at [753, 208] on input "text" at bounding box center [771, 208] width 200 height 24
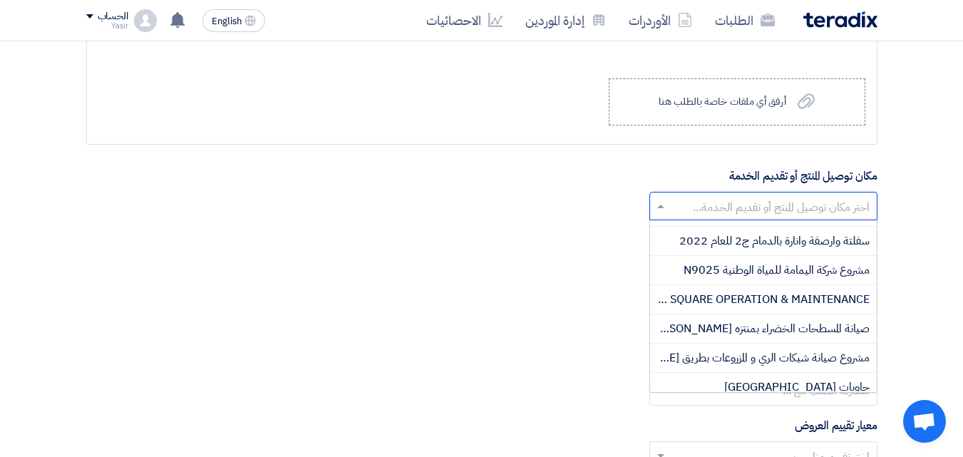
scroll to position [705, 0]
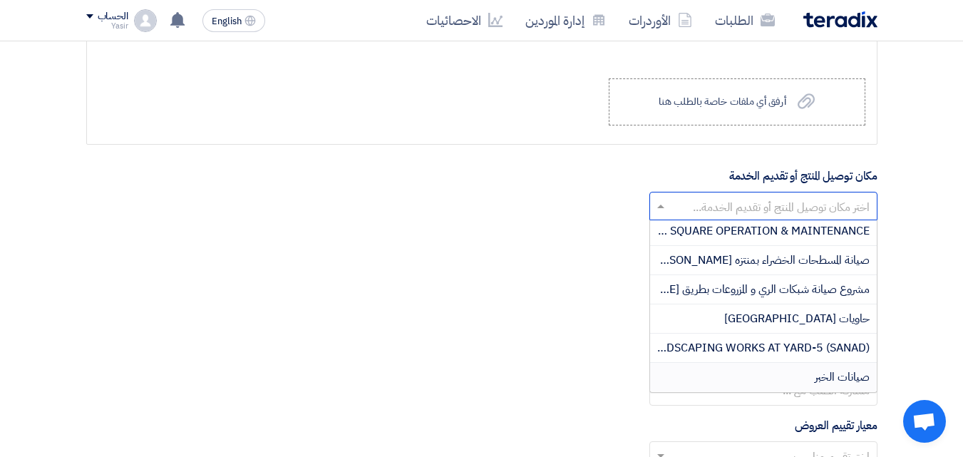
click at [804, 376] on div "صيانات الخبر" at bounding box center [763, 377] width 227 height 29
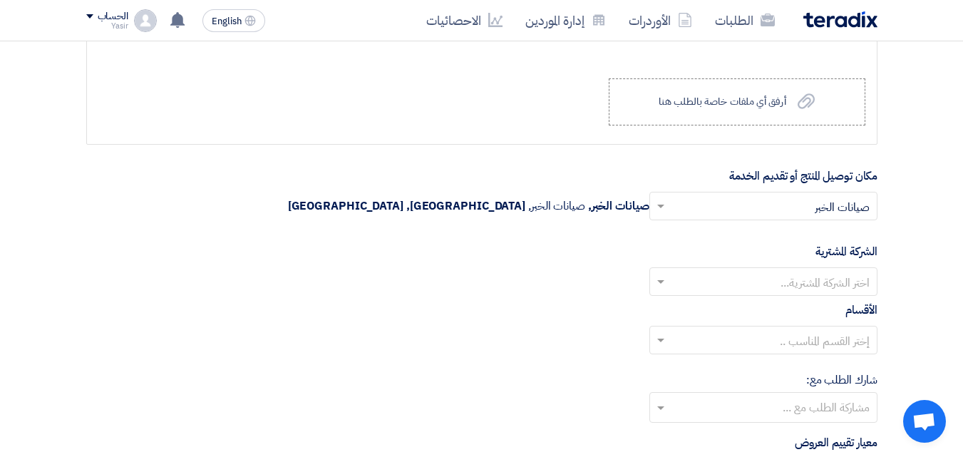
click at [805, 276] on input "text" at bounding box center [771, 283] width 200 height 24
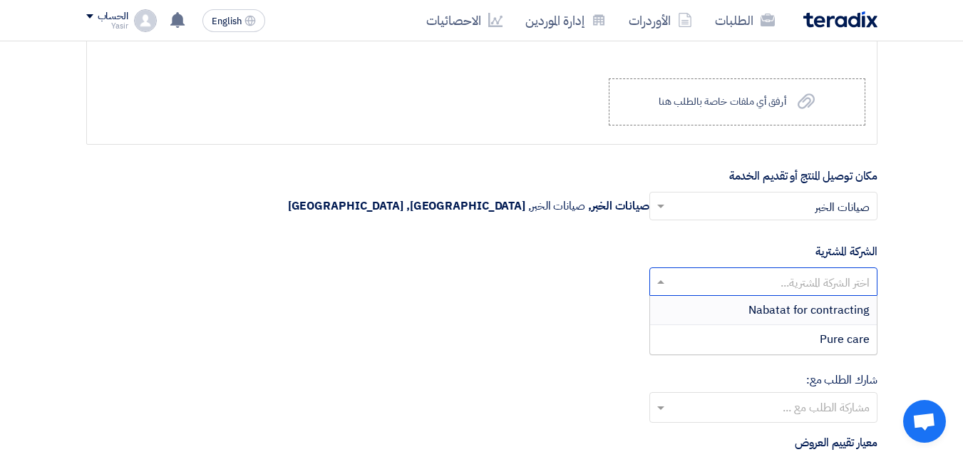
click at [813, 315] on span "Nabatat for contracting" at bounding box center [808, 309] width 121 height 17
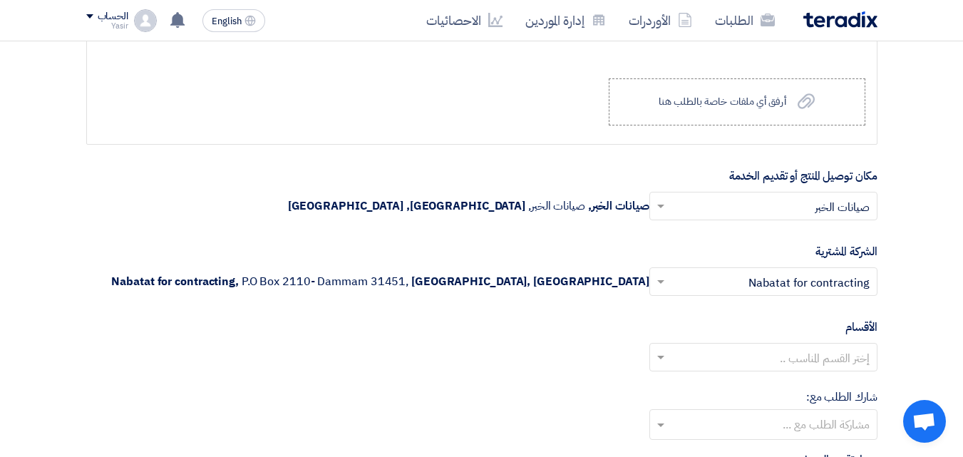
click at [813, 353] on input "text" at bounding box center [771, 359] width 200 height 24
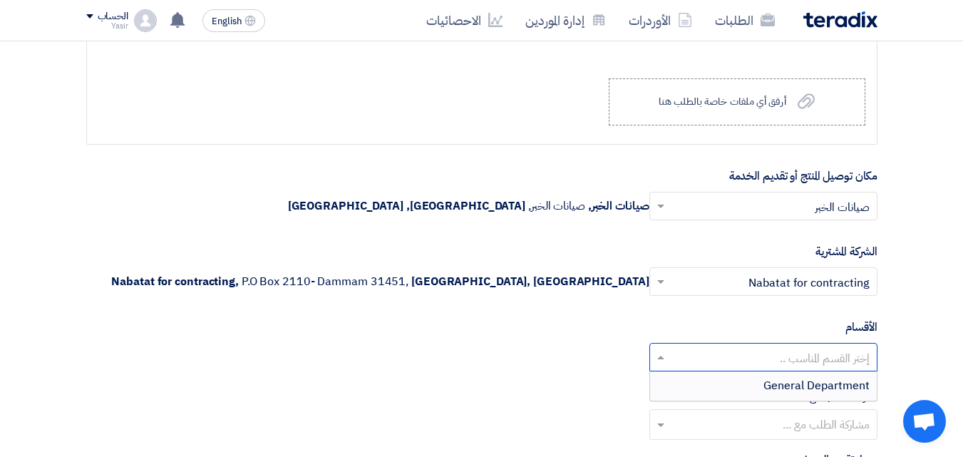
click at [814, 379] on span "General Department" at bounding box center [816, 385] width 106 height 17
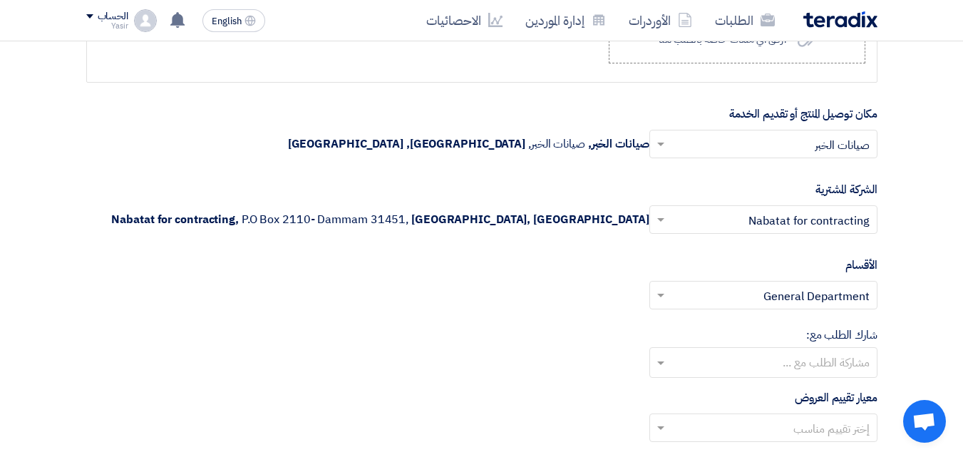
scroll to position [2351, 0]
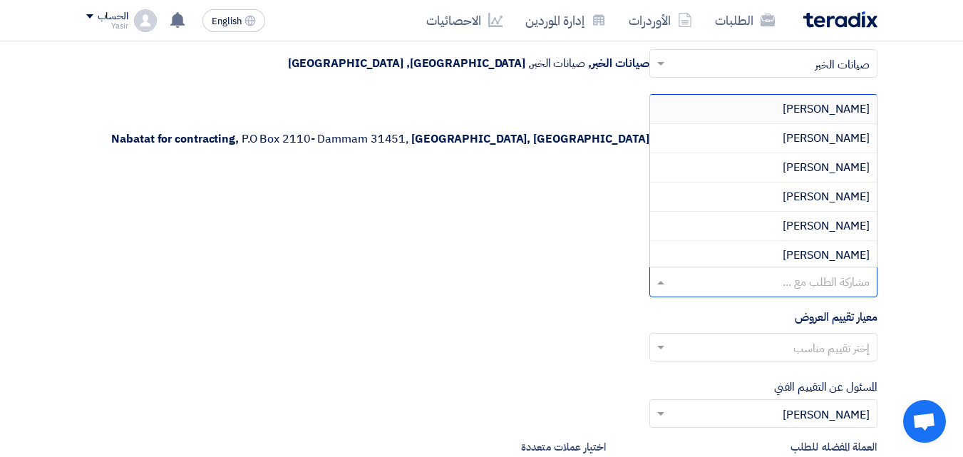
click at [786, 283] on input "text" at bounding box center [763, 283] width 214 height 24
click at [821, 170] on span "[PERSON_NAME]" at bounding box center [825, 167] width 87 height 17
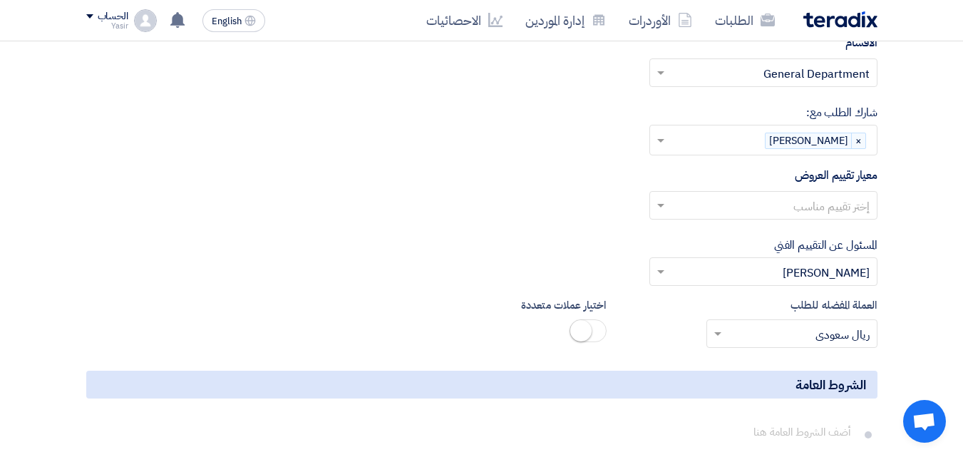
scroll to position [2494, 0]
click at [812, 212] on input "text" at bounding box center [771, 207] width 200 height 24
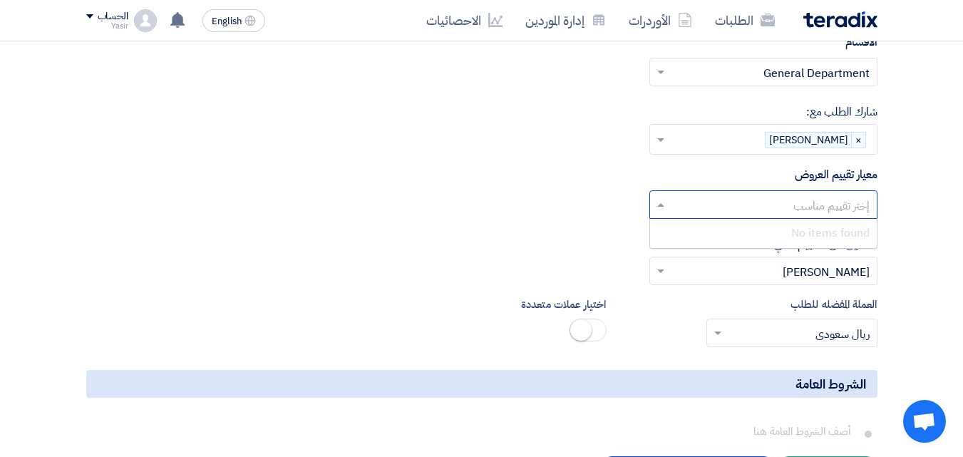
click at [512, 193] on div "إختر تقييم مناسب No items found" at bounding box center [481, 210] width 791 height 40
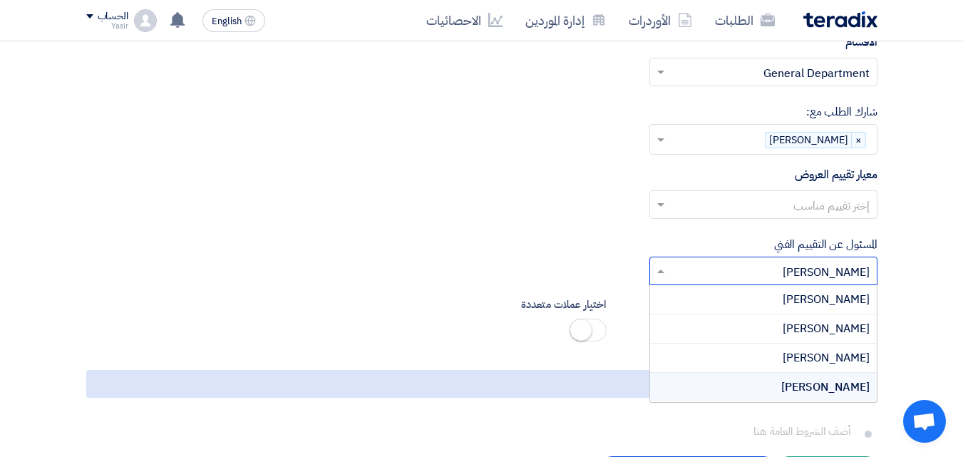
click at [743, 266] on input "text" at bounding box center [771, 273] width 200 height 24
click at [815, 328] on span "[PERSON_NAME]" at bounding box center [825, 328] width 87 height 17
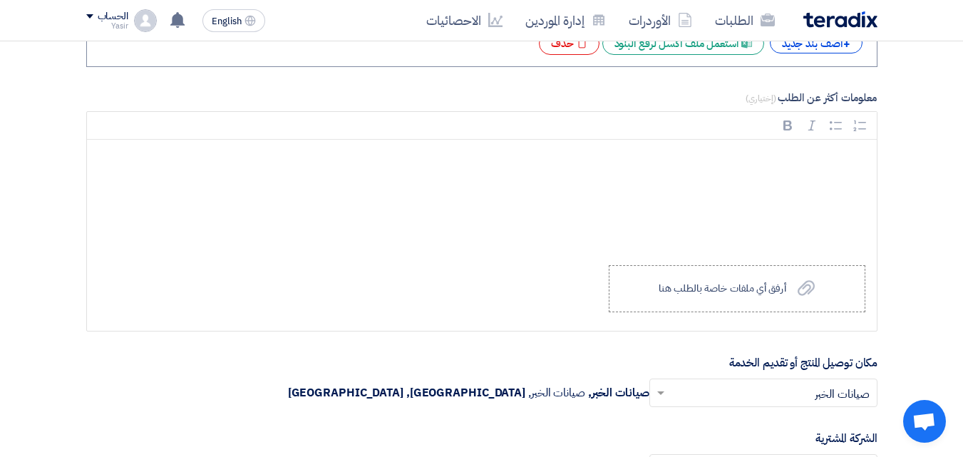
scroll to position [2138, 0]
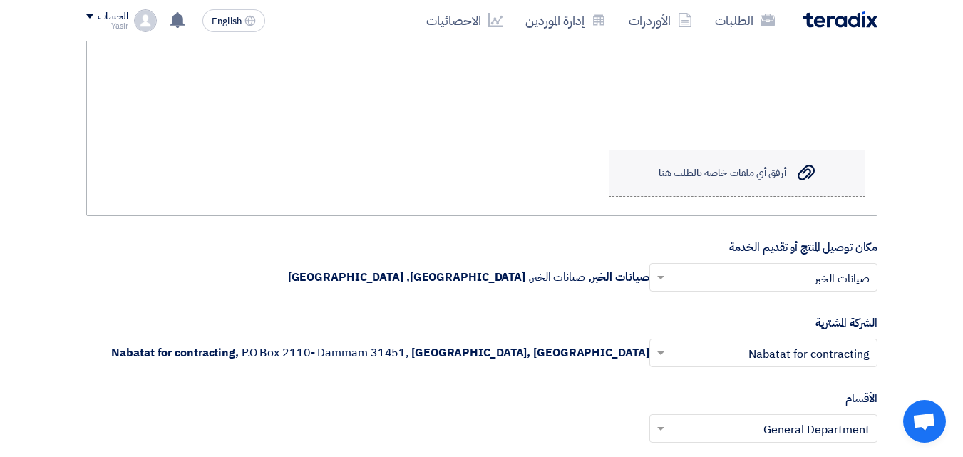
click at [707, 179] on div "أرفق أي ملفات خاصة بالطلب هنا" at bounding box center [721, 172] width 127 height 11
click at [0, 0] on input "Upload a file أرفق أي ملفات خاصة بالطلب هنا" at bounding box center [0, 0] width 0 height 0
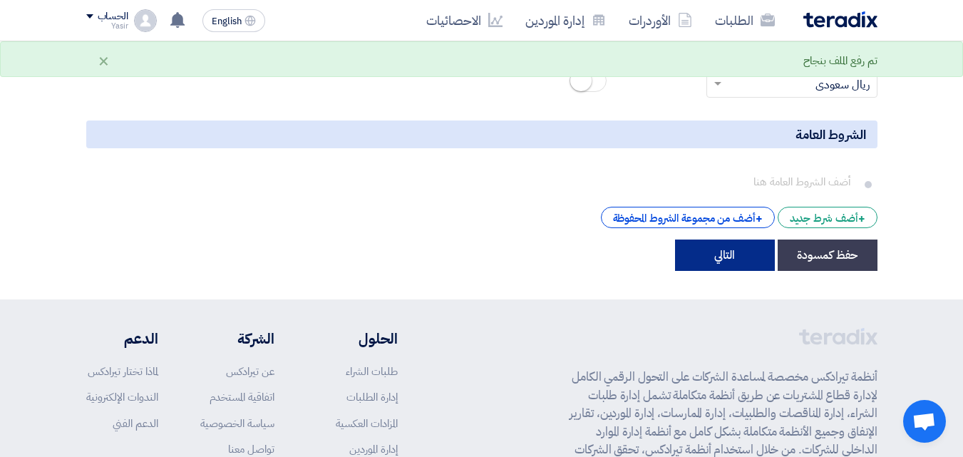
click at [703, 252] on button "التالي" at bounding box center [725, 254] width 100 height 31
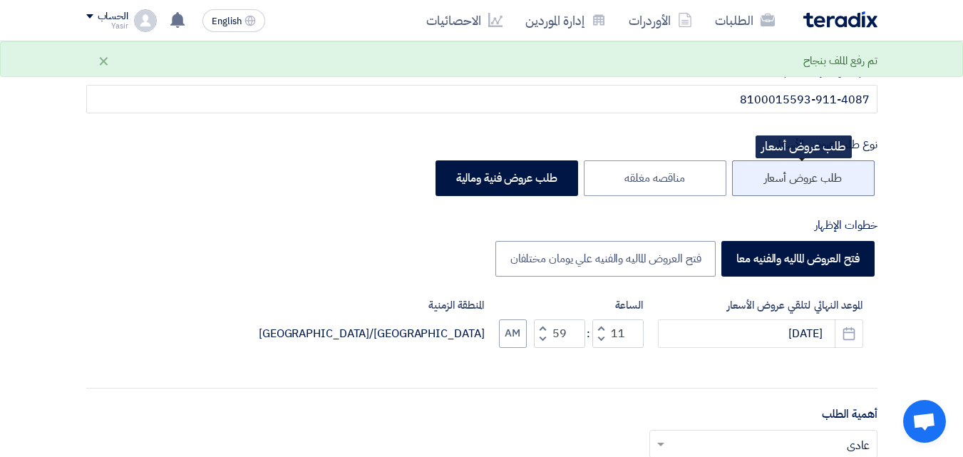
click at [831, 187] on label "طلب عروض أسعار" at bounding box center [803, 178] width 143 height 36
click at [832, 182] on input "طلب عروض أسعار" at bounding box center [836, 176] width 9 height 9
radio input "true"
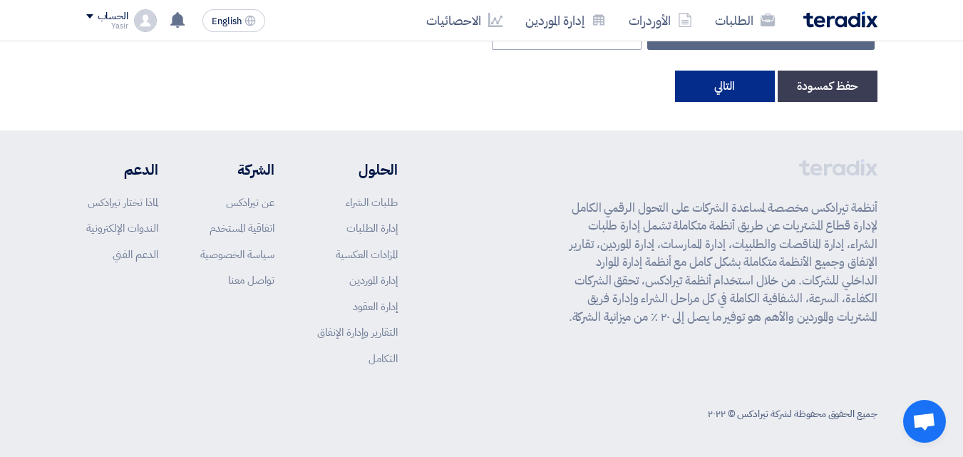
click at [709, 95] on button "التالي" at bounding box center [725, 86] width 100 height 31
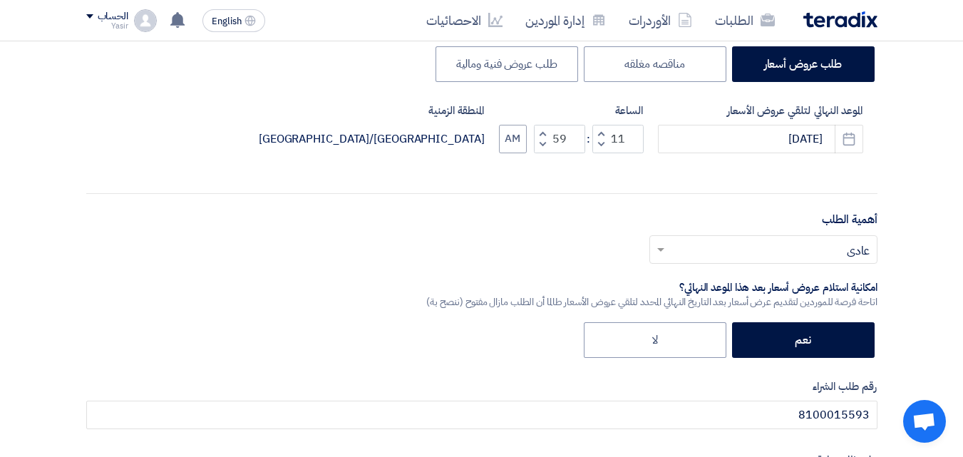
scroll to position [356, 0]
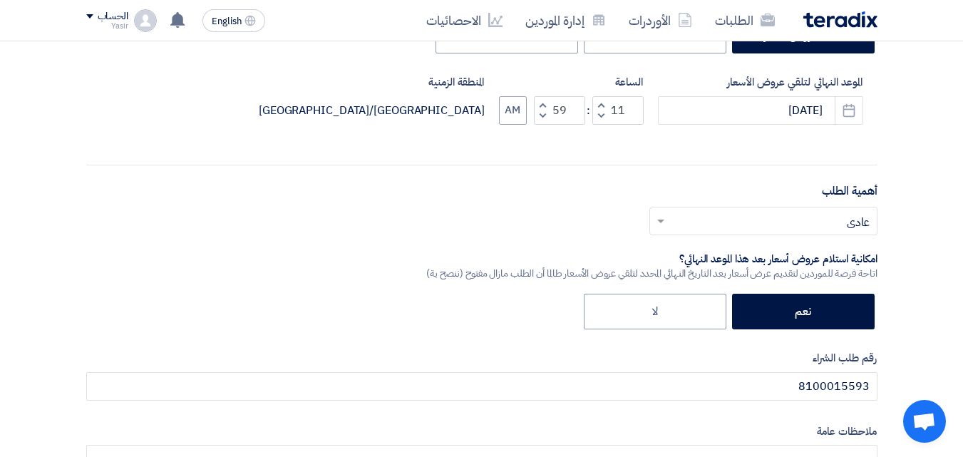
click at [750, 227] on input "text" at bounding box center [771, 222] width 200 height 24
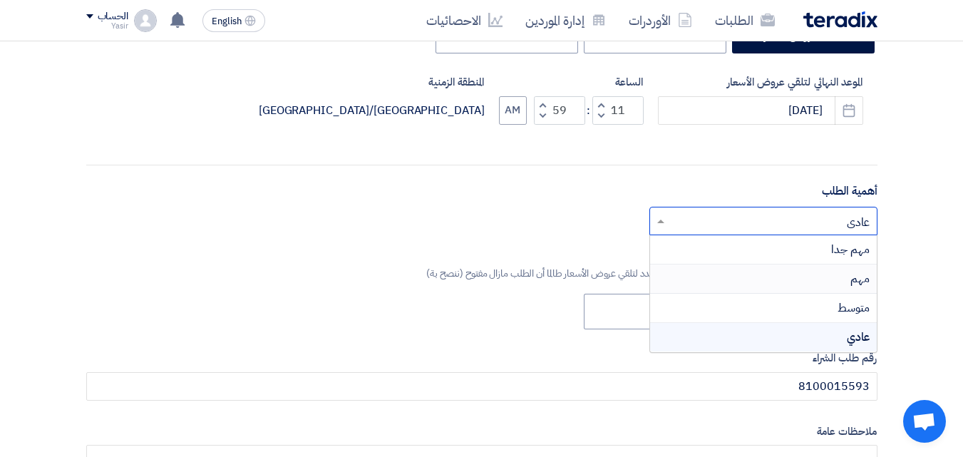
click at [832, 273] on div "مهم" at bounding box center [763, 278] width 227 height 29
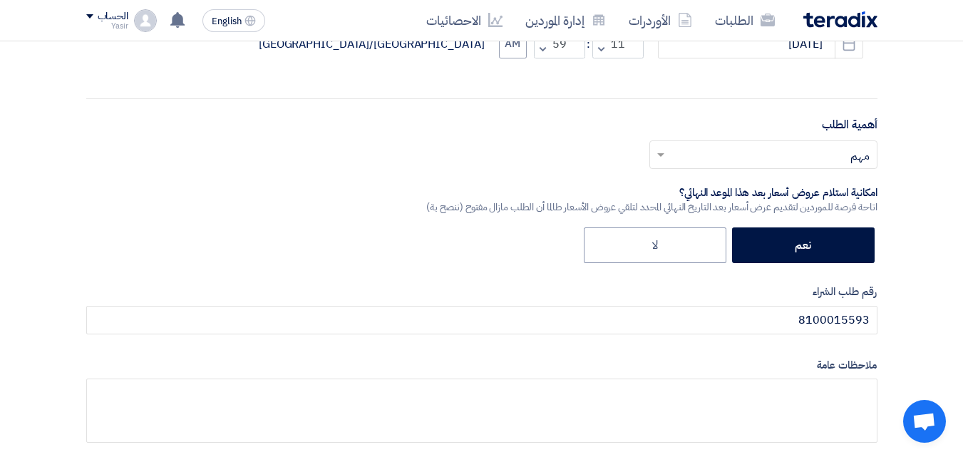
scroll to position [499, 0]
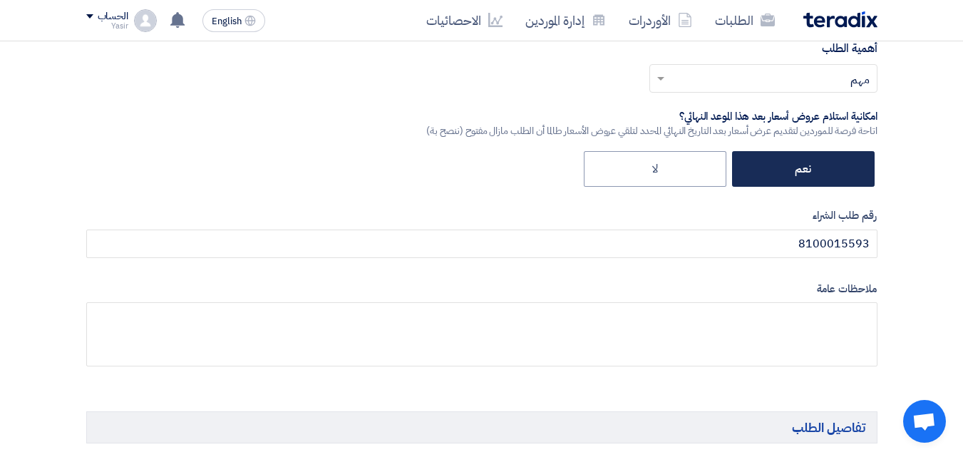
click at [817, 167] on label "نعم" at bounding box center [803, 169] width 143 height 36
click at [811, 167] on input "نعم" at bounding box center [806, 167] width 9 height 9
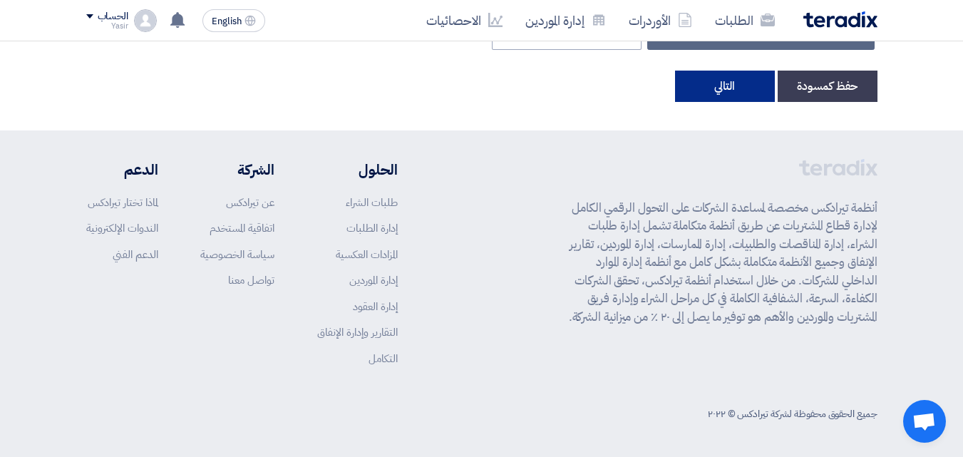
click at [737, 90] on button "التالي" at bounding box center [725, 86] width 100 height 31
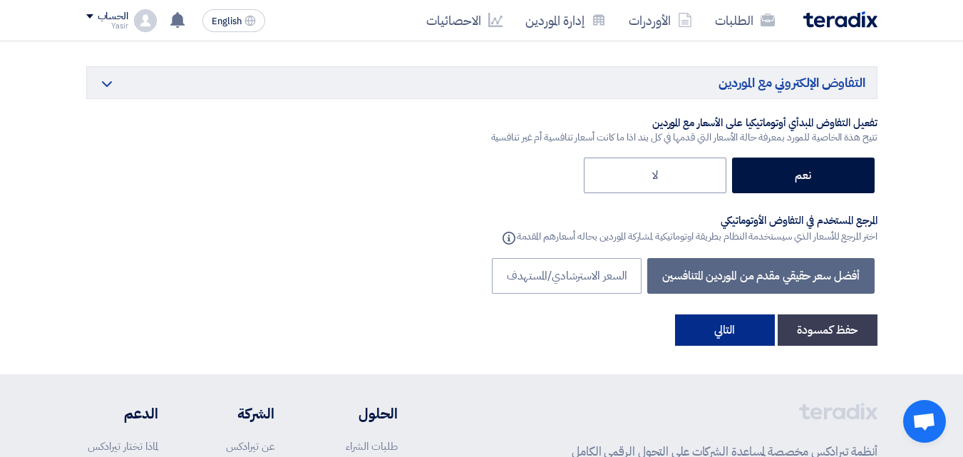
scroll to position [2779, 0]
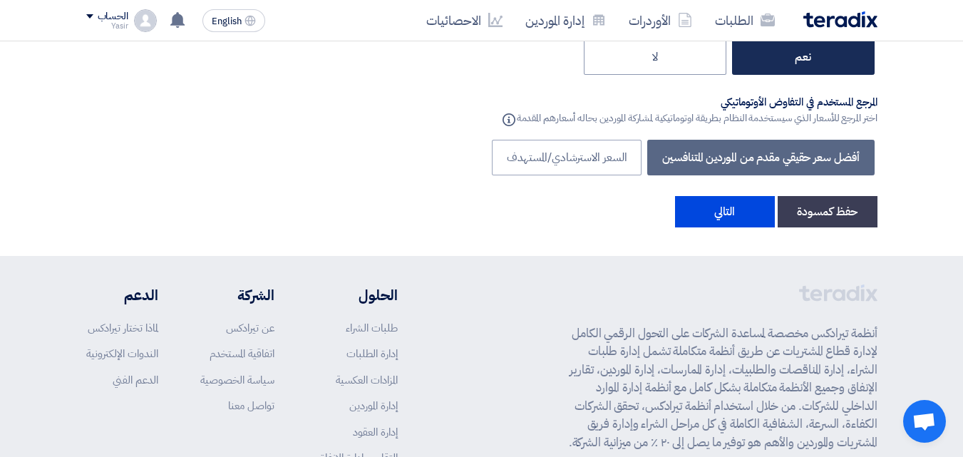
click at [743, 67] on label "نعم" at bounding box center [803, 57] width 143 height 36
click at [802, 61] on input "نعم" at bounding box center [806, 55] width 9 height 9
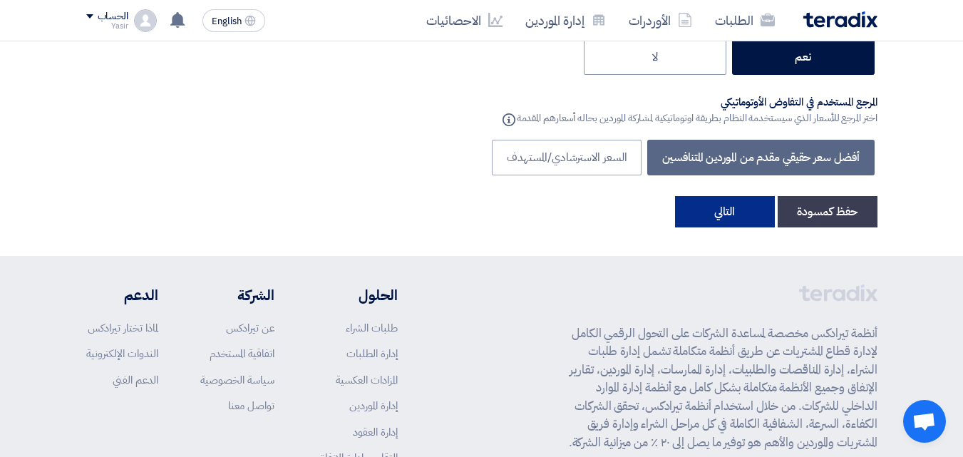
click at [737, 204] on button "التالي" at bounding box center [725, 211] width 100 height 31
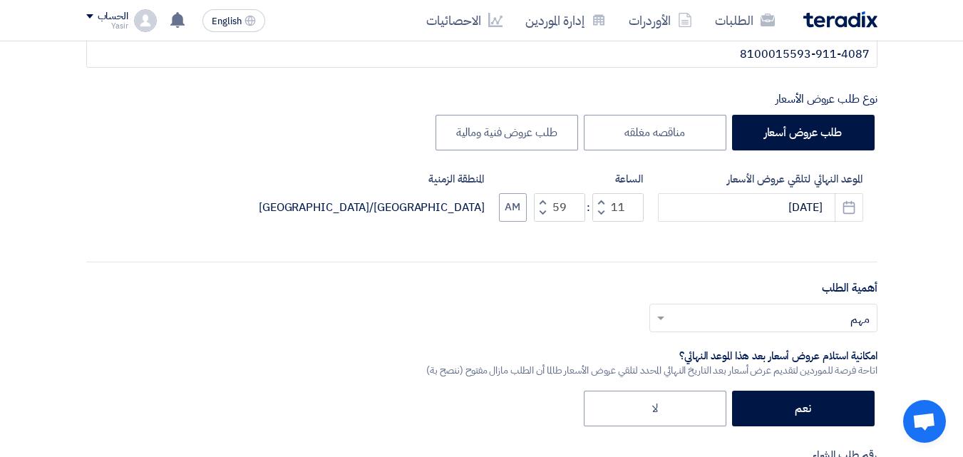
scroll to position [285, 0]
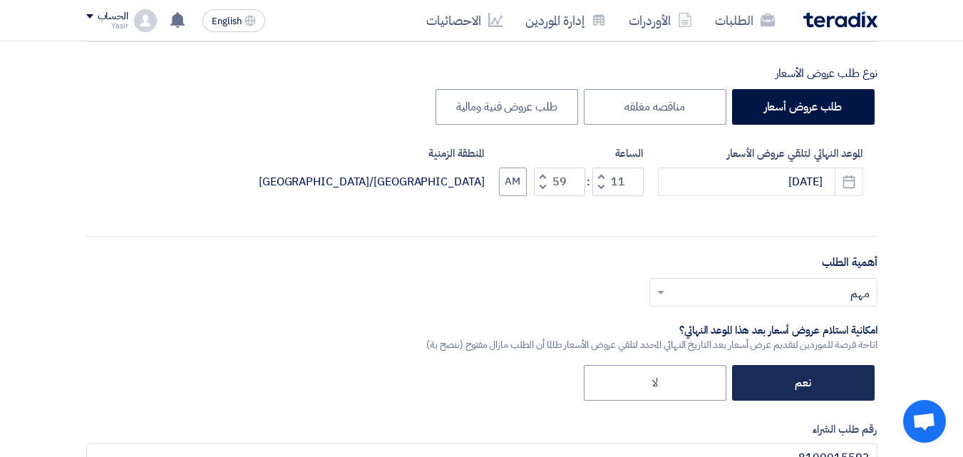
click at [789, 383] on label "نعم" at bounding box center [803, 383] width 143 height 36
click at [802, 383] on input "نعم" at bounding box center [806, 381] width 9 height 9
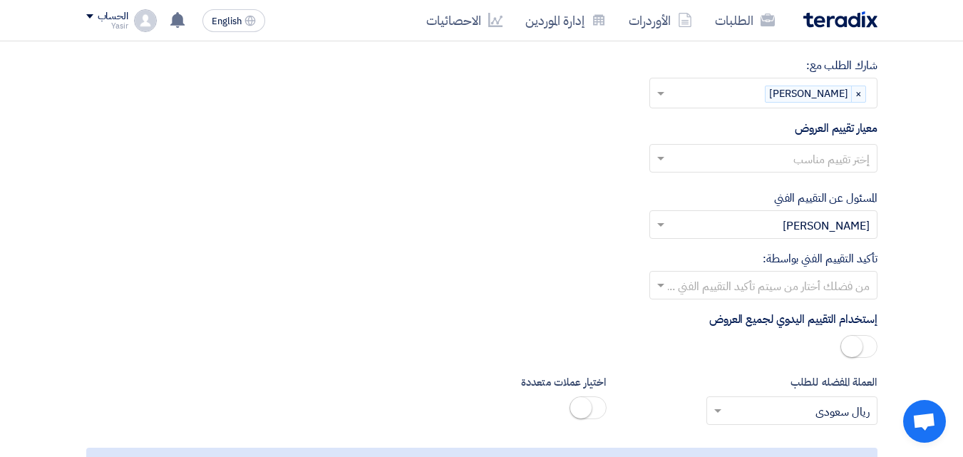
scroll to position [2565, 0]
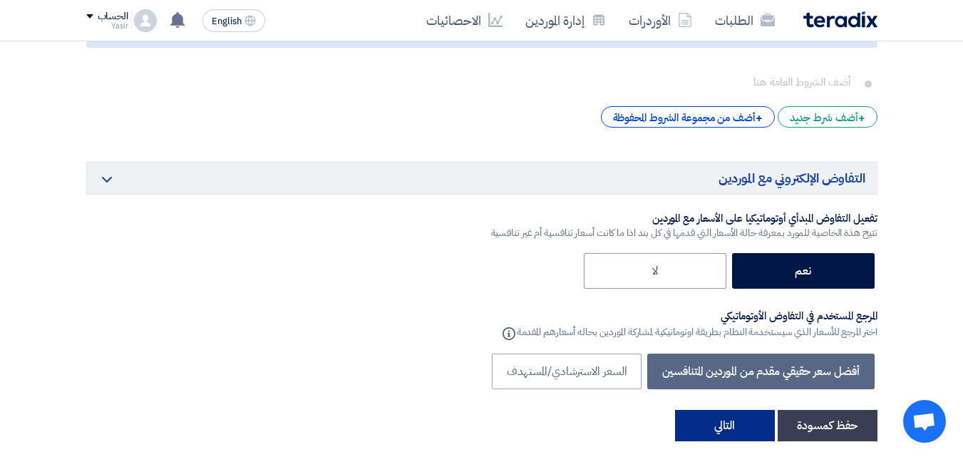
click at [744, 424] on button "التالي" at bounding box center [725, 425] width 100 height 31
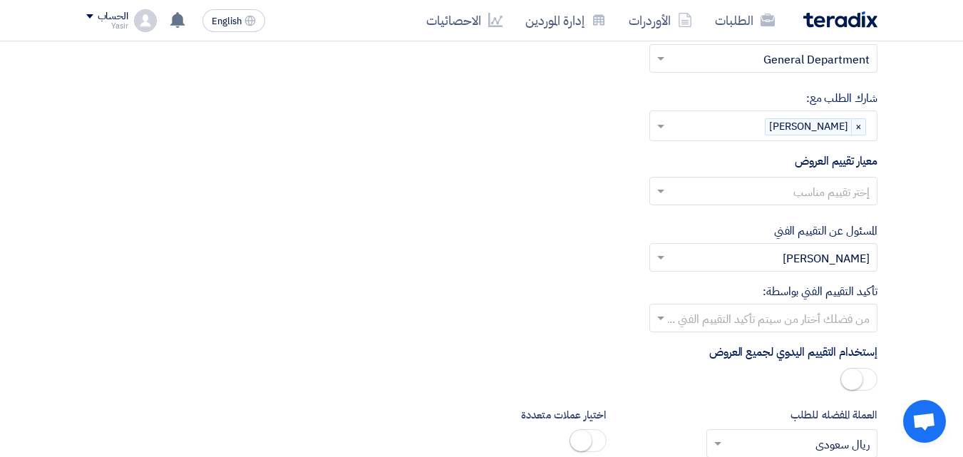
scroll to position [2138, 0]
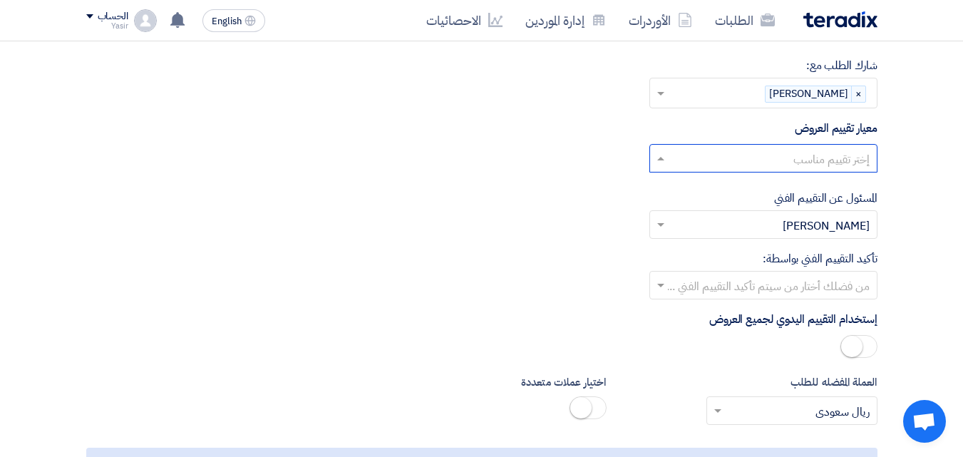
click at [666, 167] on div at bounding box center [763, 159] width 227 height 24
click at [776, 215] on span "spare parts long term" at bounding box center [813, 215] width 112 height 17
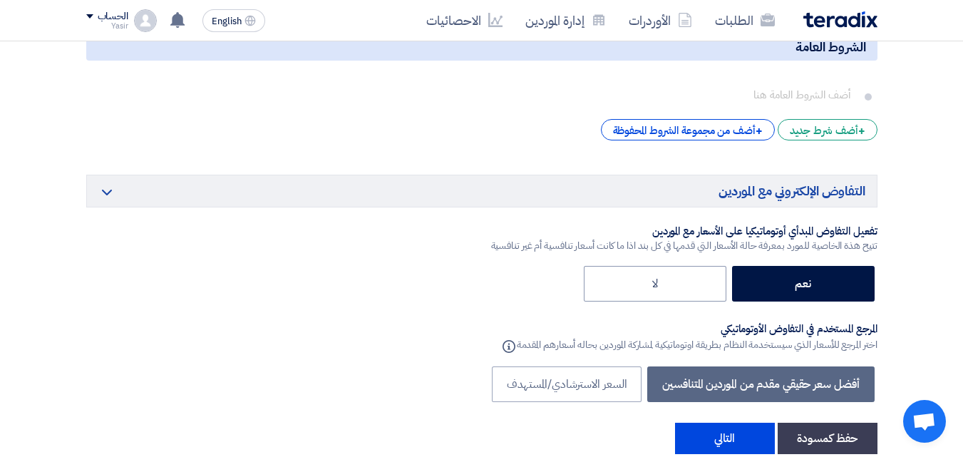
scroll to position [2850, 0]
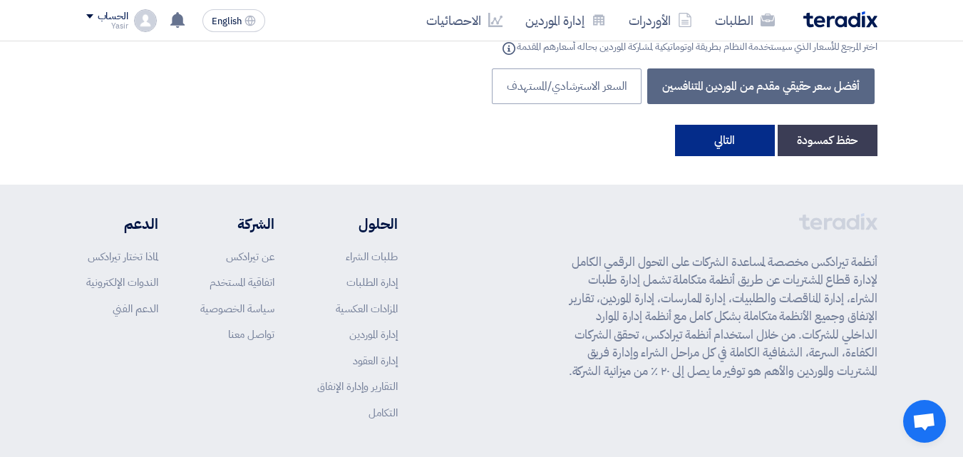
click at [725, 147] on button "التالي" at bounding box center [725, 140] width 100 height 31
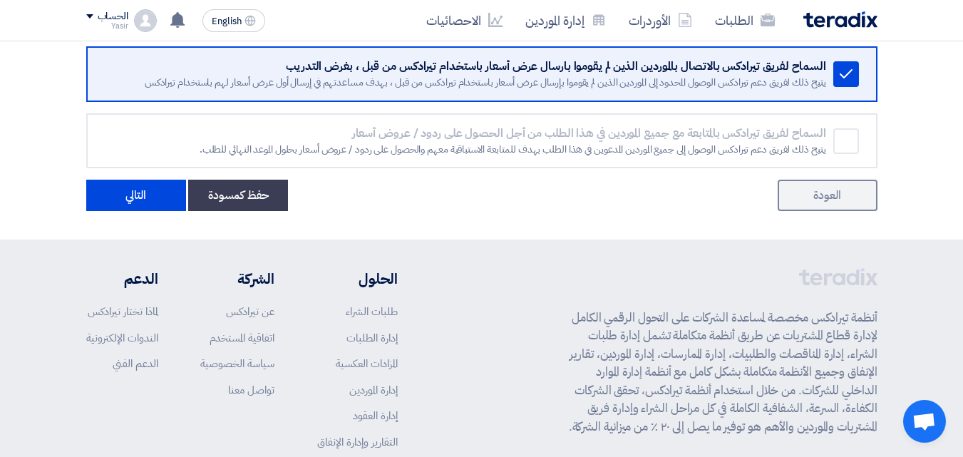
scroll to position [782, 0]
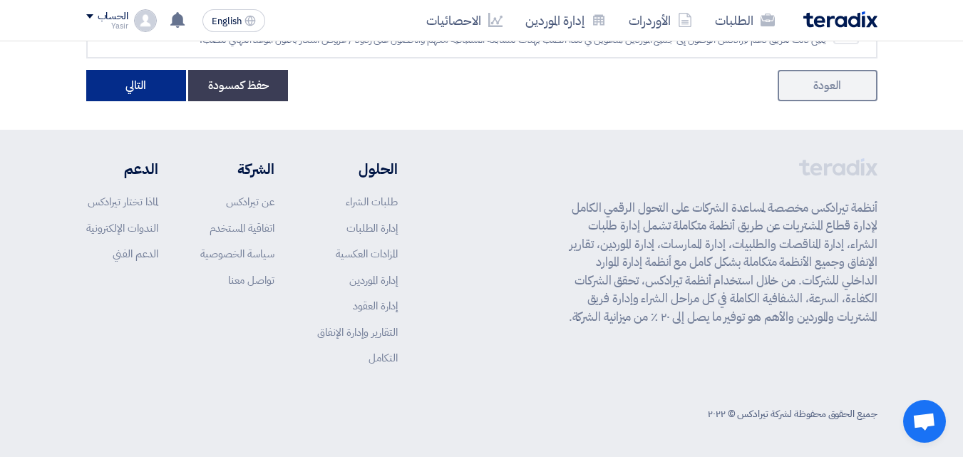
click at [149, 92] on button "التالي" at bounding box center [136, 85] width 100 height 31
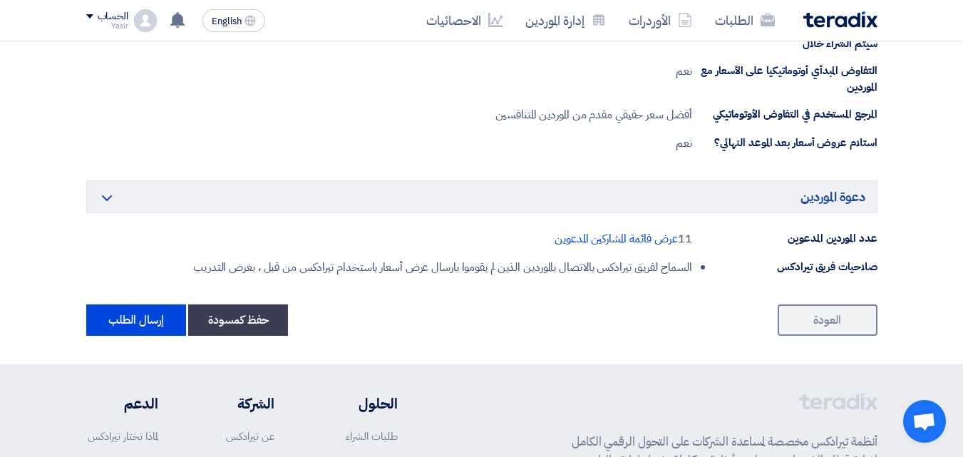
scroll to position [926, 0]
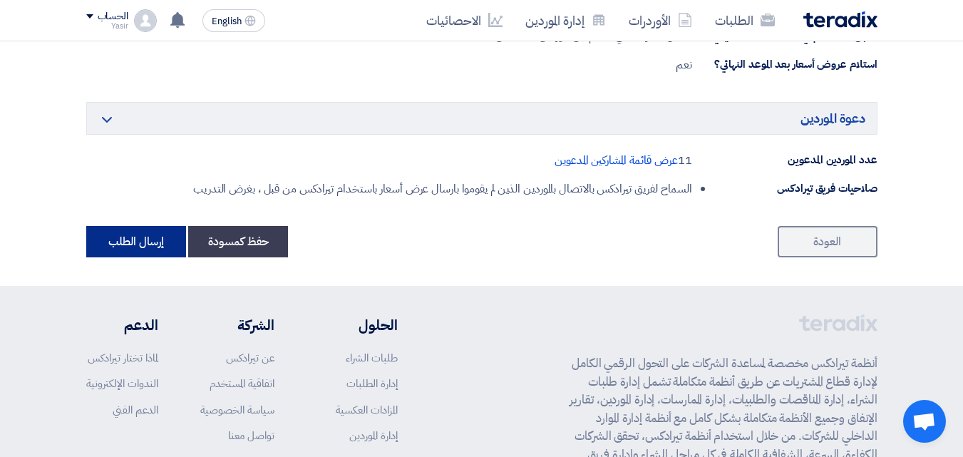
click at [156, 247] on button "إرسال الطلب" at bounding box center [136, 241] width 100 height 31
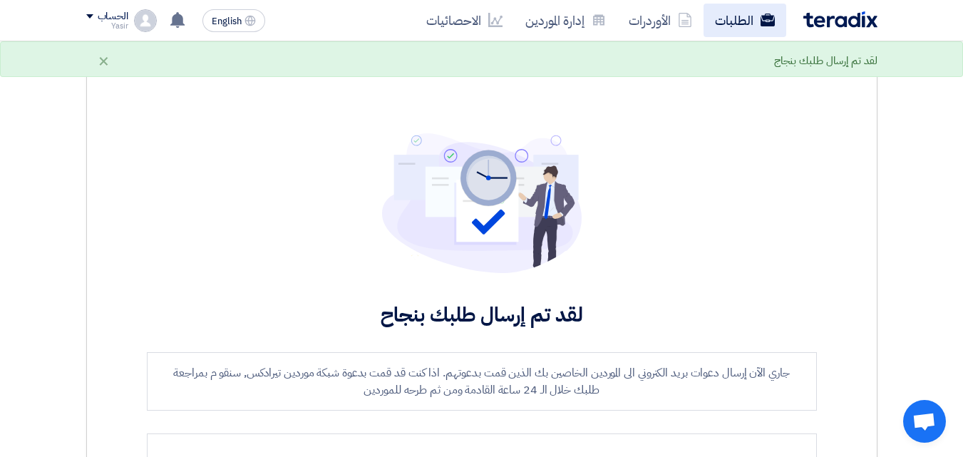
click at [713, 26] on link "الطلبات" at bounding box center [744, 20] width 83 height 33
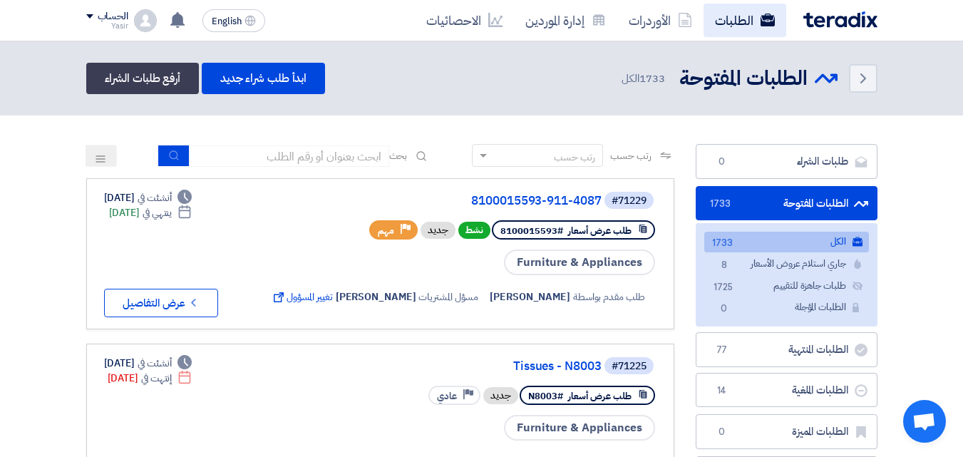
click at [747, 29] on link "الطلبات" at bounding box center [744, 20] width 83 height 33
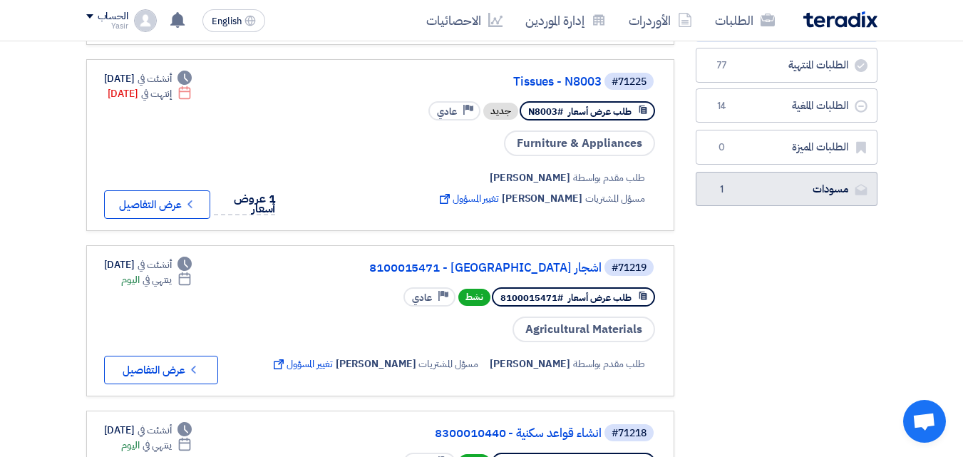
scroll to position [285, 0]
click at [732, 187] on link "مسودات مسودات 1" at bounding box center [786, 188] width 182 height 35
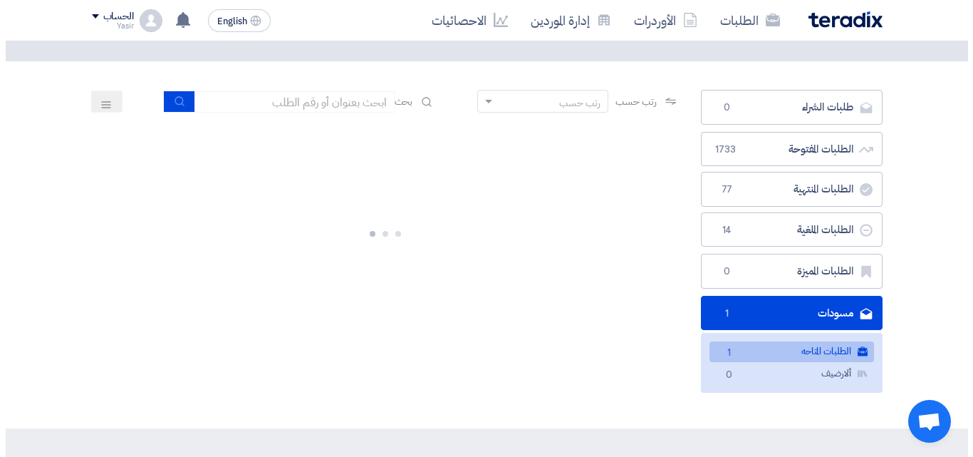
scroll to position [143, 0]
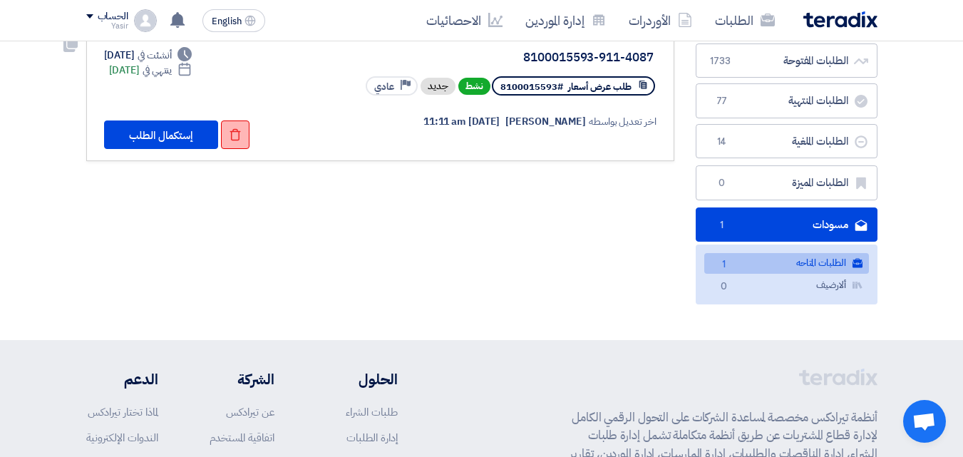
click at [239, 137] on use at bounding box center [234, 135] width 11 height 12
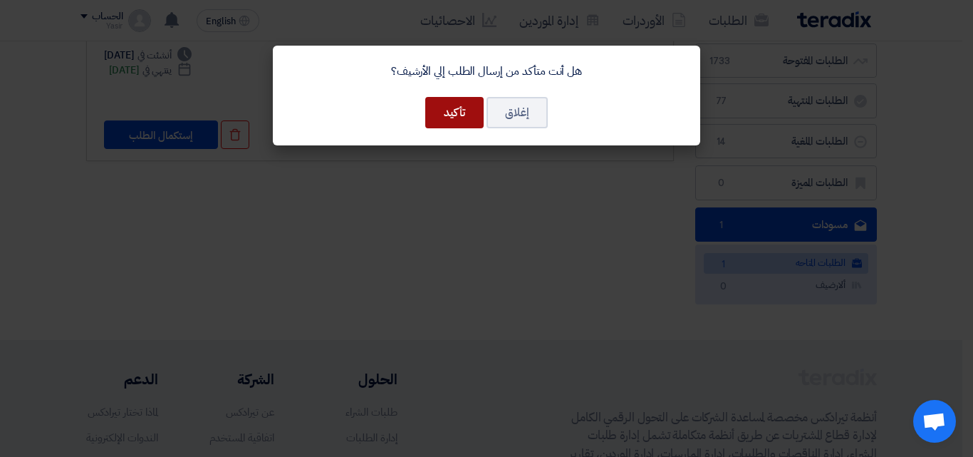
click at [447, 126] on button "تأكيد" at bounding box center [454, 112] width 58 height 31
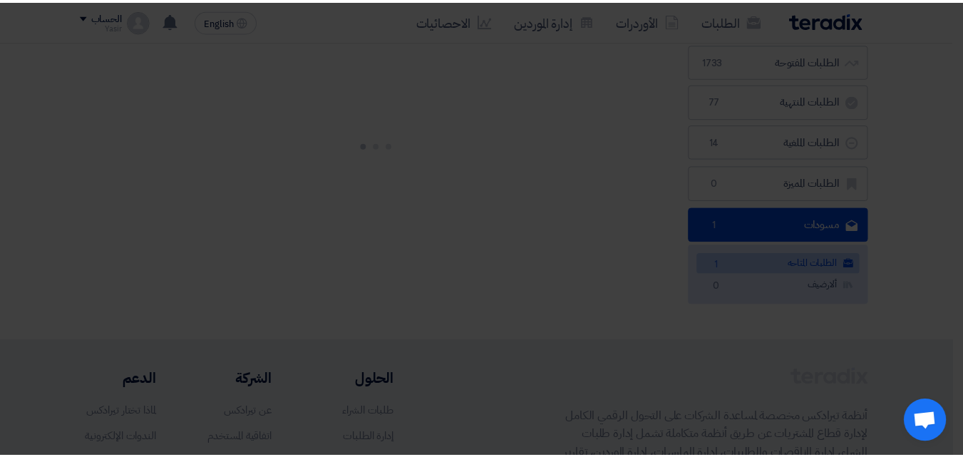
scroll to position [0, 0]
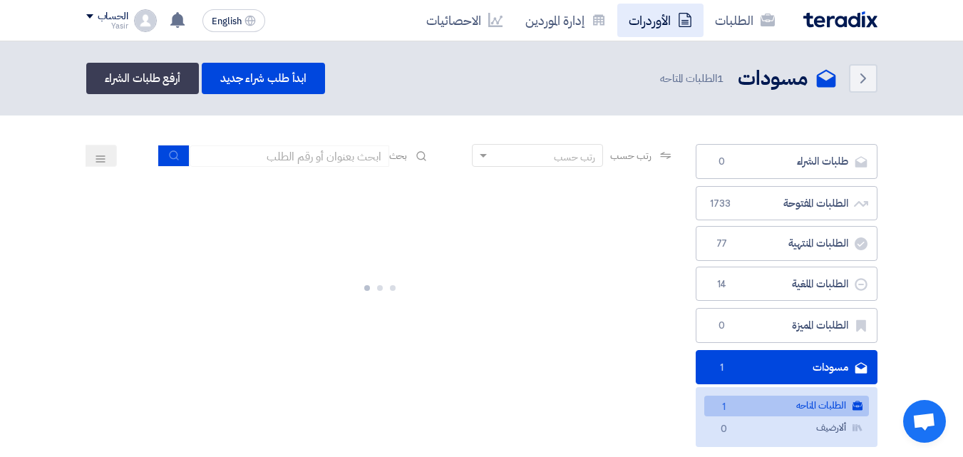
click at [702, 29] on link "الأوردرات" at bounding box center [660, 20] width 86 height 33
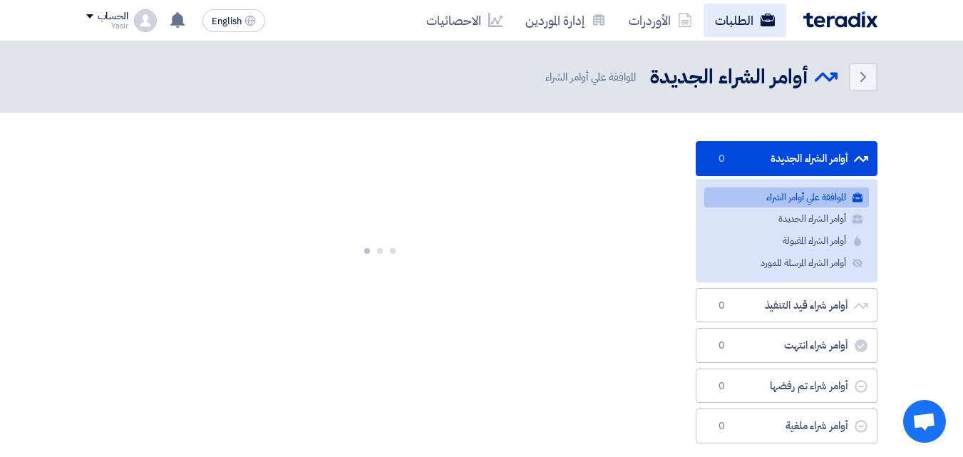
click at [730, 20] on link "الطلبات" at bounding box center [744, 20] width 83 height 33
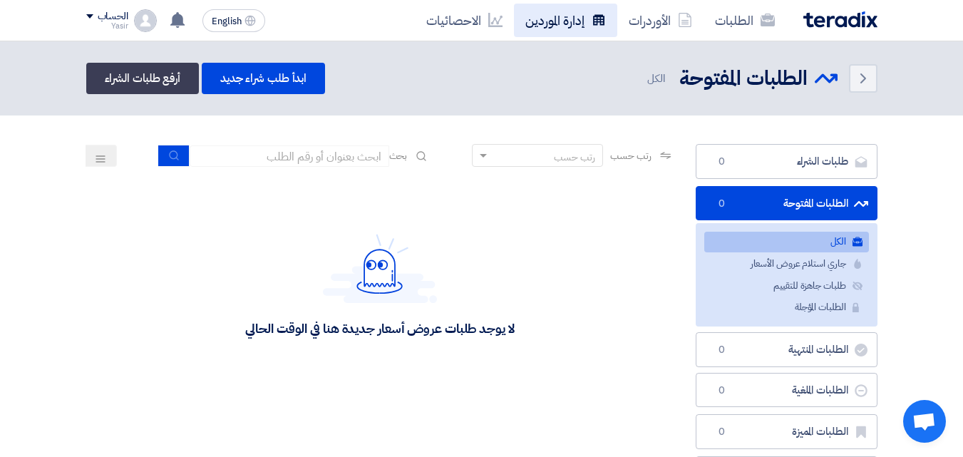
click at [588, 35] on link "إدارة الموردين" at bounding box center [565, 20] width 103 height 33
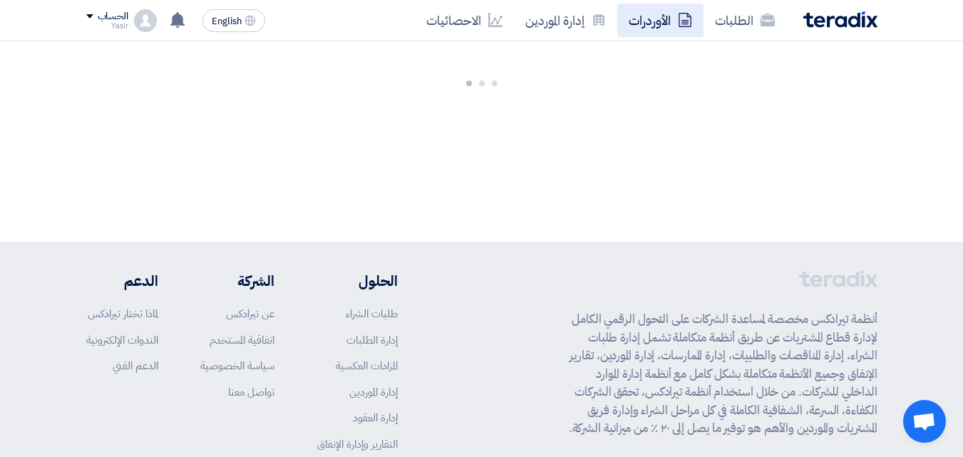
click at [668, 32] on link "الأوردرات" at bounding box center [660, 20] width 86 height 33
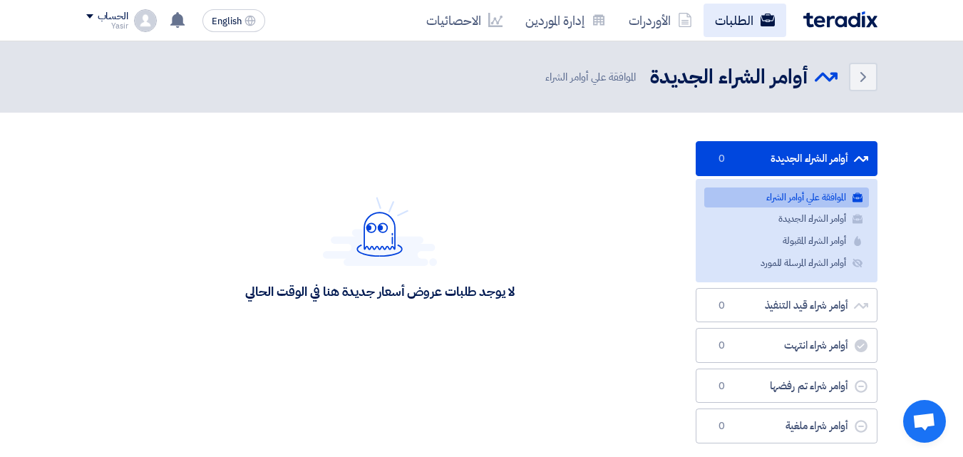
click at [731, 24] on link "الطلبات" at bounding box center [744, 20] width 83 height 33
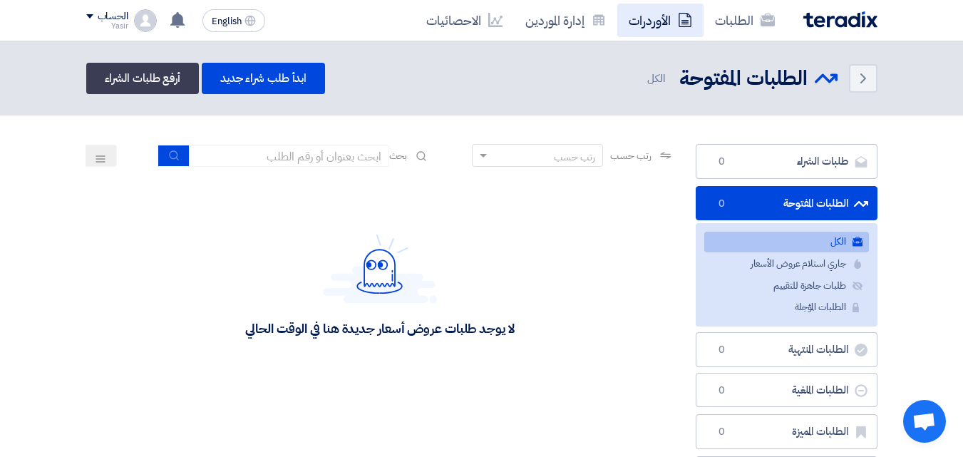
click at [656, 33] on link "الأوردرات" at bounding box center [660, 20] width 86 height 33
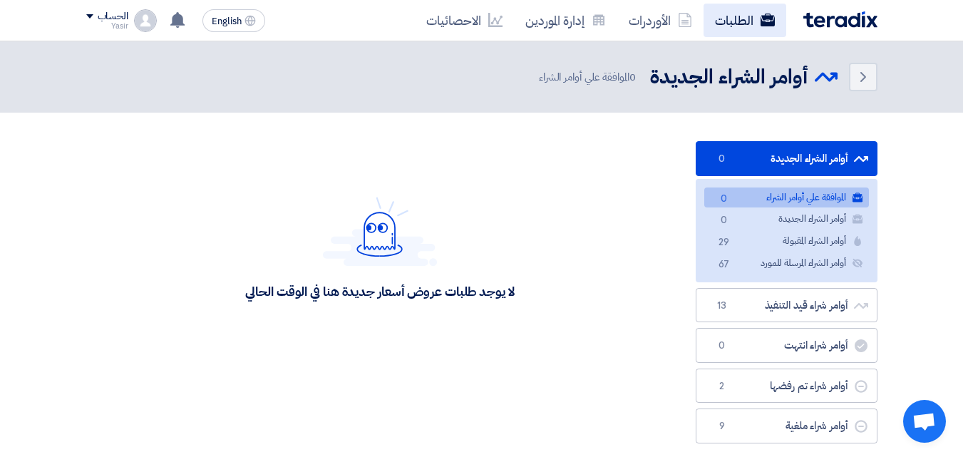
click at [708, 25] on link "الطلبات" at bounding box center [744, 20] width 83 height 33
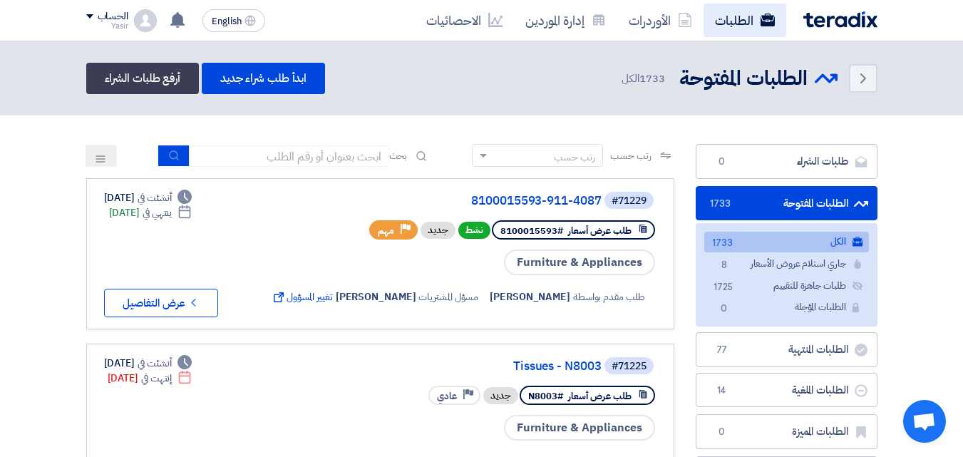
click at [755, 25] on link "الطلبات" at bounding box center [744, 20] width 83 height 33
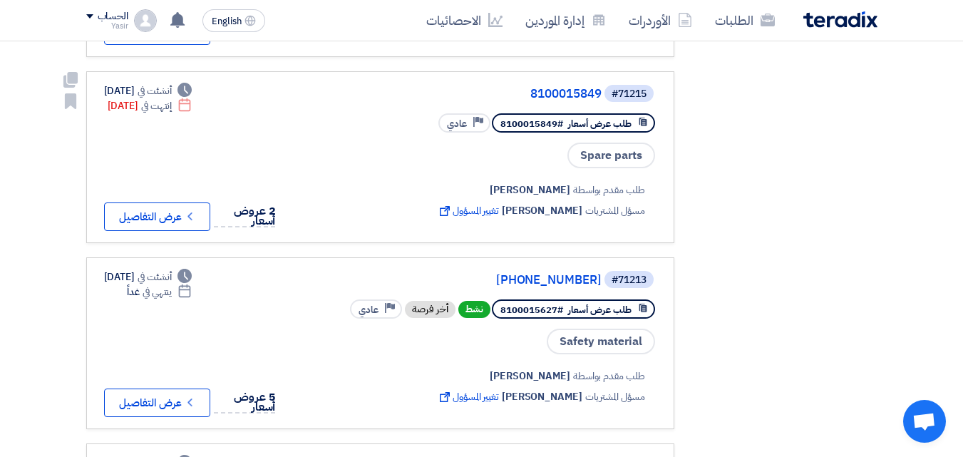
scroll to position [998, 0]
